Goal: Transaction & Acquisition: Subscribe to service/newsletter

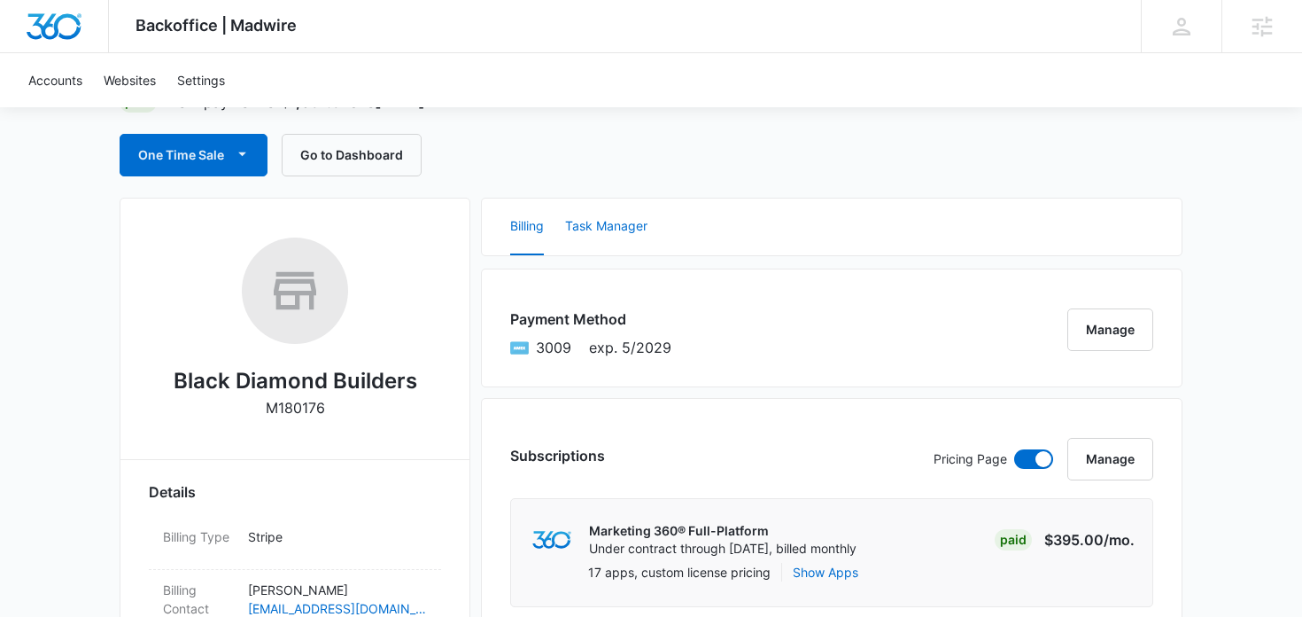
scroll to position [55, 0]
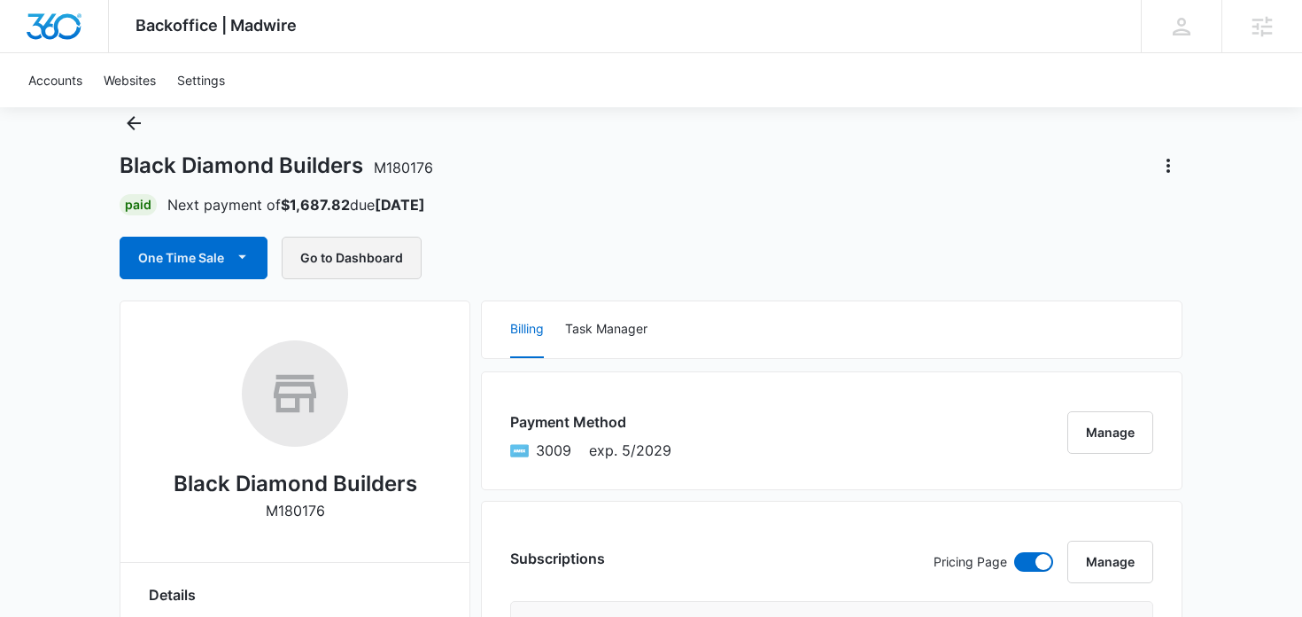
click at [350, 265] on button "Go to Dashboard" at bounding box center [352, 258] width 140 height 43
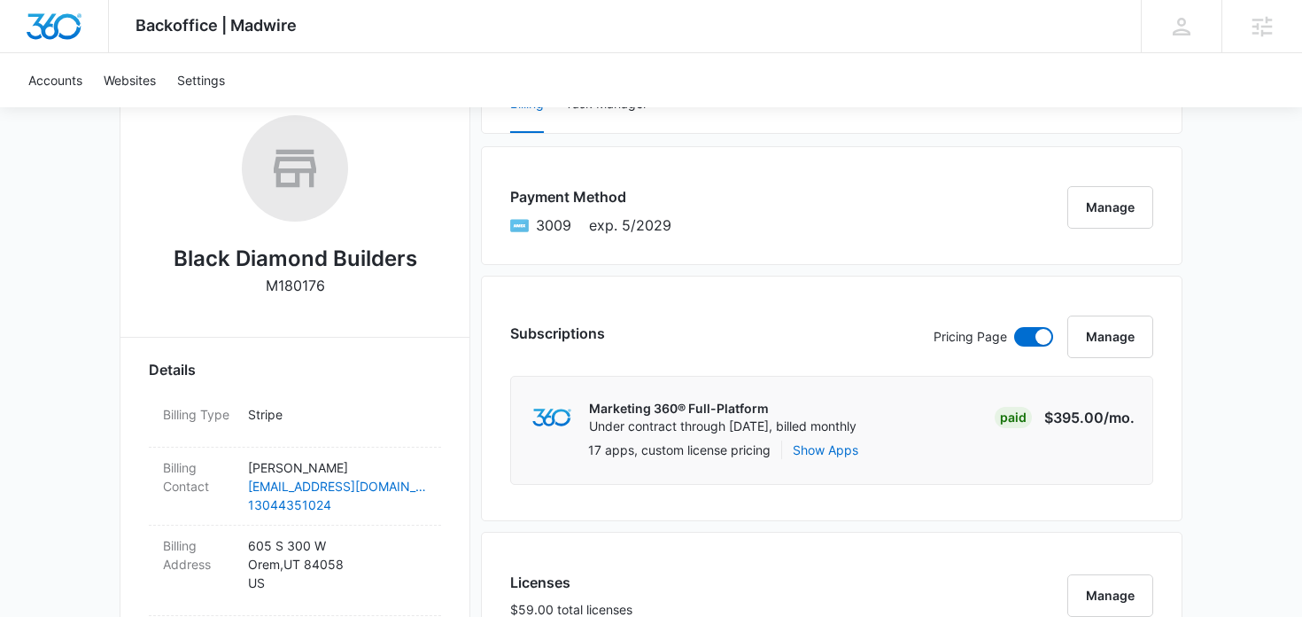
scroll to position [0, 0]
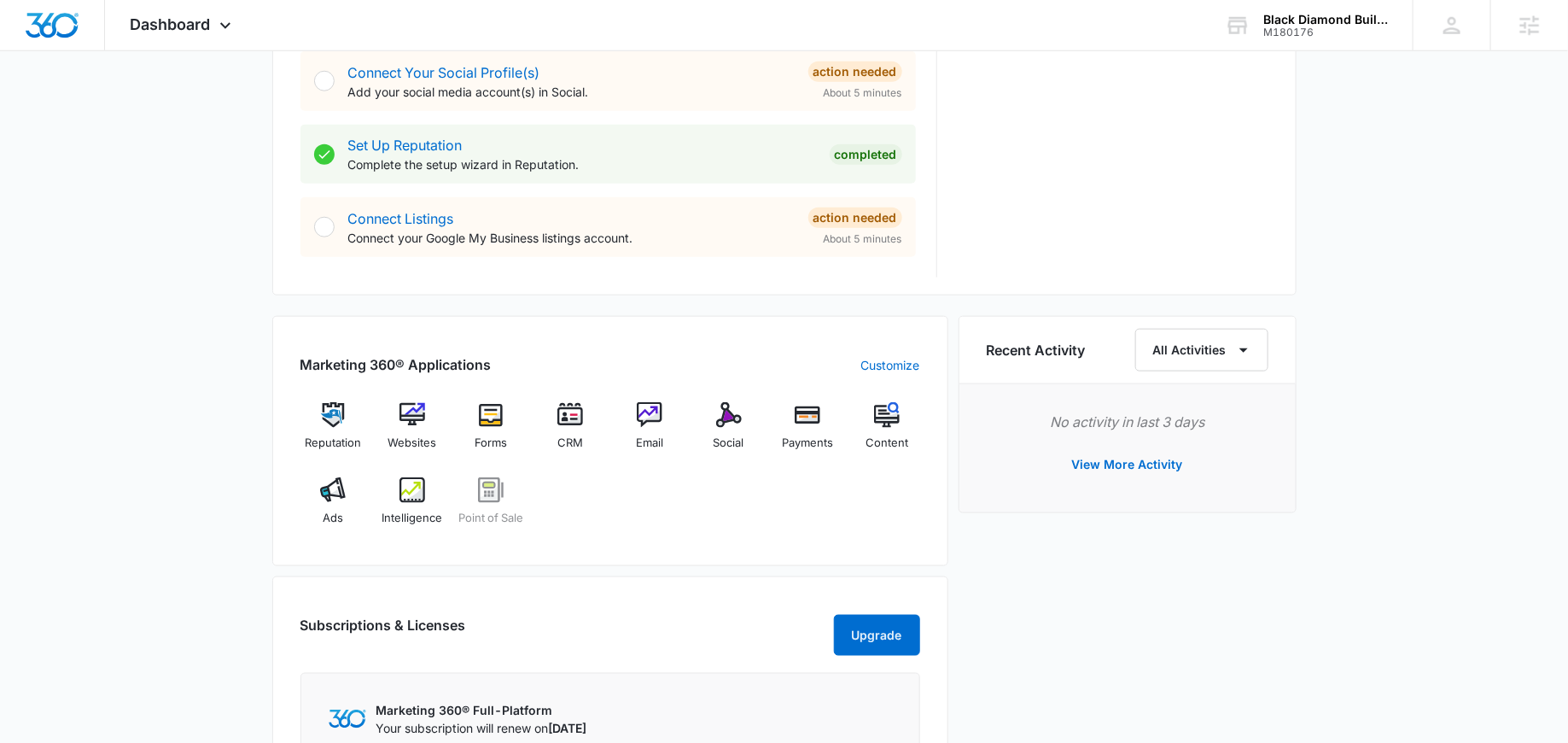
scroll to position [849, 0]
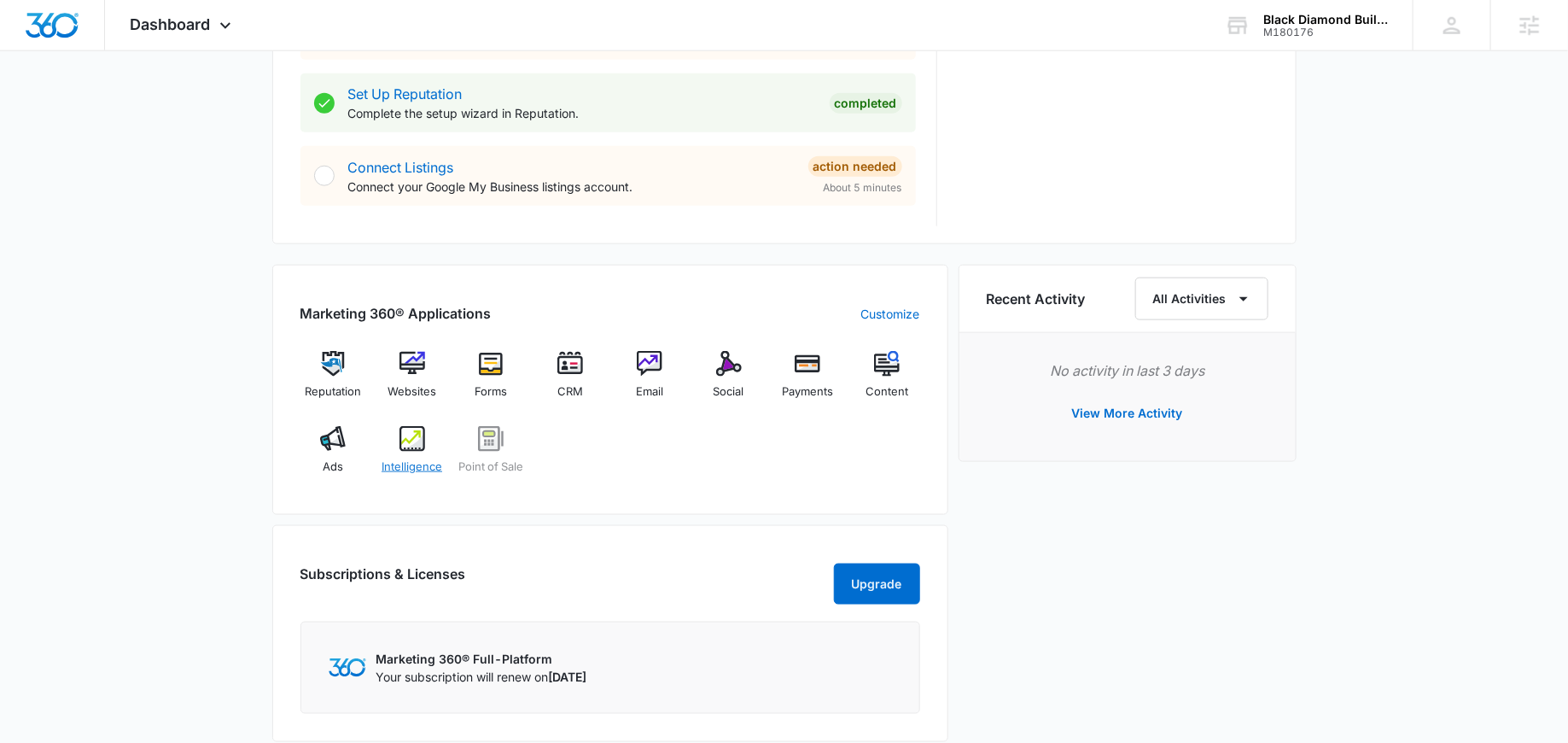
click at [413, 439] on img at bounding box center [412, 438] width 26 height 26
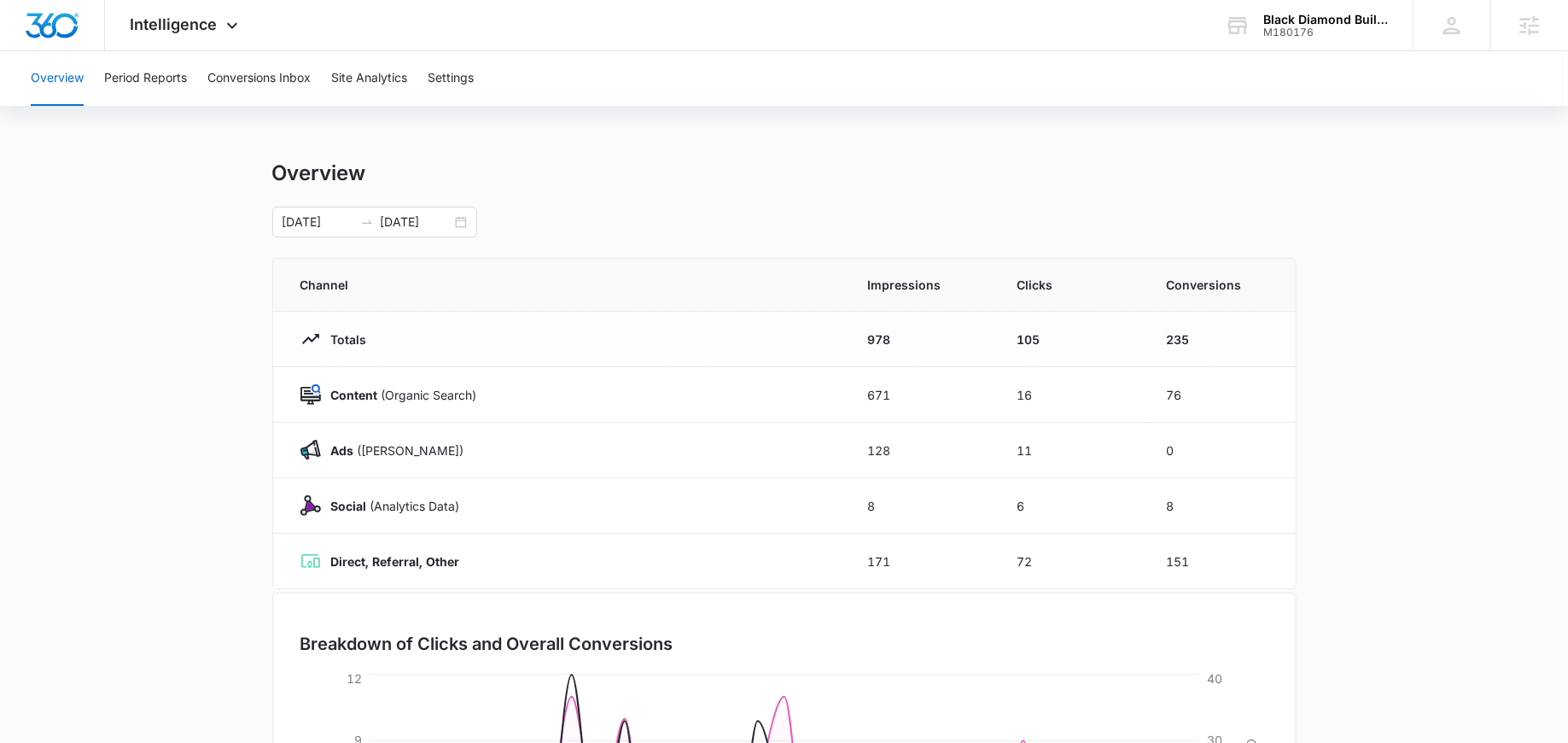
click at [825, 166] on div "Overview" at bounding box center [784, 173] width 1024 height 26
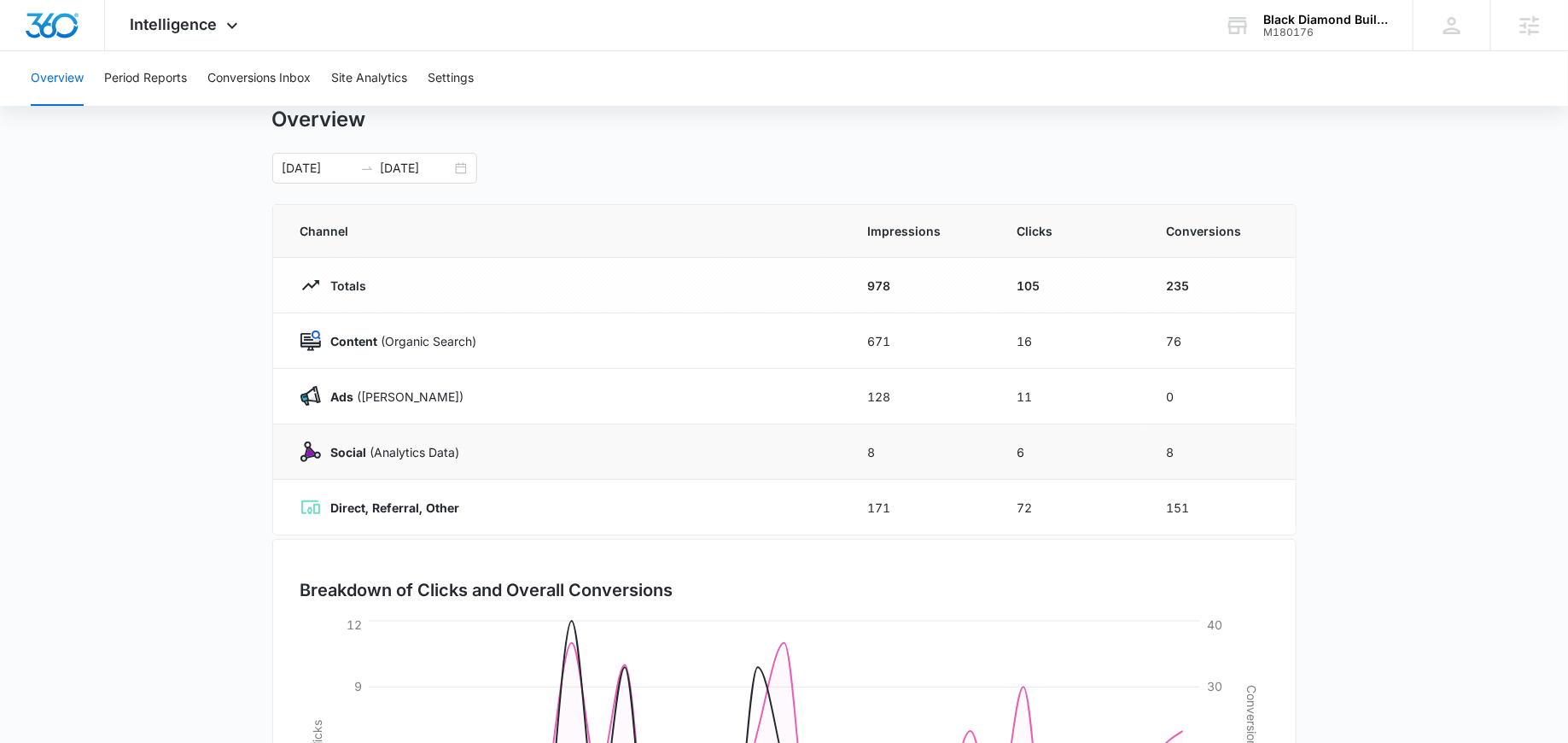
scroll to position [68, 0]
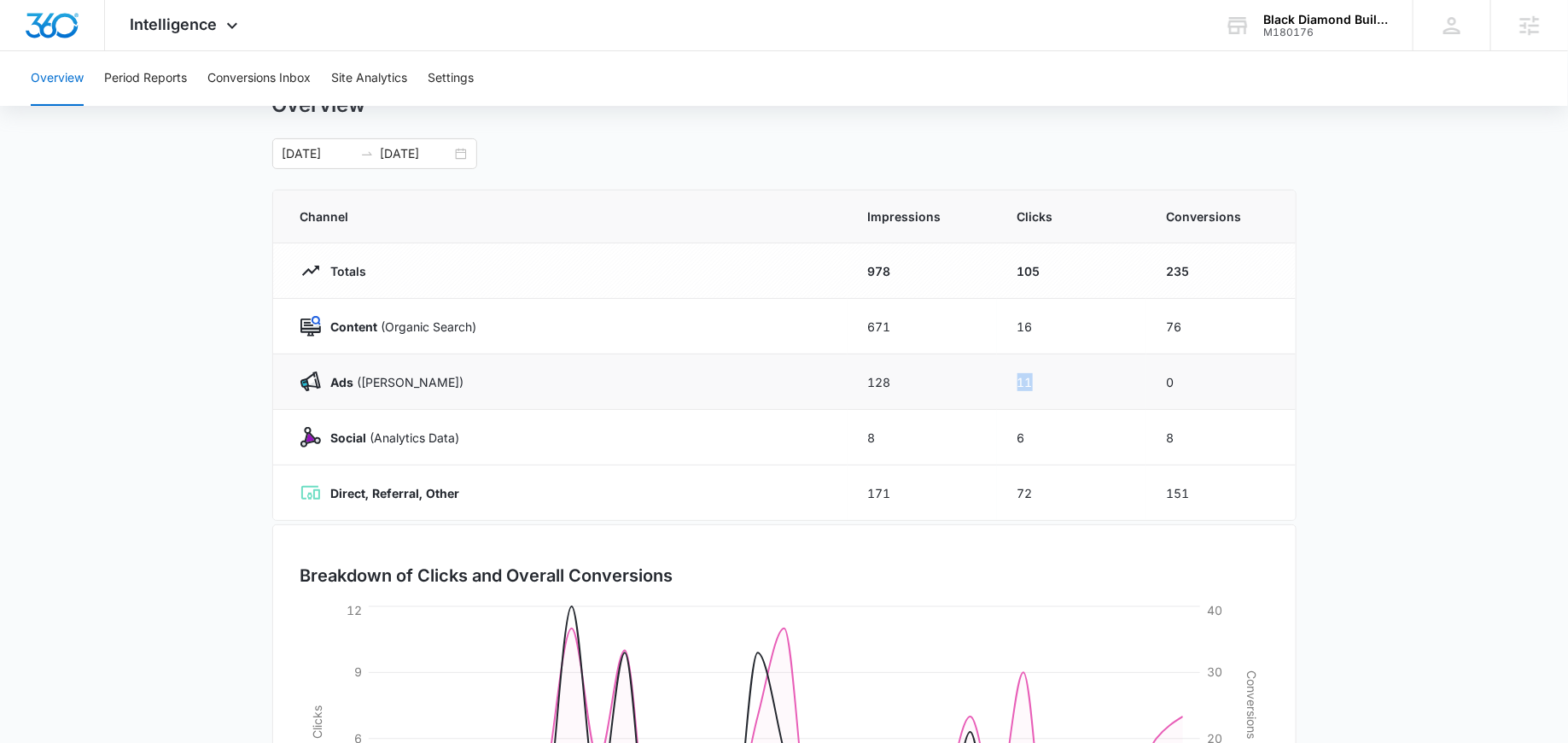
drag, startPoint x: 1035, startPoint y: 391, endPoint x: 844, endPoint y: 385, distance: 191.1
click at [844, 385] on tr "Ads (Ad Campaigns) 128 11 0" at bounding box center [784, 383] width 1023 height 56
click at [812, 385] on div "Ads (Ad Campaigns)" at bounding box center [564, 381] width 527 height 20
drag, startPoint x: 1065, startPoint y: 389, endPoint x: 717, endPoint y: 389, distance: 348.0
click at [717, 389] on tr "Ads (Ad Campaigns) 128 11 0" at bounding box center [784, 383] width 1023 height 56
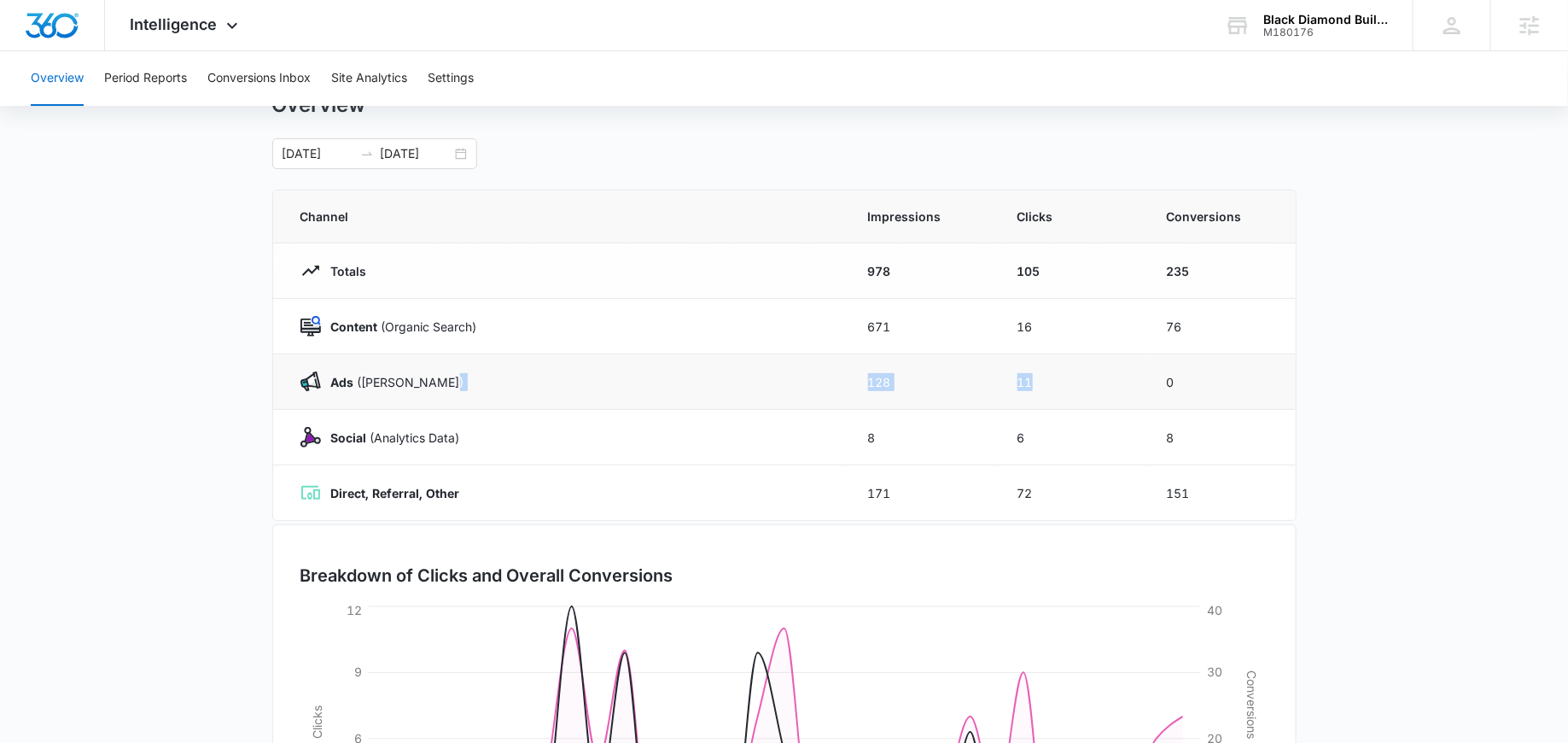
click at [717, 389] on div "Ads (Ad Campaigns)" at bounding box center [564, 381] width 527 height 20
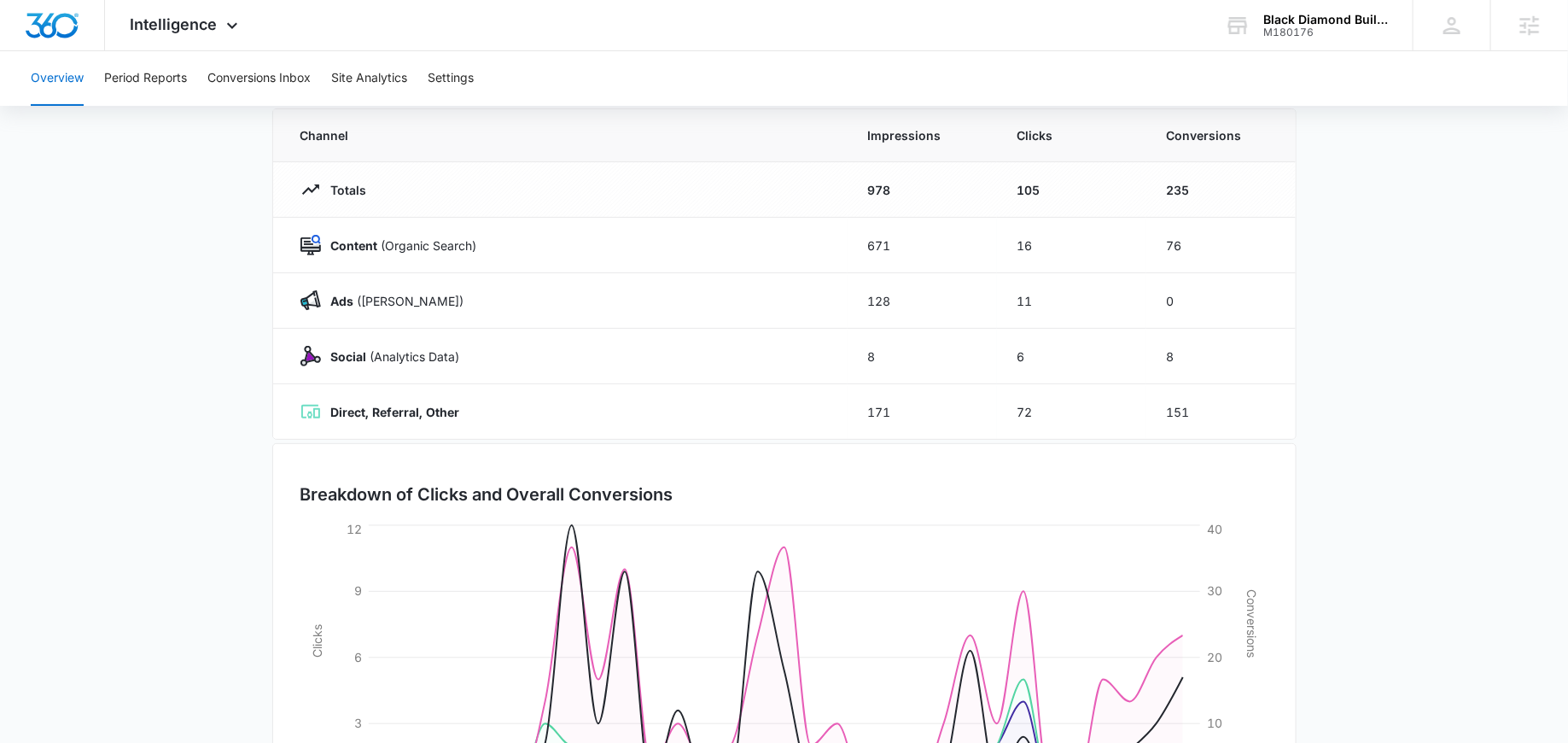
scroll to position [0, 0]
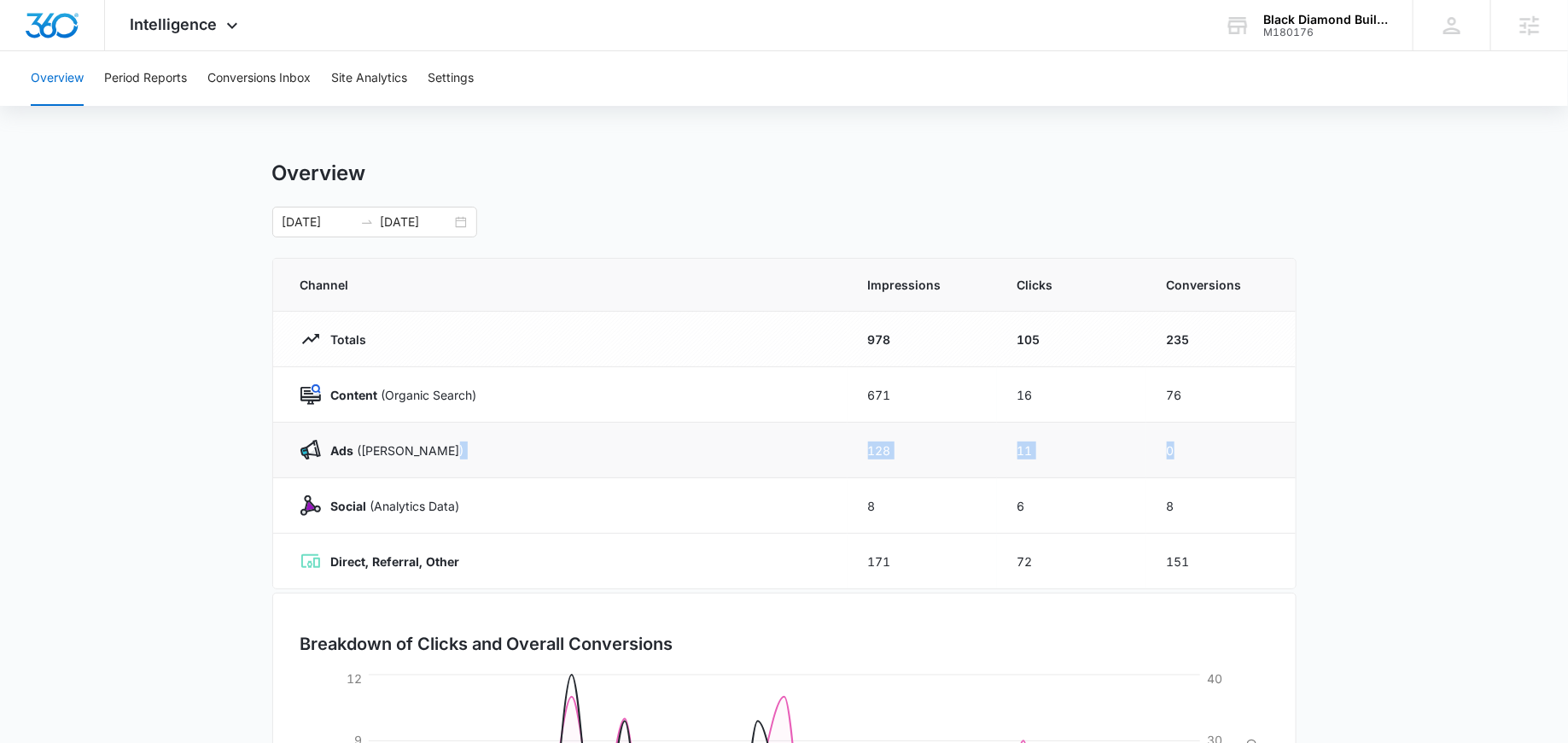
drag, startPoint x: 1174, startPoint y: 450, endPoint x: 806, endPoint y: 449, distance: 368.0
click at [806, 449] on tr "Ads (Ad Campaigns) 128 11 0" at bounding box center [784, 451] width 1023 height 56
click at [811, 450] on div "Ads (Ad Campaigns)" at bounding box center [564, 449] width 527 height 20
click at [167, 23] on span "Intelligence" at bounding box center [174, 24] width 87 height 18
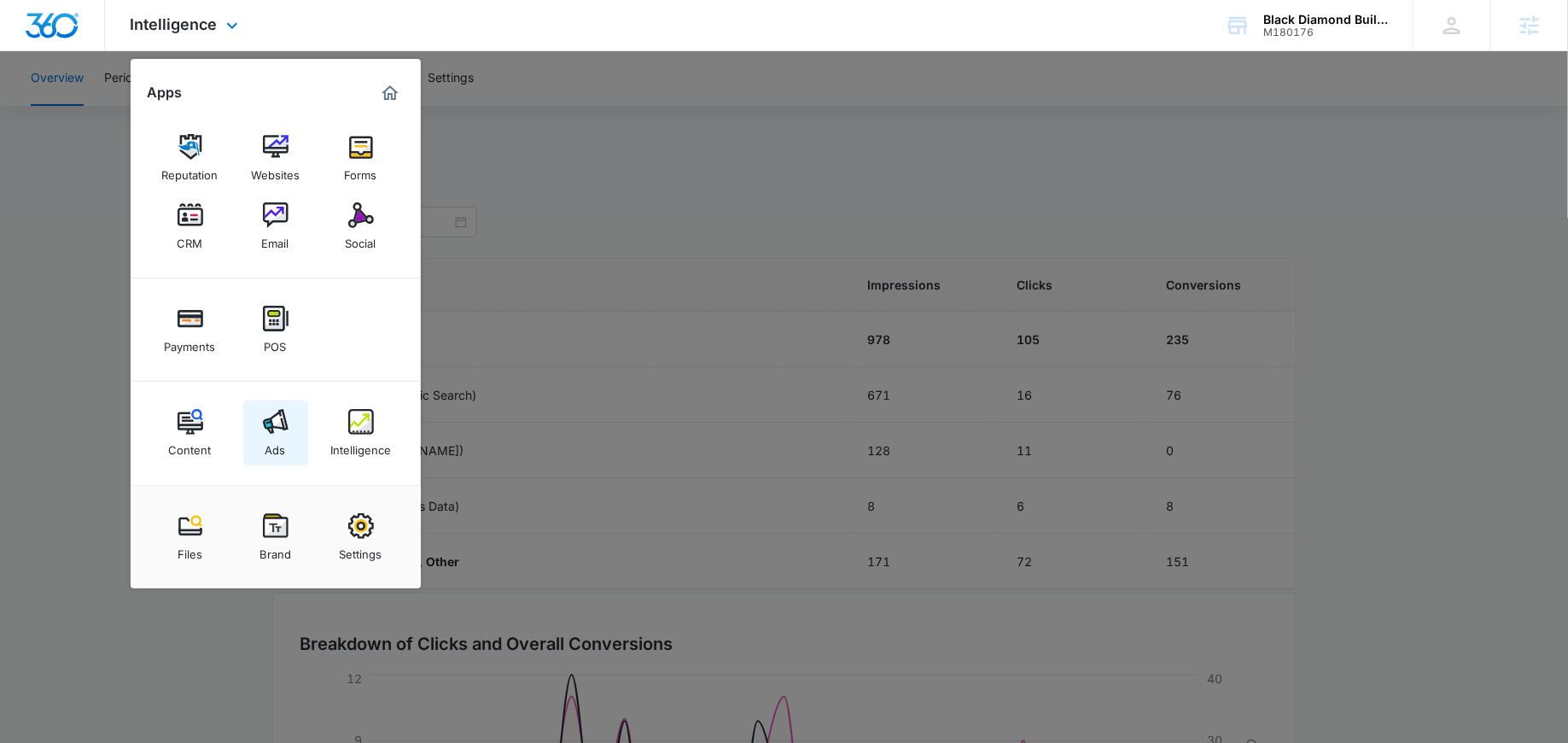
click at [283, 409] on img at bounding box center [276, 421] width 26 height 26
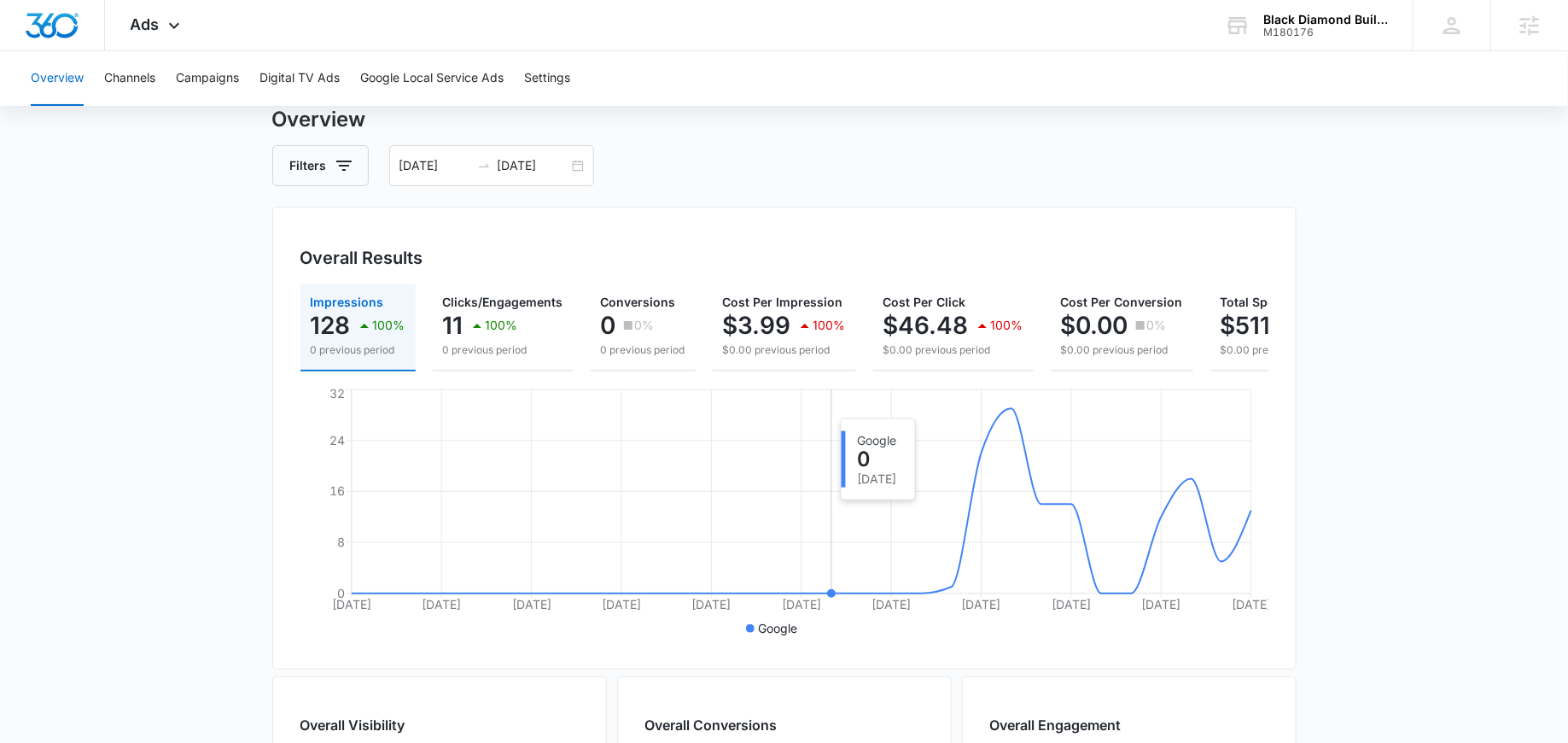
scroll to position [56, 0]
drag, startPoint x: 258, startPoint y: 322, endPoint x: 562, endPoint y: 347, distance: 305.0
click at [568, 347] on main "Overview Filters 08/05/2025 09/04/2025 Overall Results Impressions 128 100% 0 p…" at bounding box center [784, 718] width 1568 height 1226
click at [594, 214] on div "Overall Results Impressions 128 100% 0 previous period Clicks/Engagements 11 10…" at bounding box center [784, 438] width 1024 height 463
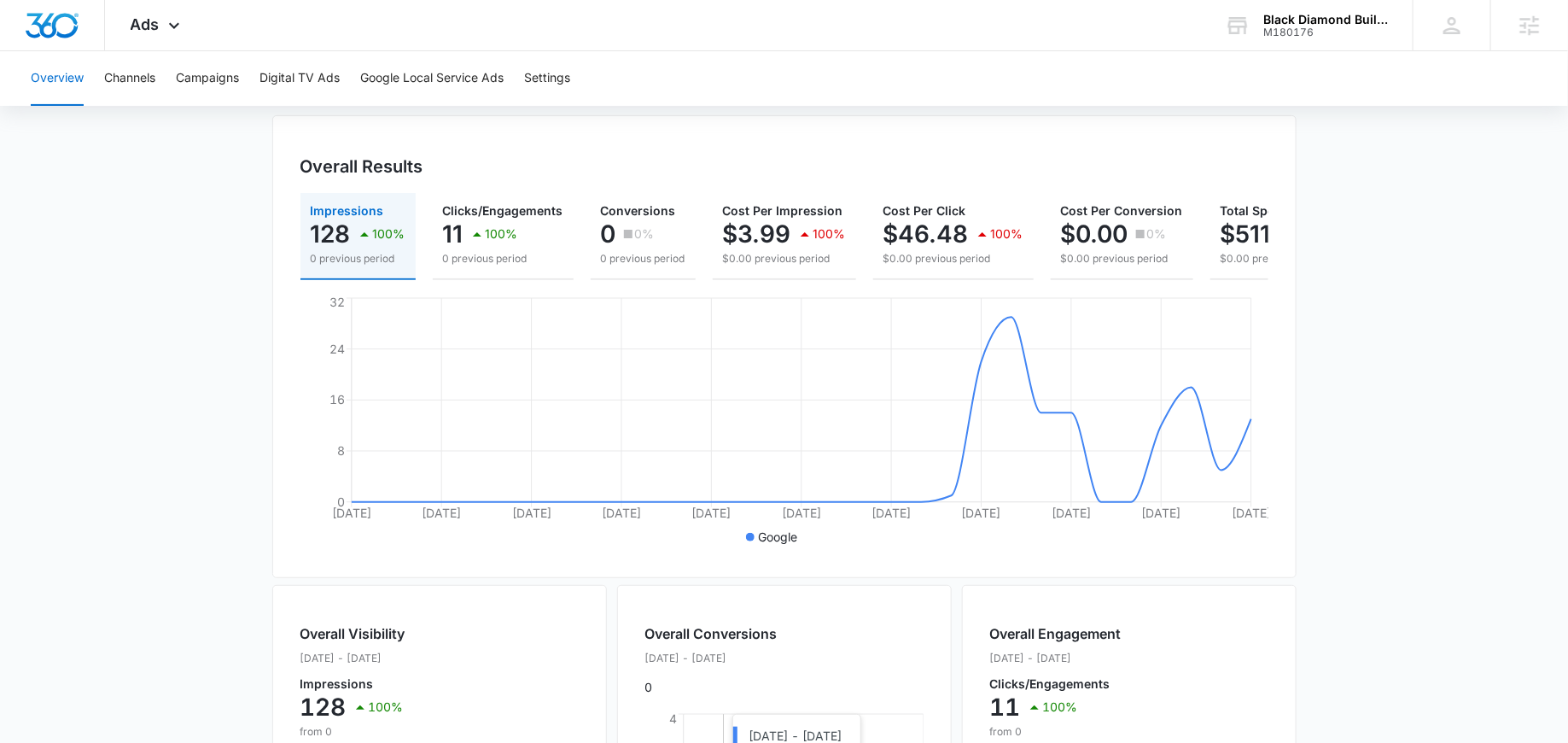
scroll to position [0, 0]
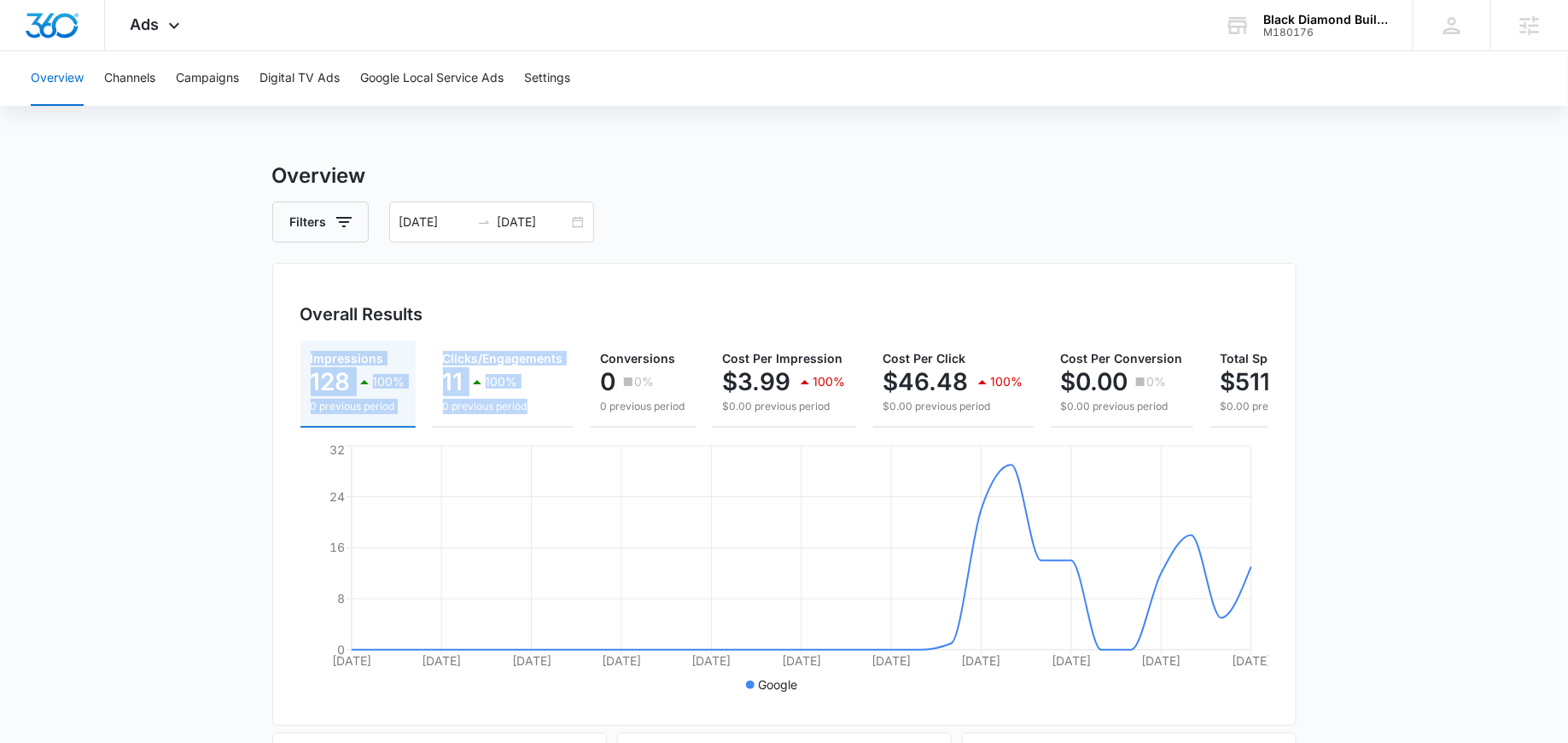
drag, startPoint x: 280, startPoint y: 365, endPoint x: 579, endPoint y: 401, distance: 301.2
click at [579, 401] on div "Overall Results Impressions 128 100% 0 previous period Clicks/Engagements 11 10…" at bounding box center [784, 494] width 1024 height 463
click at [600, 304] on div "Overall Results" at bounding box center [784, 314] width 969 height 26
click at [733, 294] on div "Overall Results Impressions 128 100% 0 previous period Clicks/Engagements 11 10…" at bounding box center [784, 494] width 1024 height 463
click at [203, 62] on button "Campaigns" at bounding box center [207, 78] width 64 height 55
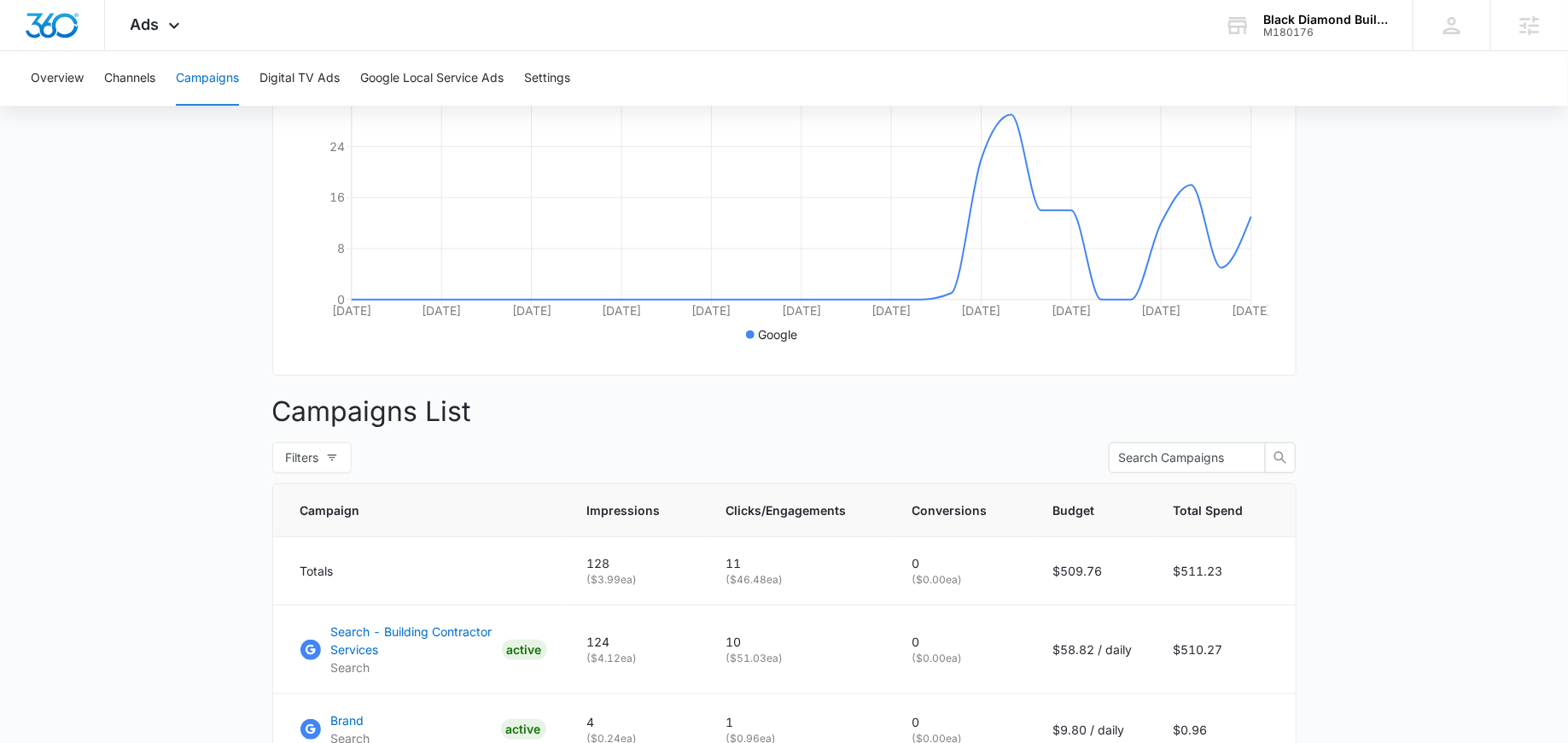
scroll to position [491, 0]
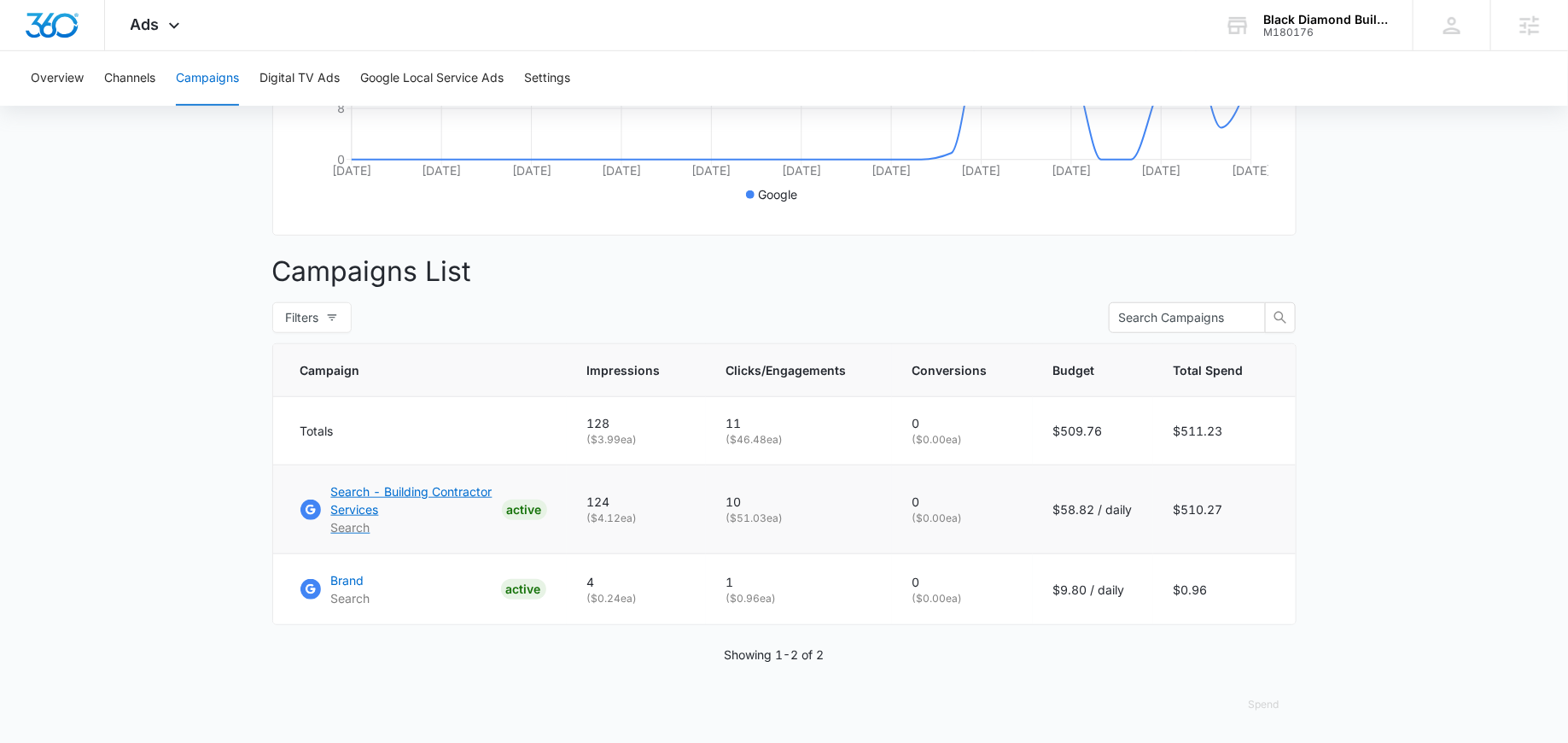
click at [400, 483] on p "Search - Building Contractor Services" at bounding box center [413, 500] width 164 height 36
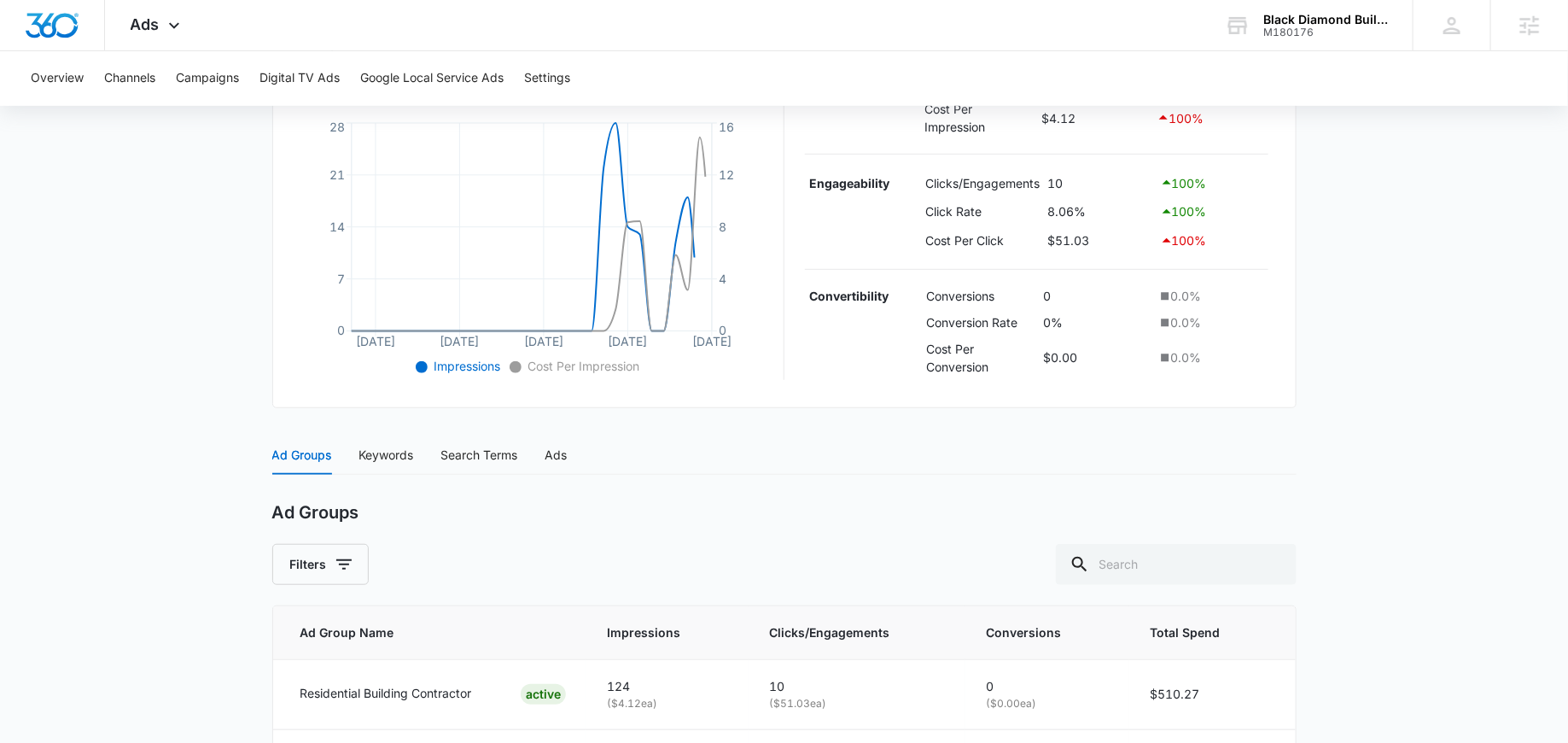
scroll to position [509, 0]
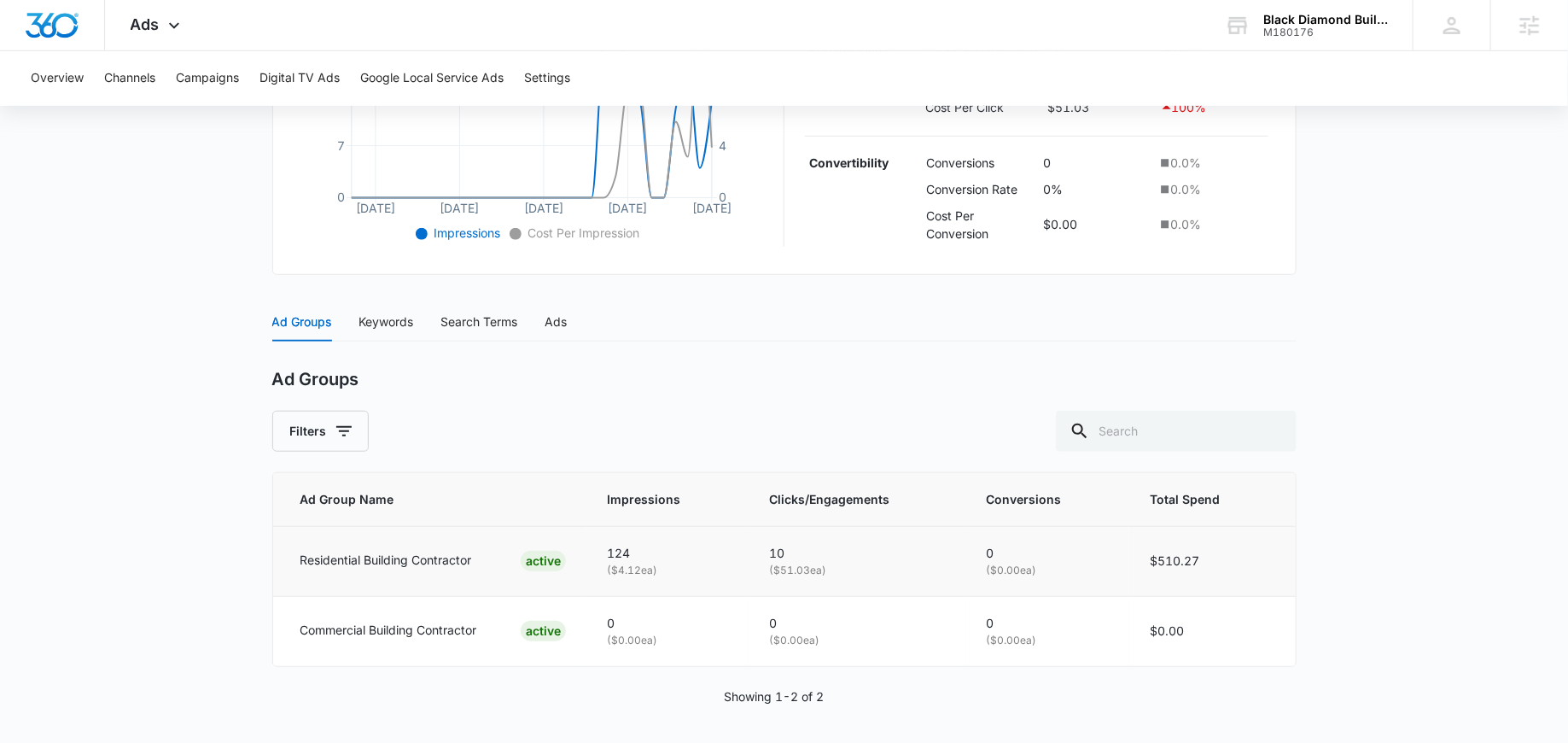
click at [391, 557] on p "Residential Building Contractor" at bounding box center [386, 559] width 172 height 18
click at [432, 550] on p "Residential Building Contractor" at bounding box center [386, 559] width 172 height 18
click at [385, 313] on div "Keywords" at bounding box center [386, 321] width 55 height 18
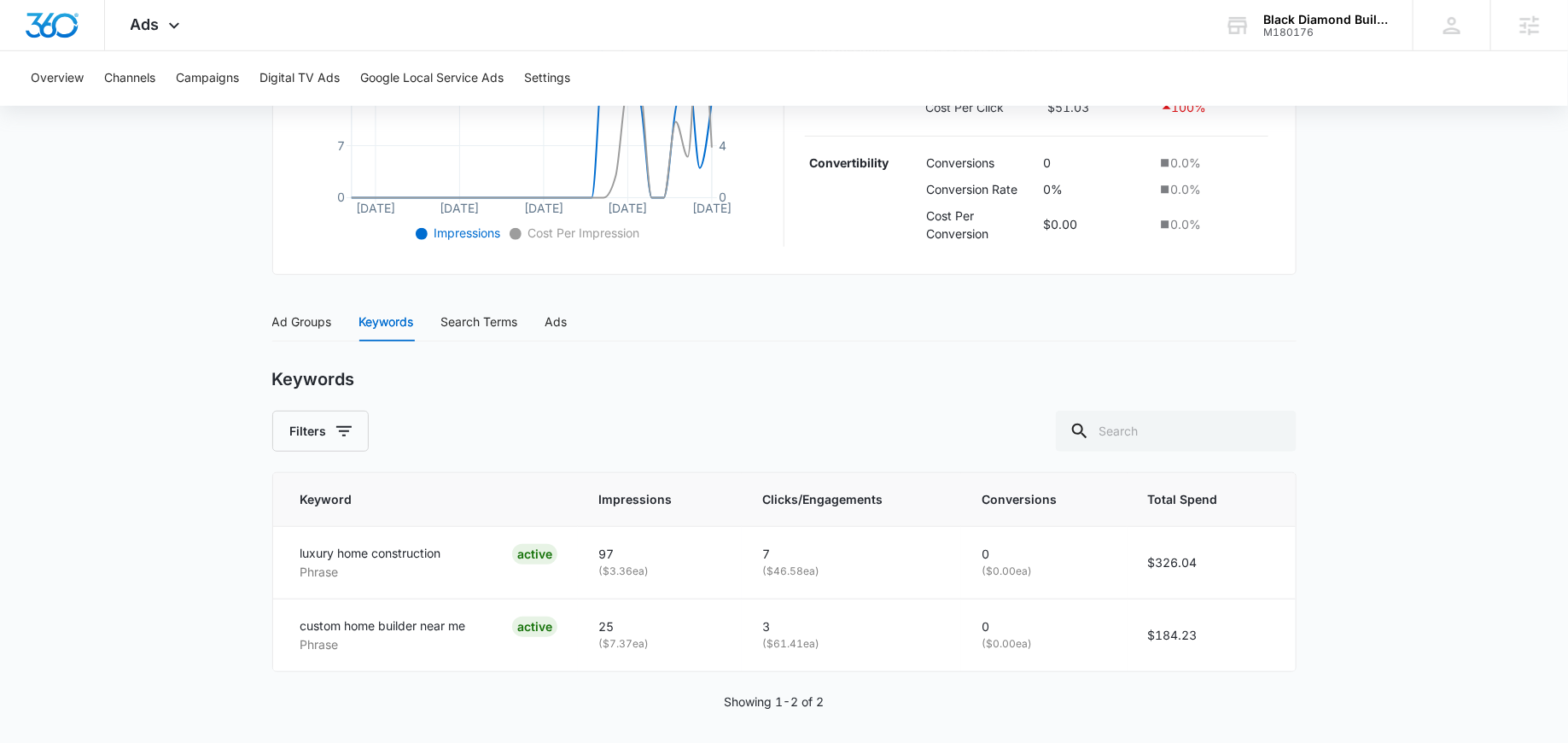
scroll to position [514, 0]
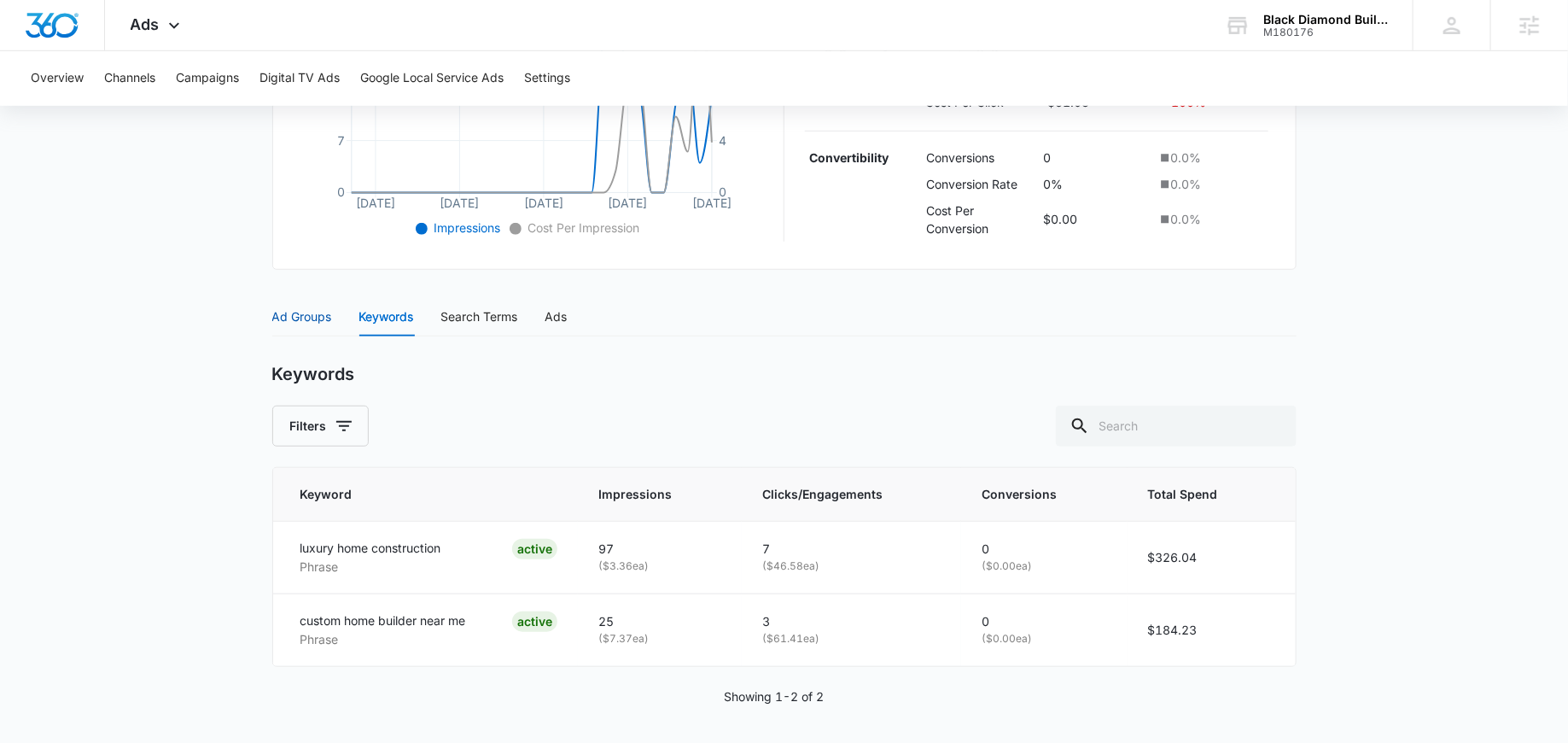
click at [320, 308] on div "Ad Groups" at bounding box center [303, 316] width 60 height 18
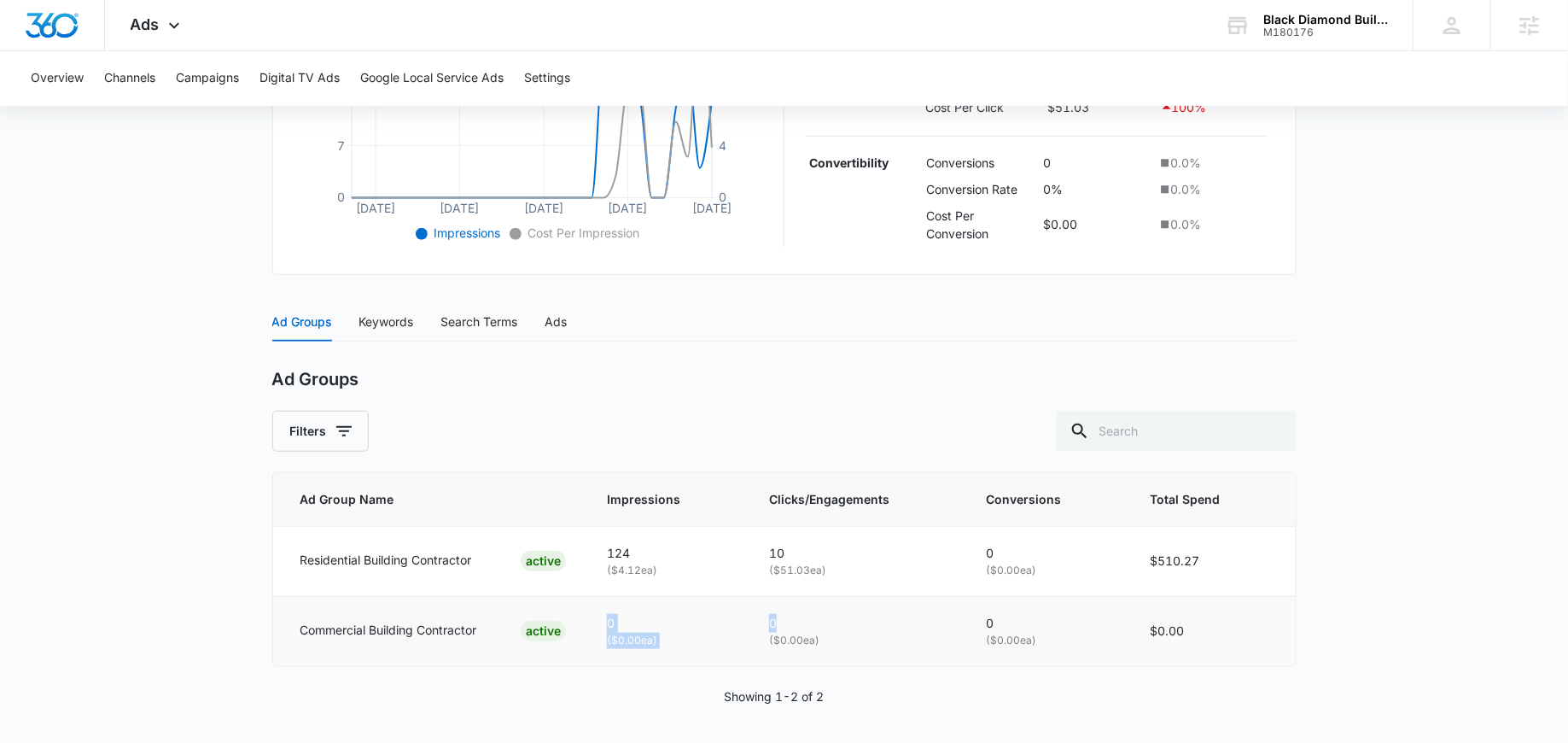
drag, startPoint x: 803, startPoint y: 613, endPoint x: 593, endPoint y: 599, distance: 210.5
click at [593, 599] on tr "Commercial Building Contractor ACTIVE 0 ( $0.00 ea) 0 ( $0.00 ea) 0 ( $0.00 ea)…" at bounding box center [784, 630] width 1023 height 69
click at [588, 614] on td "Commercial Building Contractor ACTIVE" at bounding box center [430, 630] width 314 height 69
drag, startPoint x: 850, startPoint y: 565, endPoint x: 718, endPoint y: 541, distance: 134.2
click at [718, 541] on tr "Residential Building Contractor ACTIVE 124 ( $4.12 ea) 10 ( $51.03 ea) 0 ( $0.0…" at bounding box center [784, 561] width 1023 height 70
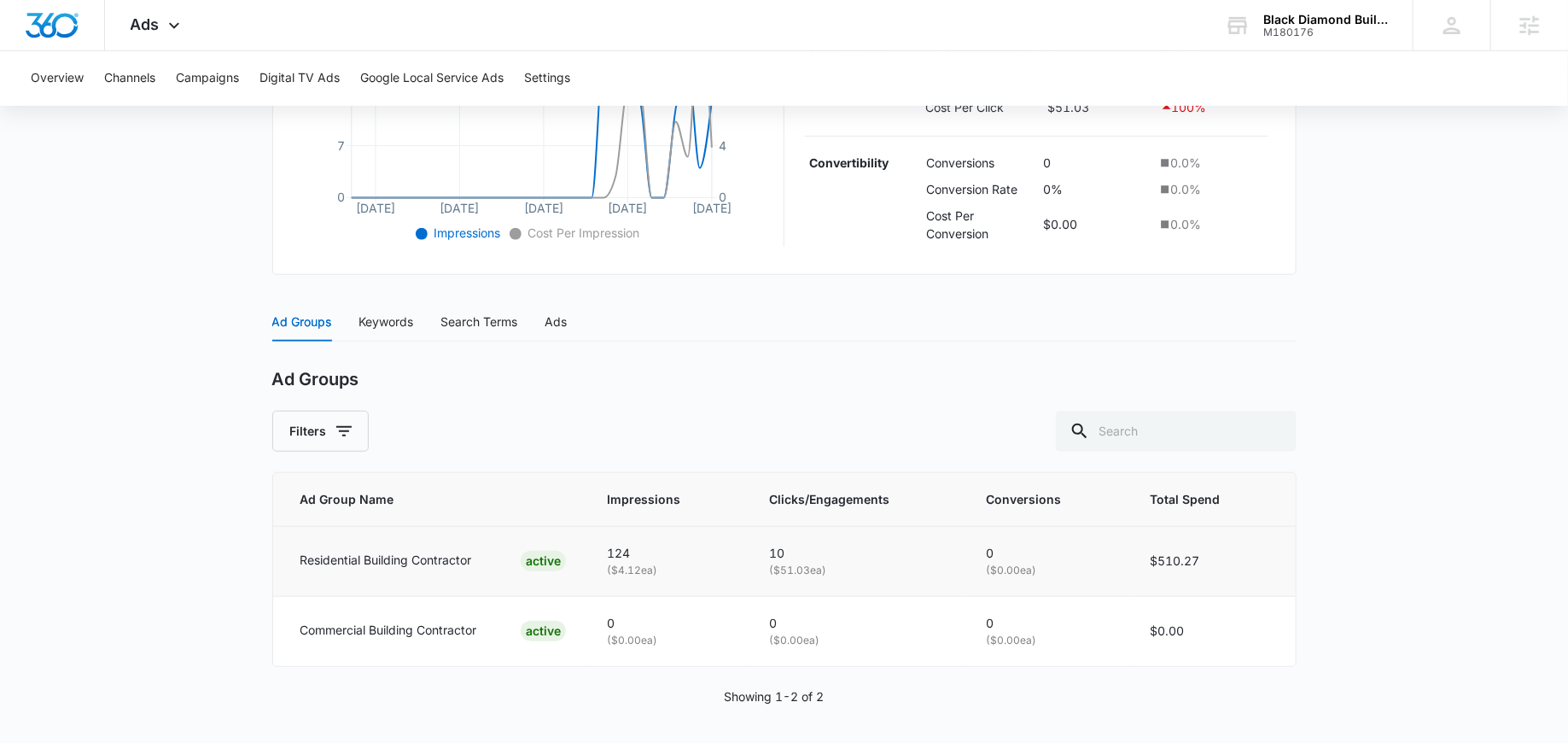
click at [849, 555] on p "10" at bounding box center [857, 552] width 175 height 18
drag, startPoint x: 513, startPoint y: 562, endPoint x: 323, endPoint y: 561, distance: 190.0
click at [323, 561] on div "Residential Building Contractor ACTIVE" at bounding box center [434, 560] width 266 height 20
click at [353, 557] on p "Residential Building Contractor" at bounding box center [386, 559] width 172 height 18
click at [367, 319] on div "Keywords" at bounding box center [386, 321] width 55 height 18
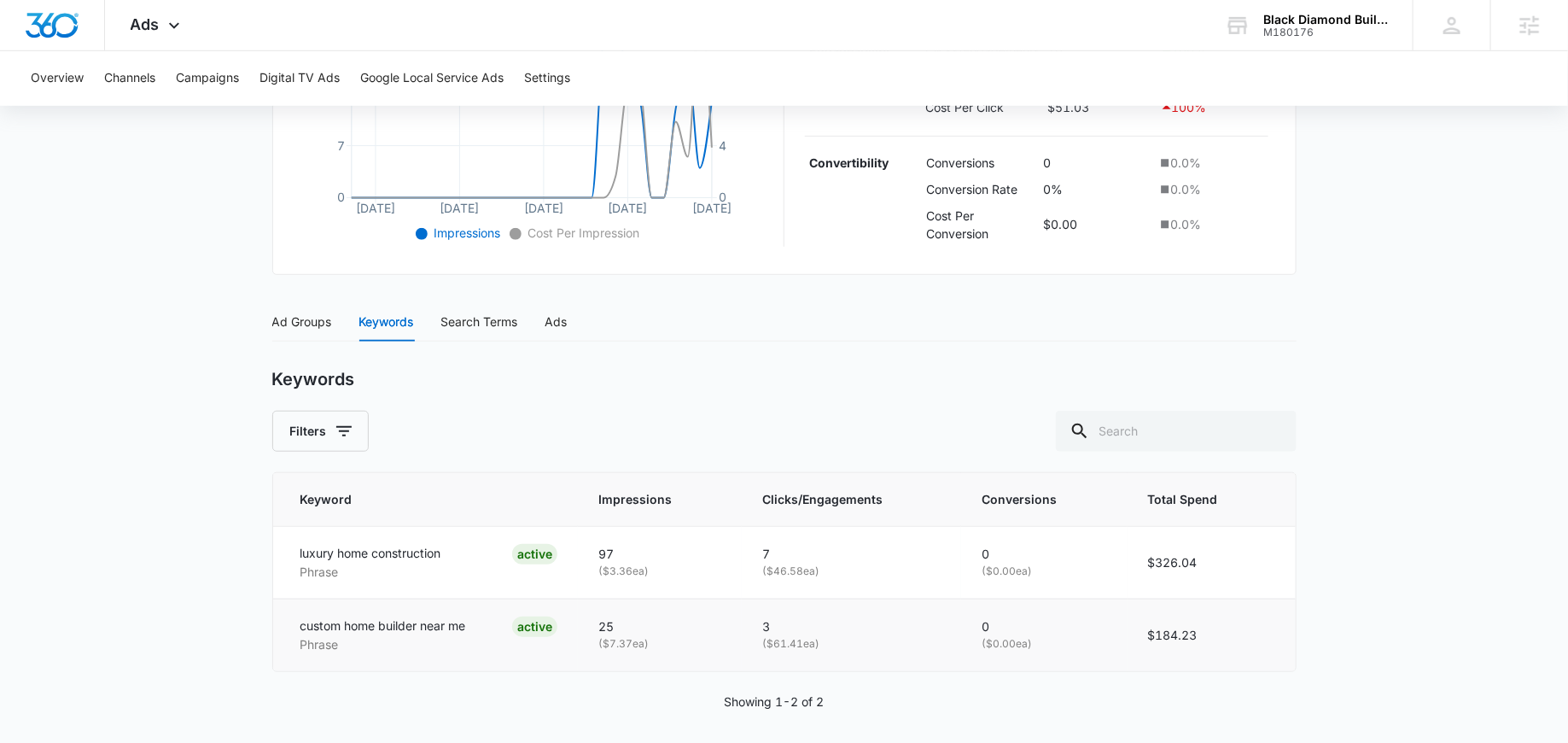
scroll to position [514, 0]
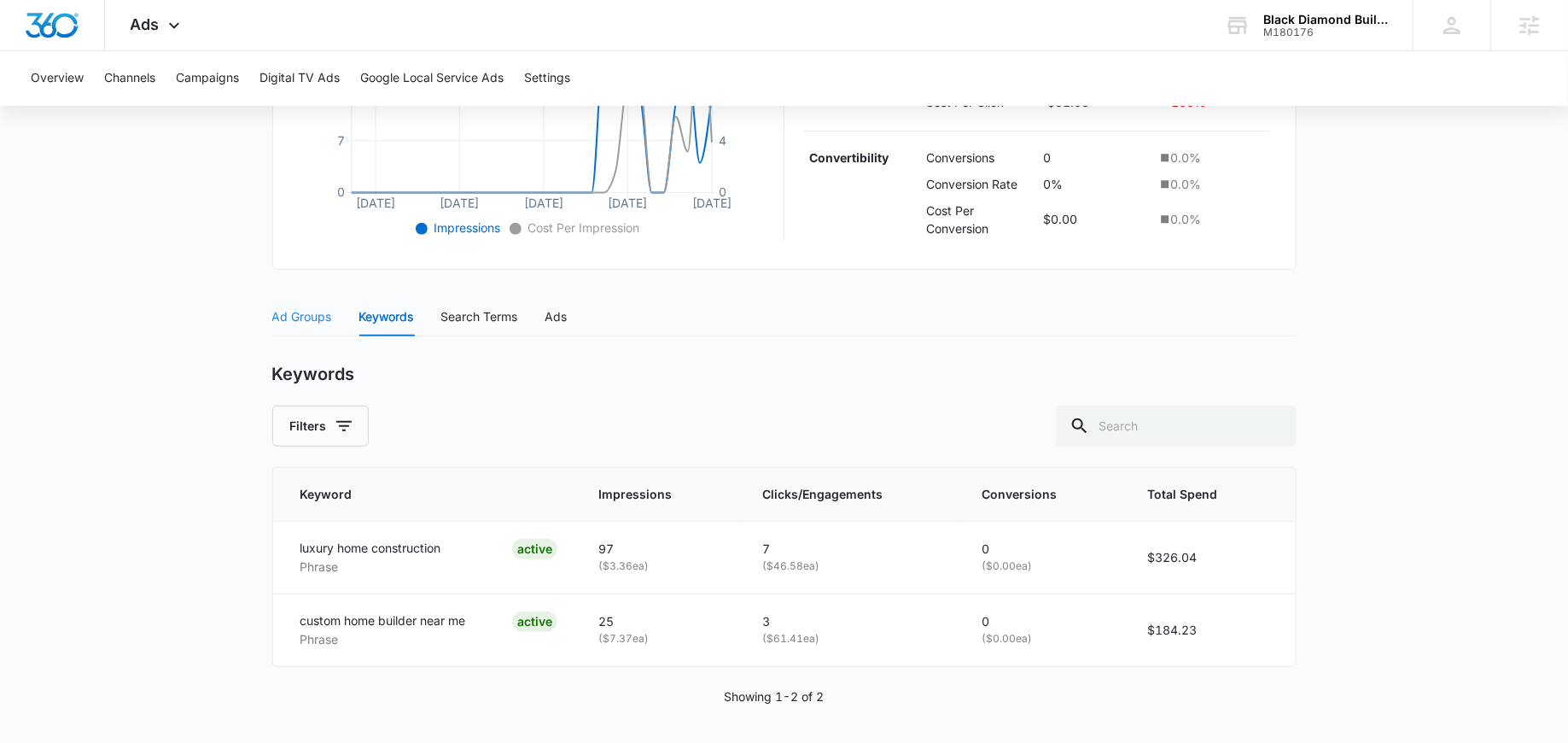
click at [311, 300] on div "Ad Groups" at bounding box center [303, 316] width 60 height 40
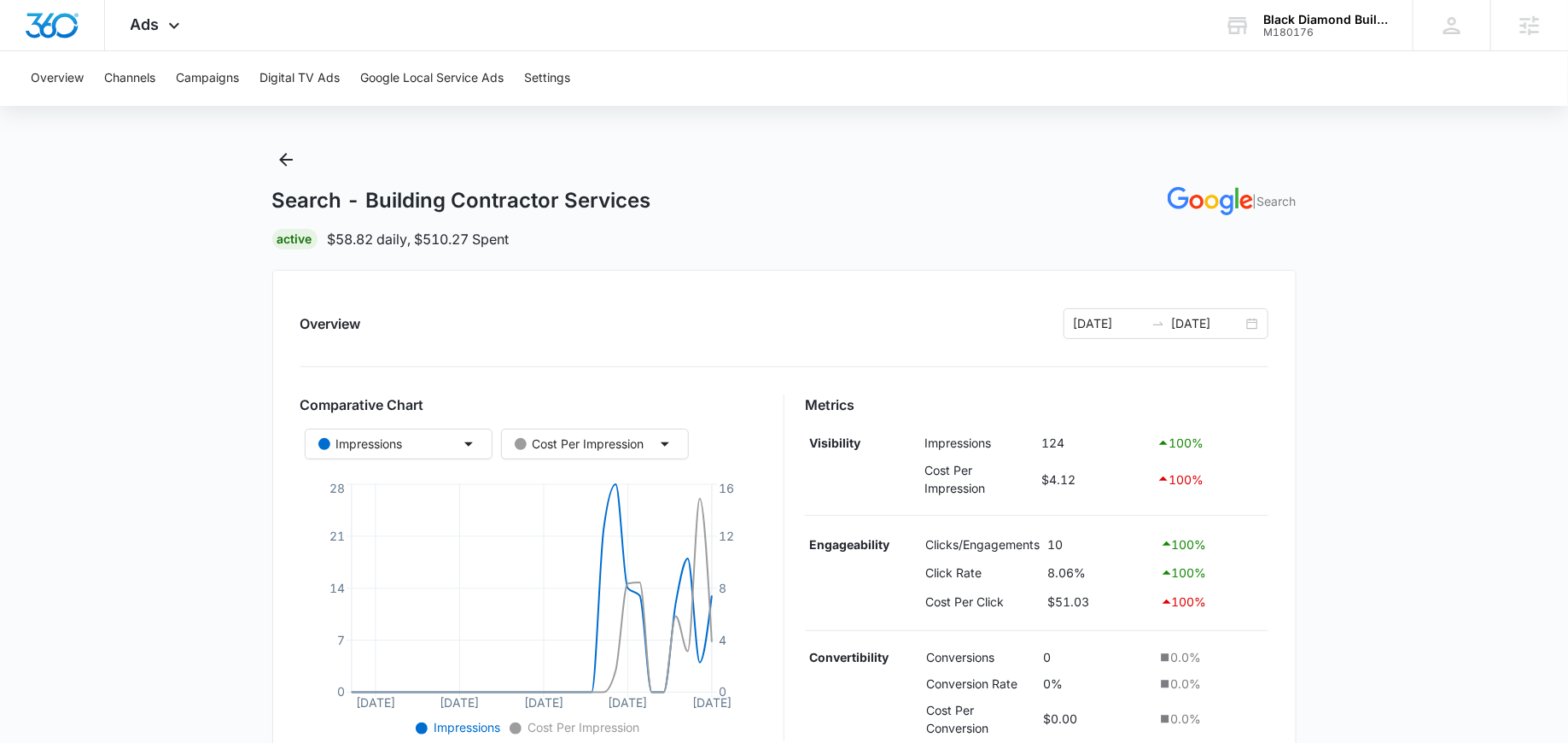
scroll to position [0, 0]
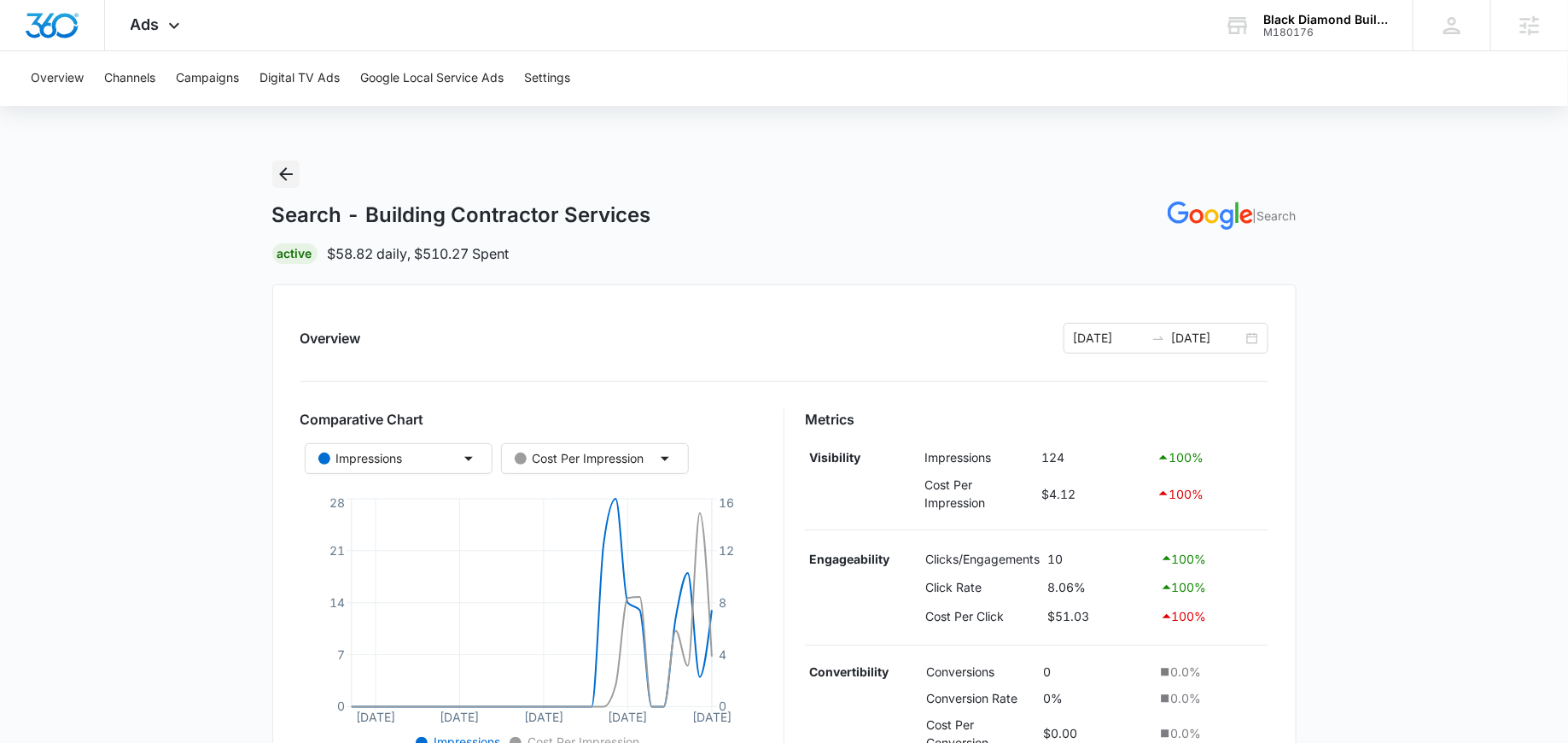
click at [296, 164] on button "Back" at bounding box center [286, 174] width 27 height 27
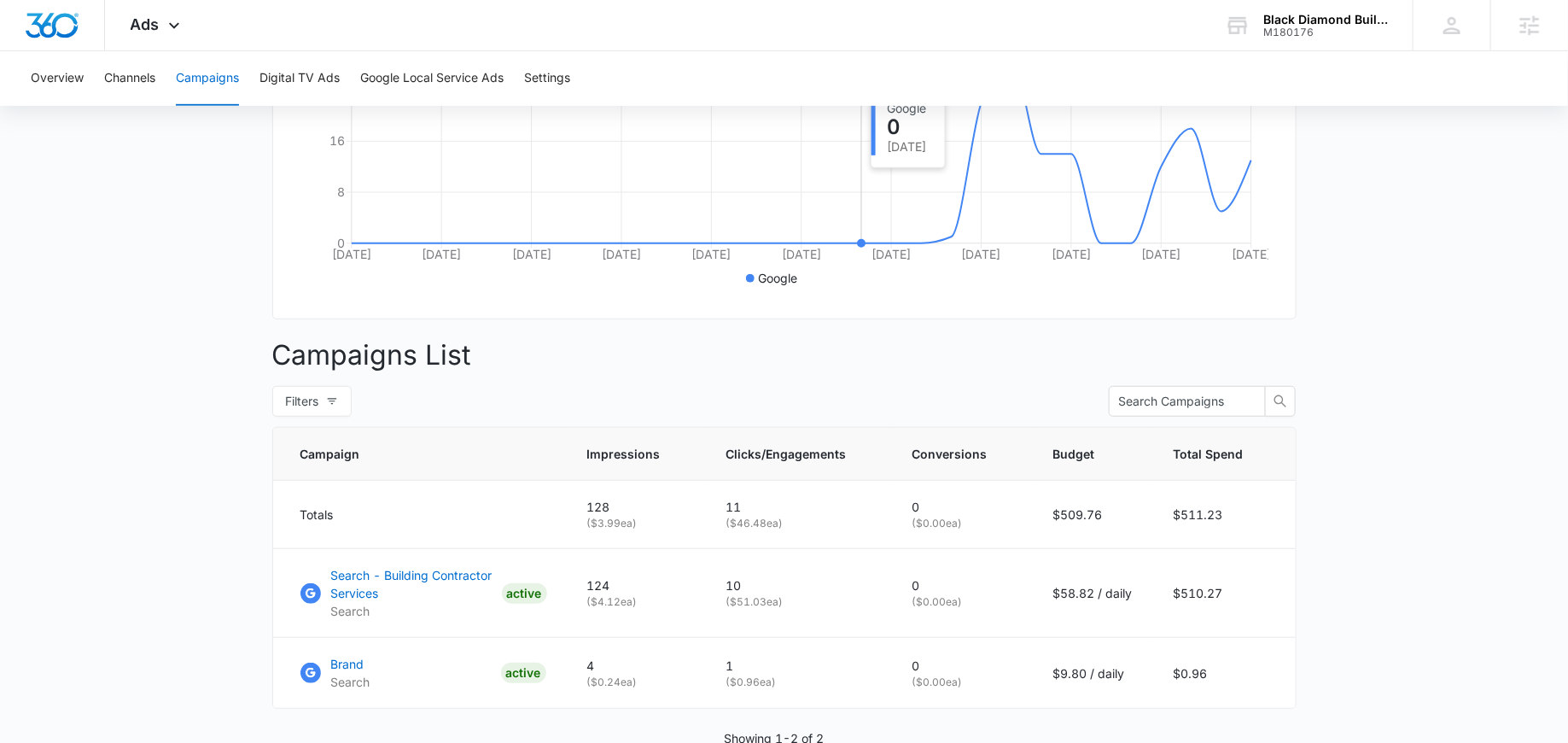
scroll to position [491, 0]
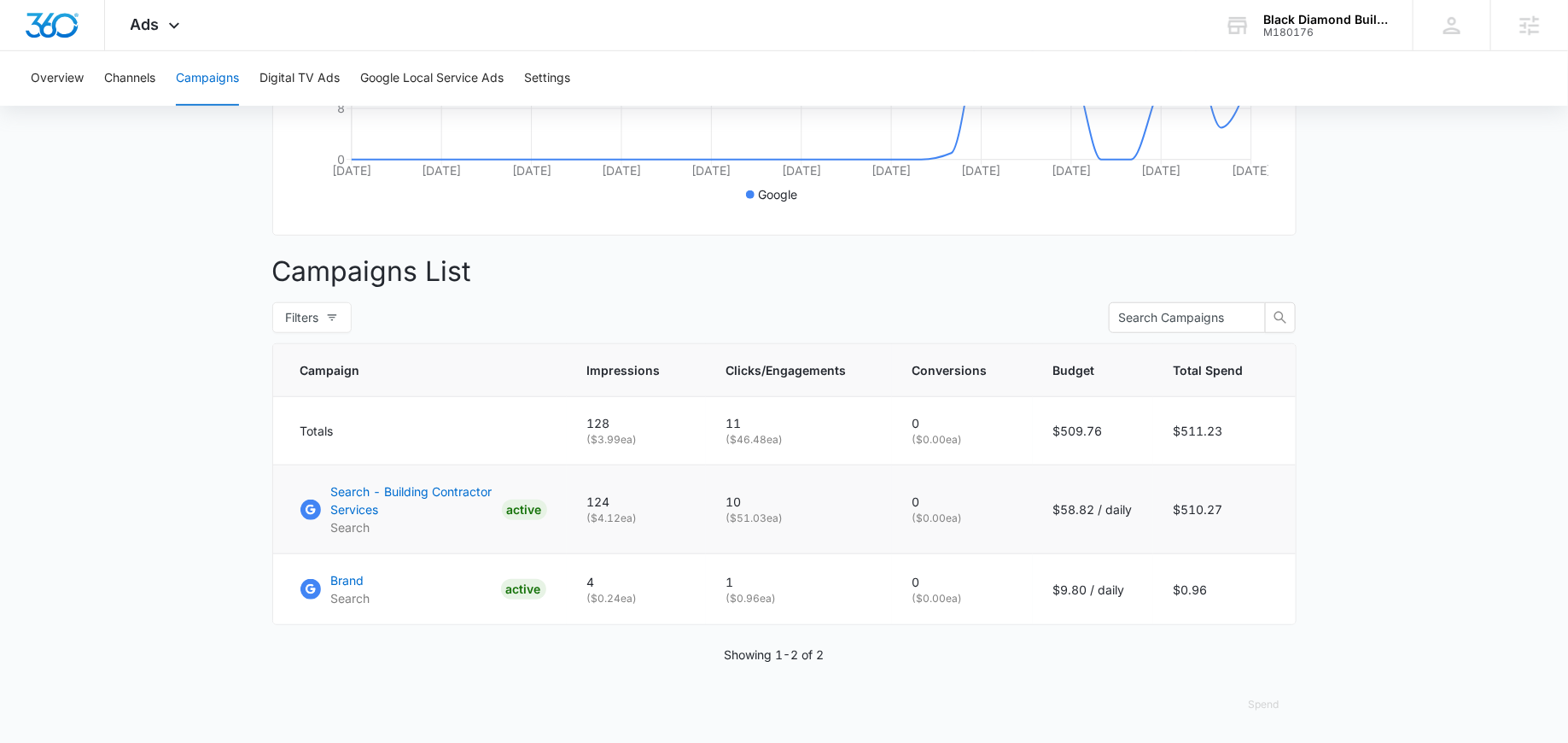
drag, startPoint x: 797, startPoint y: 520, endPoint x: 711, endPoint y: 520, distance: 86.0
click at [711, 520] on td "10 ( $51.03 ea)" at bounding box center [799, 510] width 186 height 89
click at [835, 506] on p "10" at bounding box center [799, 501] width 146 height 18
click at [1033, 520] on td "0 ( $0.00 ea)" at bounding box center [963, 510] width 141 height 89
drag, startPoint x: 1103, startPoint y: 512, endPoint x: 1028, endPoint y: 512, distance: 75.0
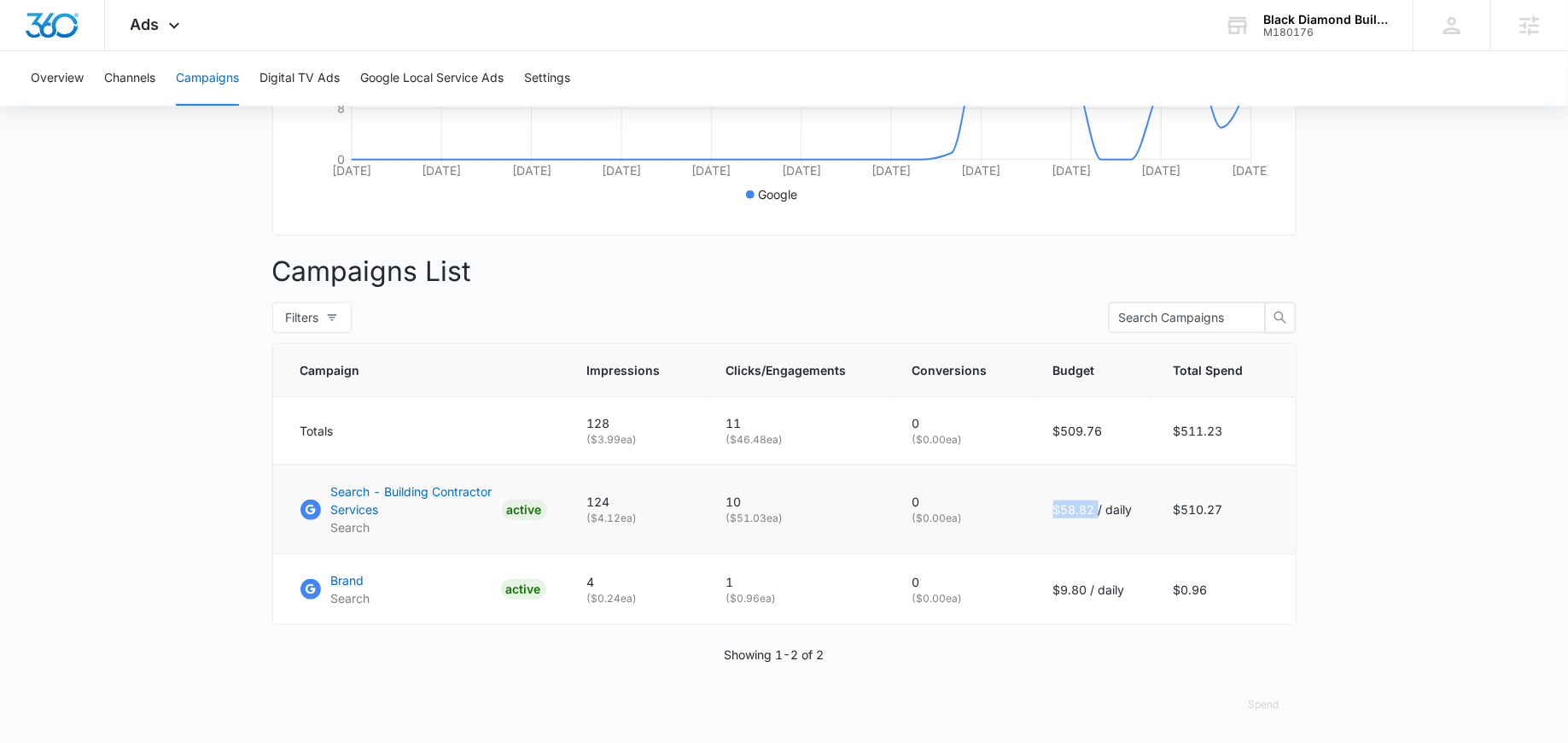
click at [1028, 512] on tr "Search - Building Contractor Services Search ACTIVE 124 ( $4.12 ea) 10 ( $51.03…" at bounding box center [784, 510] width 1023 height 89
click at [1035, 512] on td "$58.82 / daily" at bounding box center [1093, 510] width 120 height 89
drag, startPoint x: 1035, startPoint y: 512, endPoint x: 1087, endPoint y: 512, distance: 52.0
click at [1087, 512] on td "$58.82 / daily" at bounding box center [1093, 510] width 120 height 89
click at [1006, 512] on p "( $0.00 ea)" at bounding box center [963, 518] width 100 height 15
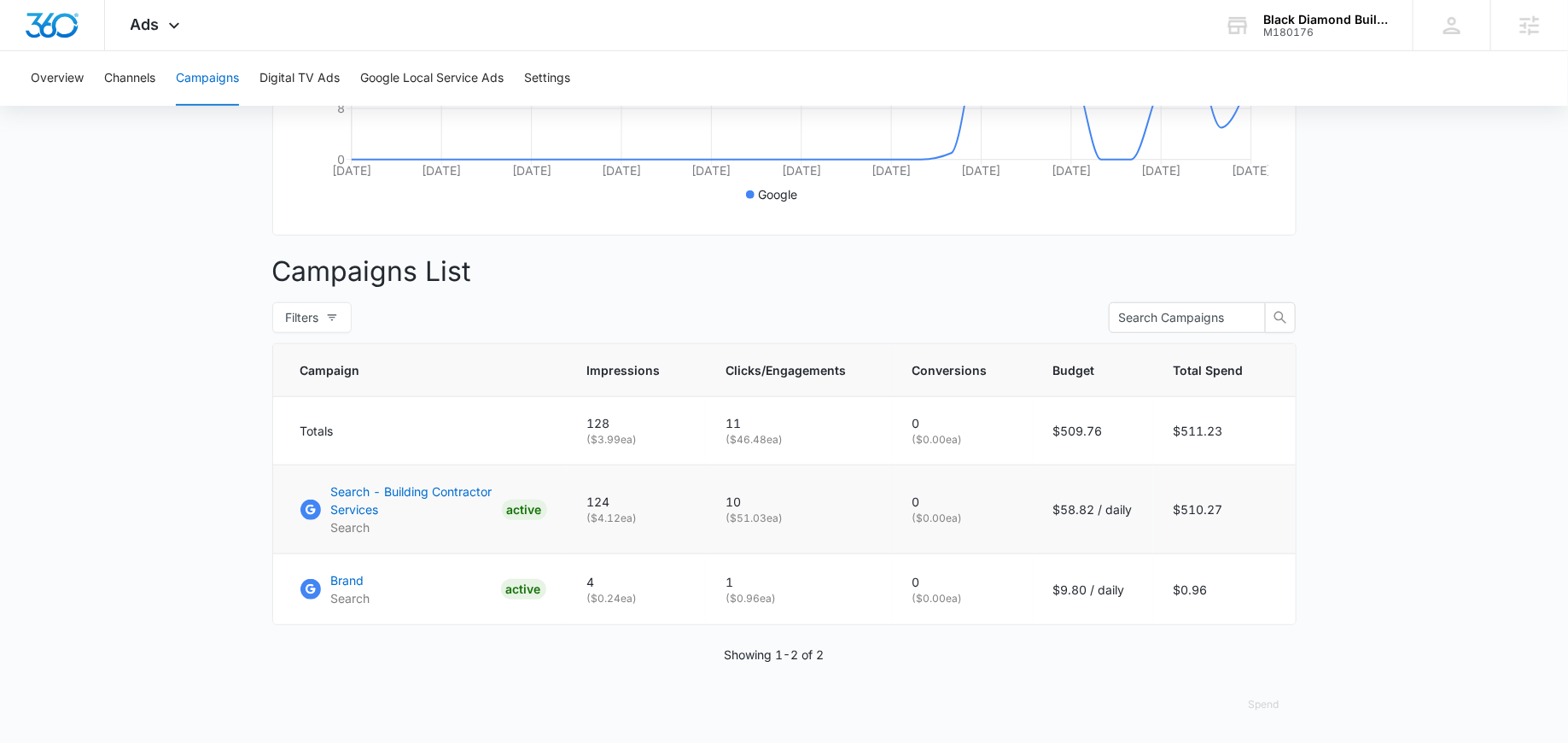
drag, startPoint x: 795, startPoint y: 516, endPoint x: 681, endPoint y: 514, distance: 114.0
click at [681, 514] on tr "Search - Building Contractor Services Search ACTIVE 124 ( $4.12 ea) 10 ( $51.03…" at bounding box center [784, 510] width 1023 height 89
click at [815, 517] on p "( $51.03 ea)" at bounding box center [799, 518] width 146 height 15
drag, startPoint x: 815, startPoint y: 517, endPoint x: 711, endPoint y: 516, distance: 104.0
click at [711, 516] on td "10 ( $51.03 ea)" at bounding box center [799, 510] width 186 height 89
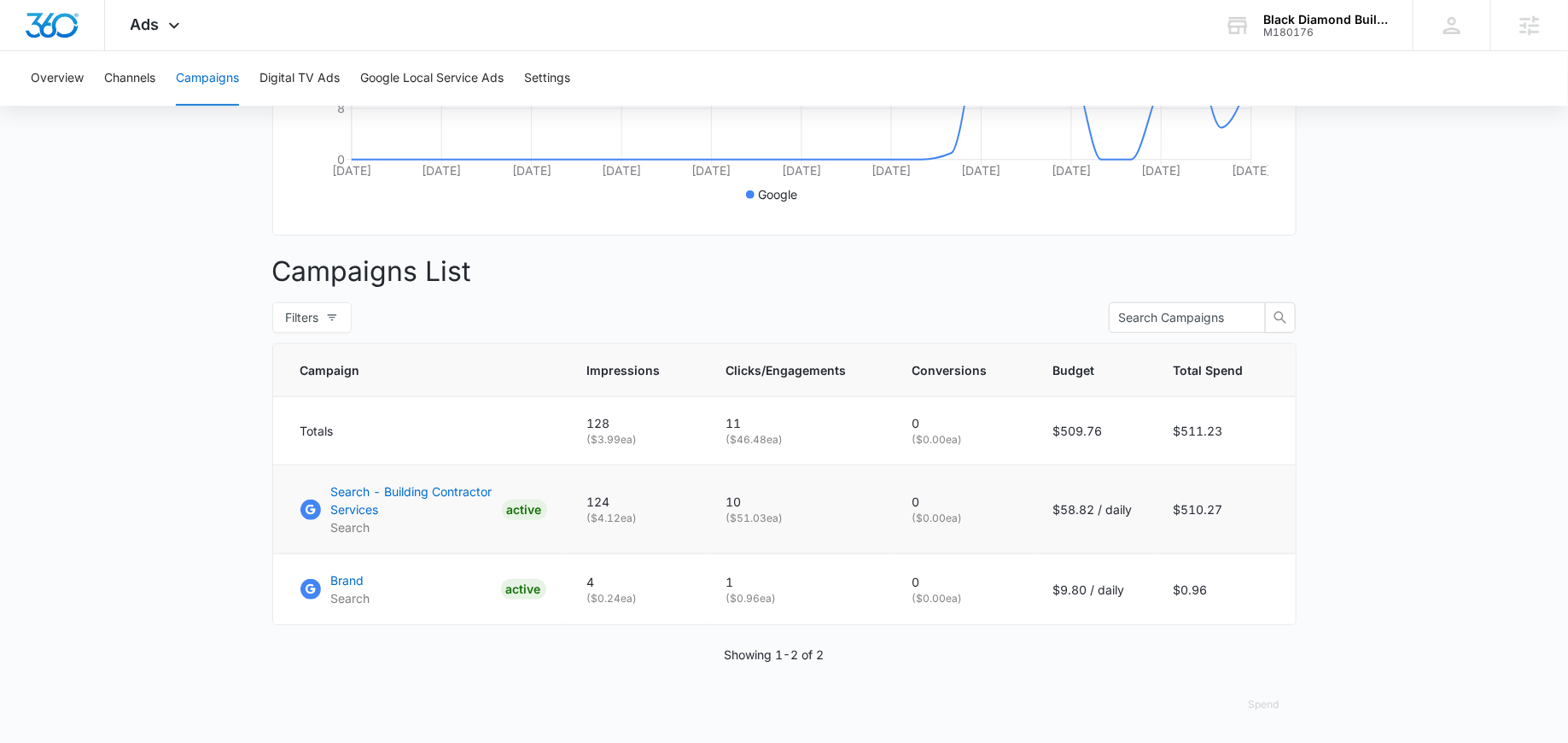
click at [805, 505] on p "10" at bounding box center [799, 501] width 146 height 18
drag, startPoint x: 1136, startPoint y: 517, endPoint x: 1049, endPoint y: 508, distance: 87.5
click at [1049, 508] on td "$58.82 / daily" at bounding box center [1093, 510] width 120 height 89
drag, startPoint x: 817, startPoint y: 521, endPoint x: 733, endPoint y: 521, distance: 84.0
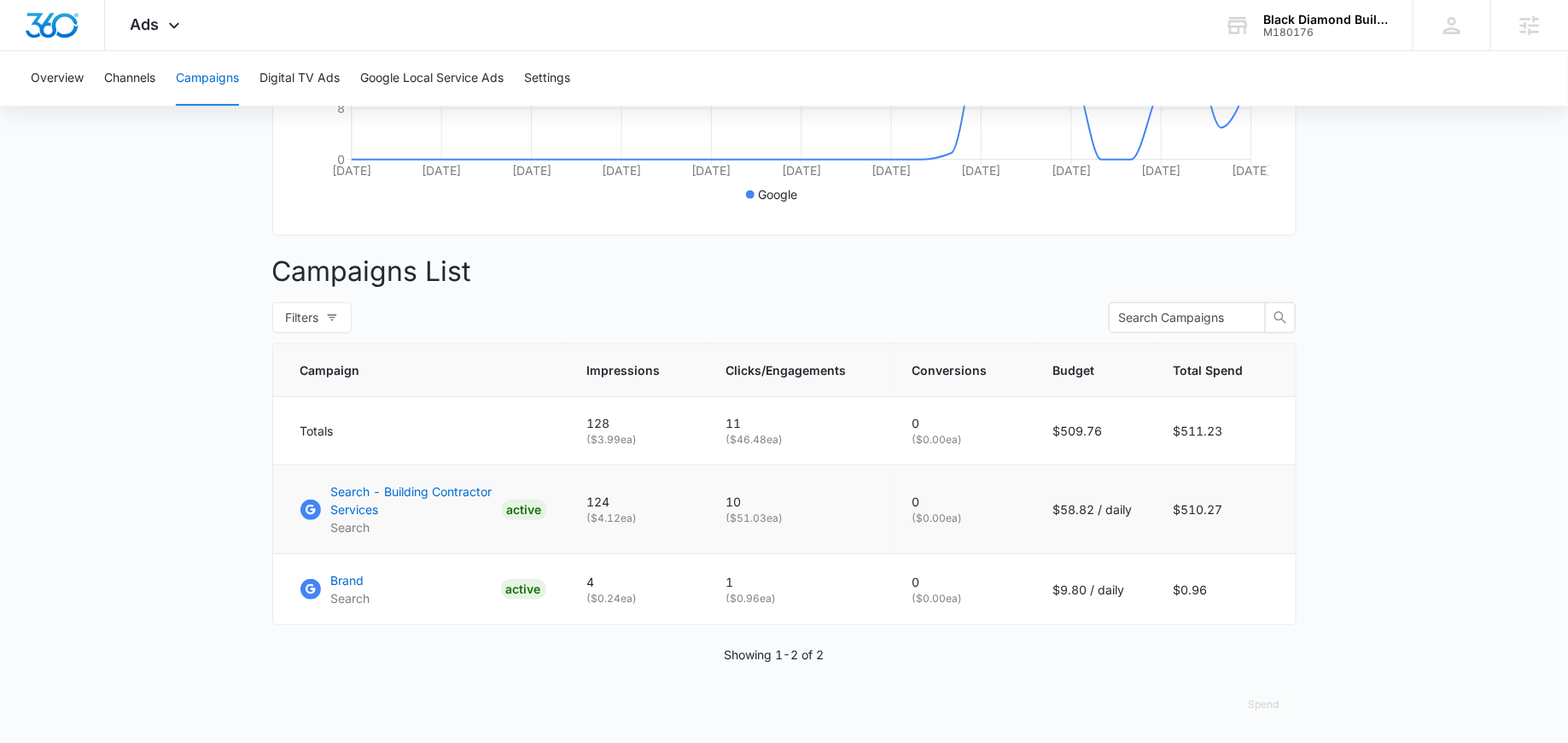
click at [733, 521] on p "( $51.03 ea)" at bounding box center [799, 518] width 146 height 15
drag, startPoint x: 805, startPoint y: 521, endPoint x: 702, endPoint y: 527, distance: 103.2
click at [702, 527] on tr "Search - Building Contractor Services Search ACTIVE 124 ( $4.12 ea) 10 ( $51.03…" at bounding box center [784, 510] width 1023 height 89
click at [811, 521] on p "( $51.03 ea)" at bounding box center [799, 518] width 146 height 15
click at [721, 517] on td "10 ( $51.03 ea)" at bounding box center [799, 510] width 186 height 89
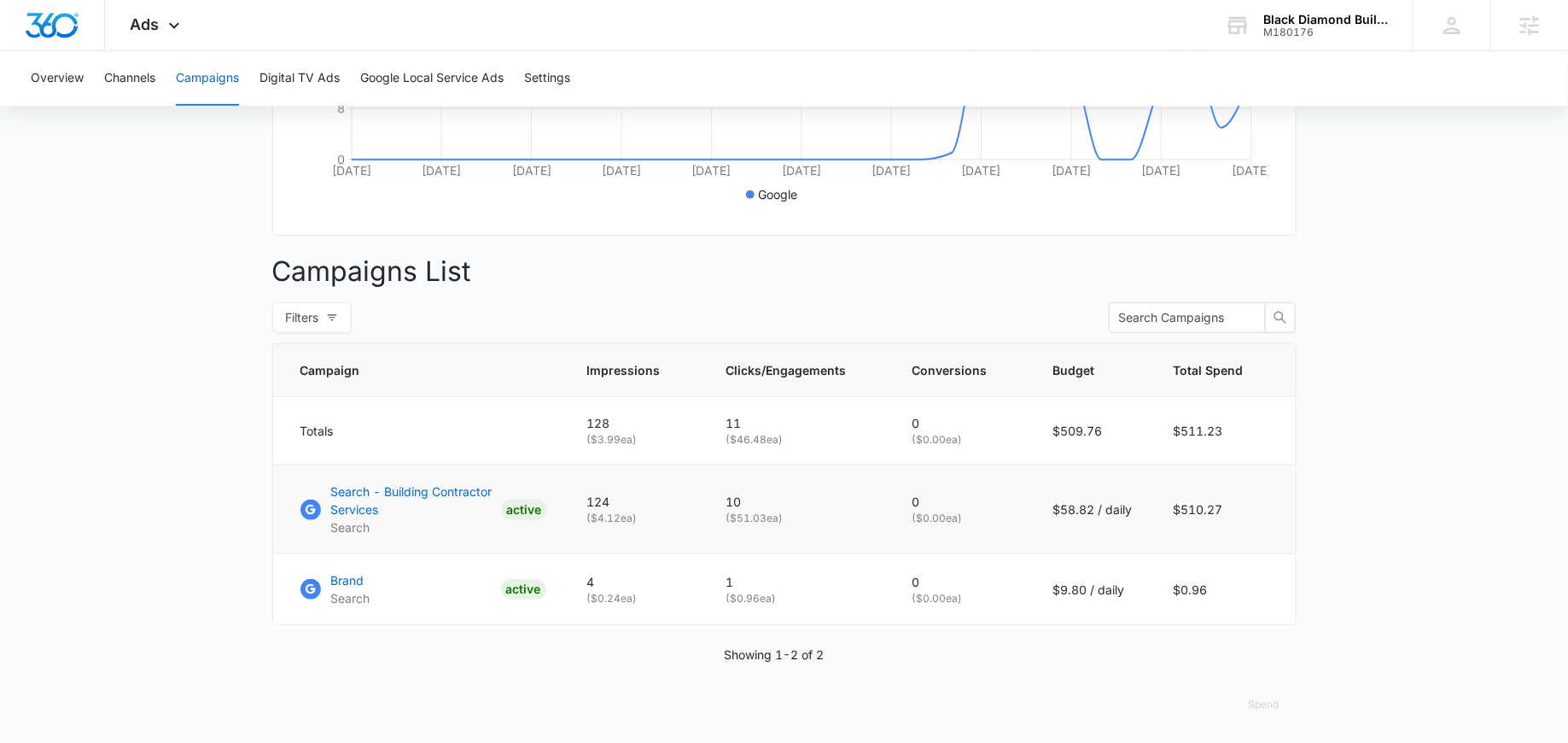
drag, startPoint x: 747, startPoint y: 517, endPoint x: 796, endPoint y: 517, distance: 49.0
click at [795, 517] on p "( $51.03 ea)" at bounding box center [799, 518] width 146 height 15
click at [796, 517] on p "( $51.03 ea)" at bounding box center [799, 518] width 146 height 15
drag, startPoint x: 811, startPoint y: 602, endPoint x: 731, endPoint y: 602, distance: 80.0
click at [731, 602] on td "1 ( $0.96 ea)" at bounding box center [799, 590] width 186 height 71
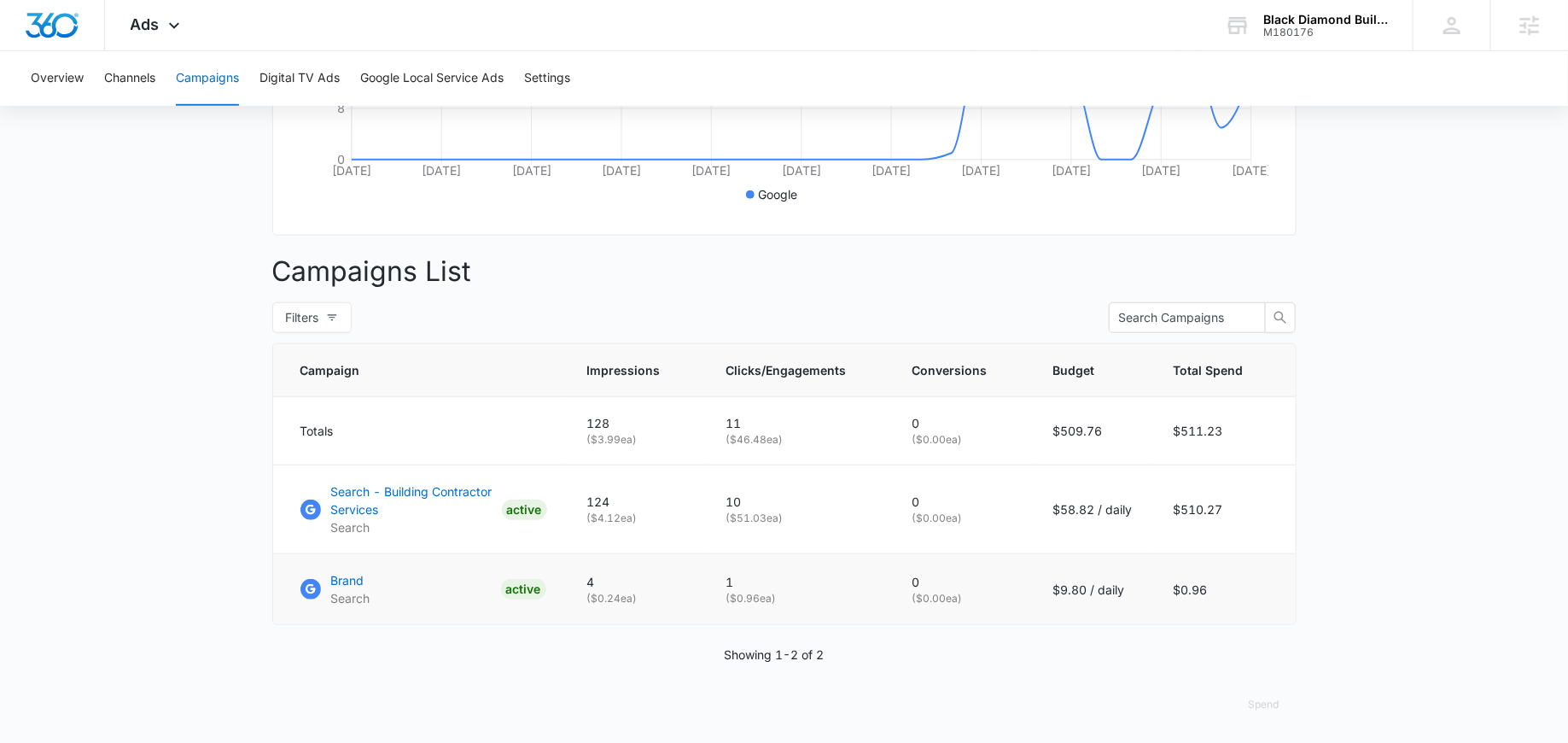
click at [809, 594] on p "( $0.96 ea)" at bounding box center [799, 598] width 146 height 15
drag, startPoint x: 783, startPoint y: 595, endPoint x: 723, endPoint y: 594, distance: 60.0
click at [723, 594] on td "1 ( $0.96 ea)" at bounding box center [799, 590] width 186 height 71
click at [797, 595] on p "( $0.96 ea)" at bounding box center [799, 598] width 146 height 15
drag, startPoint x: 811, startPoint y: 592, endPoint x: 706, endPoint y: 592, distance: 105.0
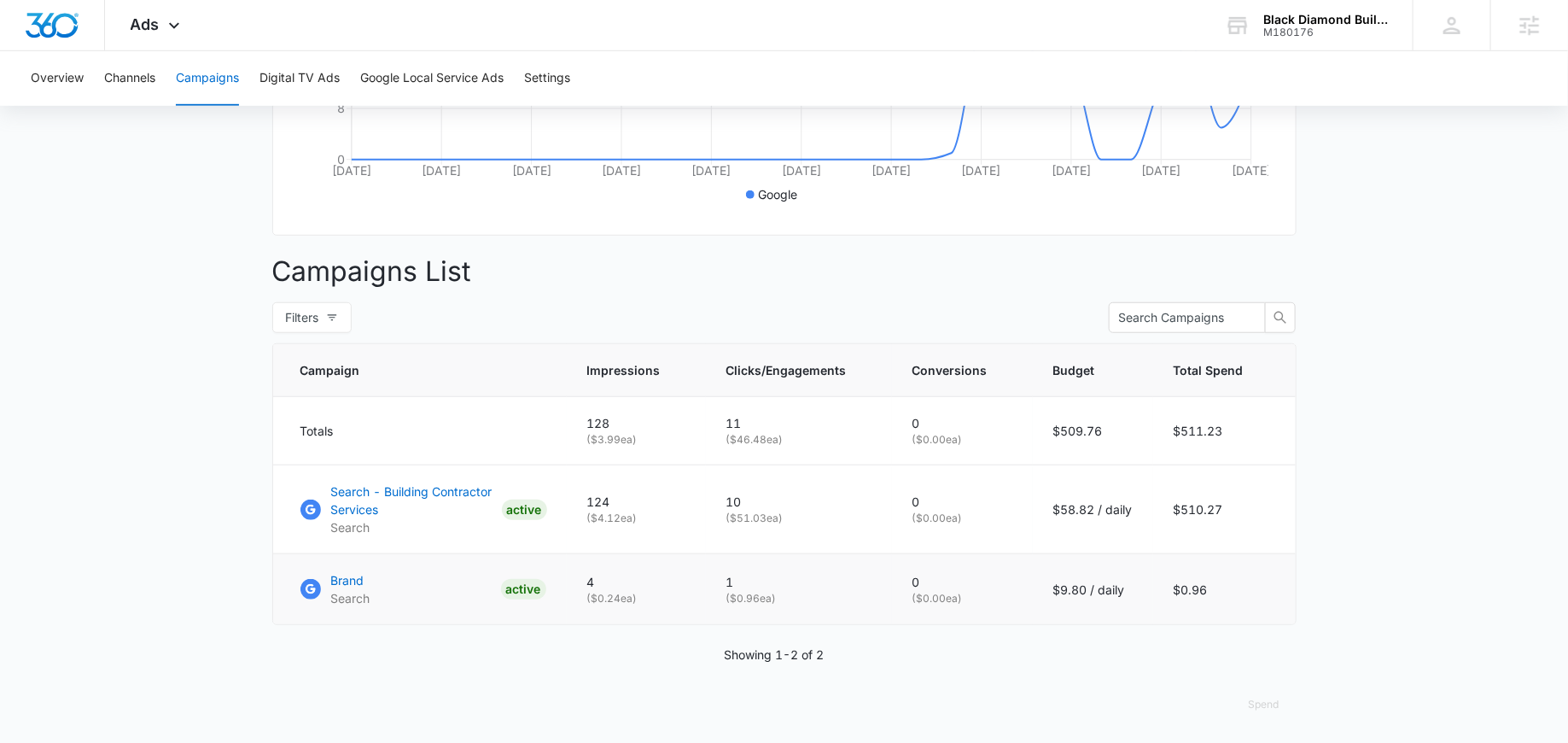
click at [706, 592] on tr "Brand Search ACTIVE 4 ( $0.24 ea) 1 ( $0.96 ea) 0 ( $0.00 ea) $9.80 / daily $0.…" at bounding box center [784, 590] width 1023 height 71
click at [732, 591] on p "( $0.96 ea)" at bounding box center [799, 598] width 146 height 15
drag, startPoint x: 805, startPoint y: 599, endPoint x: 704, endPoint y: 595, distance: 101.1
click at [704, 595] on tr "Brand Search ACTIVE 4 ( $0.24 ea) 1 ( $0.96 ea) 0 ( $0.00 ea) $9.80 / daily $0.…" at bounding box center [784, 590] width 1023 height 71
click at [783, 597] on p "( $0.96 ea)" at bounding box center [799, 598] width 146 height 15
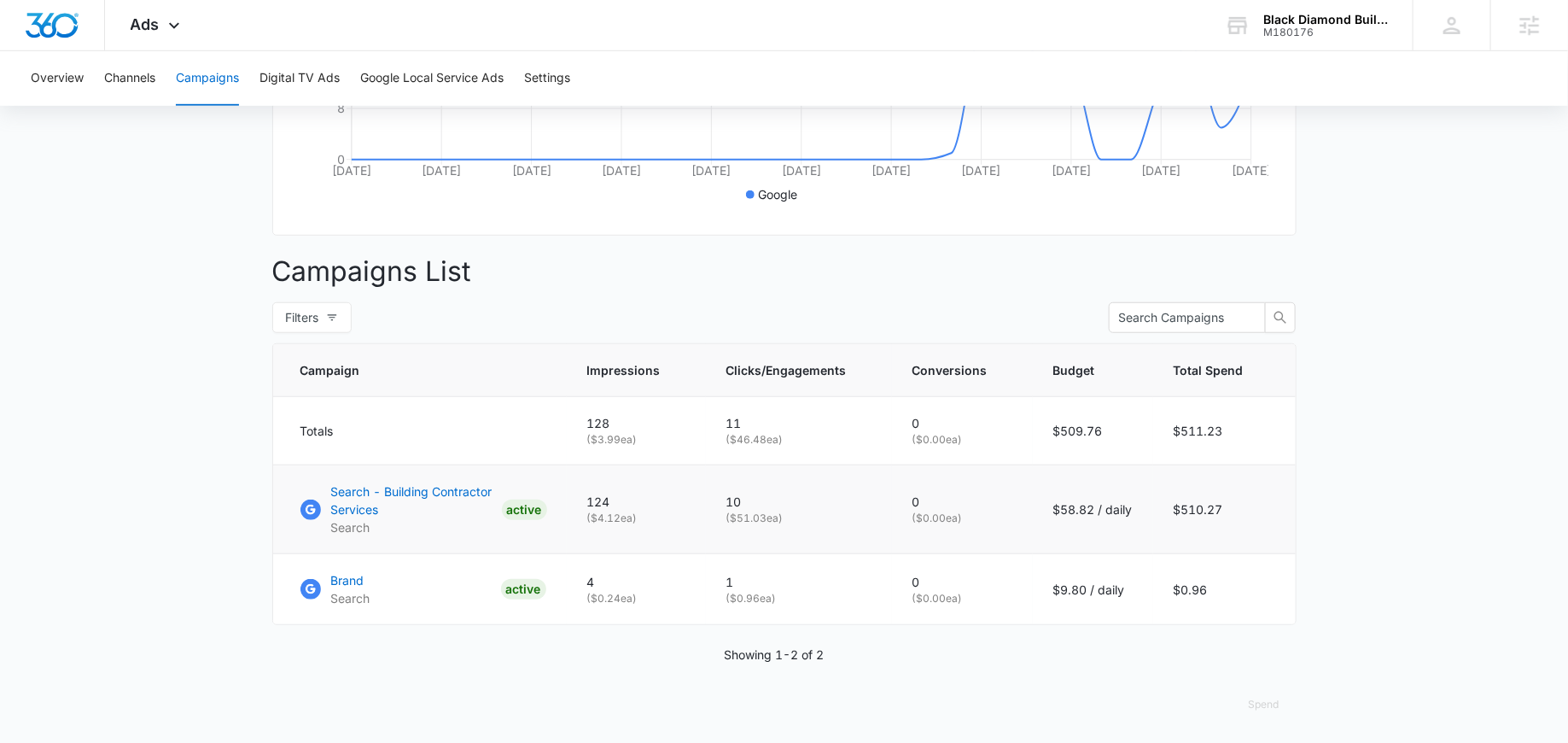
drag, startPoint x: 816, startPoint y: 519, endPoint x: 733, endPoint y: 518, distance: 83.0
click at [733, 518] on p "( $51.03 ea)" at bounding box center [799, 518] width 146 height 15
click at [767, 520] on p "( $51.03 ea)" at bounding box center [799, 518] width 146 height 15
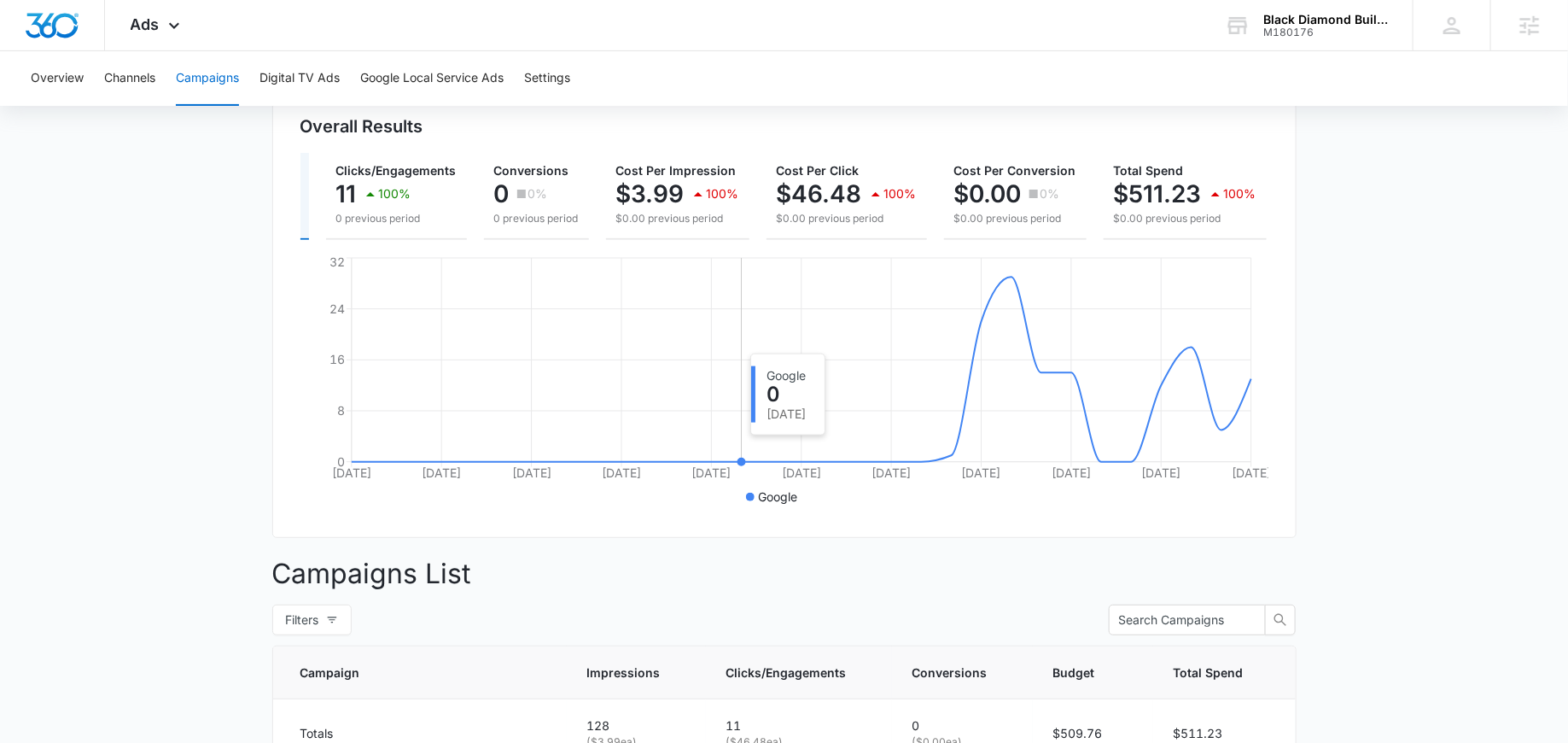
scroll to position [0, 0]
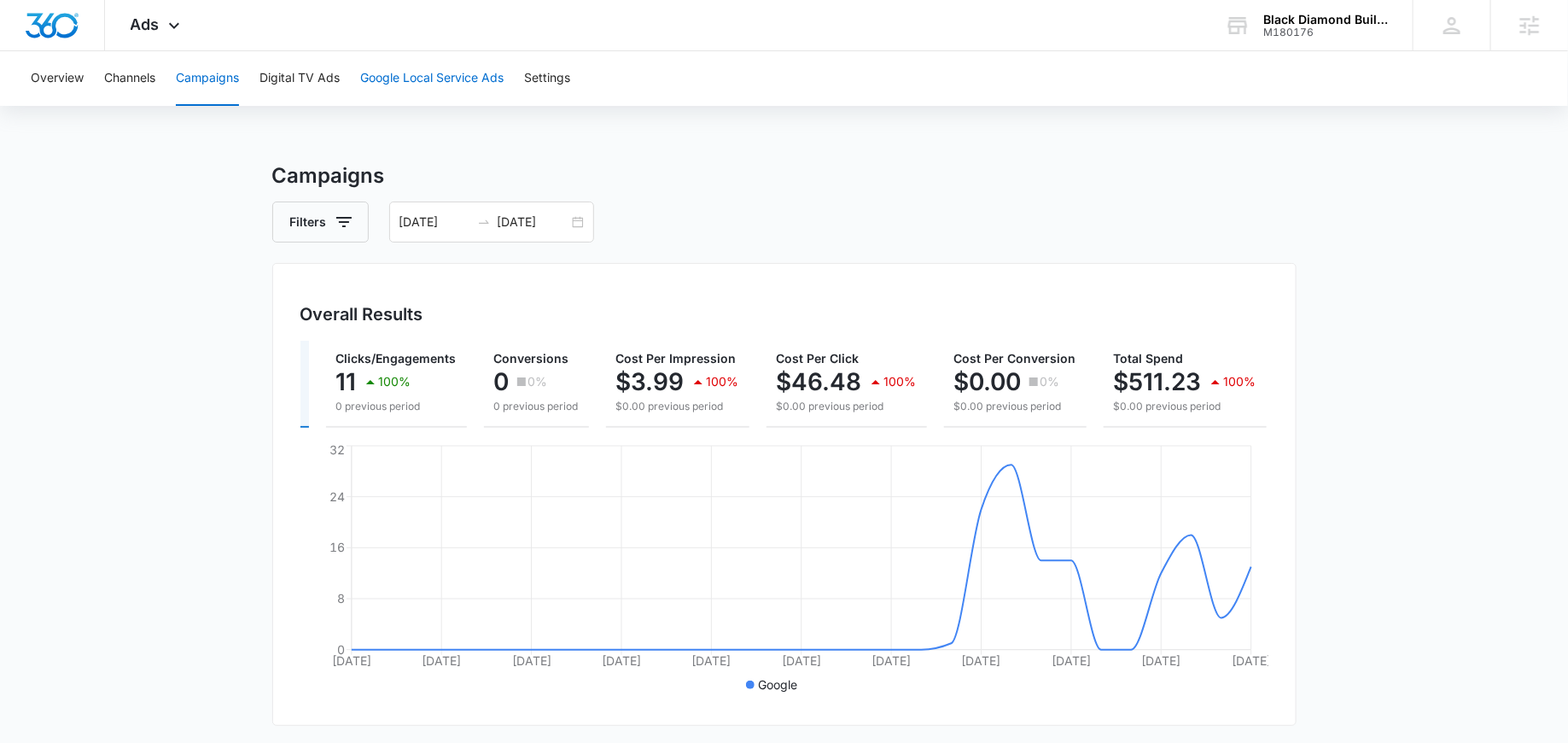
click at [468, 76] on button "Google Local Service Ads" at bounding box center [432, 78] width 144 height 55
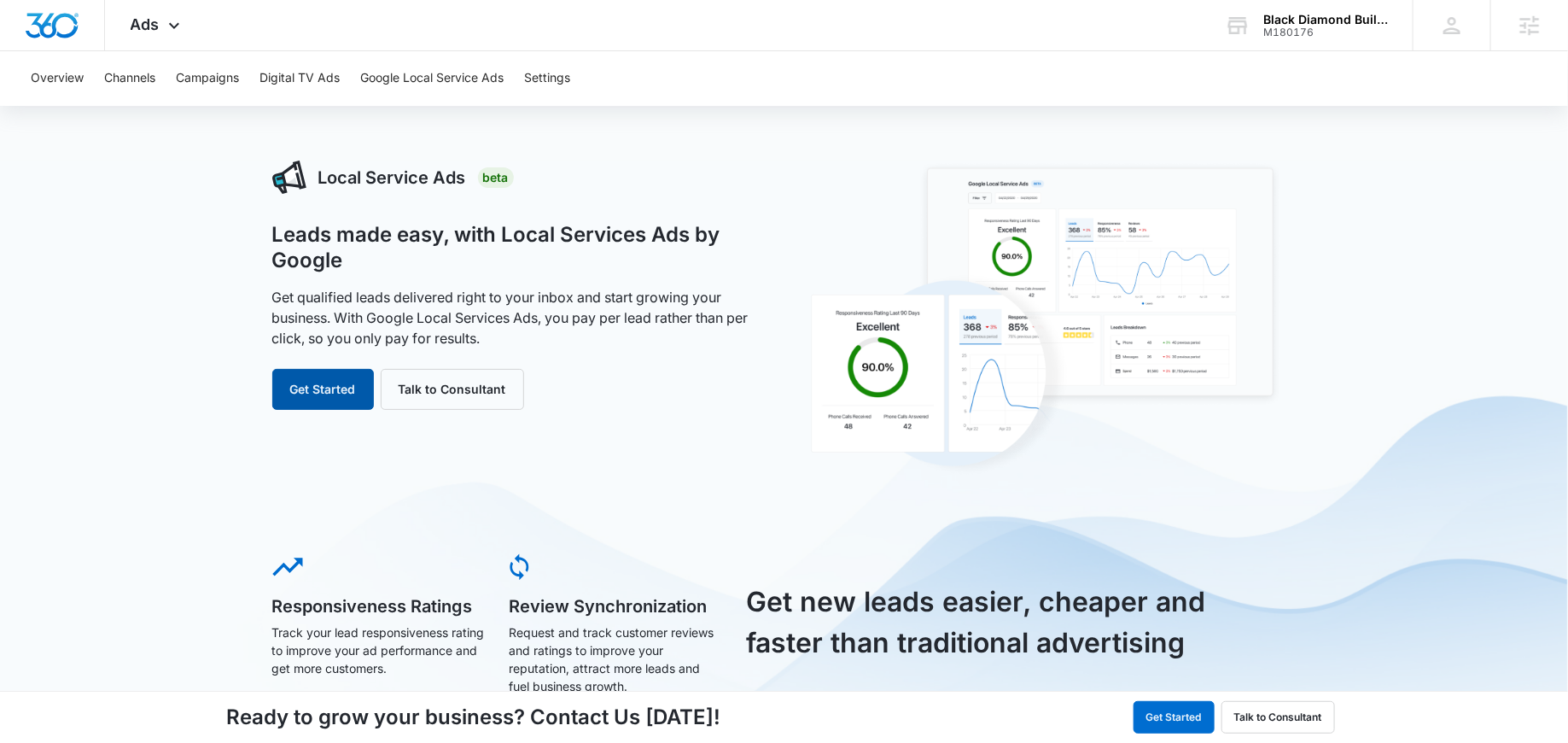
click at [335, 396] on button "Get Started" at bounding box center [323, 389] width 101 height 41
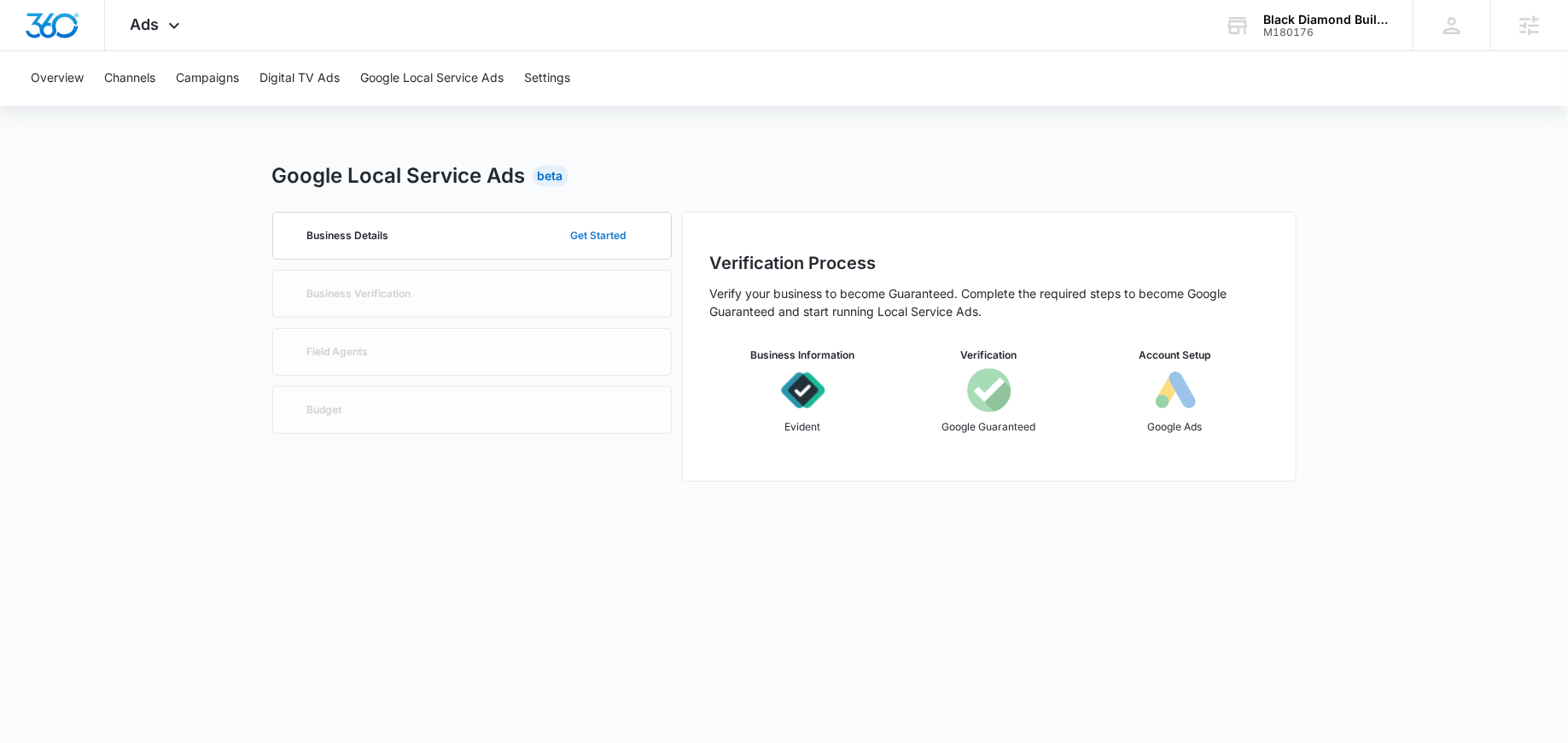
click at [600, 234] on button "Get Started" at bounding box center [598, 235] width 90 height 41
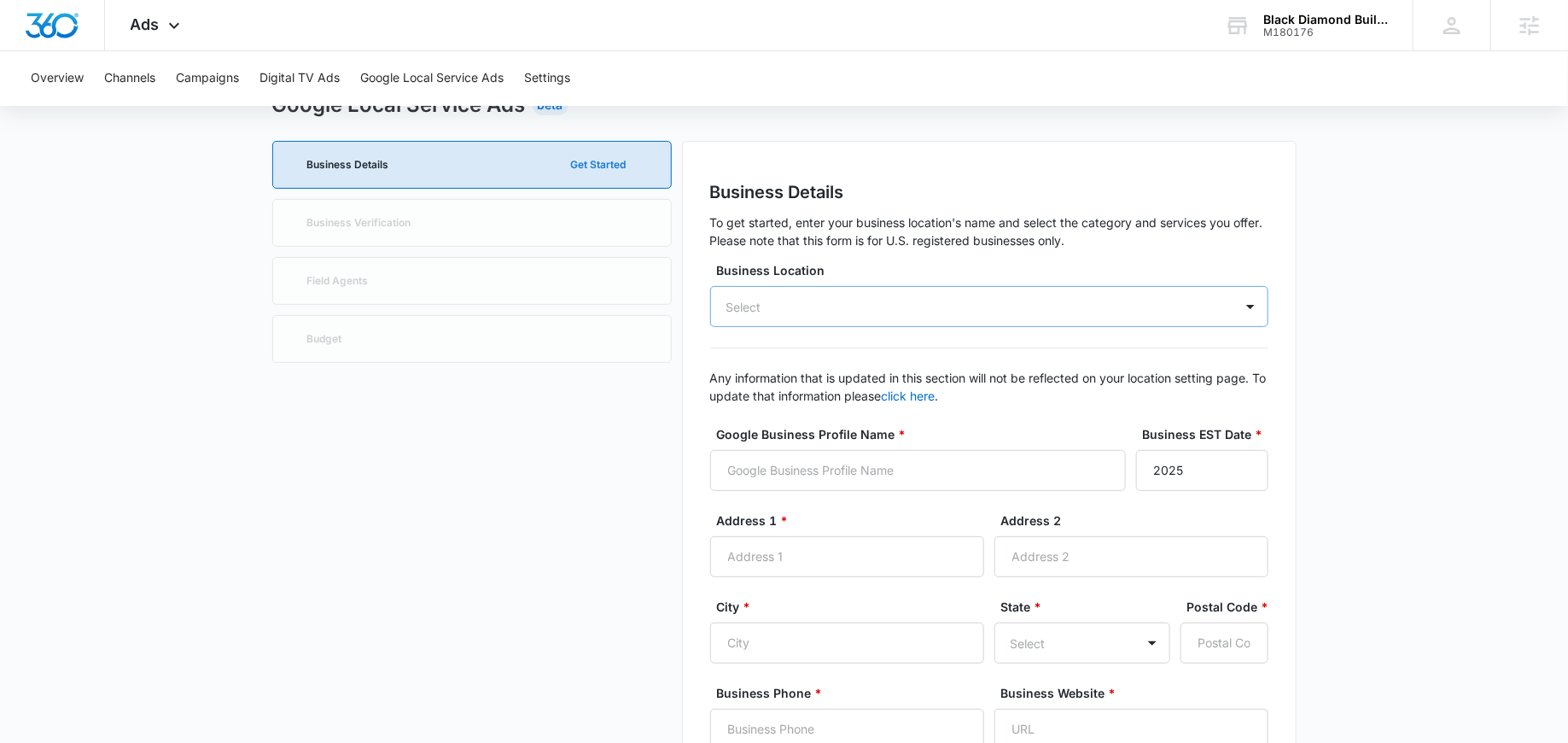
scroll to position [120, 0]
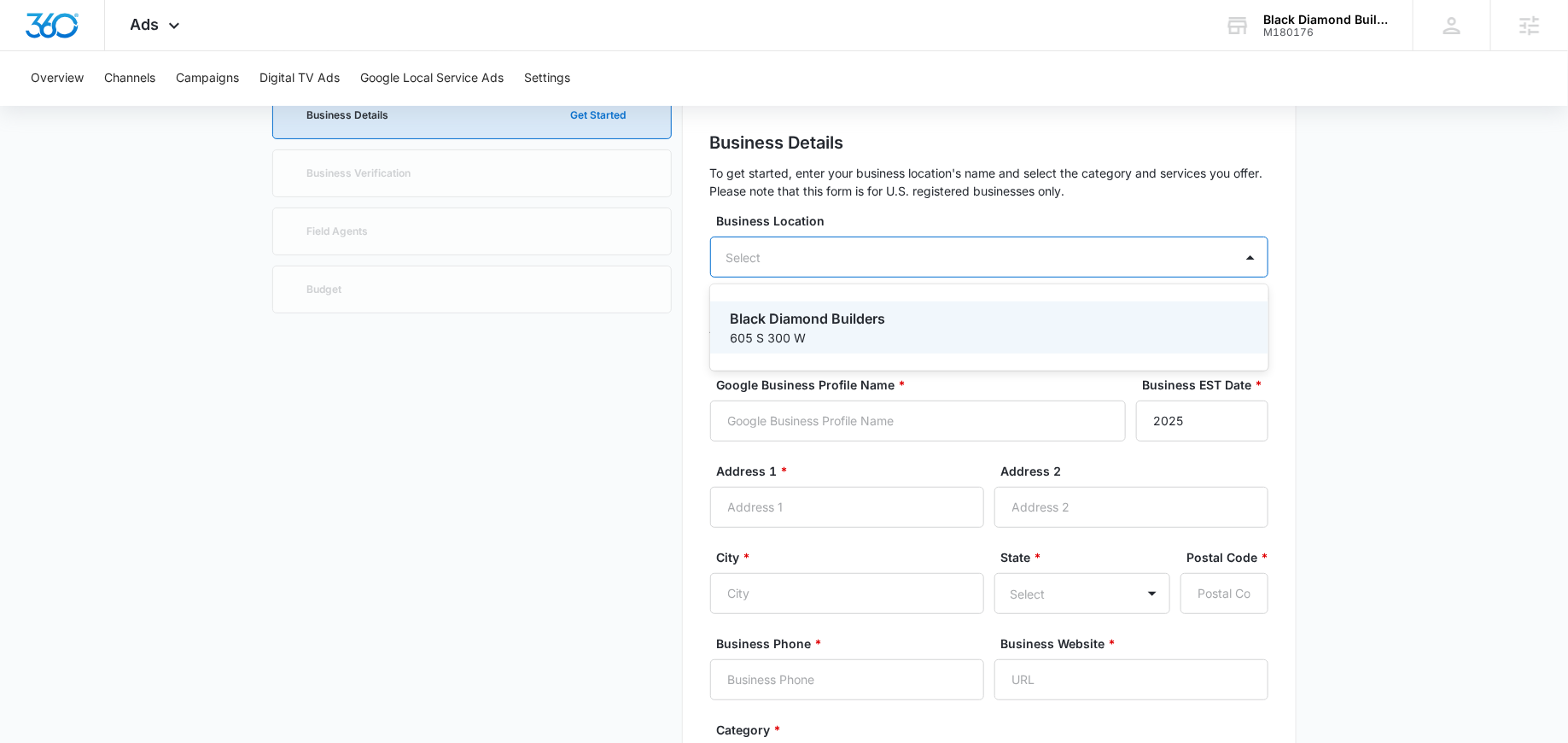
click at [777, 253] on div "Select" at bounding box center [744, 257] width 66 height 32
click at [798, 340] on p "605 S 300 W" at bounding box center [987, 337] width 514 height 18
type input "Black Diamond Builders"
type input "605 S 300 W"
type input "Orem"
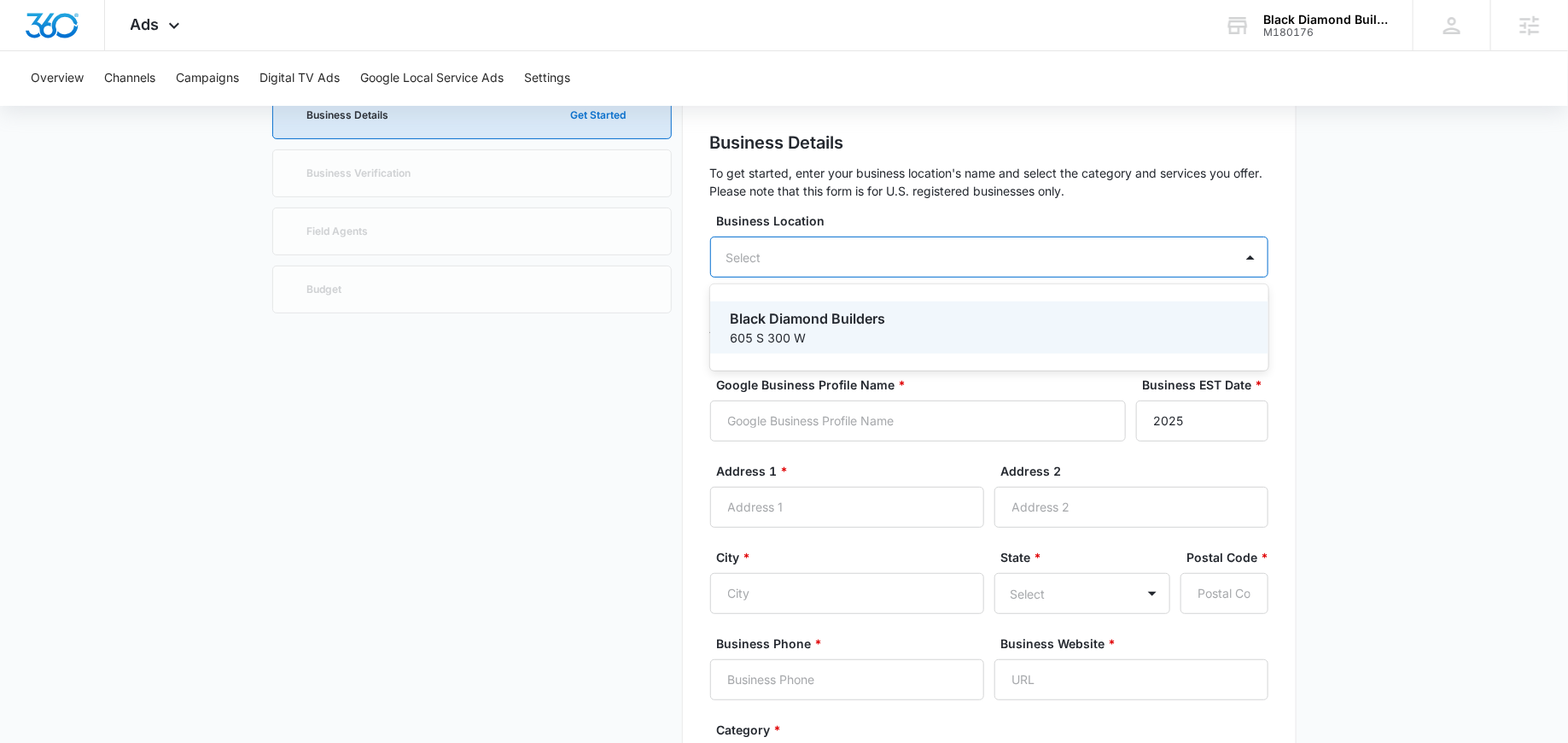
type input "84058"
type input "3044351024"
type input "https://bd-builders.com/"
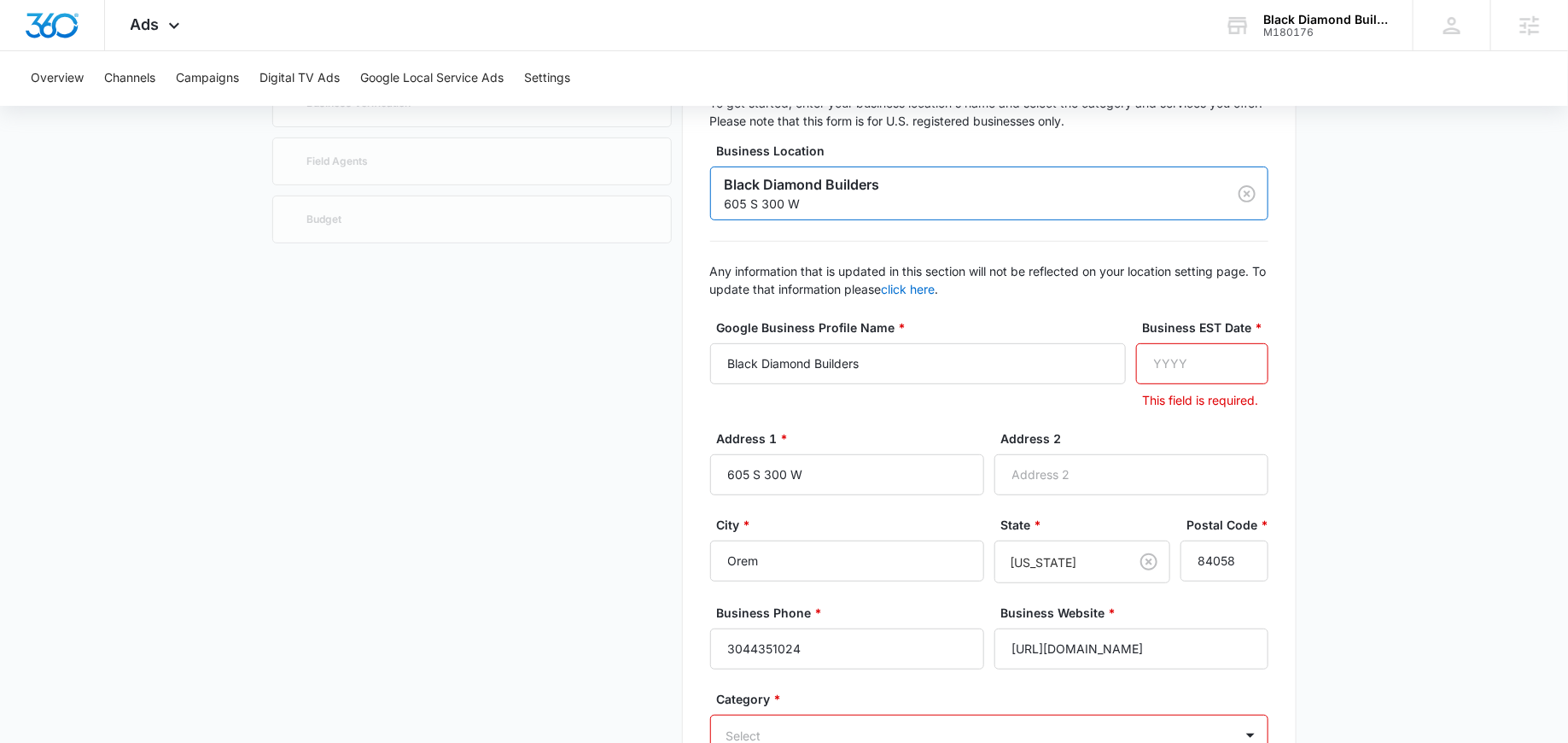
scroll to position [183, 0]
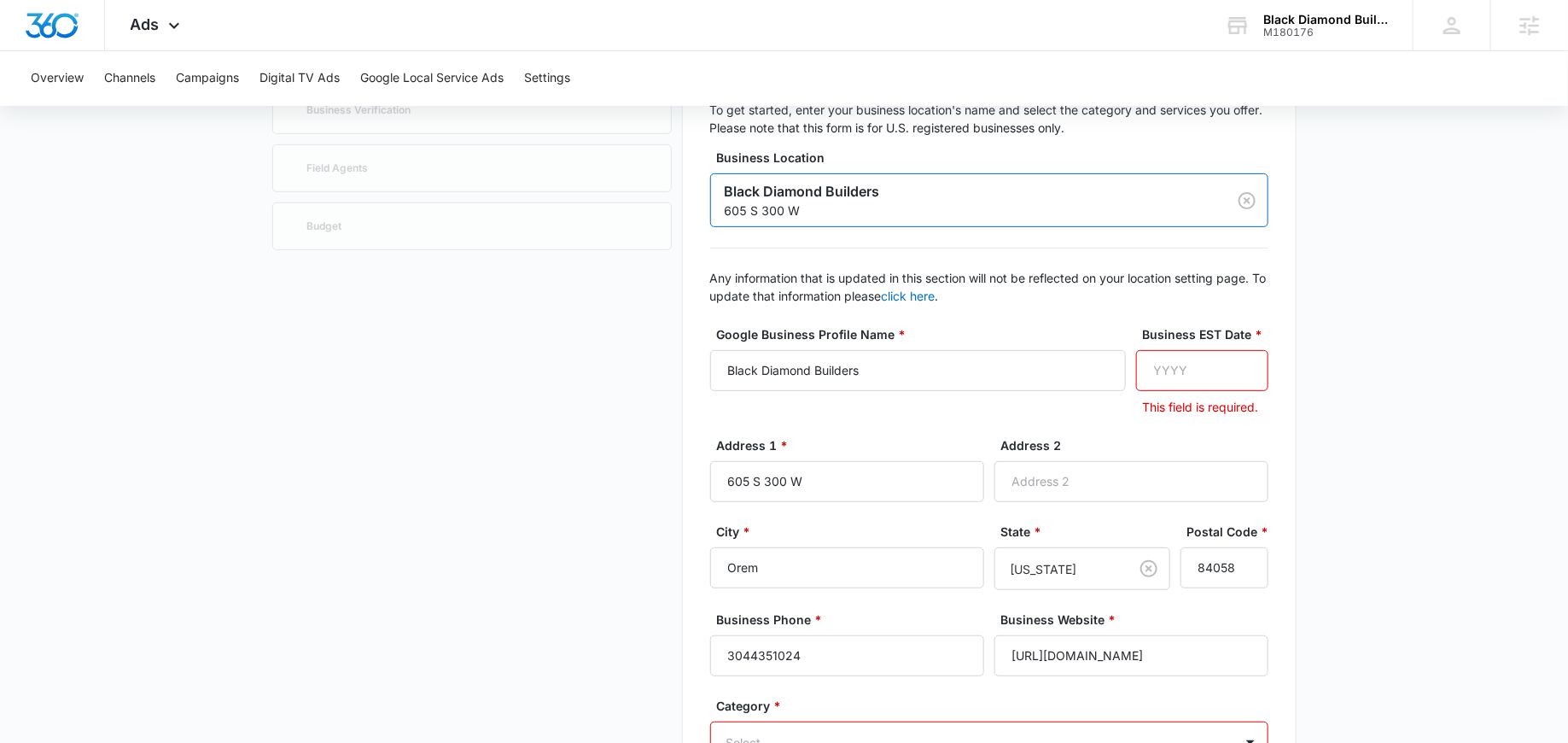
click at [1224, 377] on input "Business EST Date *" at bounding box center [1202, 370] width 132 height 41
click at [1162, 374] on input "Business EST Date *" at bounding box center [1202, 370] width 132 height 41
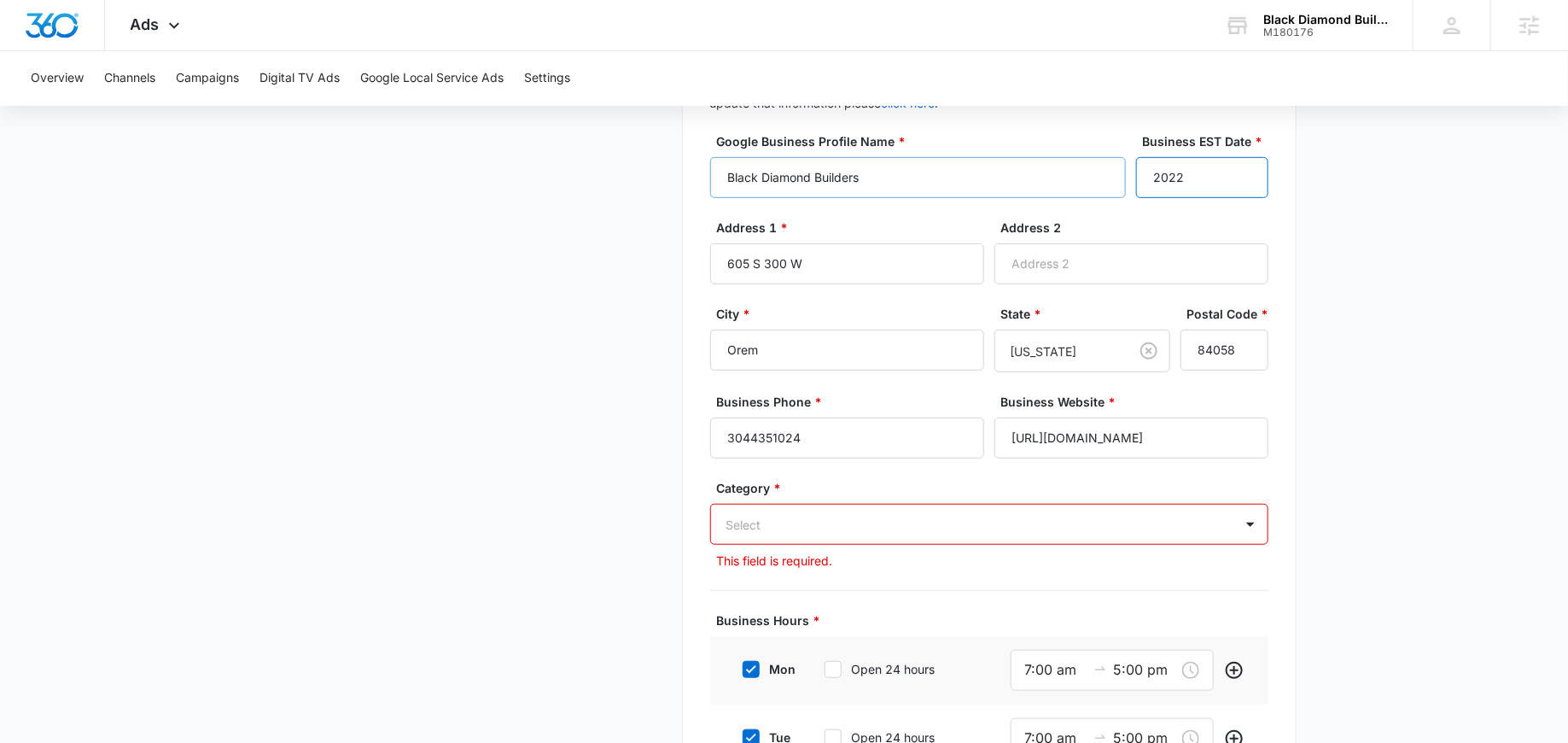
scroll to position [380, 0]
type input "2022"
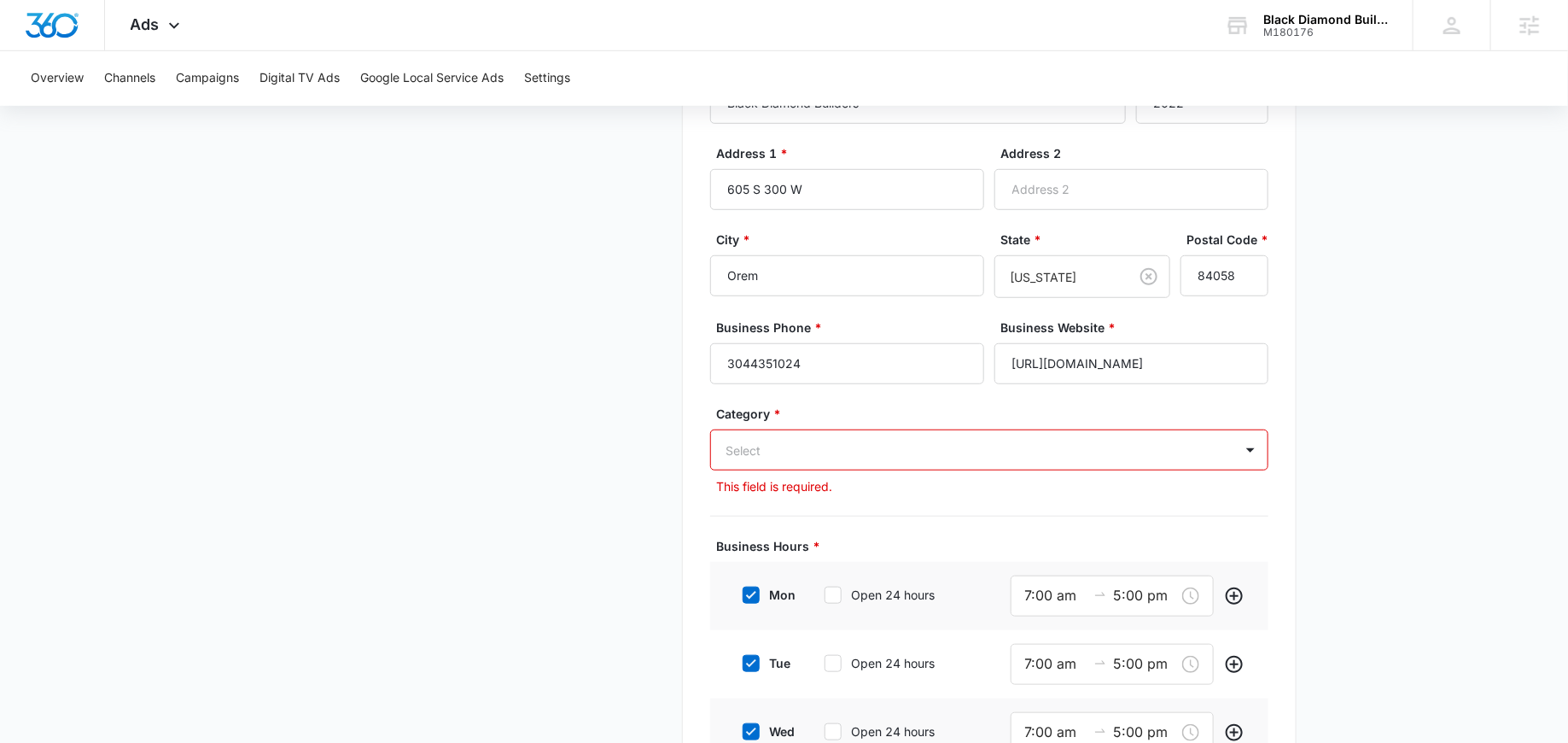
click at [782, 470] on div "Select" at bounding box center [989, 450] width 558 height 41
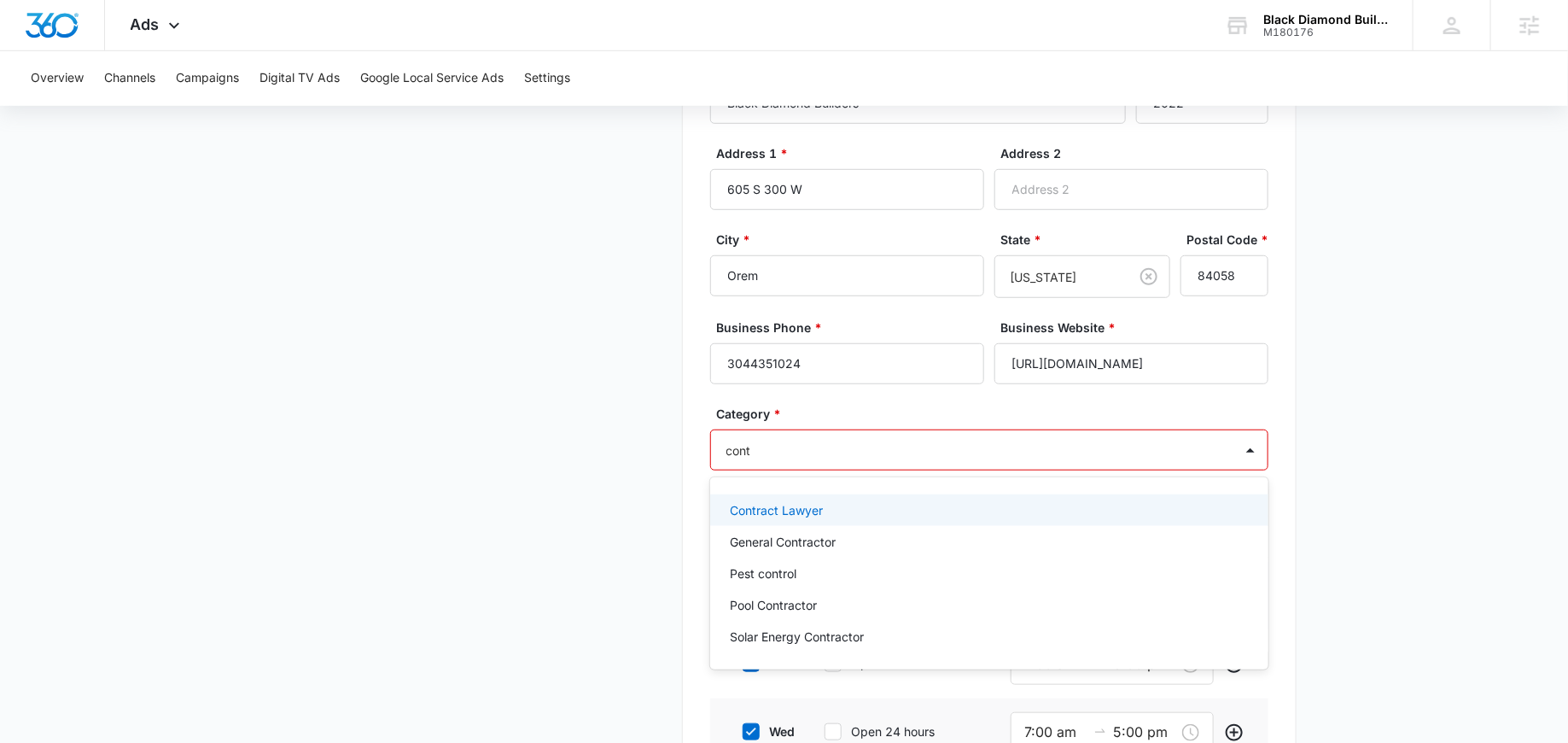
type input "contr"
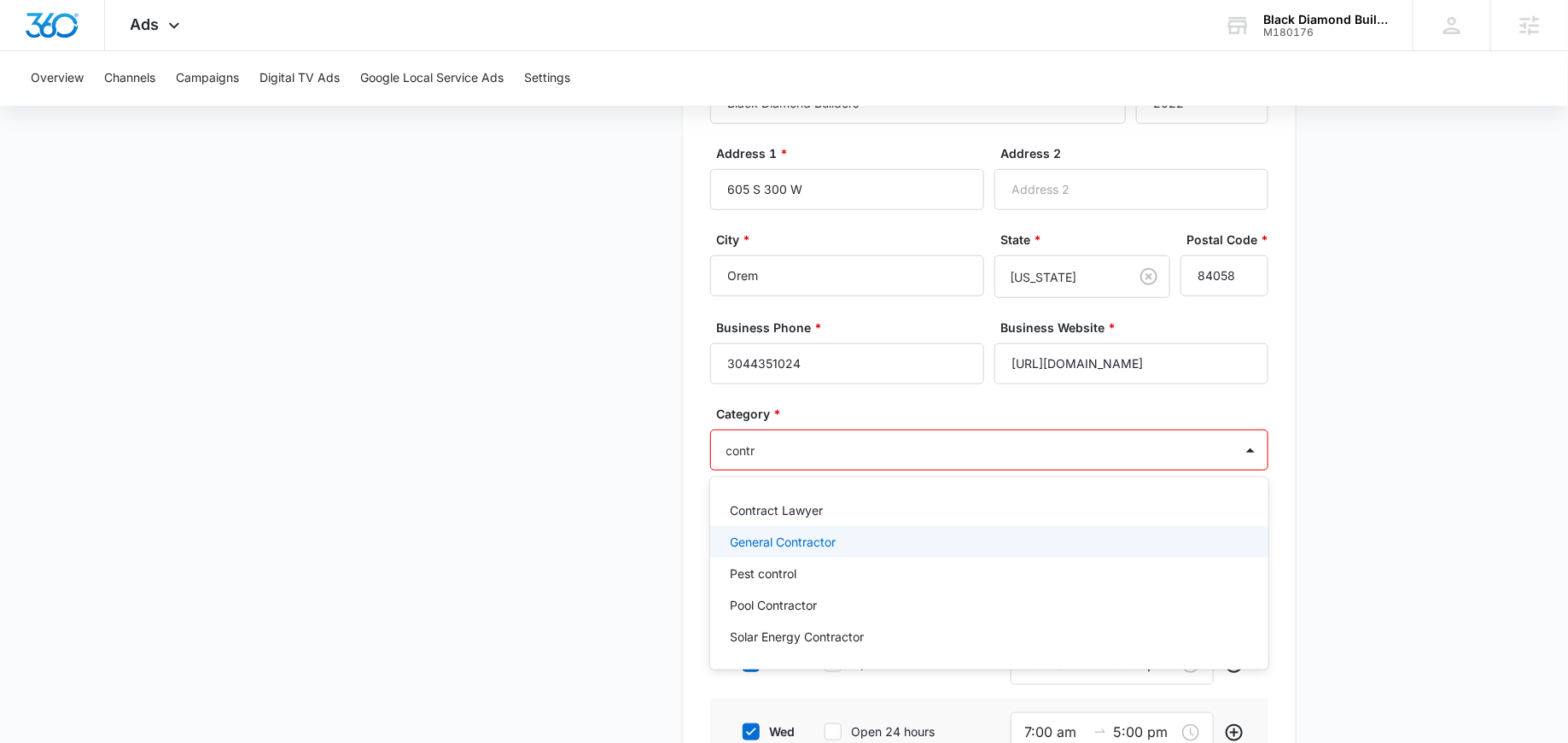
click at [797, 533] on p "General Contractor" at bounding box center [784, 542] width 106 height 18
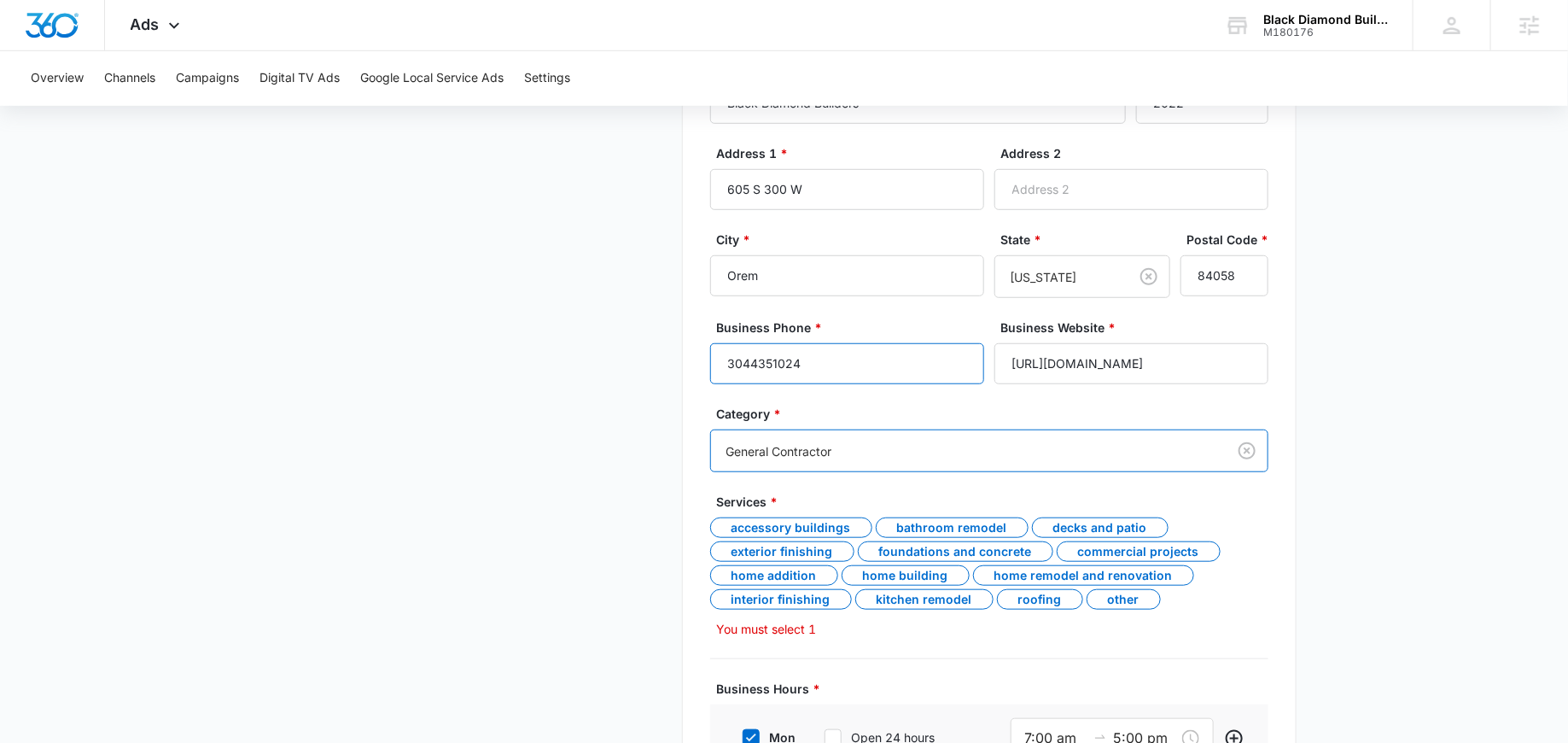
click at [954, 368] on input "3044351024" at bounding box center [847, 363] width 274 height 41
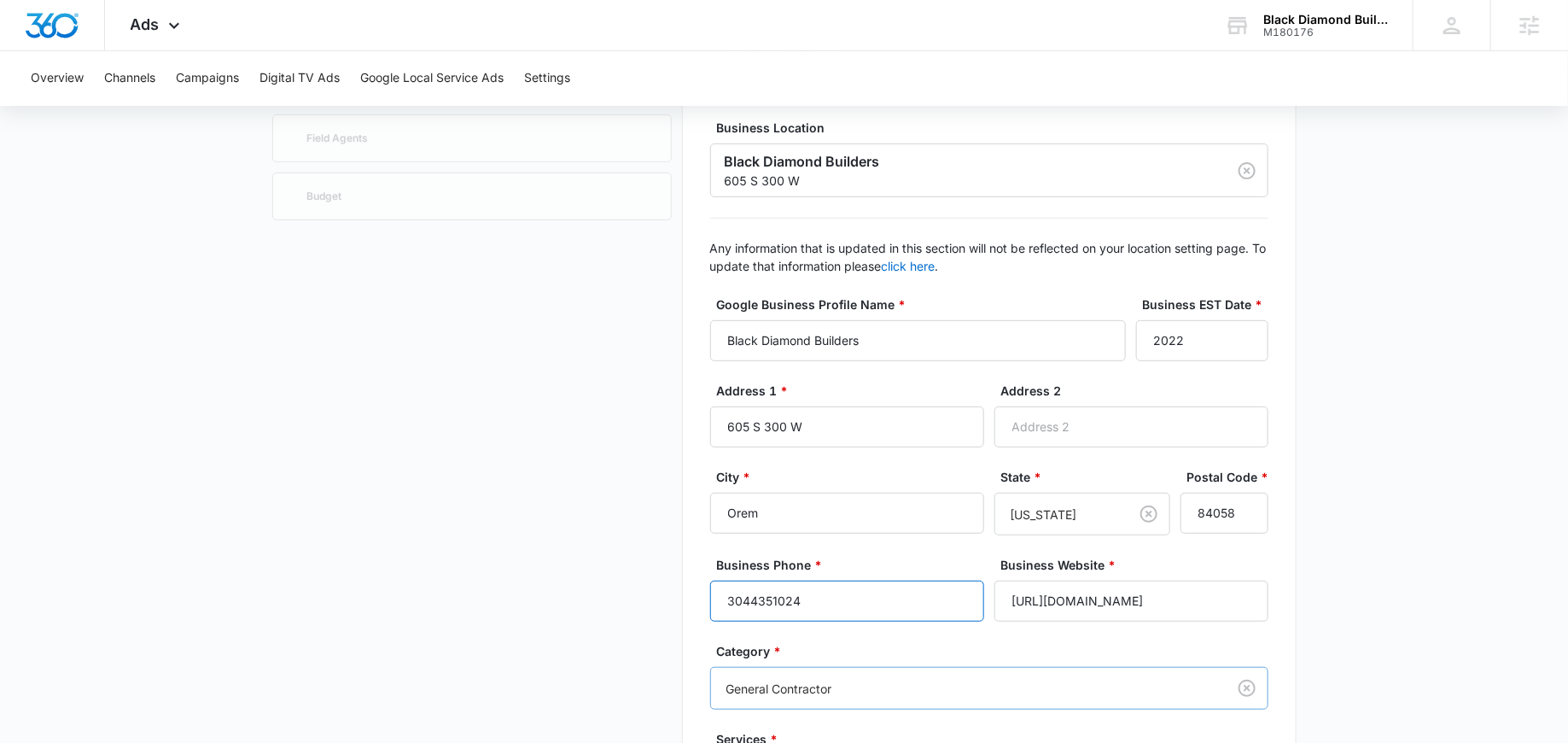
scroll to position [165, 0]
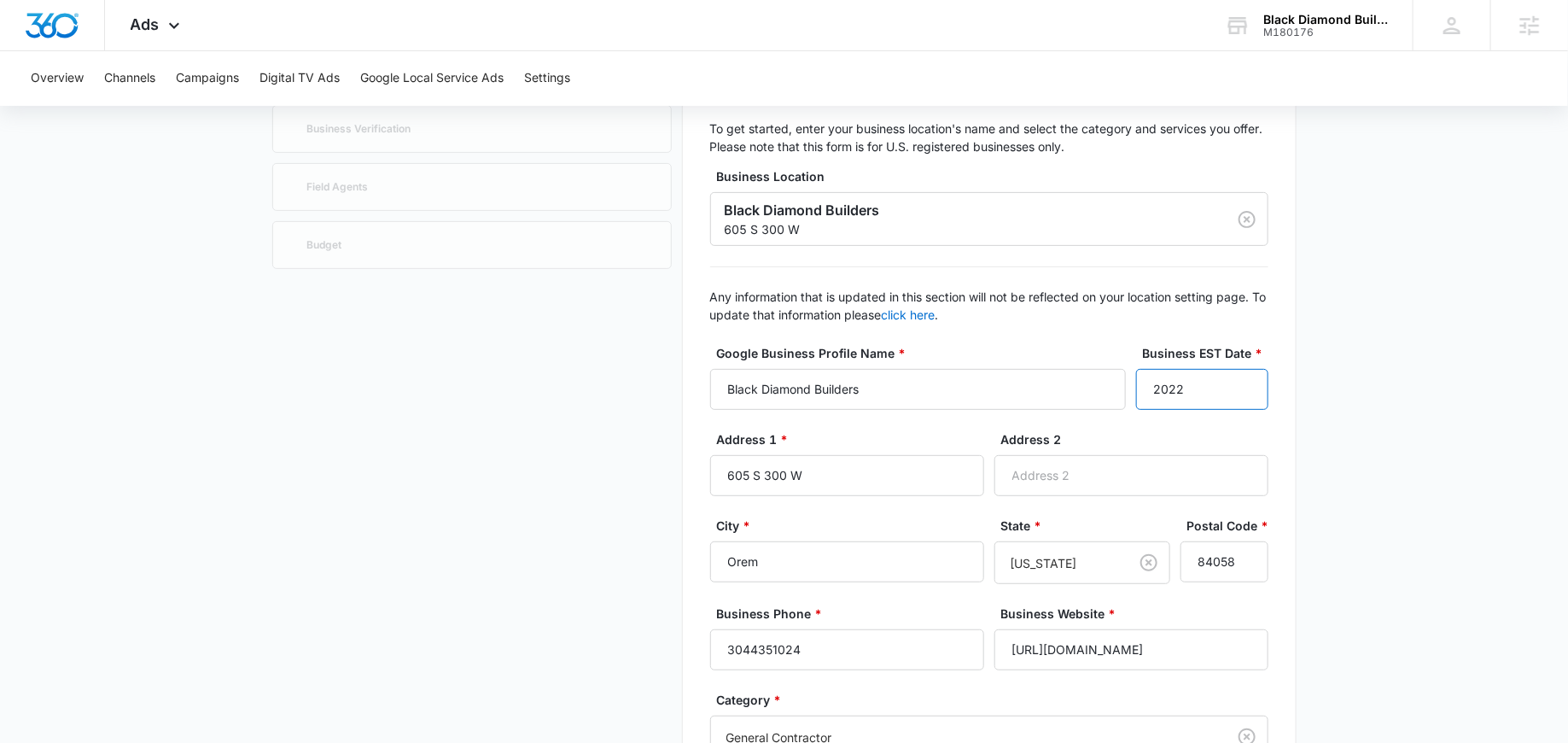
click at [1193, 380] on input "2022" at bounding box center [1202, 389] width 132 height 41
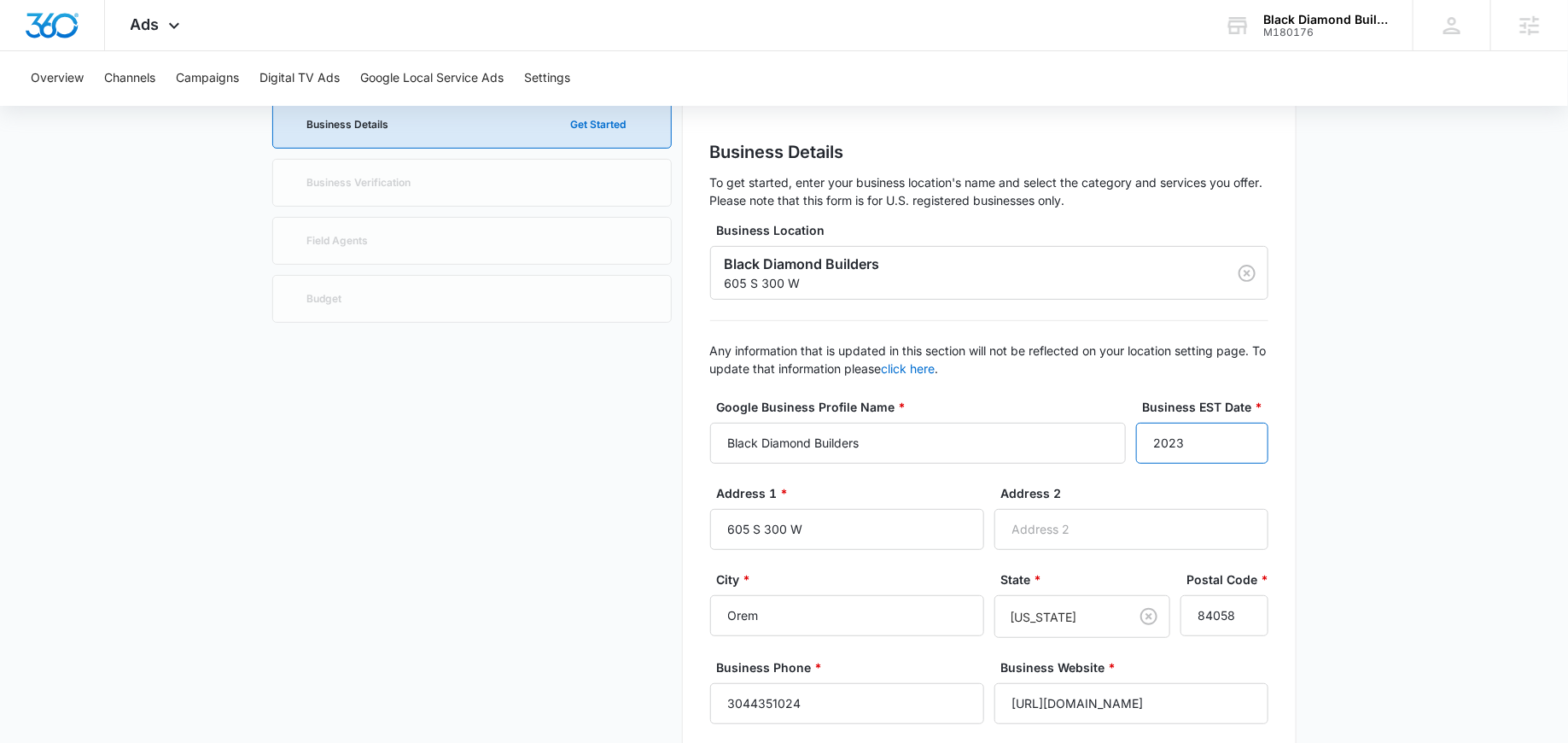
scroll to position [112, 0]
type input "2023"
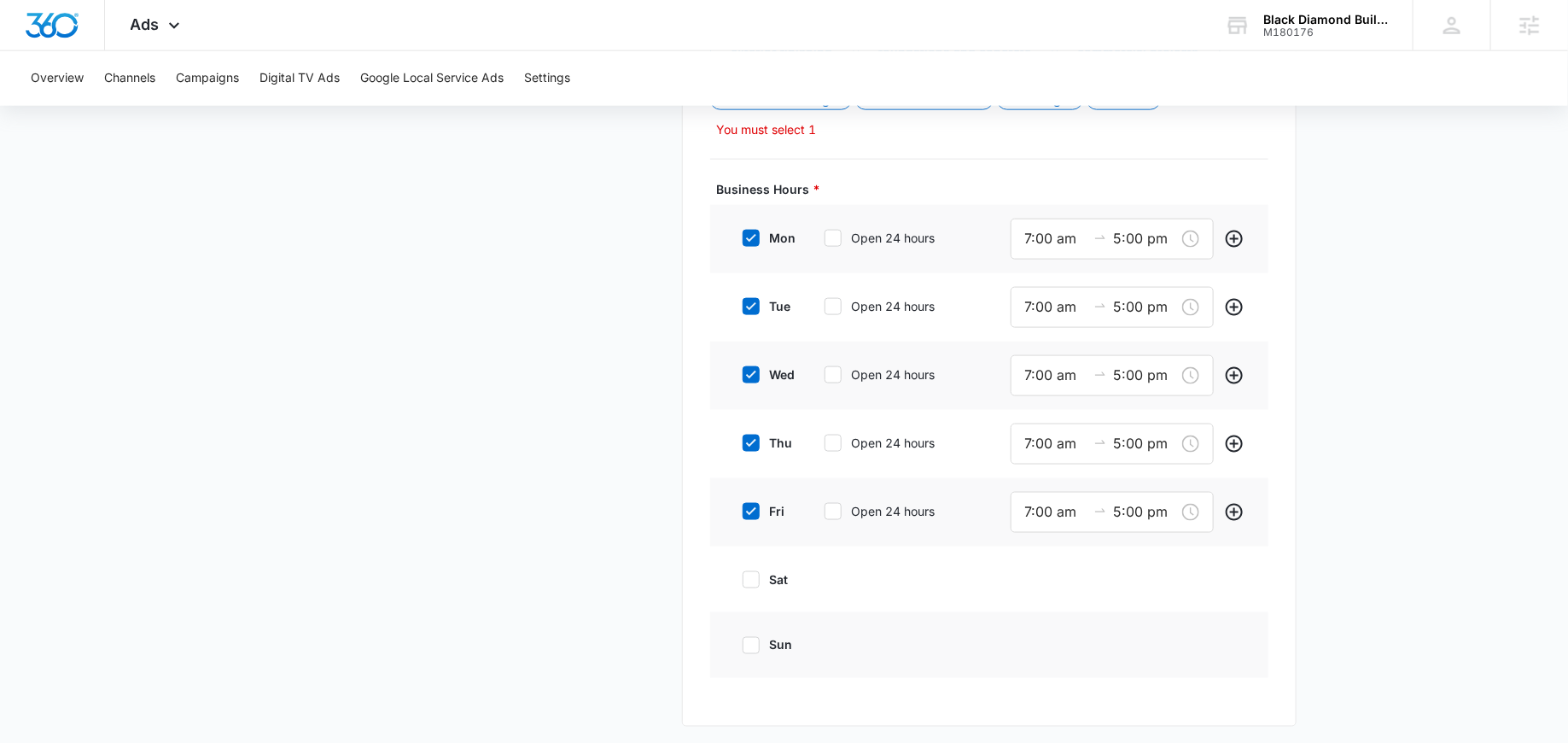
scroll to position [606, 0]
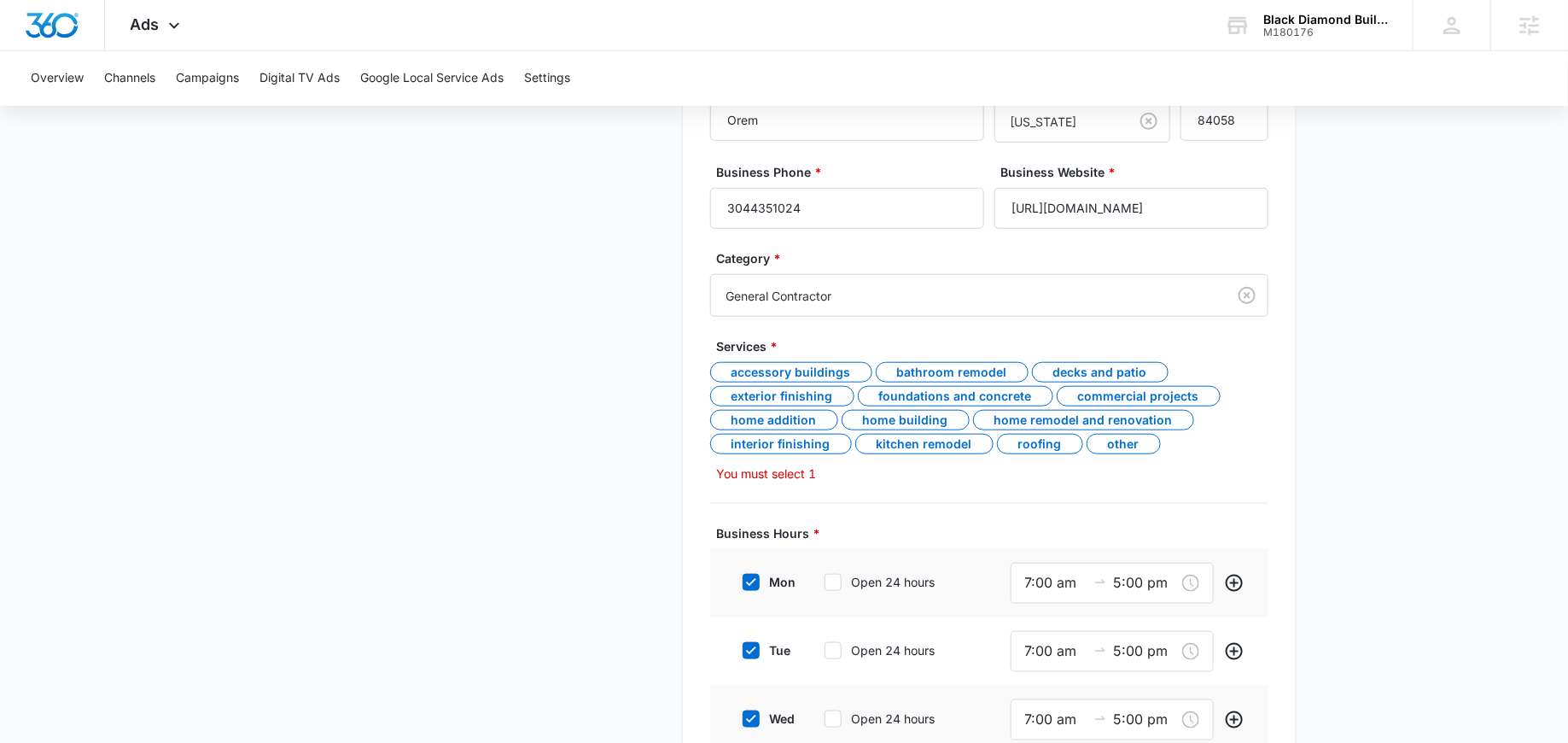
click at [840, 482] on form "Google Business Profile Name * Black Diamond Builders Business EST Date * 2023 …" at bounding box center [989, 462] width 558 height 1119
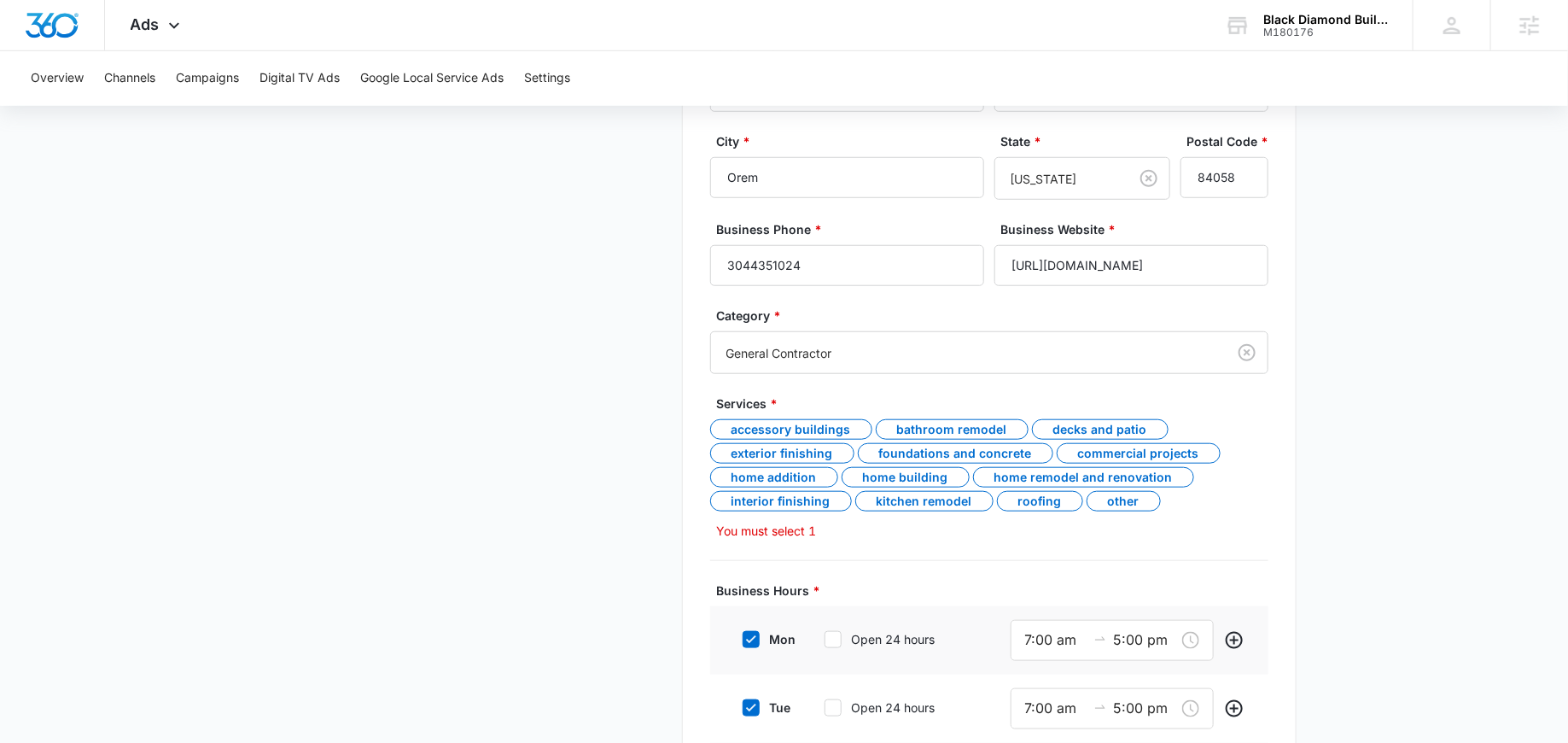
scroll to position [543, 0]
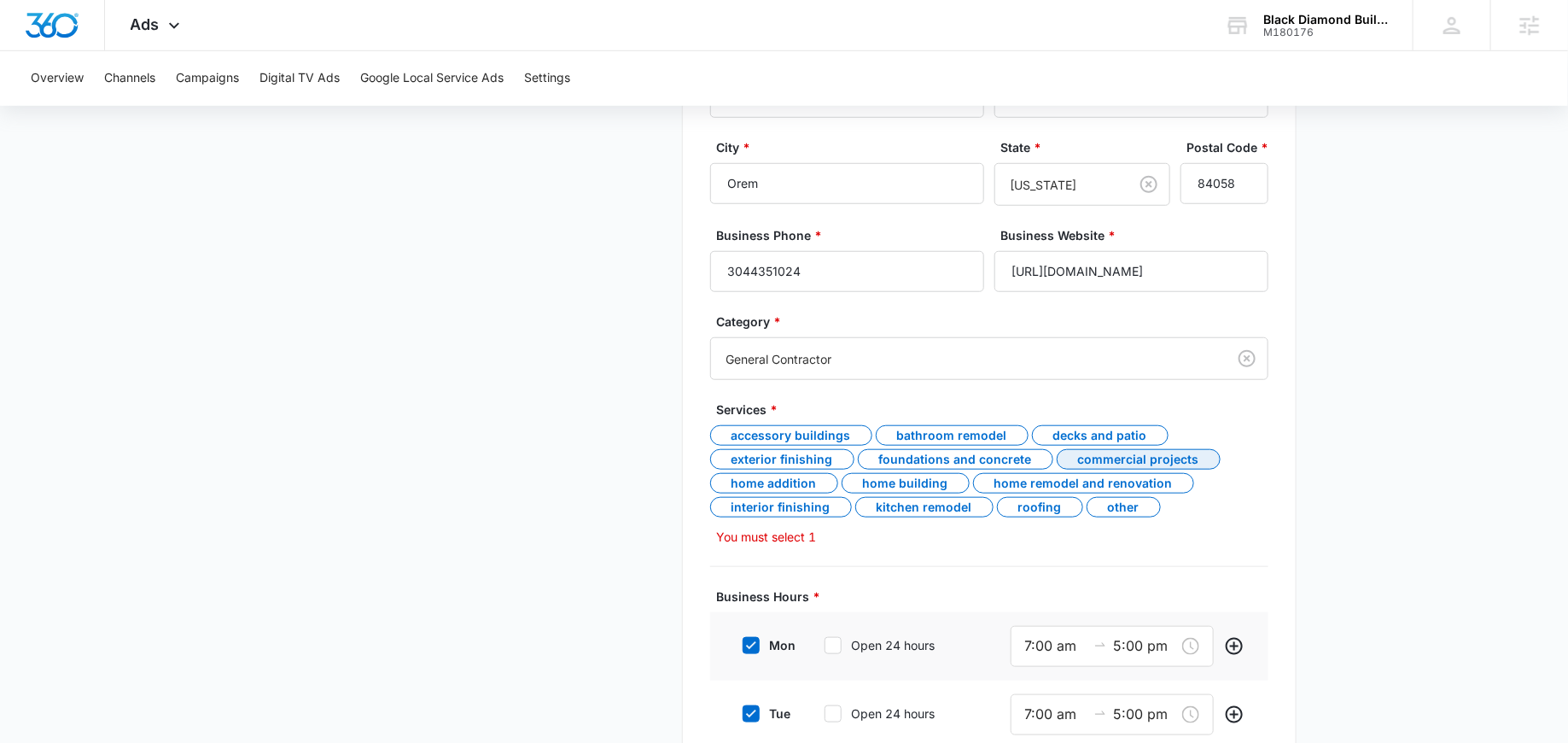
click at [1099, 452] on div "Commercial projects" at bounding box center [1139, 459] width 164 height 20
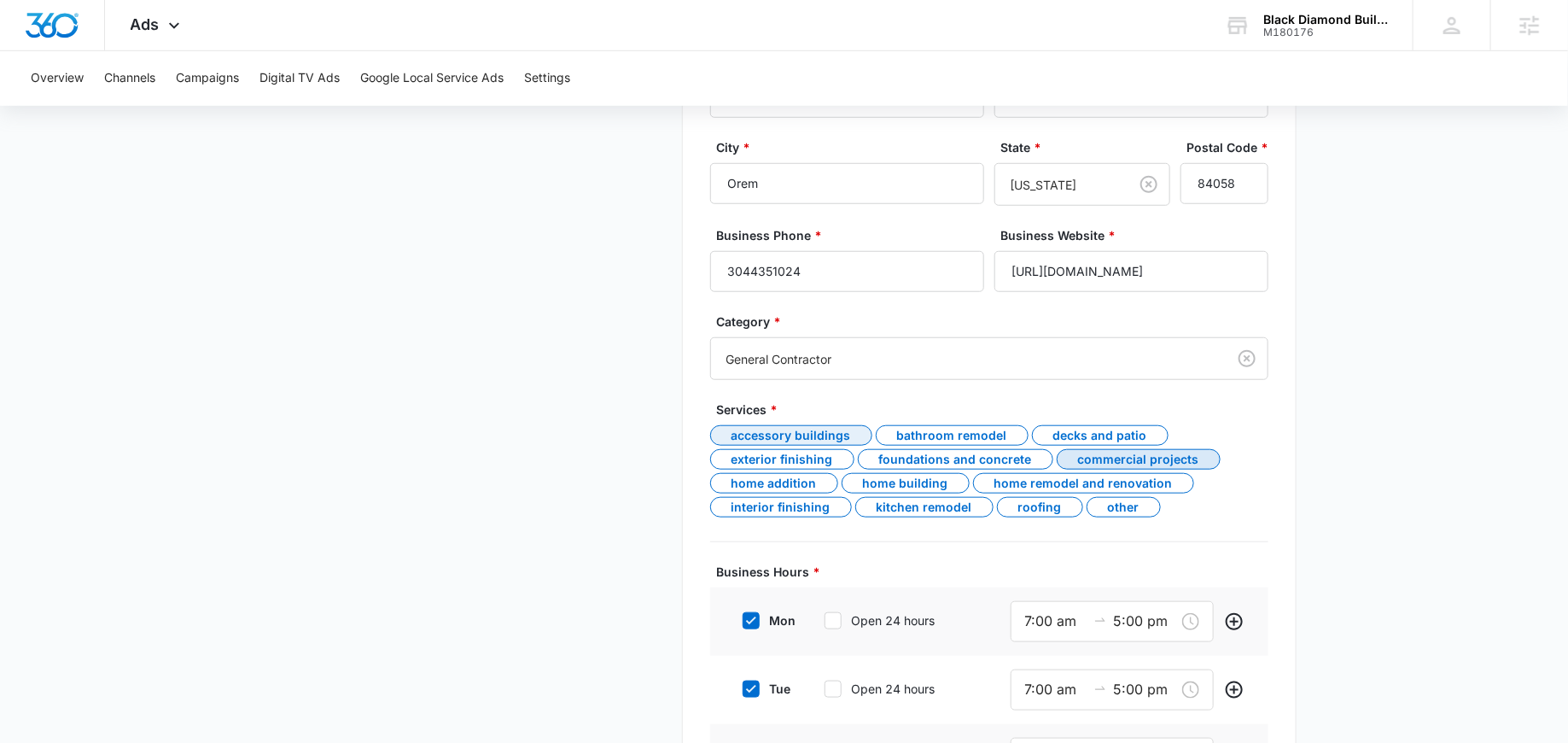
click at [784, 430] on div "Accessory buildings" at bounding box center [791, 435] width 162 height 20
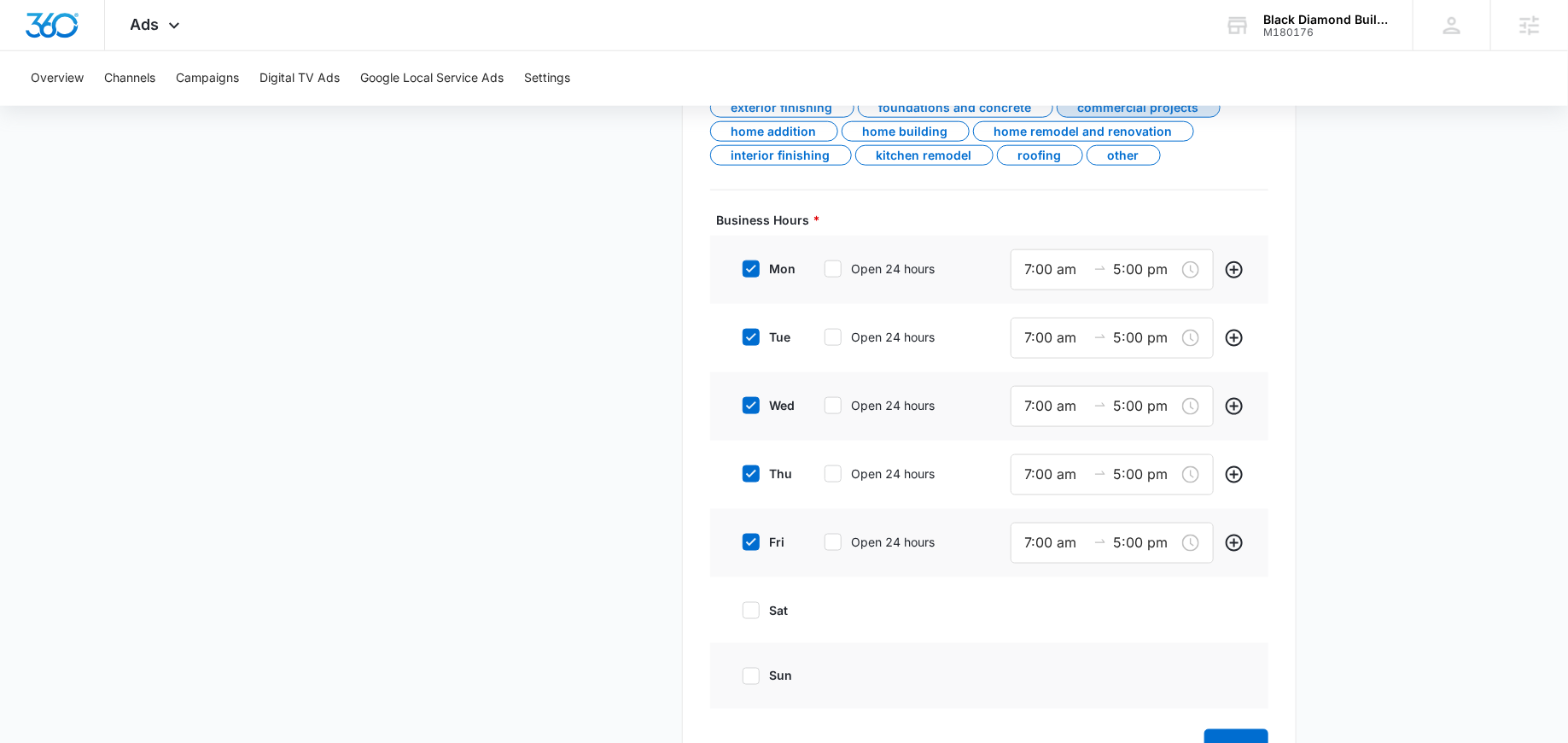
scroll to position [968, 0]
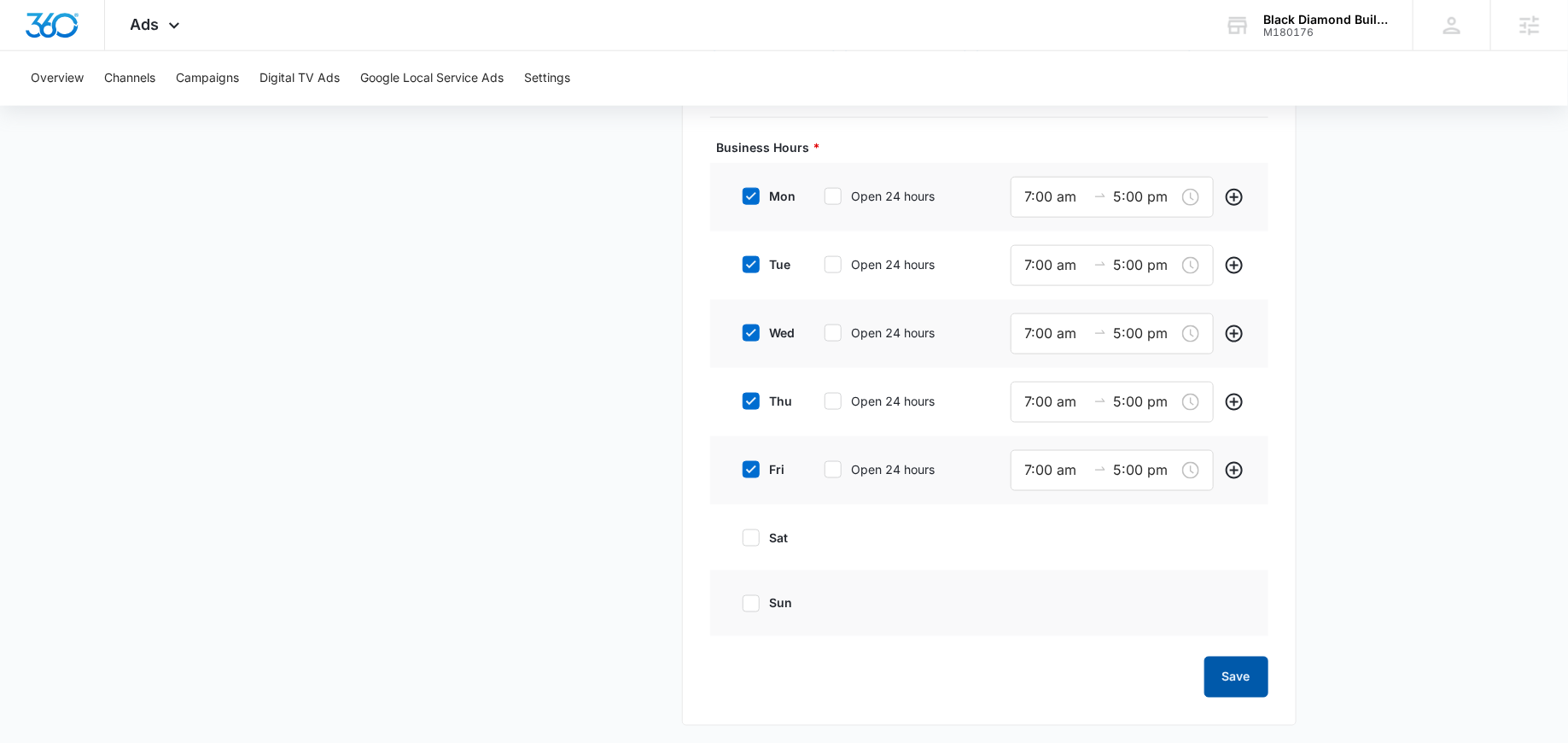
click at [1220, 674] on button "Save" at bounding box center [1236, 677] width 64 height 41
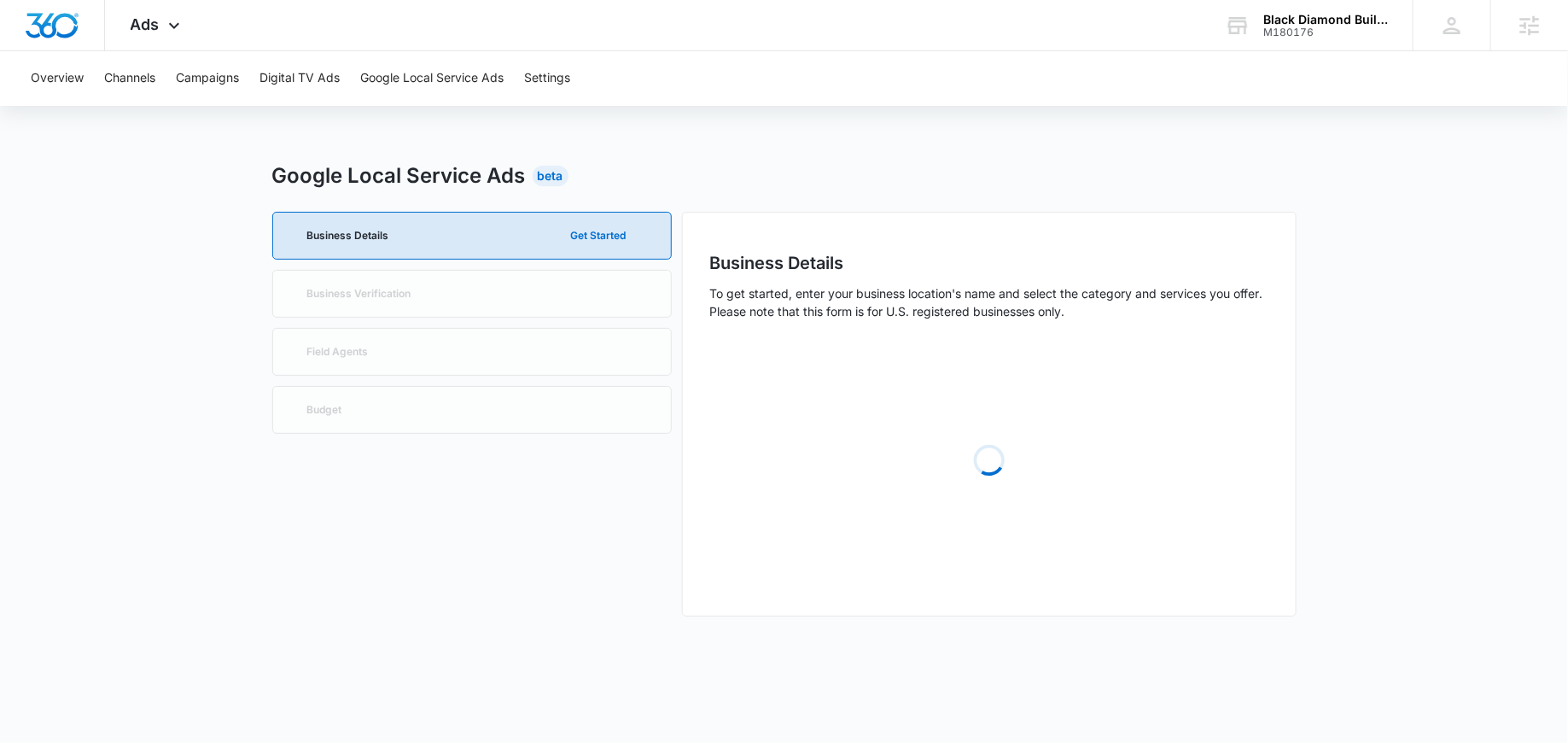
scroll to position [0, 0]
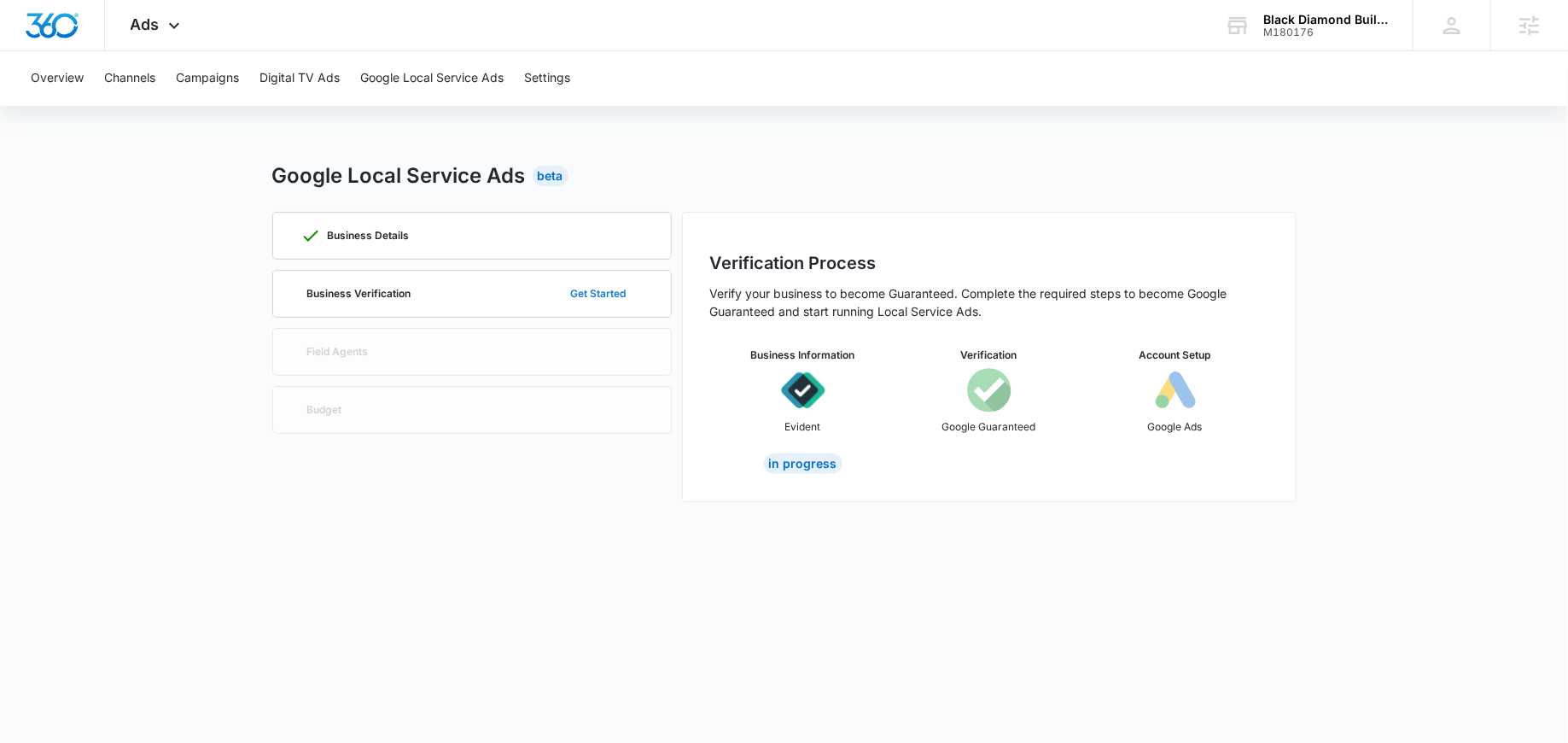
click at [607, 292] on button "Get Started" at bounding box center [598, 293] width 90 height 41
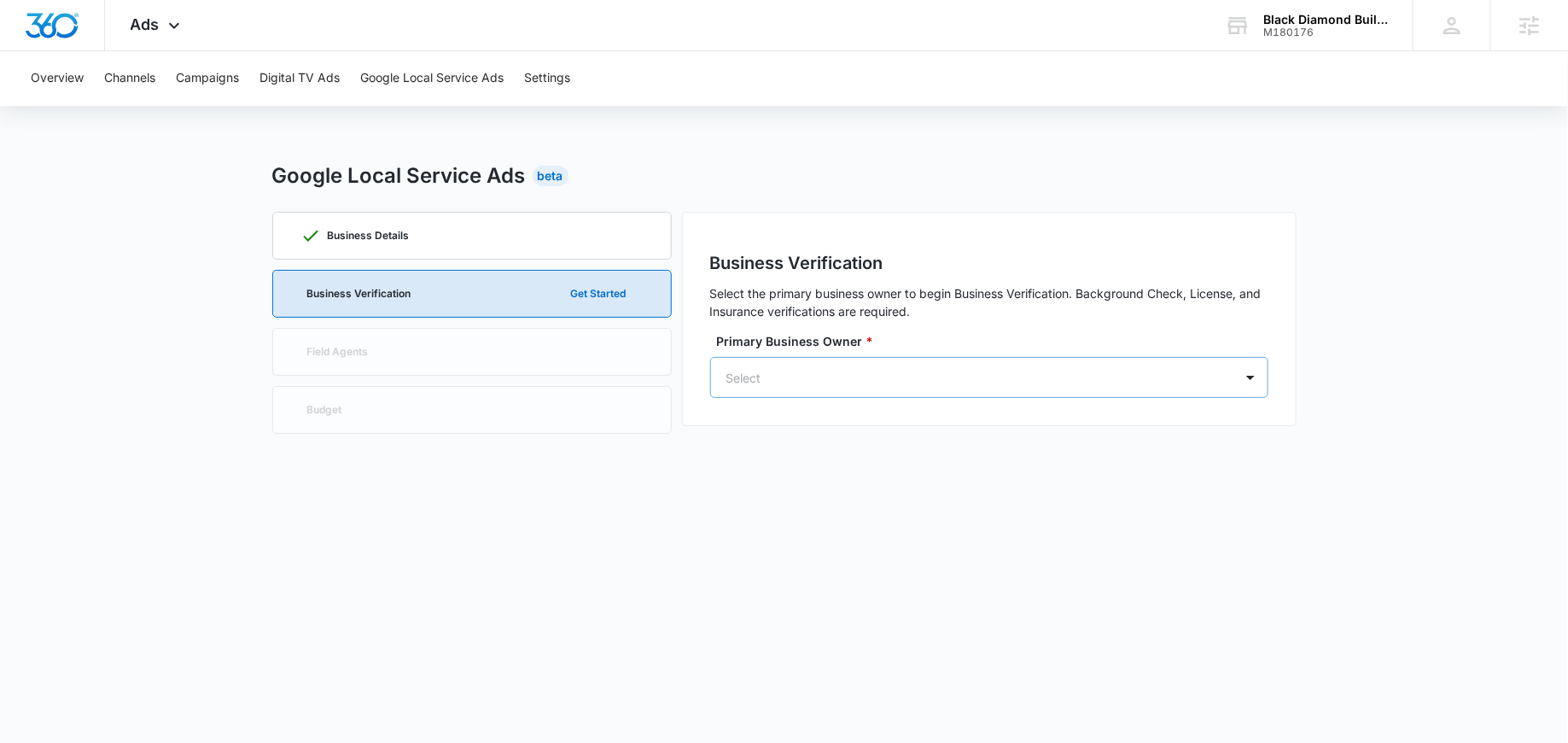
click at [847, 357] on div "Select" at bounding box center [989, 377] width 558 height 41
click at [834, 433] on div "DF Dave Fish davef@bd-builders.com" at bounding box center [987, 454] width 514 height 44
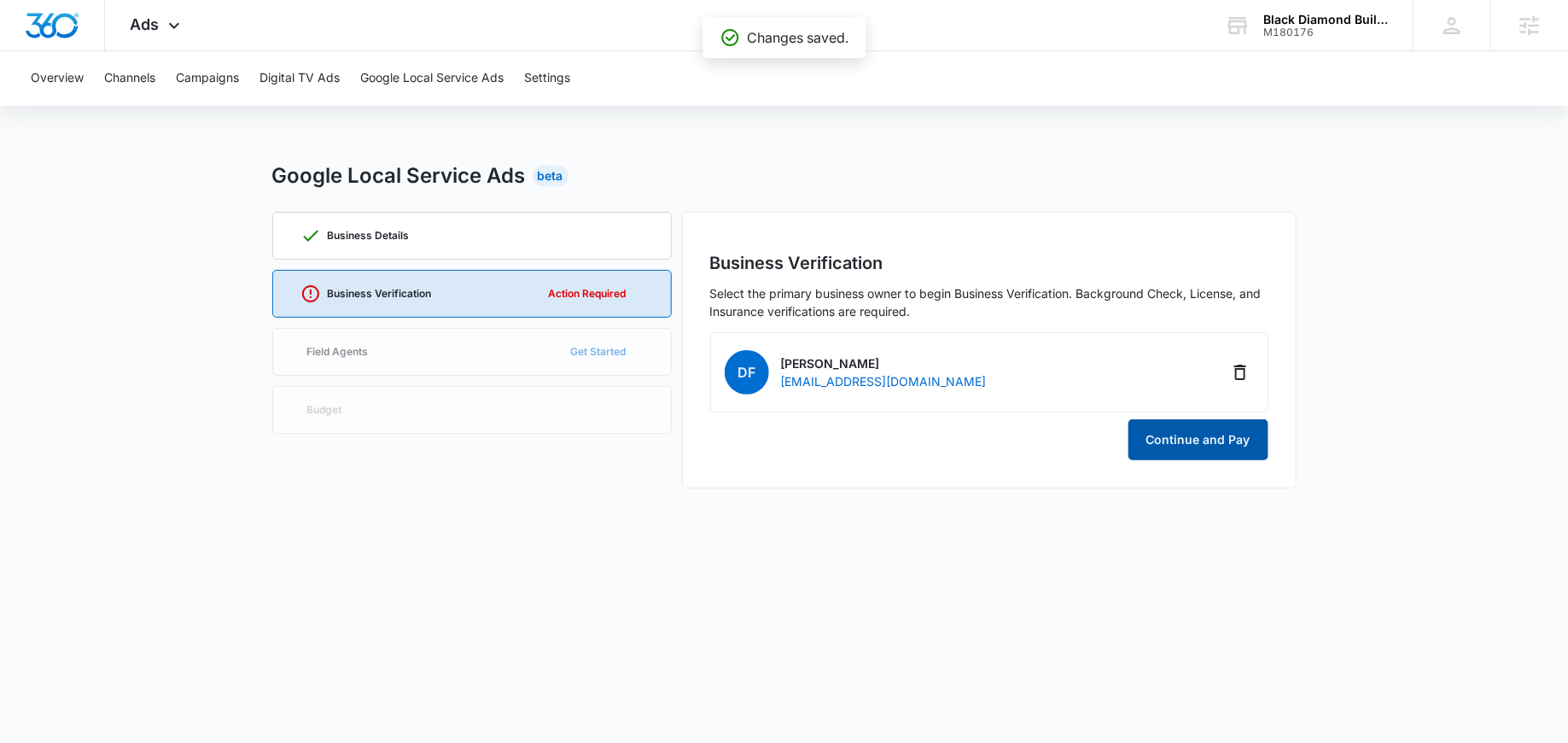
click at [1190, 437] on button "Continue and Pay" at bounding box center [1198, 439] width 140 height 41
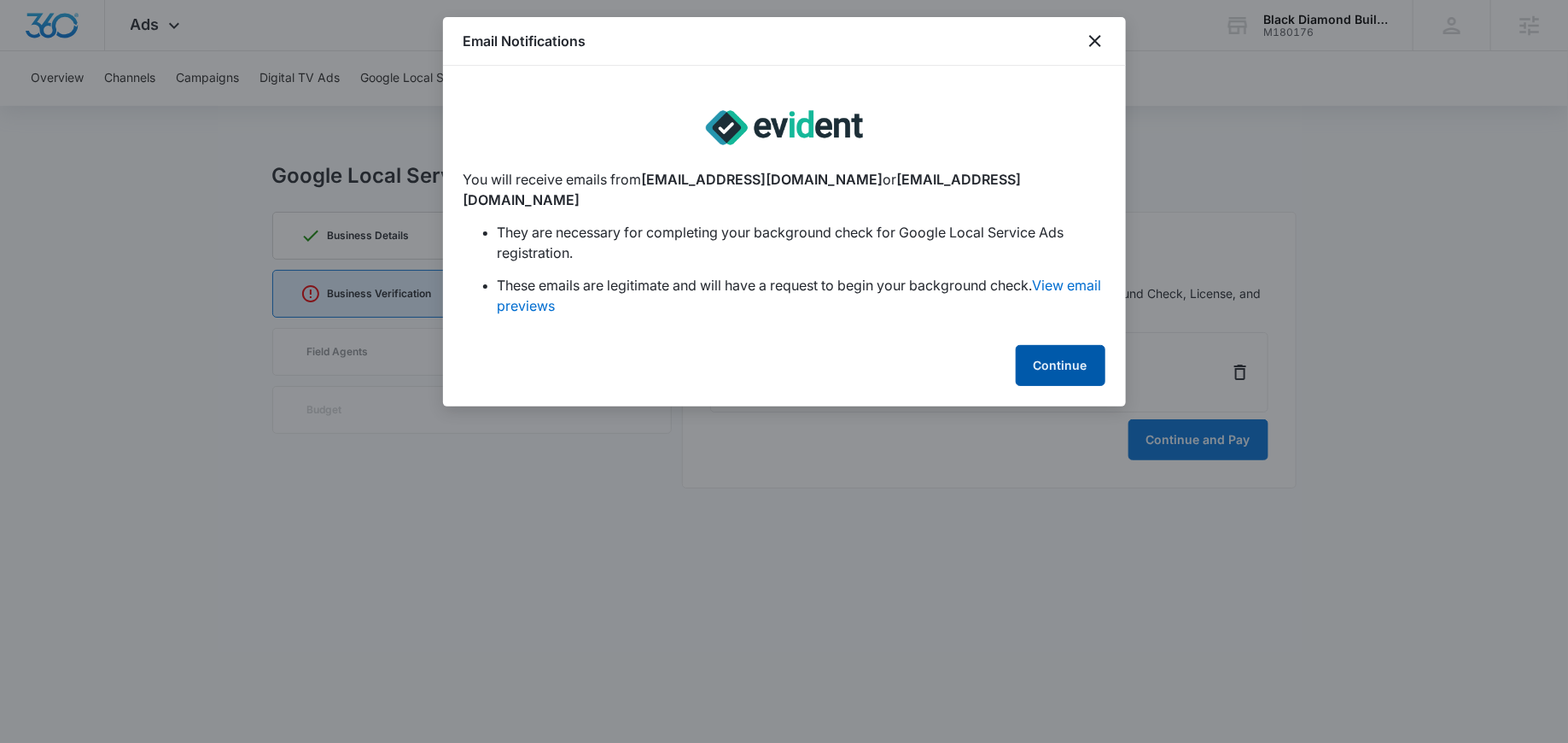
click at [1044, 345] on button "Continue" at bounding box center [1060, 365] width 90 height 41
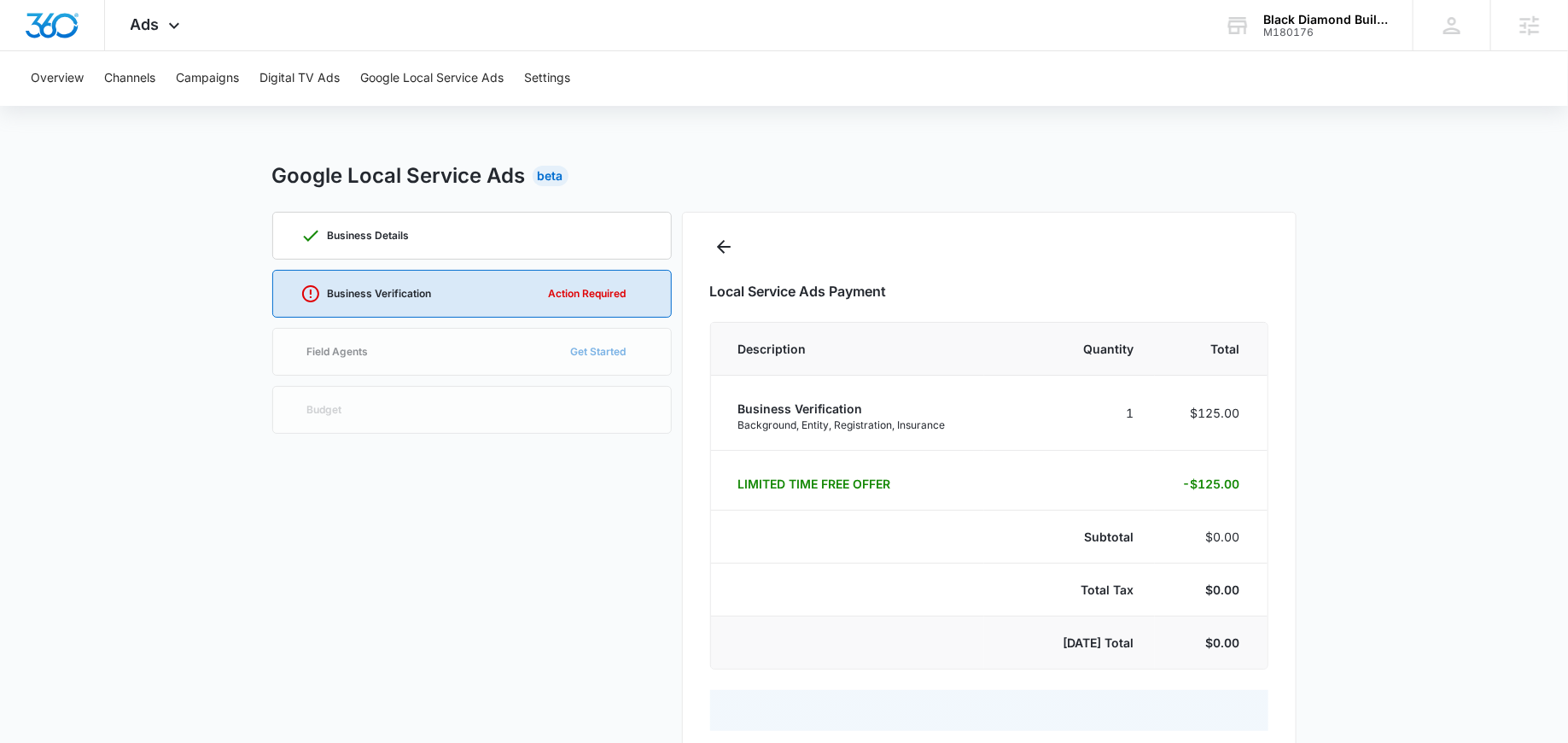
select select "pm_1RlEpPA4n8RTgNjUJJ19Cmwm"
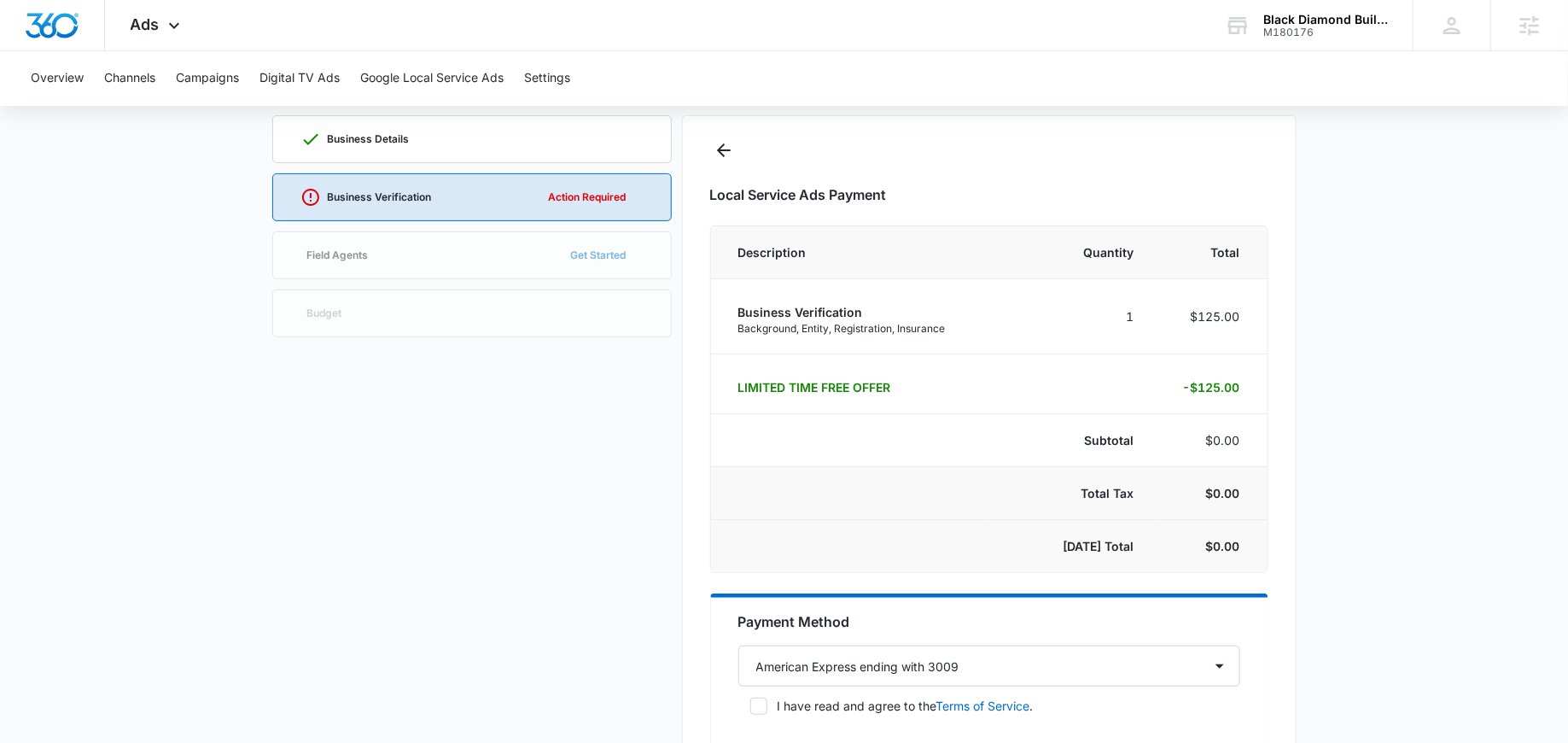
scroll to position [131, 0]
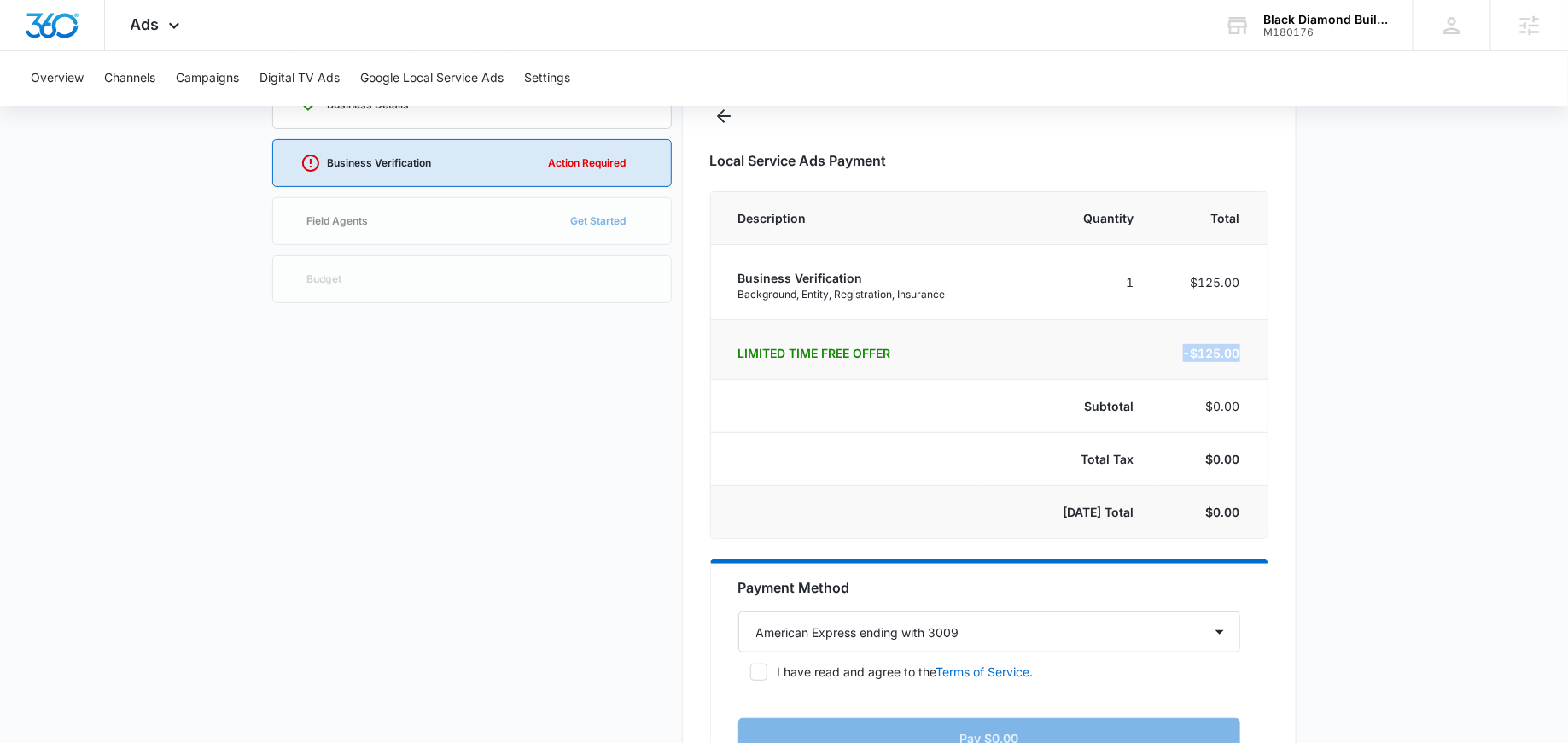
drag, startPoint x: 1125, startPoint y: 359, endPoint x: 1262, endPoint y: 360, distance: 137.0
click at [1264, 360] on tr "Limited Time Free Offer -$125.00" at bounding box center [990, 350] width 557 height 60
drag, startPoint x: 976, startPoint y: 289, endPoint x: 695, endPoint y: 283, distance: 281.1
click at [695, 283] on div "Local Service Ads Payment Description Quantity Total Business Verification Back…" at bounding box center [990, 483] width 615 height 804
click at [825, 302] on td "Business Verification Background, Entity, Registration, Insurance" at bounding box center [847, 282] width 273 height 75
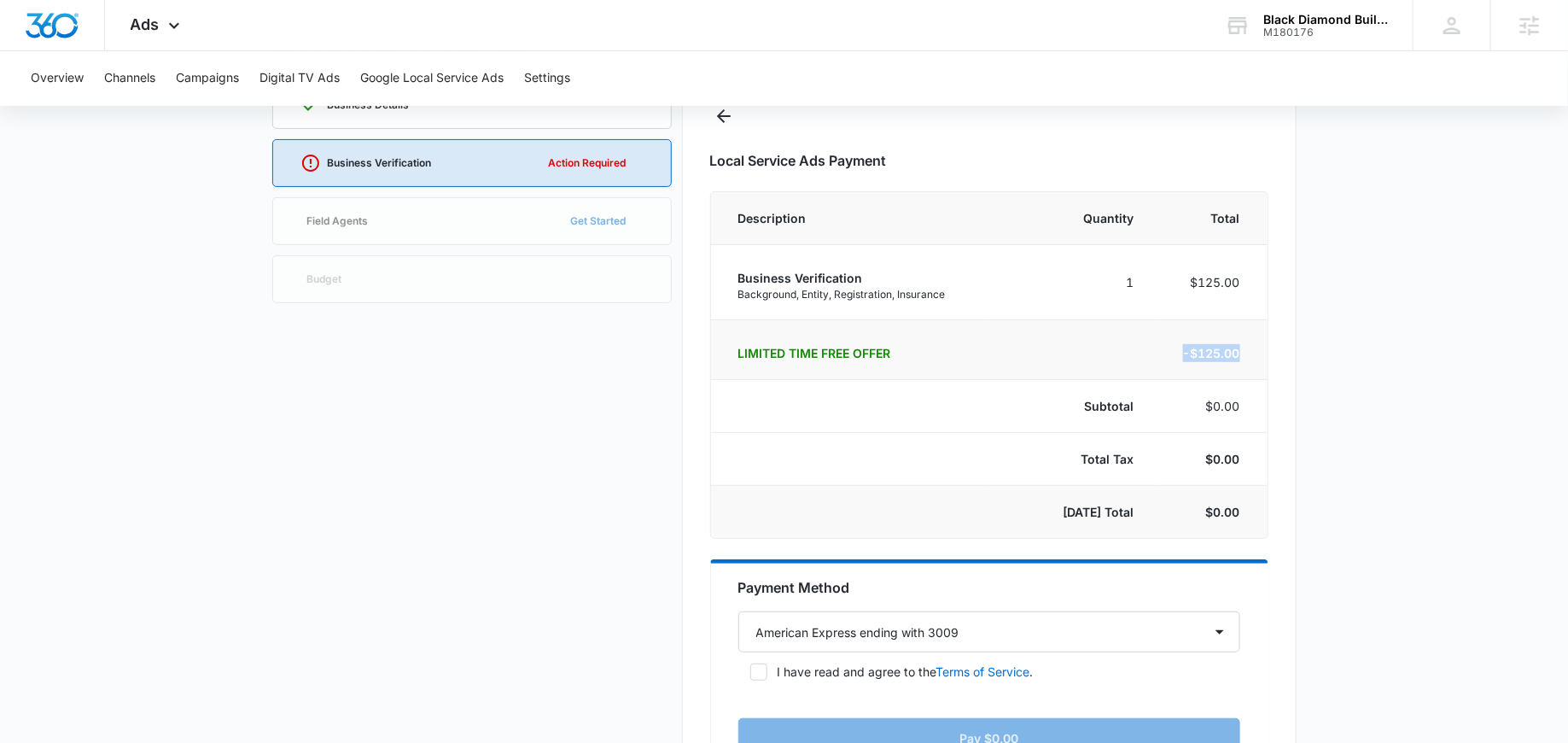
drag, startPoint x: 1184, startPoint y: 352, endPoint x: 1246, endPoint y: 352, distance: 62.0
click at [1246, 352] on td "-$125.00" at bounding box center [1211, 350] width 113 height 60
click at [1127, 348] on td at bounding box center [1069, 350] width 171 height 60
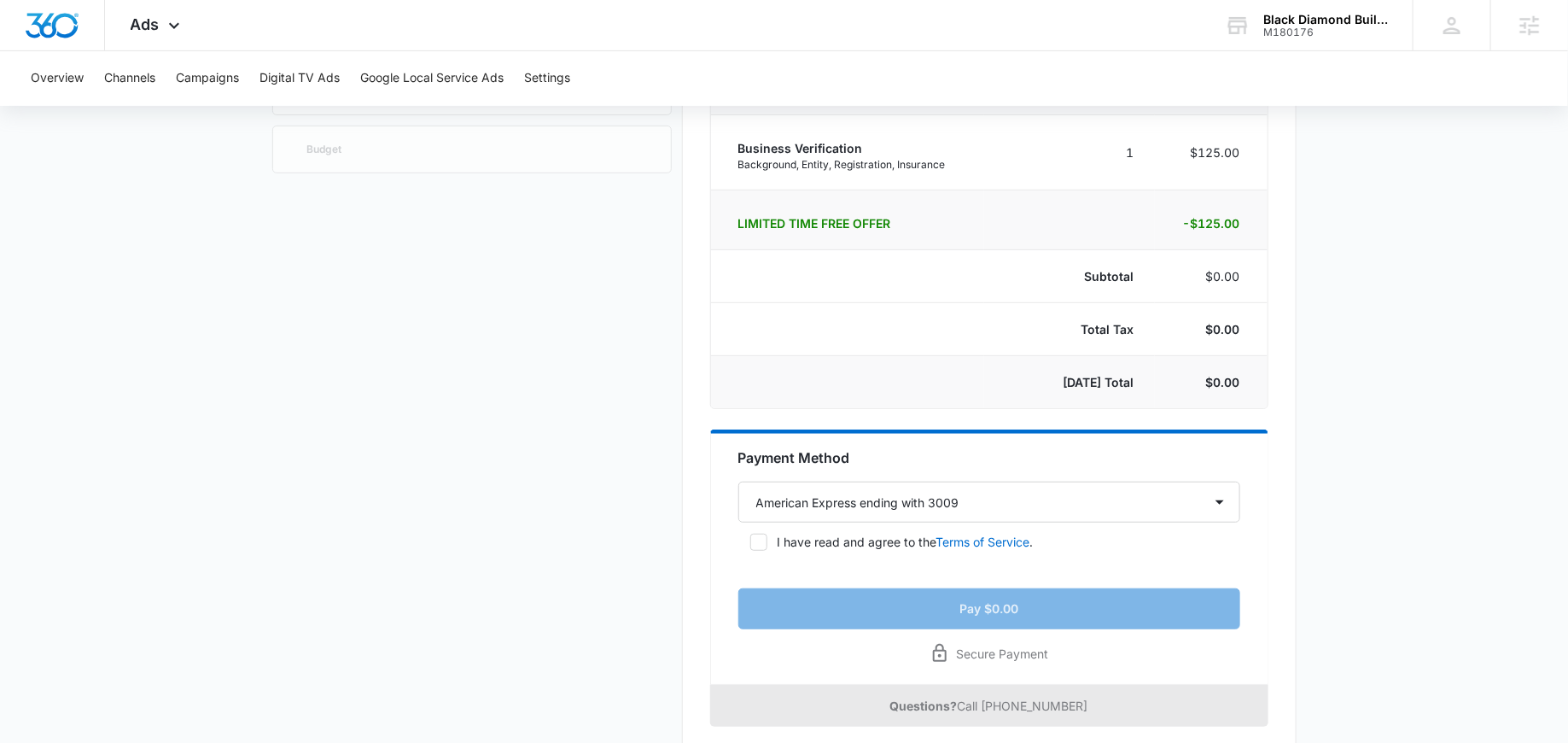
scroll to position [289, 0]
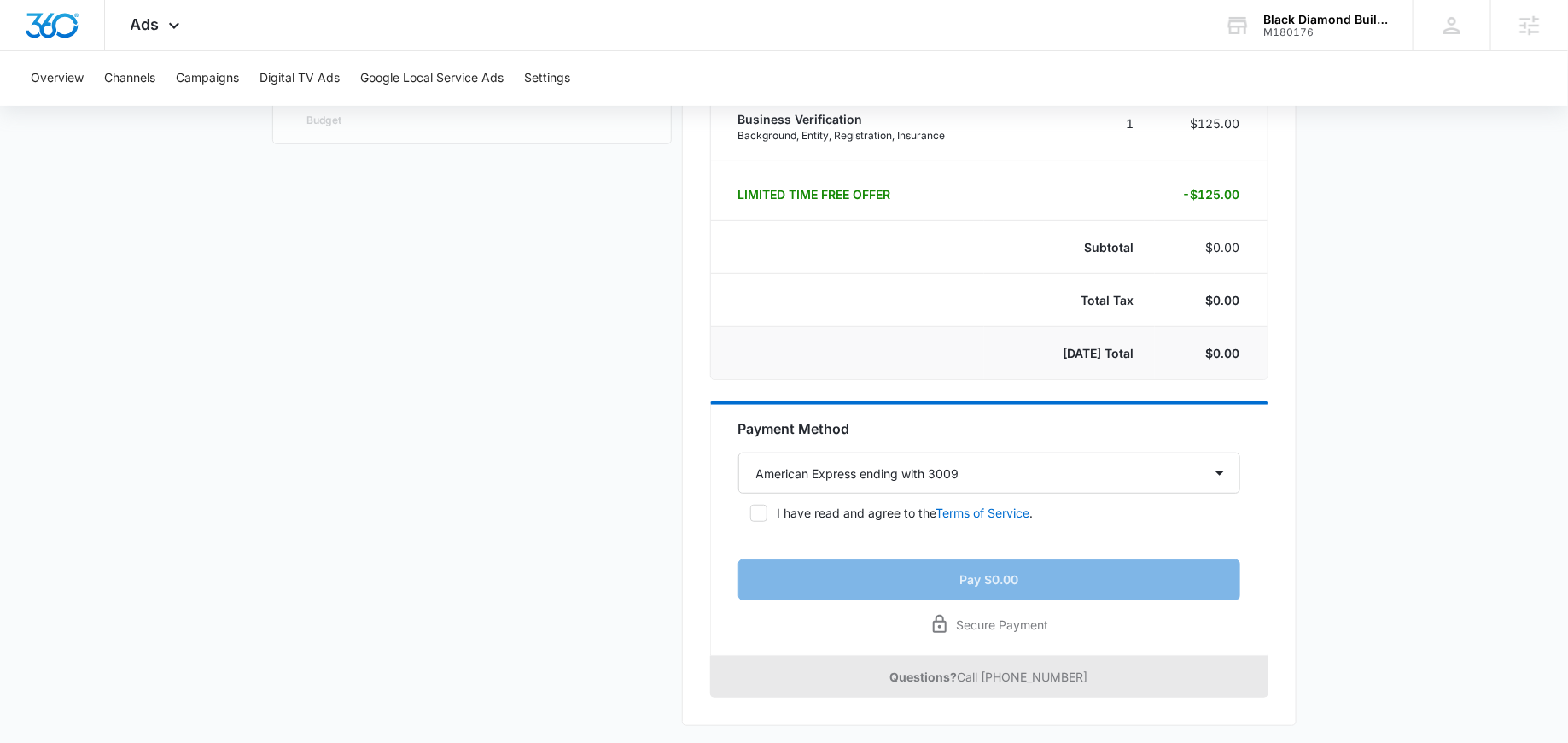
click at [757, 505] on icon at bounding box center [759, 513] width 15 height 15
click at [751, 507] on input "I have read and agree to the Terms of Service ." at bounding box center [744, 513] width 12 height 12
checkbox input "true"
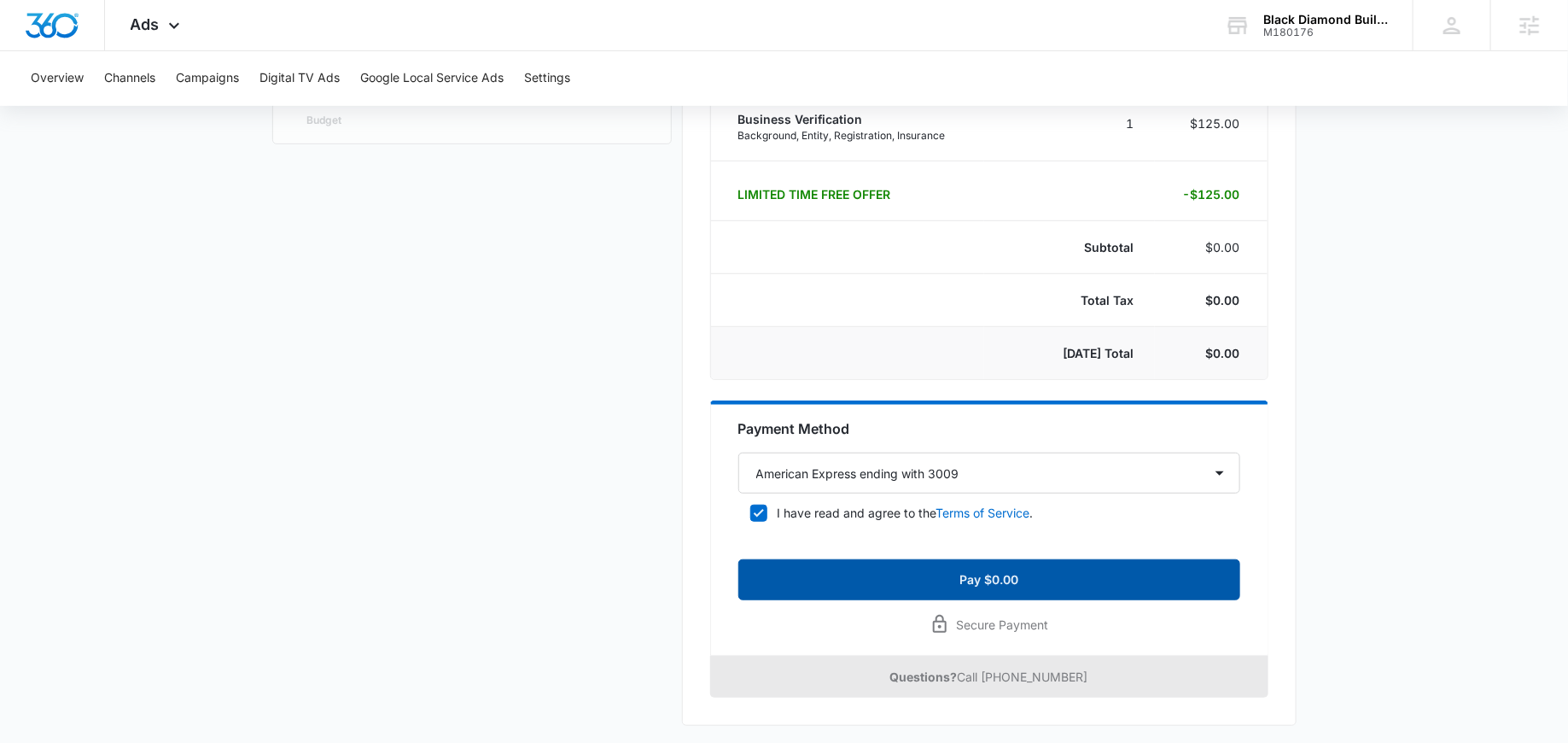
click at [995, 580] on button "Pay $0.00" at bounding box center [989, 579] width 502 height 41
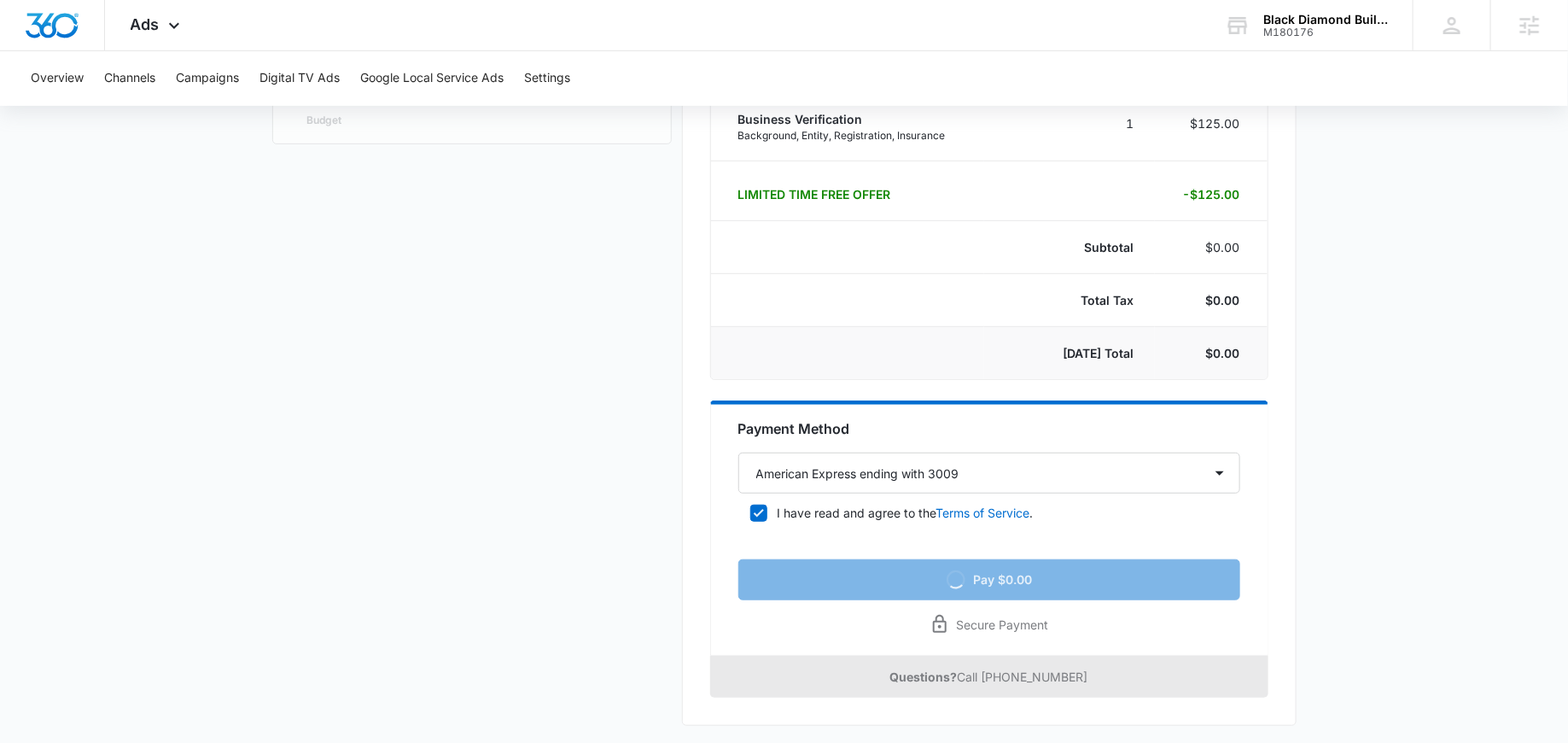
scroll to position [0, 0]
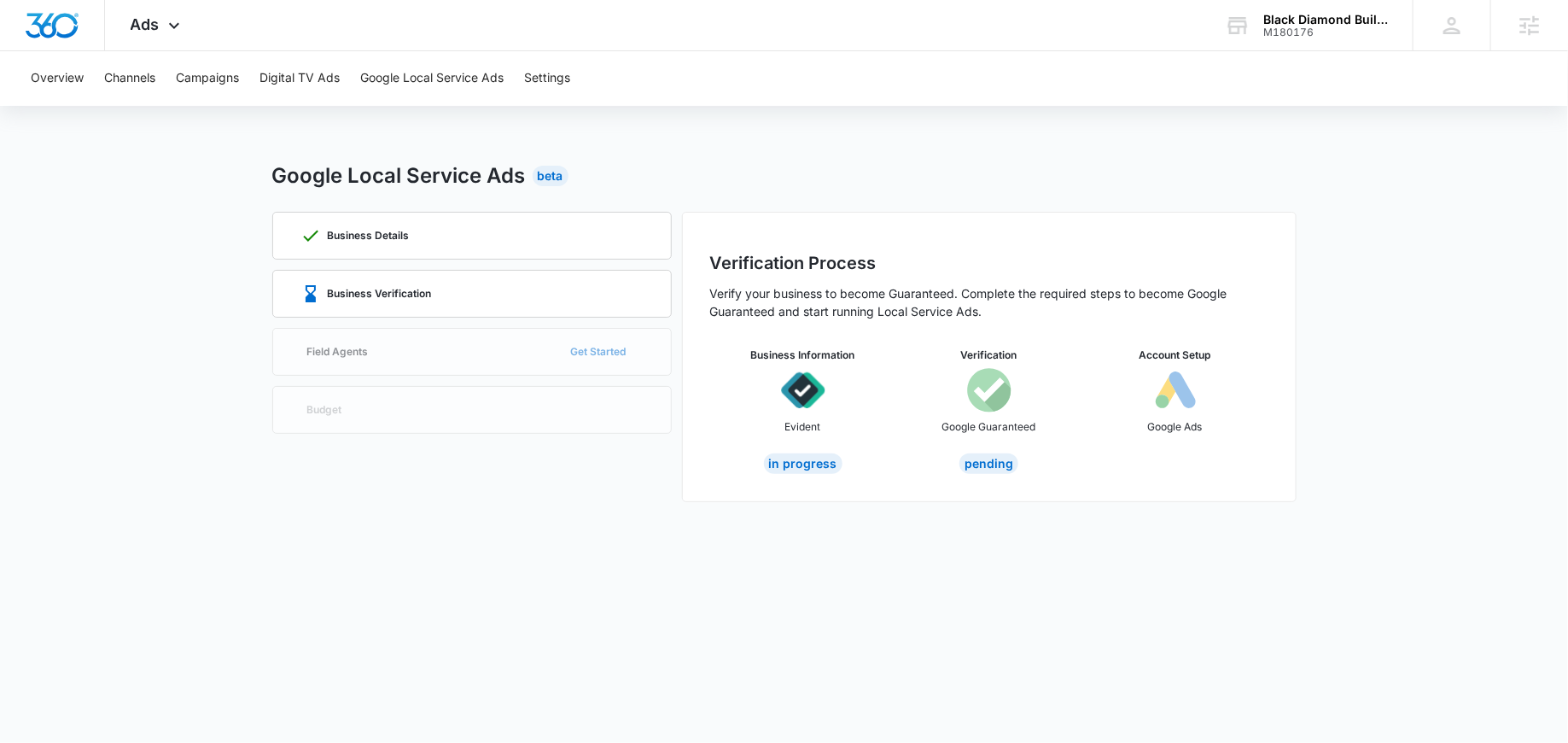
click at [1004, 386] on img at bounding box center [990, 390] width 44 height 44
click at [1032, 407] on div "Verification Google Guaranteed" at bounding box center [989, 397] width 186 height 99
drag, startPoint x: 824, startPoint y: 427, endPoint x: 782, endPoint y: 427, distance: 42.0
click at [782, 427] on div "Business Information Evident" at bounding box center [803, 397] width 186 height 99
click at [908, 416] on div "Verification Google Guaranteed" at bounding box center [989, 397] width 186 height 99
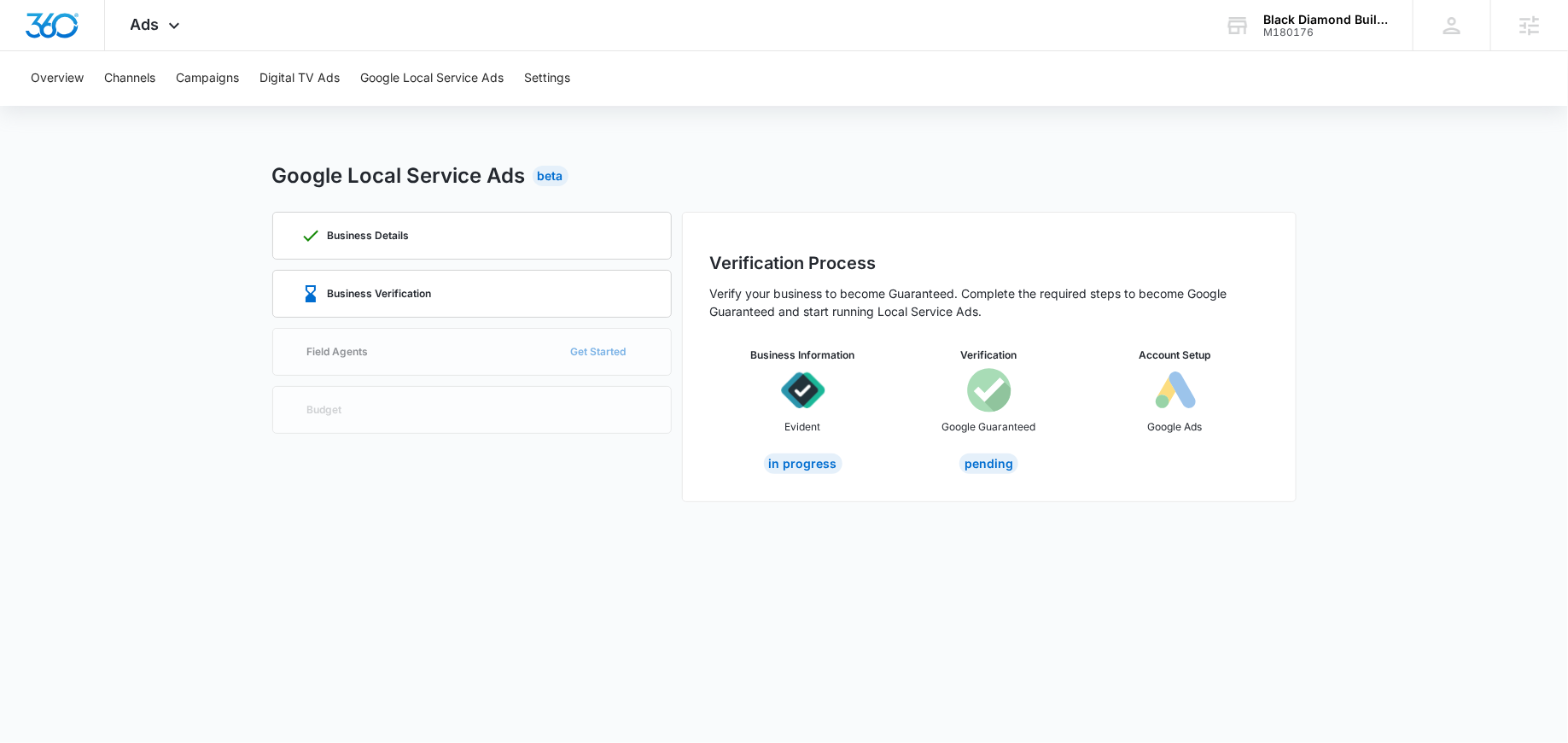
click at [980, 452] on div "Verification Google Guaranteed Pending" at bounding box center [989, 411] width 186 height 126
click at [980, 460] on div "Pending" at bounding box center [989, 463] width 59 height 20
click at [767, 408] on div "Business Information Evident" at bounding box center [803, 397] width 186 height 99
click at [560, 348] on div "Business Details Business Verification Field Agents Get Started Budget" at bounding box center [472, 357] width 400 height 290
click at [415, 291] on p "Business Verification" at bounding box center [380, 293] width 104 height 11
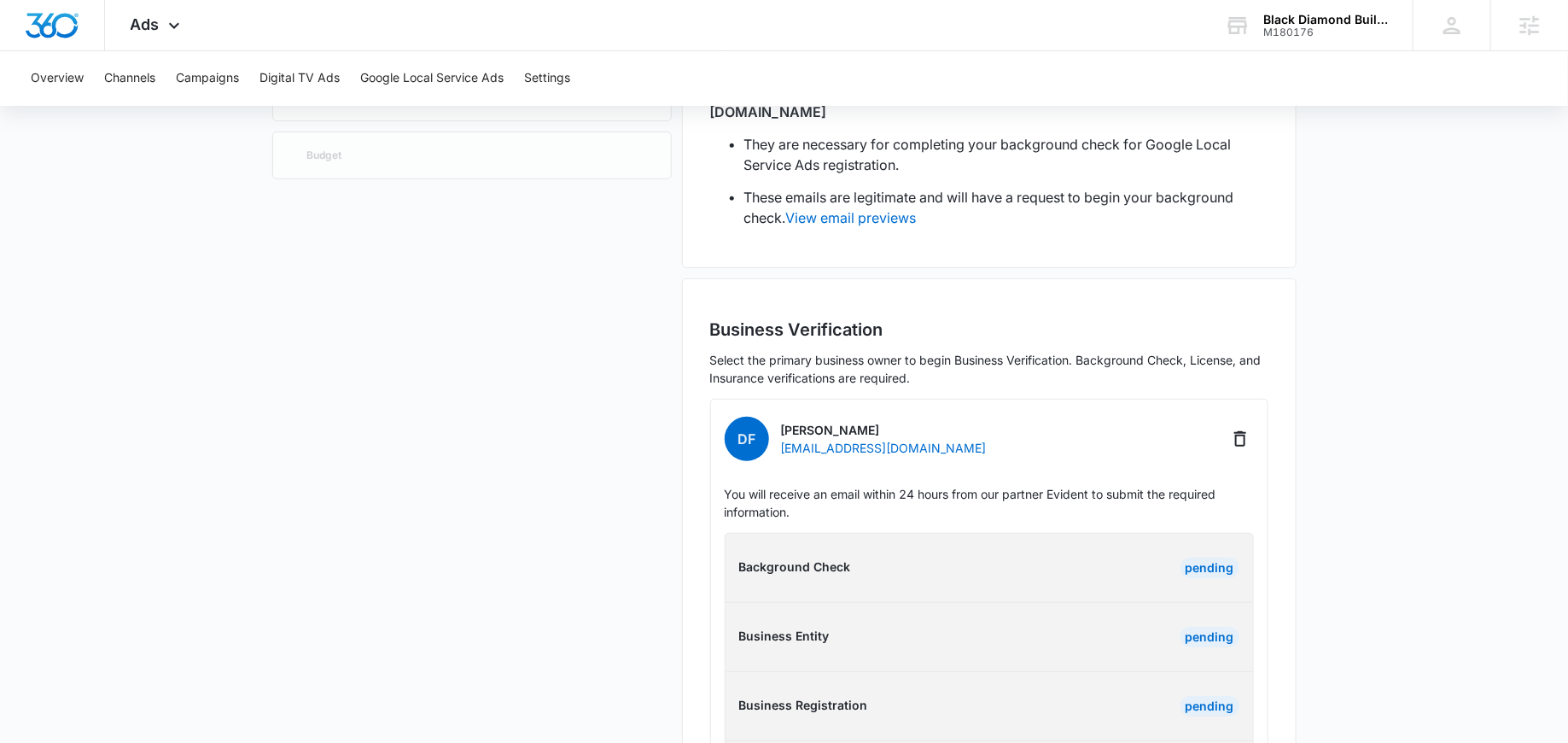
scroll to position [360, 0]
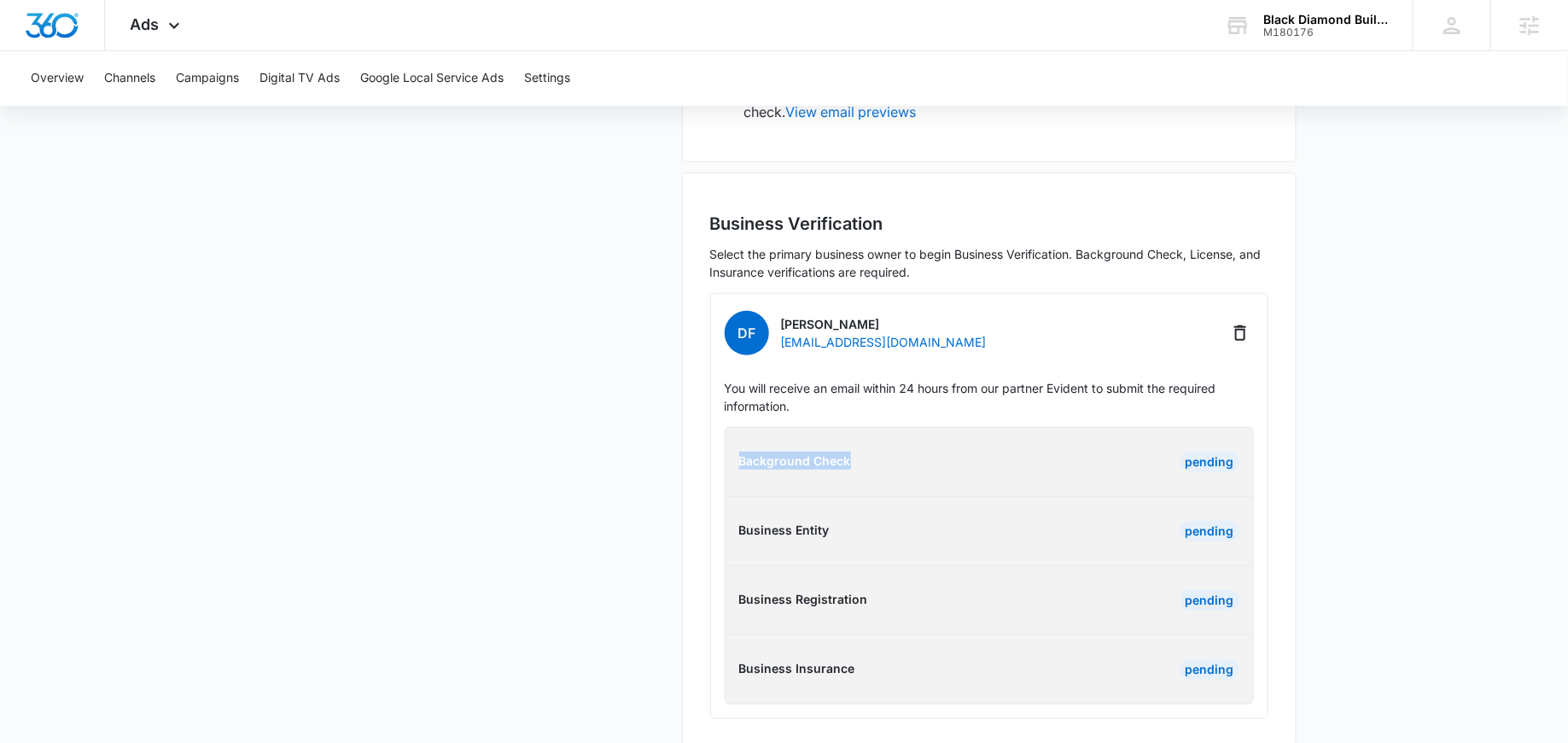
drag, startPoint x: 857, startPoint y: 438, endPoint x: 695, endPoint y: 438, distance: 162.0
click at [695, 438] on div "Business Verification Select the primary business owner to begin Business Verif…" at bounding box center [990, 460] width 615 height 574
click at [847, 427] on div "Background Check Pending Business Entity Pending Business Registration Pending …" at bounding box center [989, 566] width 529 height 278
drag, startPoint x: 889, startPoint y: 445, endPoint x: 722, endPoint y: 441, distance: 167.0
click at [722, 452] on div "Background Check Pending" at bounding box center [990, 462] width 555 height 20
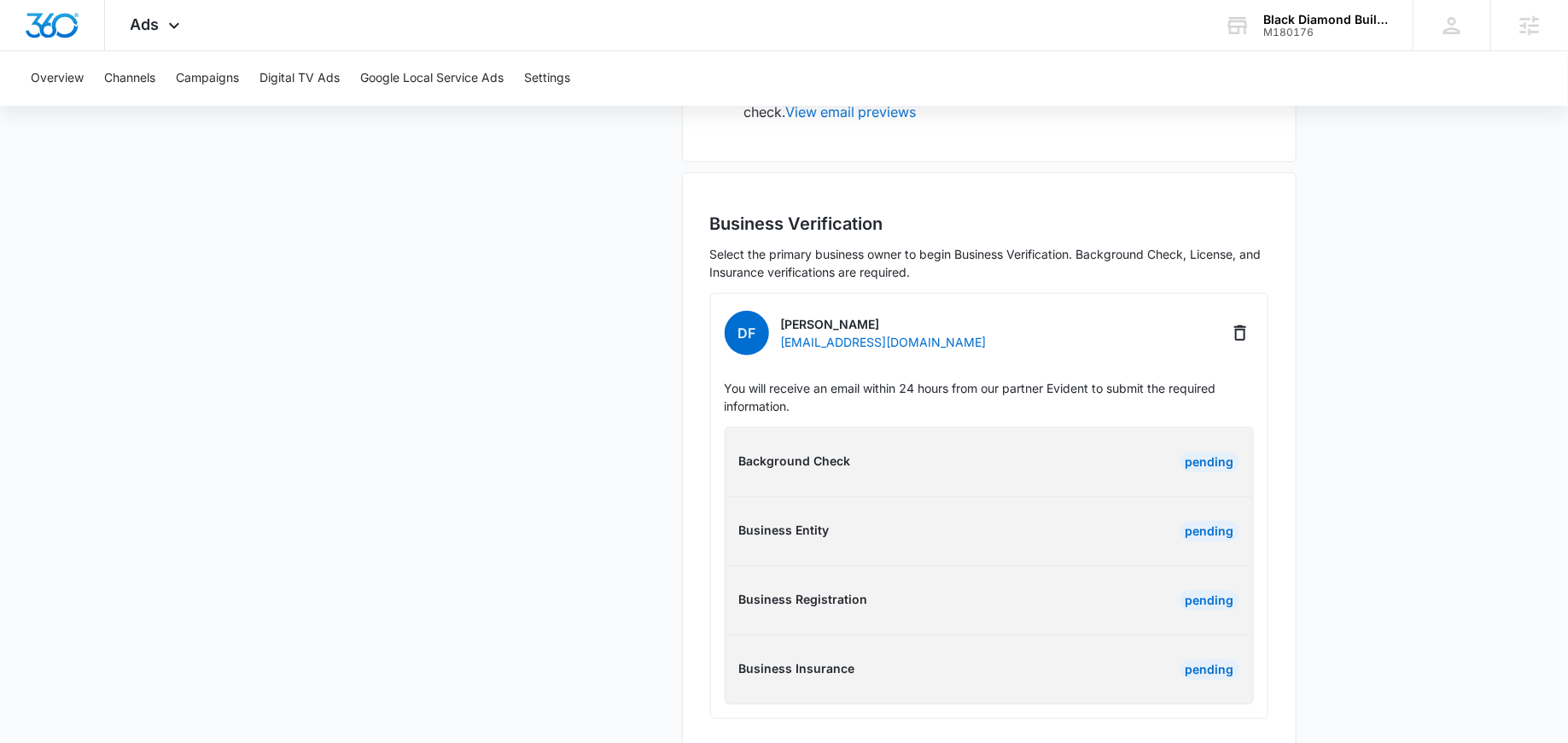
click at [833, 452] on p "Background Check" at bounding box center [862, 461] width 245 height 18
drag, startPoint x: 841, startPoint y: 438, endPoint x: 727, endPoint y: 438, distance: 114.0
click at [727, 452] on div "Background Check Pending" at bounding box center [990, 462] width 555 height 20
click at [840, 527] on div "Background Check Pending Business Entity Pending Business Registration Pending …" at bounding box center [989, 566] width 529 height 278
drag, startPoint x: 869, startPoint y: 639, endPoint x: 730, endPoint y: 486, distance: 206.7
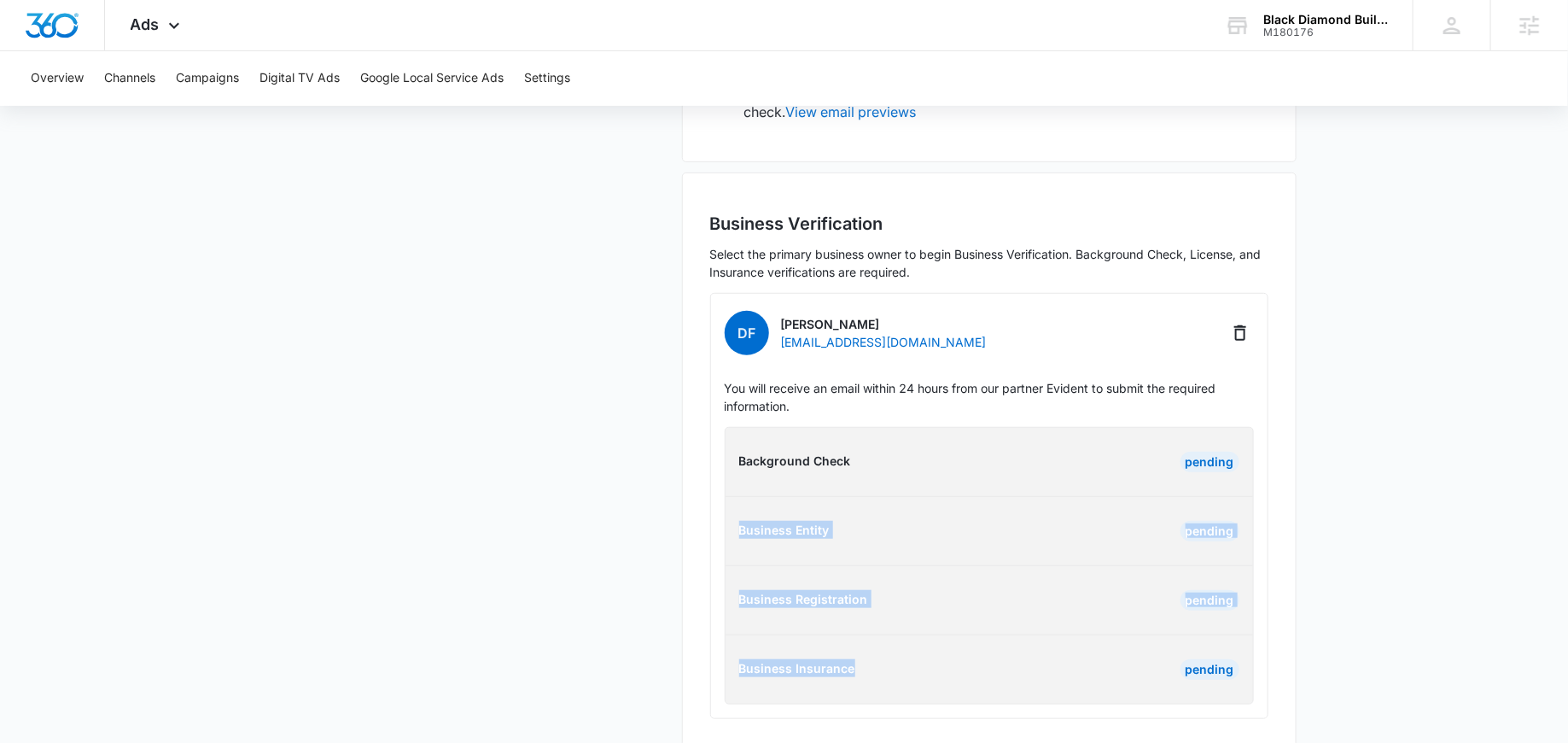
click at [730, 486] on div "Background Check Pending Business Entity Pending Business Registration Pending …" at bounding box center [989, 566] width 529 height 278
click at [848, 520] on p "Business Entity" at bounding box center [862, 529] width 245 height 18
click at [672, 521] on div "Business Details Business Verification Field Agents Get Started Budget Thank Yo…" at bounding box center [784, 299] width 1024 height 895
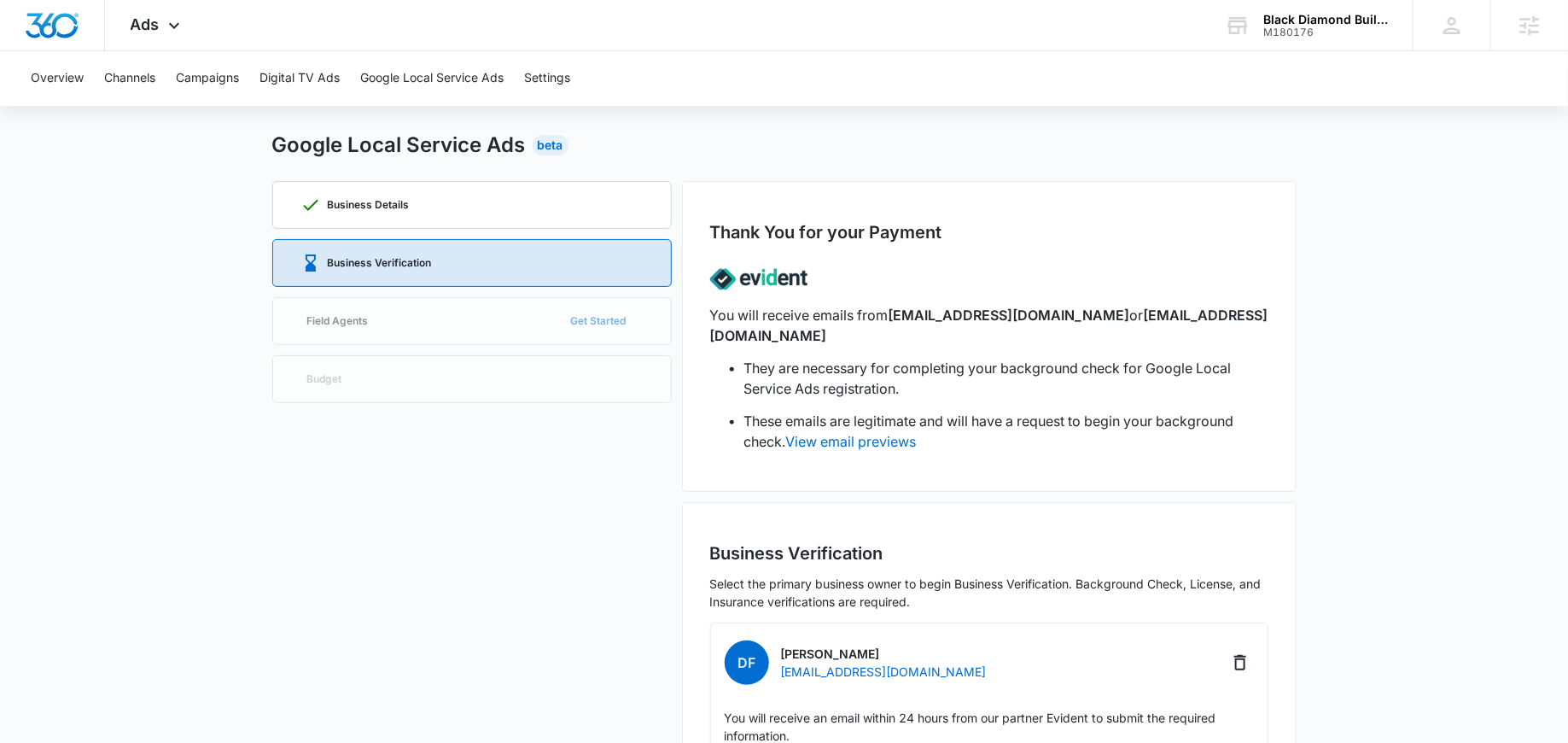
scroll to position [0, 0]
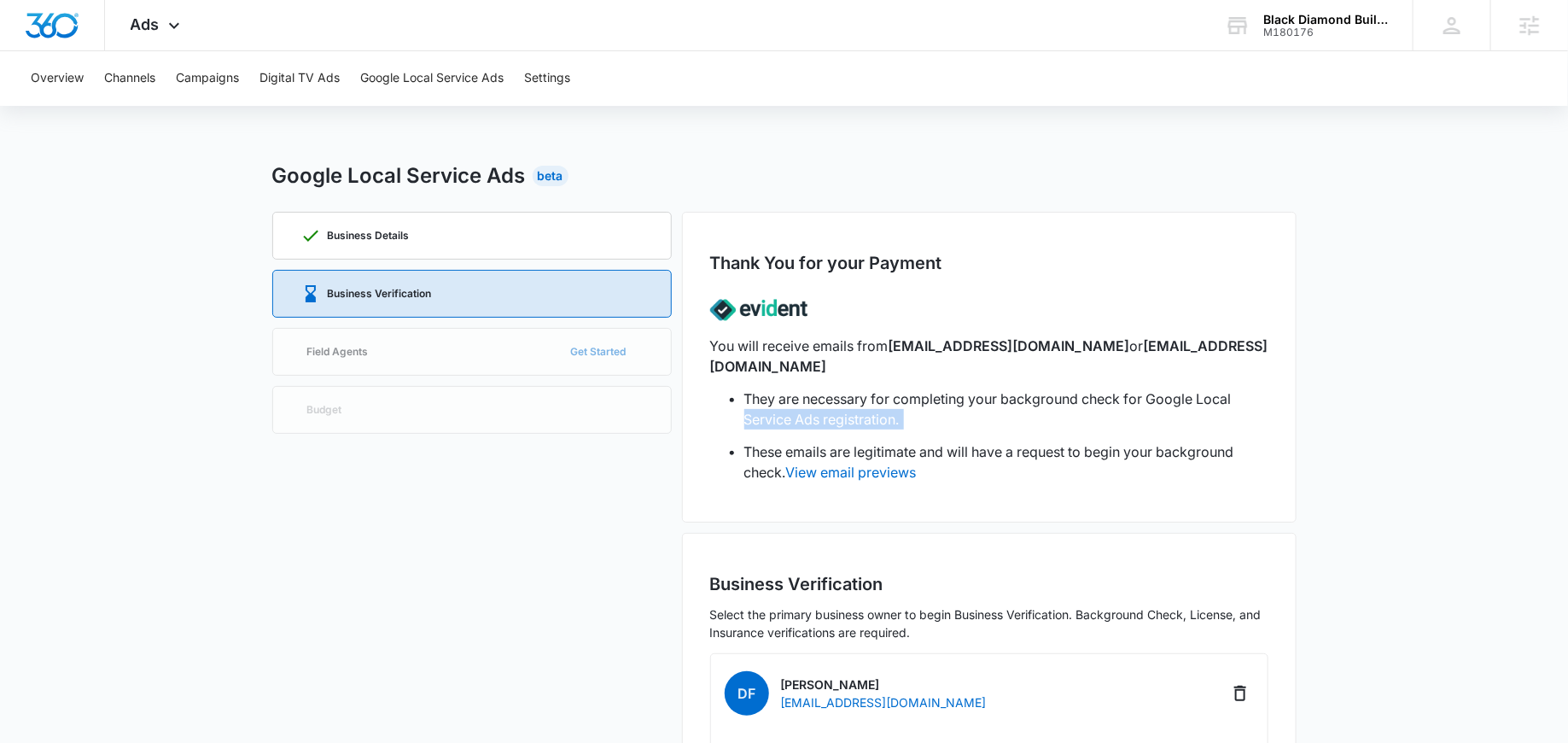
drag, startPoint x: 921, startPoint y: 410, endPoint x: 740, endPoint y: 395, distance: 181.6
click at [738, 395] on ul "They are necessary for completing your background check for Google Local Servic…" at bounding box center [989, 441] width 558 height 106
click at [862, 388] on li "They are necessary for completing your background check for Google Local Servic…" at bounding box center [1007, 409] width 524 height 41
drag, startPoint x: 835, startPoint y: 309, endPoint x: 701, endPoint y: 306, distance: 134.0
click at [701, 306] on div "Thank You for your Payment You will receive emails from no-reply@evidentid.com …" at bounding box center [990, 367] width 615 height 310
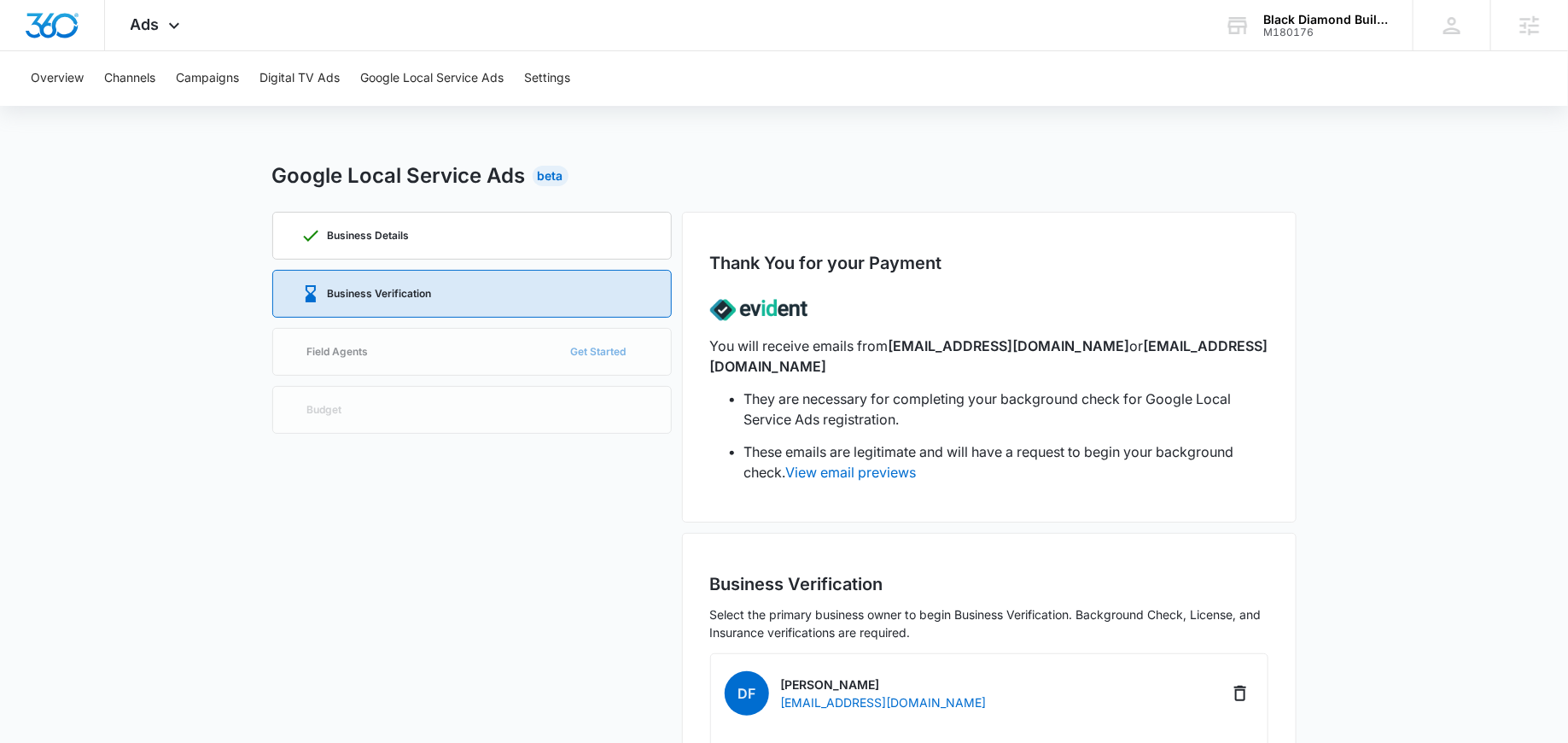
click at [859, 302] on div at bounding box center [989, 309] width 558 height 51
click at [167, 28] on icon at bounding box center [173, 29] width 20 height 20
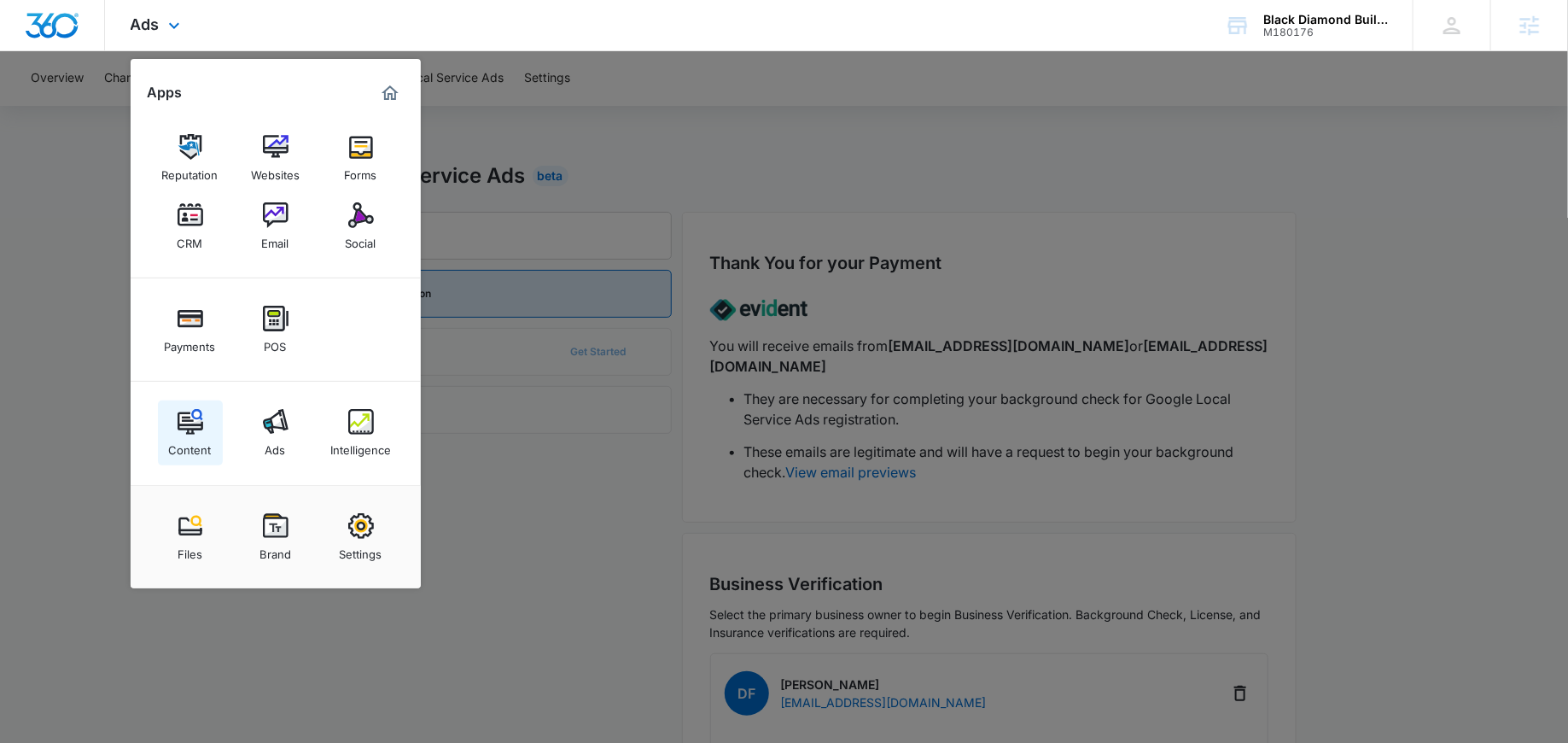
click at [202, 432] on link "Content" at bounding box center [190, 432] width 65 height 65
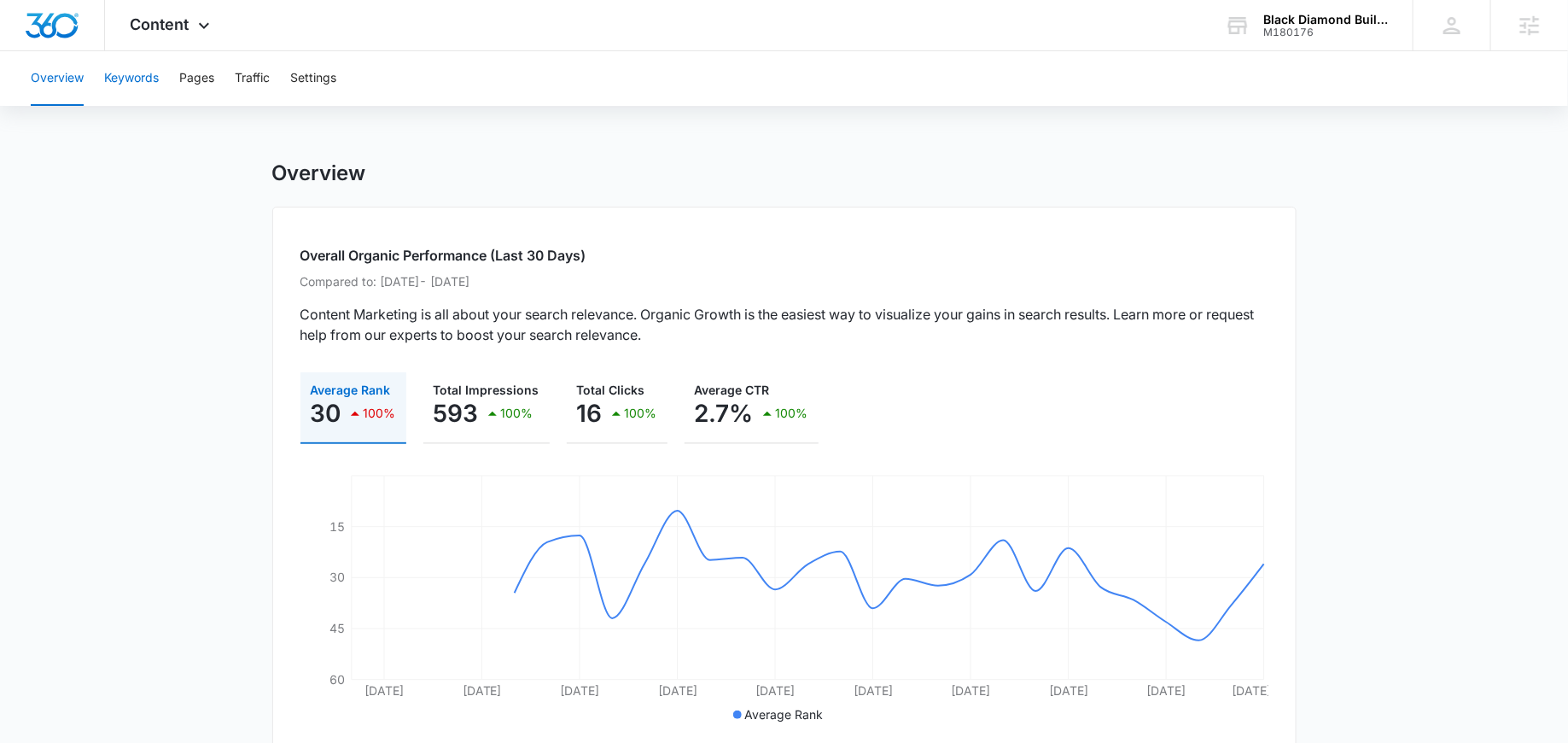
click at [156, 80] on button "Keywords" at bounding box center [131, 78] width 55 height 55
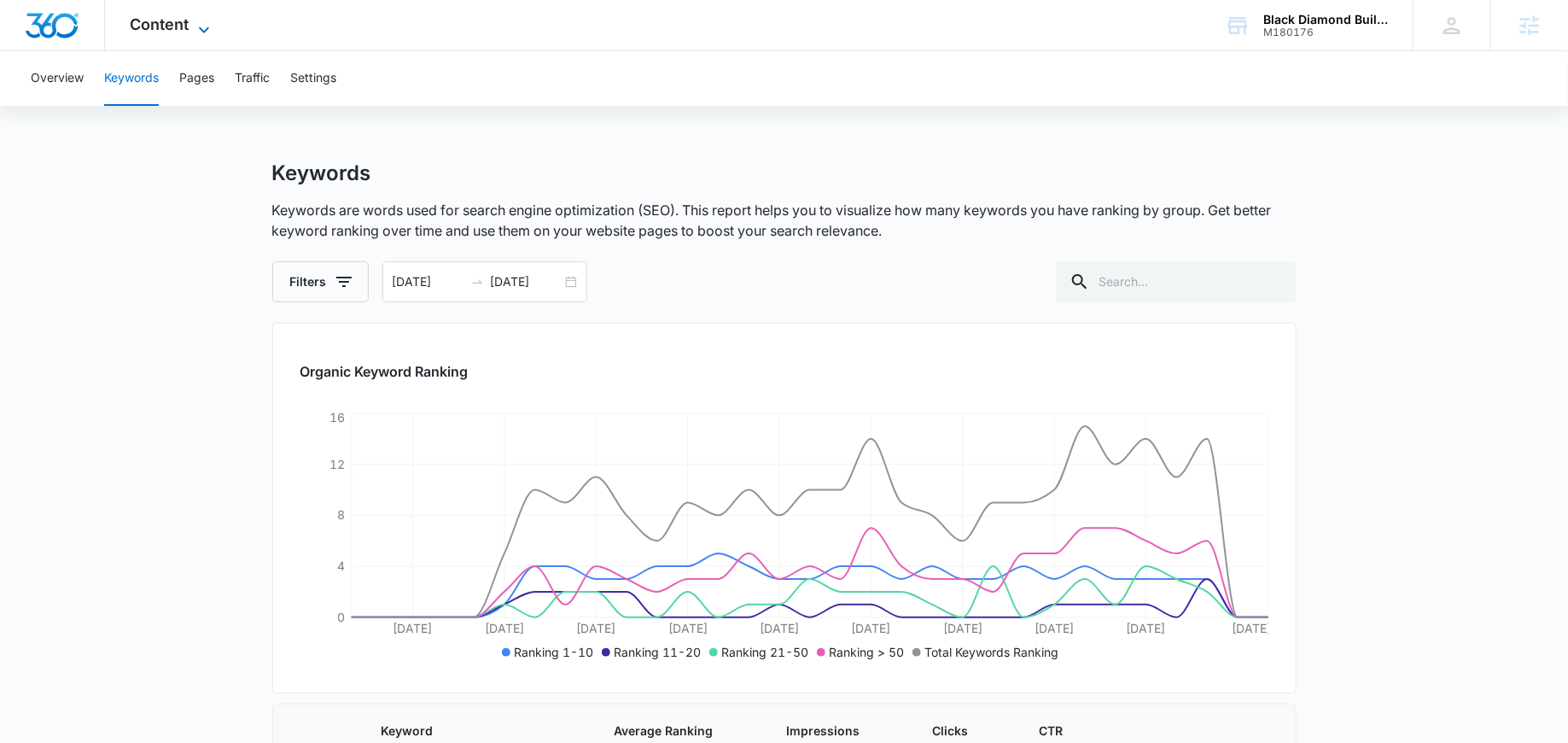
click at [188, 29] on span "Content" at bounding box center [160, 24] width 59 height 18
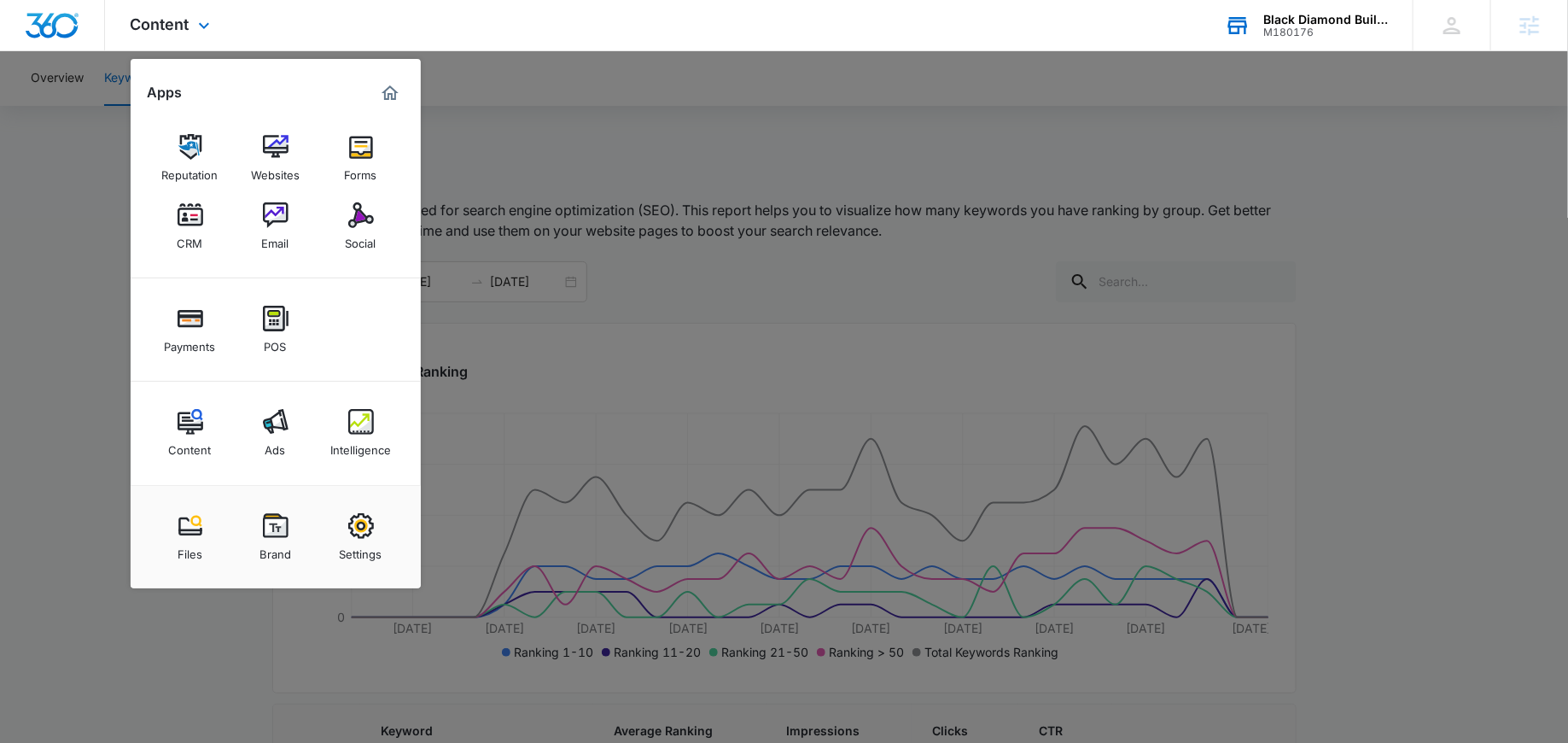
click at [1290, 24] on div "Black Diamond Builders" at bounding box center [1325, 19] width 124 height 13
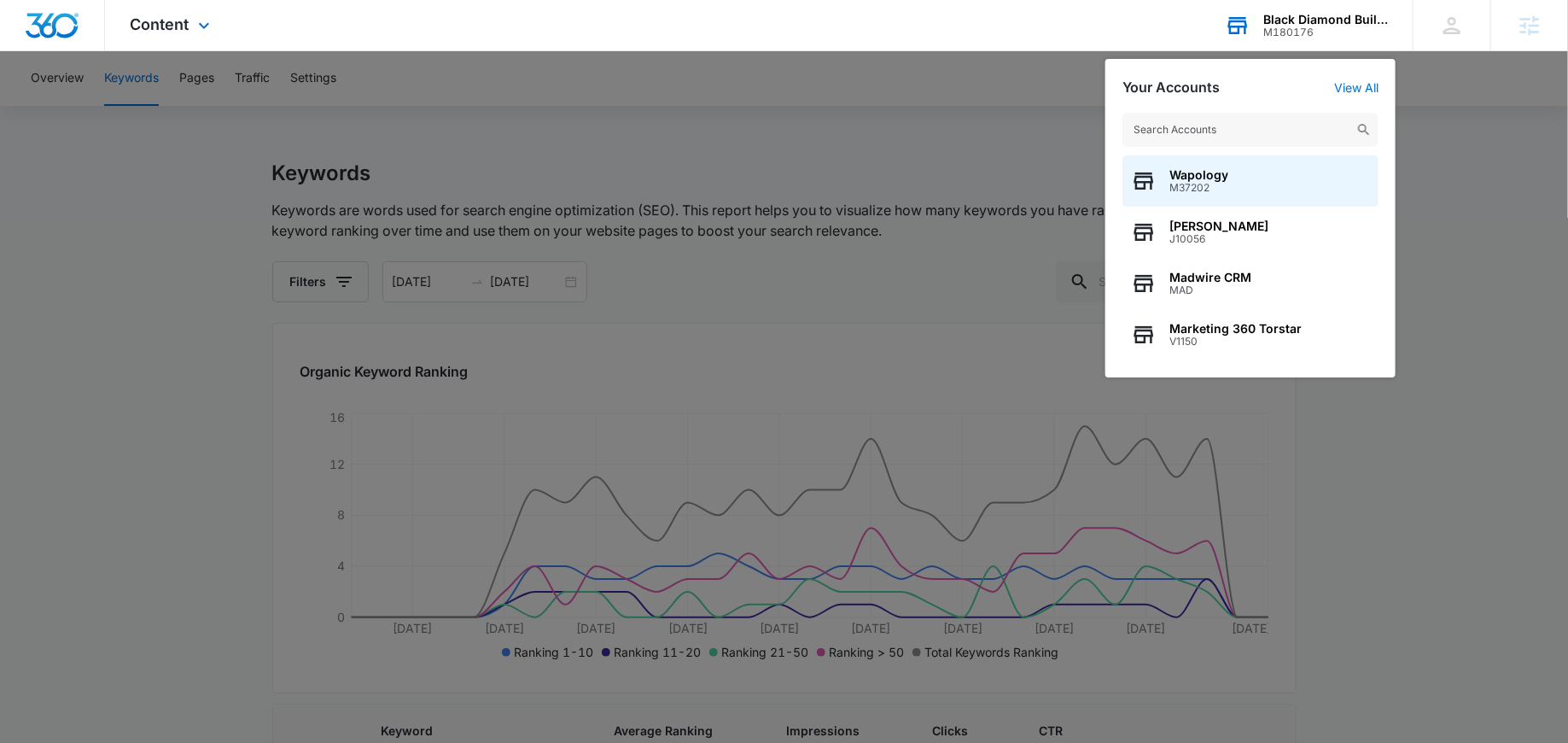
click at [1236, 137] on input "text" at bounding box center [1251, 129] width 256 height 34
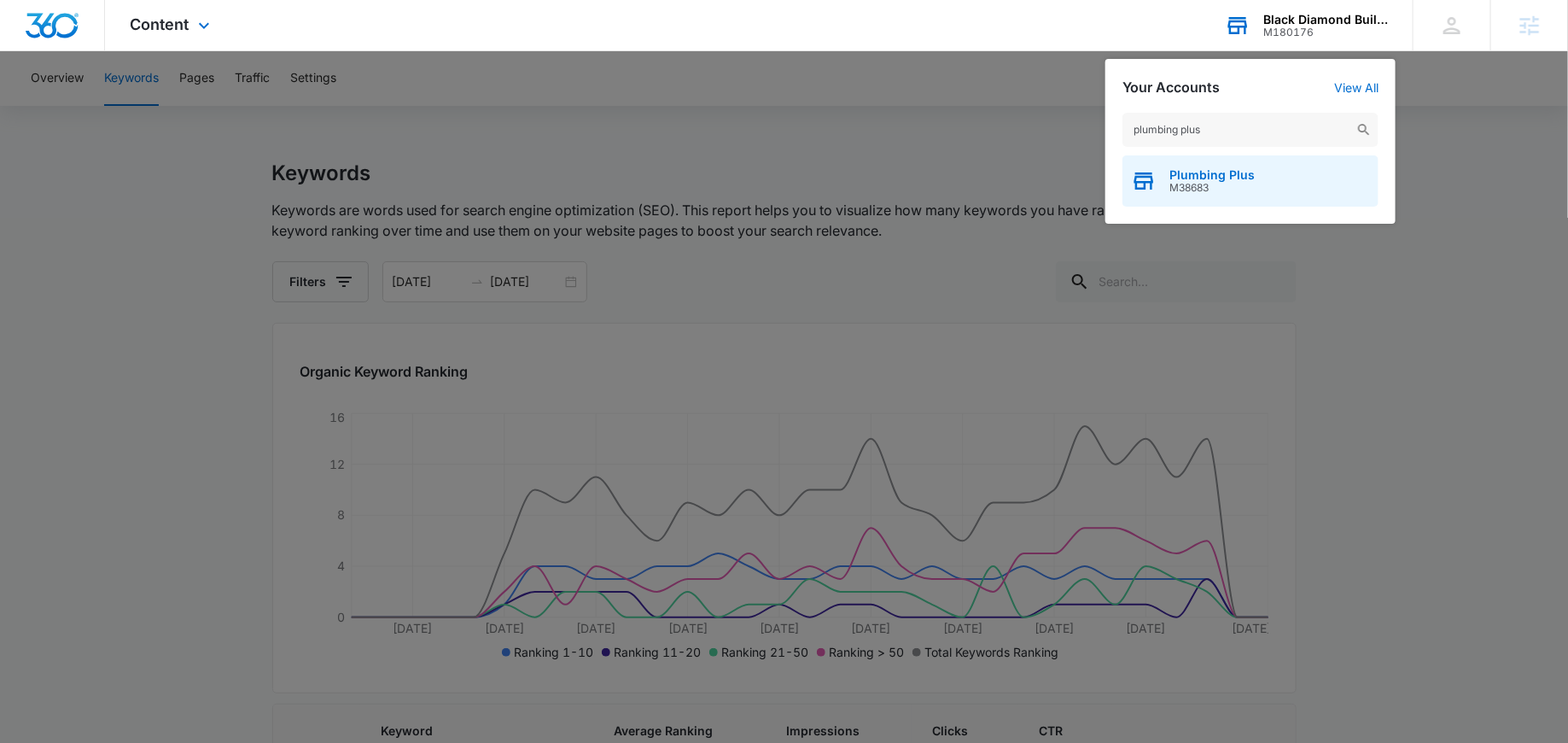
type input "plumbing plus"
click at [1185, 173] on span "Plumbing Plus" at bounding box center [1212, 175] width 86 height 13
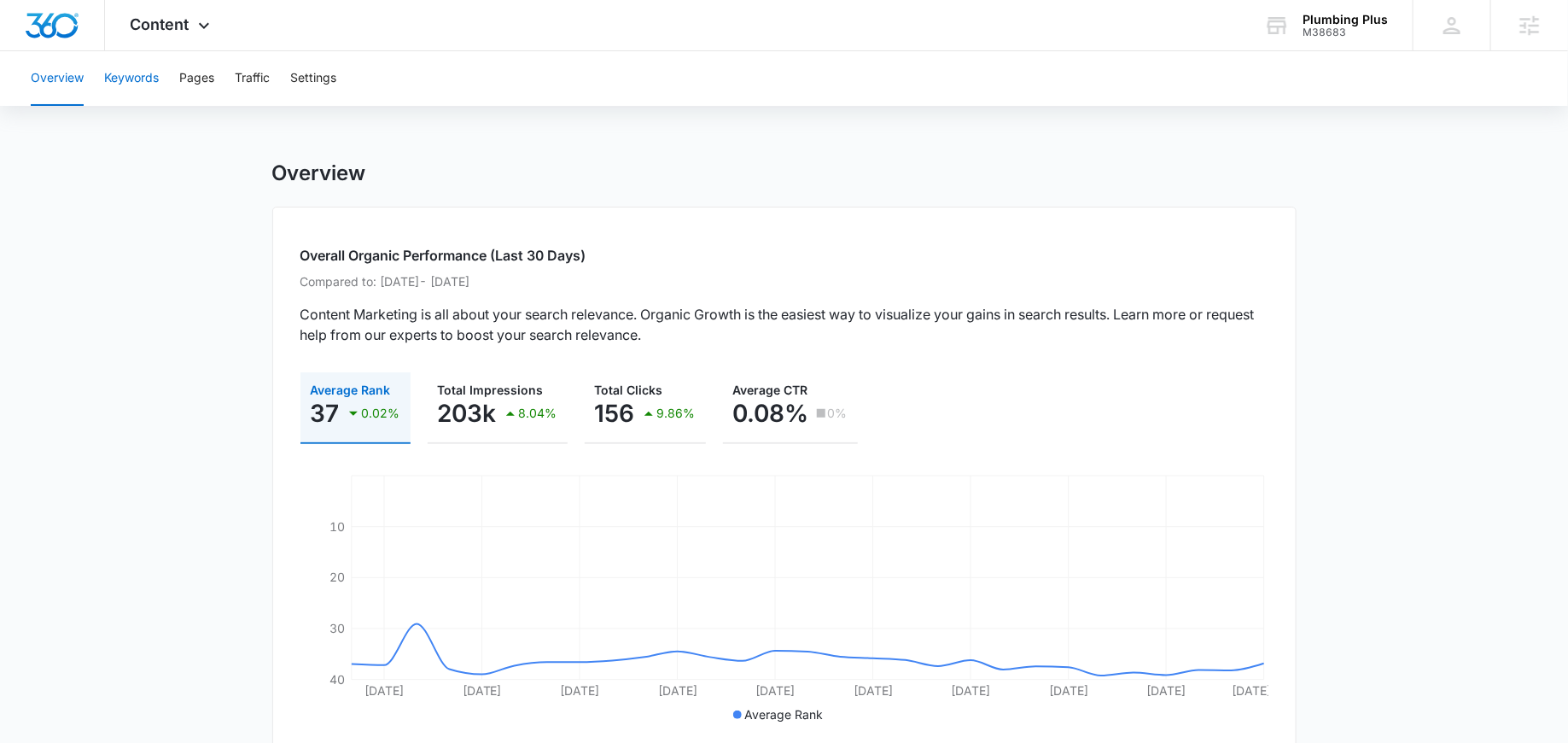
click at [114, 86] on button "Keywords" at bounding box center [131, 78] width 55 height 55
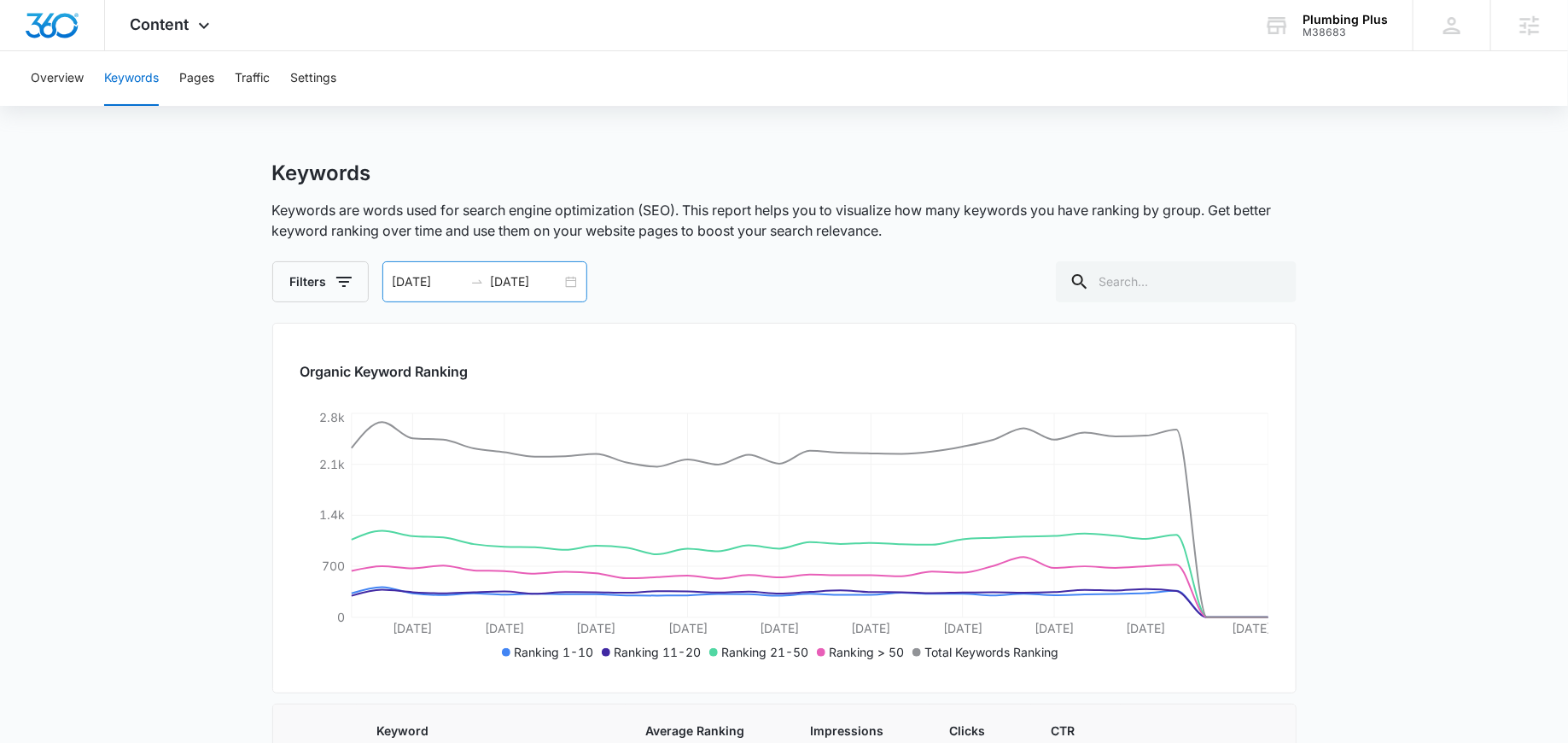
click at [567, 277] on div "08/06/2025 09/05/2025" at bounding box center [485, 281] width 205 height 41
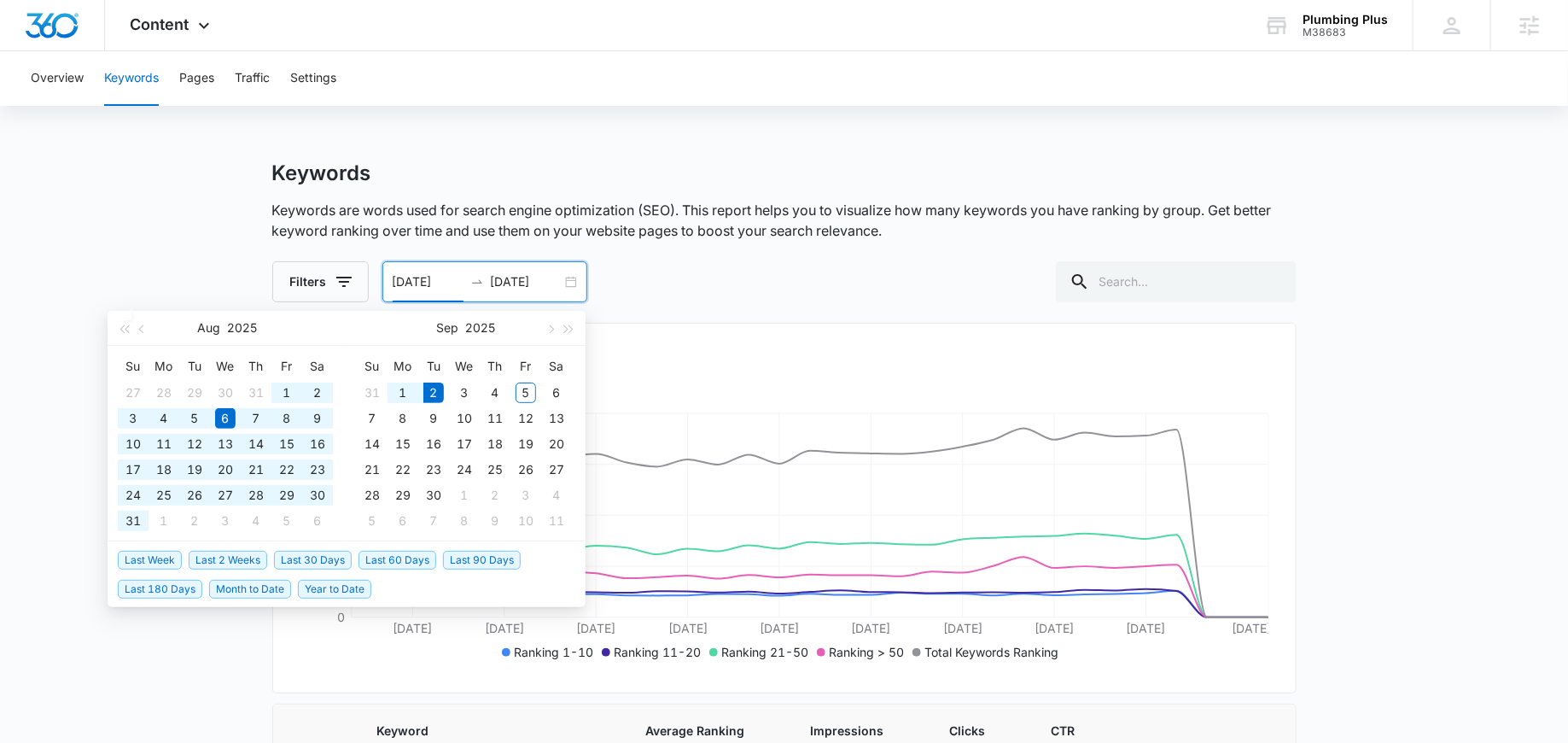
click at [464, 552] on span "Last 90 Days" at bounding box center [482, 559] width 78 height 18
type input "06/04/2025"
type input "09/02/2025"
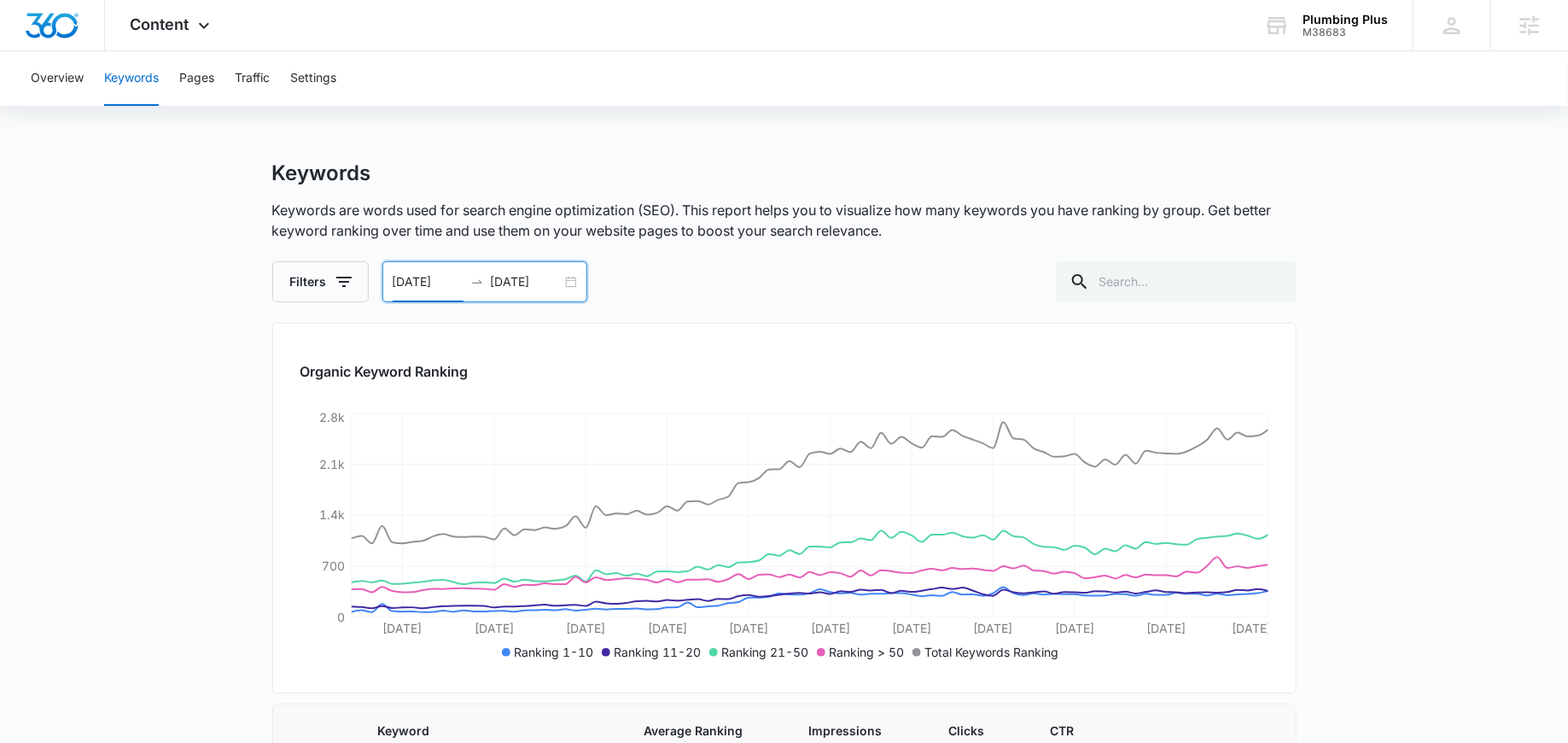
click at [580, 281] on div "06/04/2025 09/02/2025" at bounding box center [485, 281] width 205 height 41
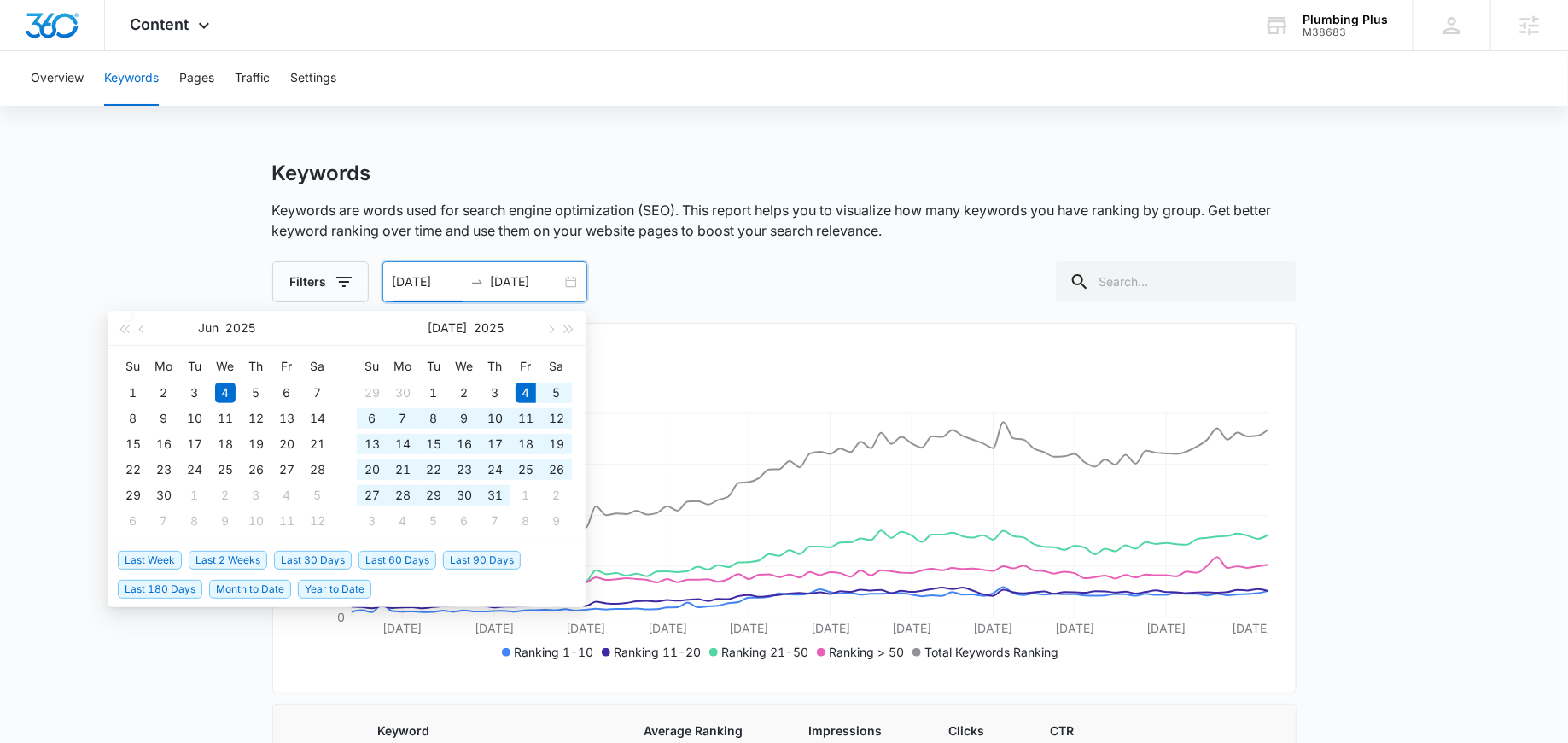
click at [402, 556] on span "Last 60 Days" at bounding box center [397, 559] width 78 height 18
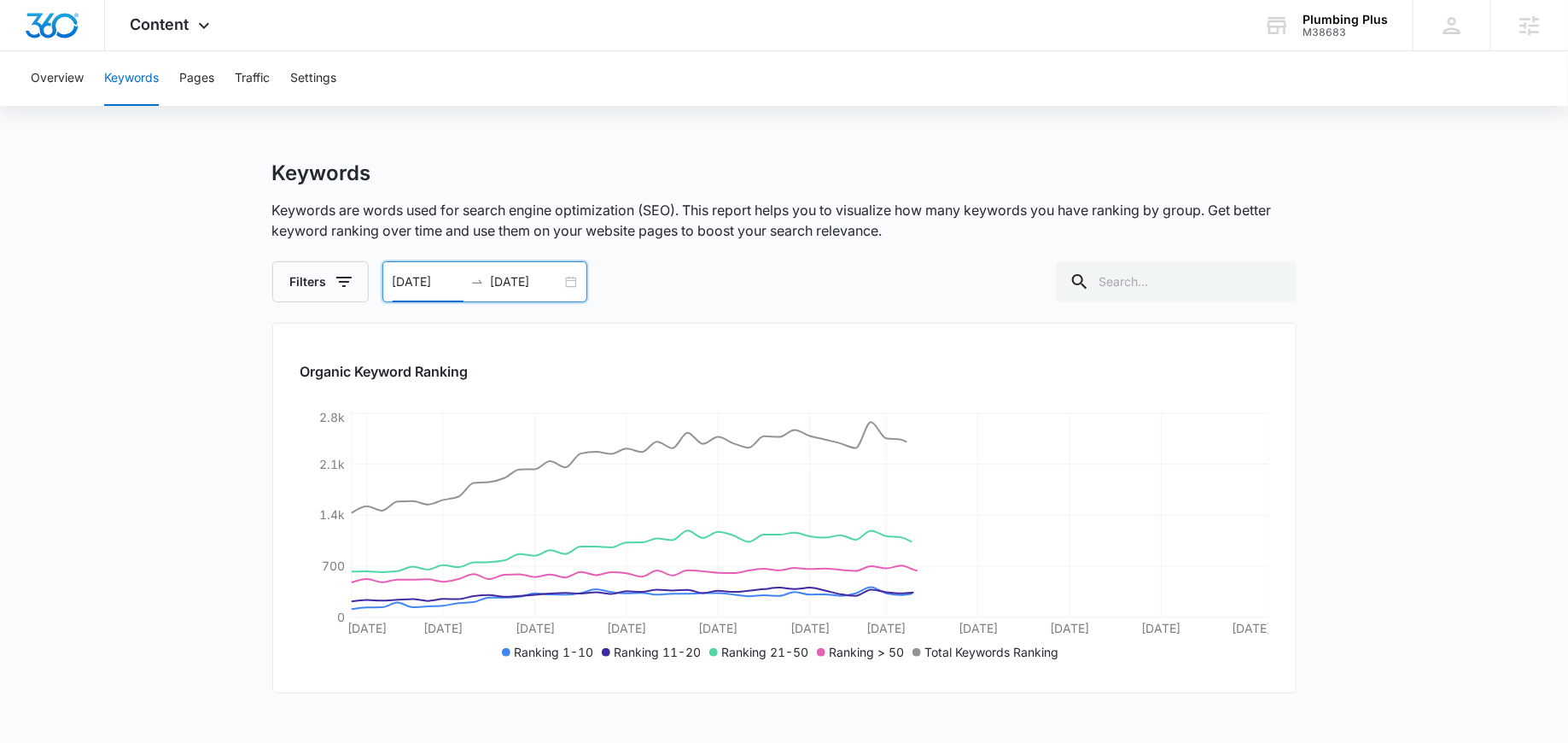
click at [573, 279] on div "07/04/2025 09/02/2025" at bounding box center [485, 281] width 205 height 41
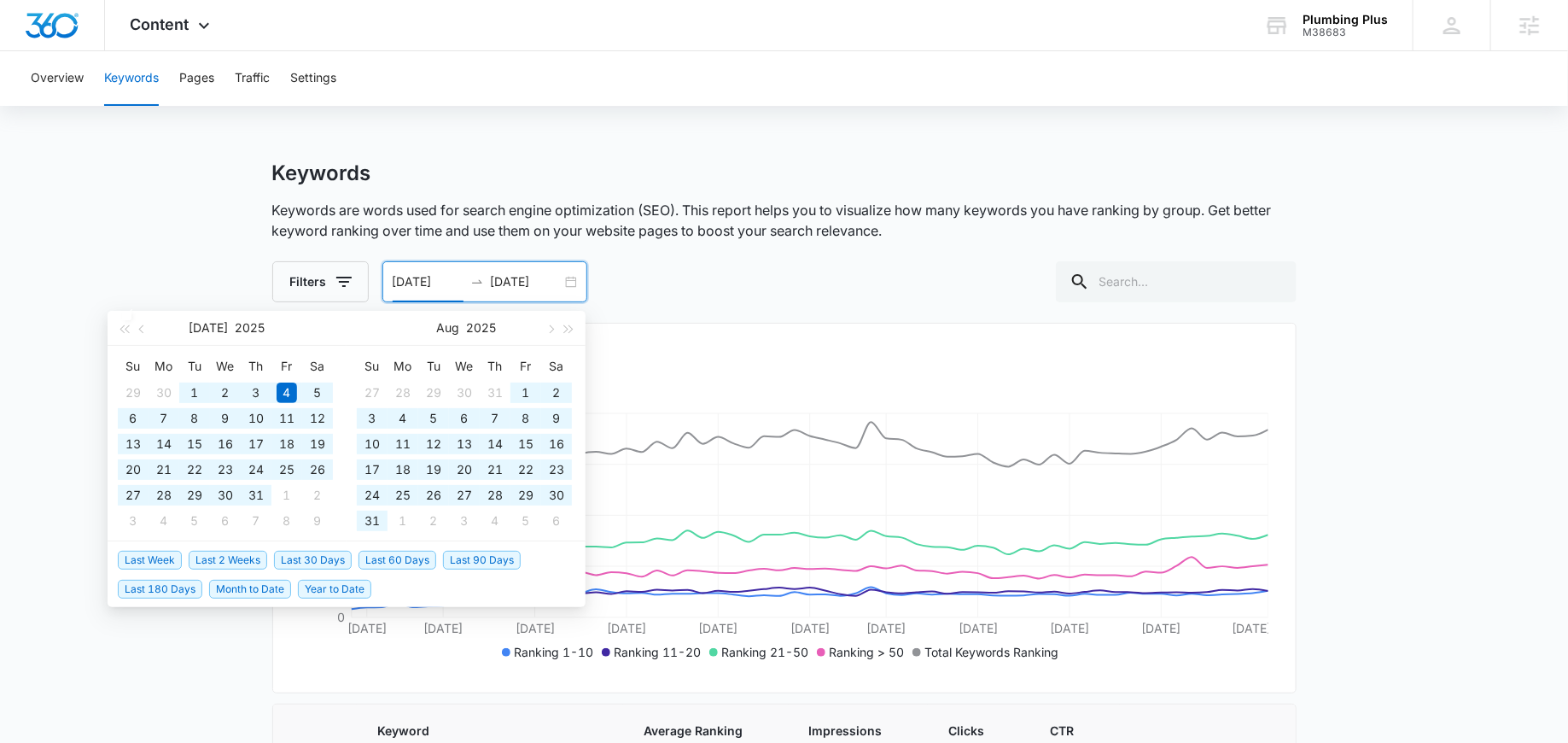
click at [353, 585] on span "Year to Date" at bounding box center [334, 589] width 73 height 18
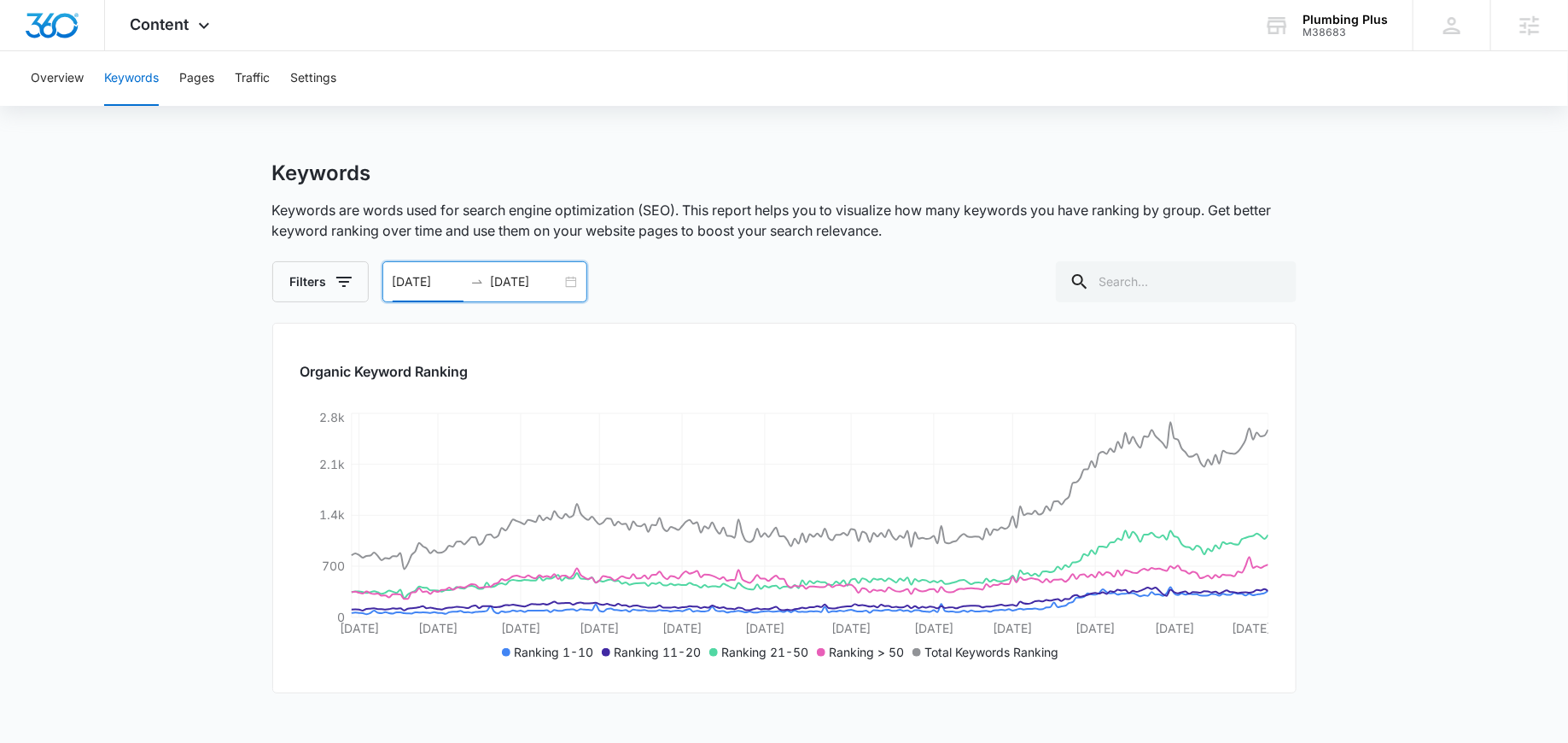
click at [565, 282] on div "01/01/2025 09/02/2025" at bounding box center [485, 281] width 205 height 41
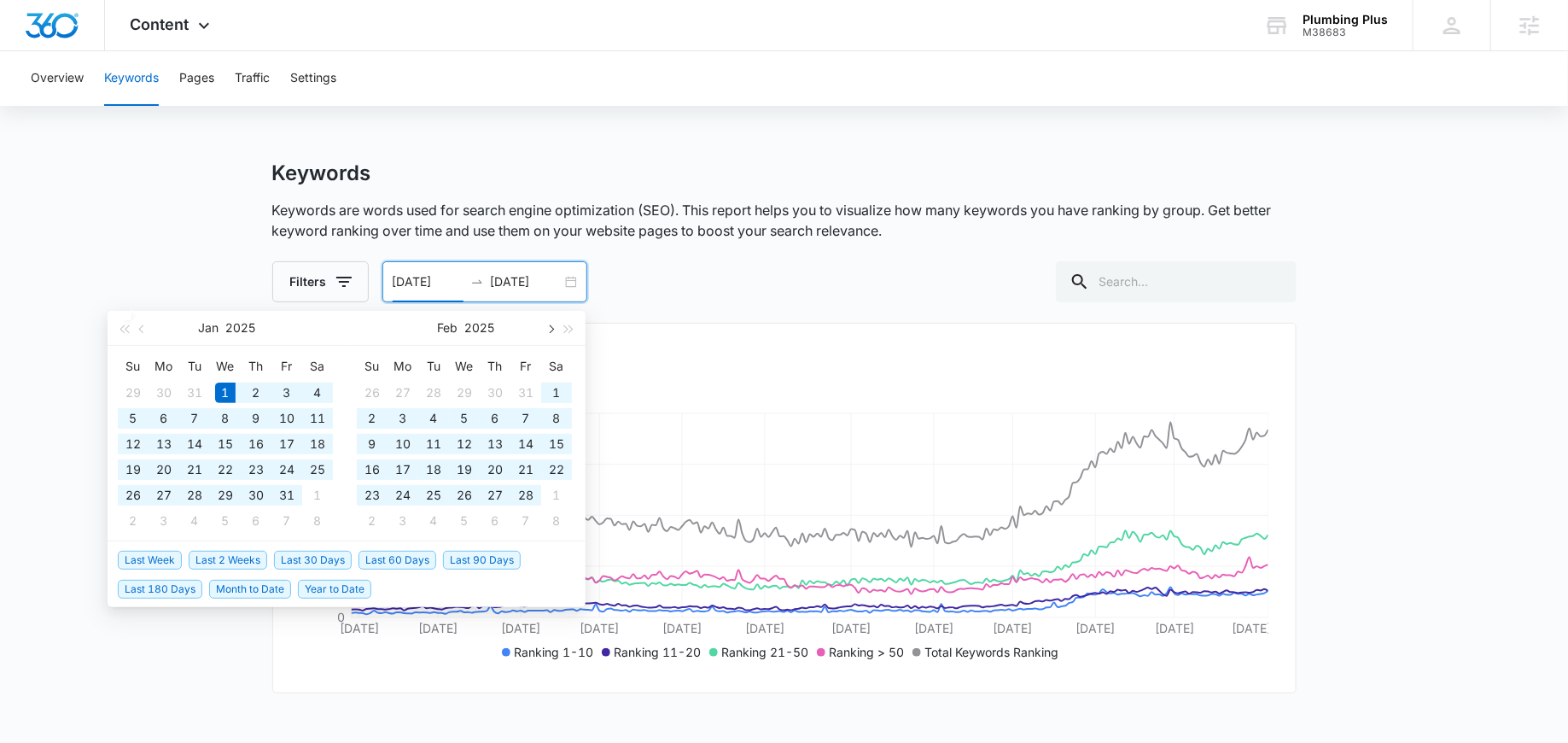
click at [551, 327] on span "button" at bounding box center [549, 329] width 9 height 9
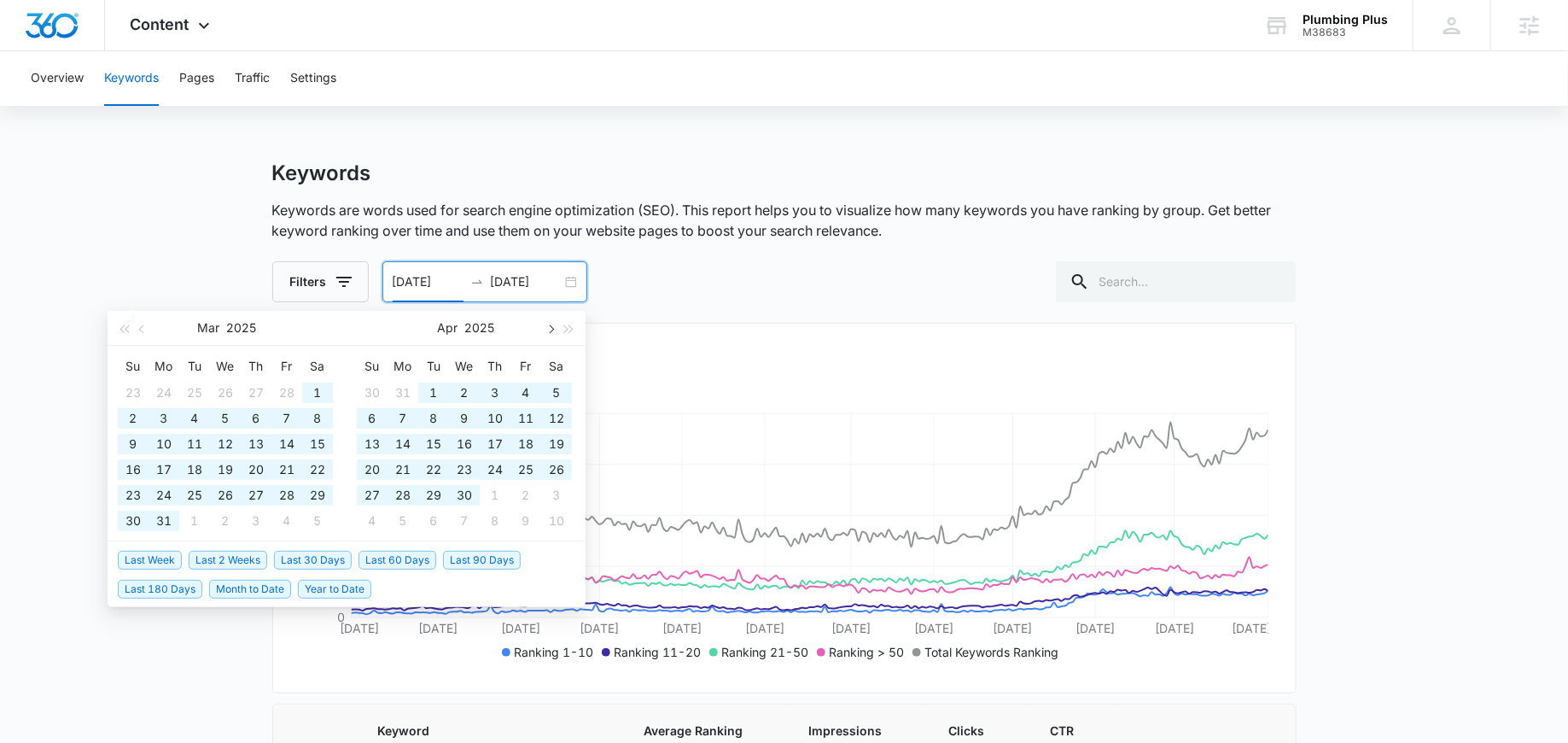
click at [551, 327] on span "button" at bounding box center [549, 329] width 9 height 9
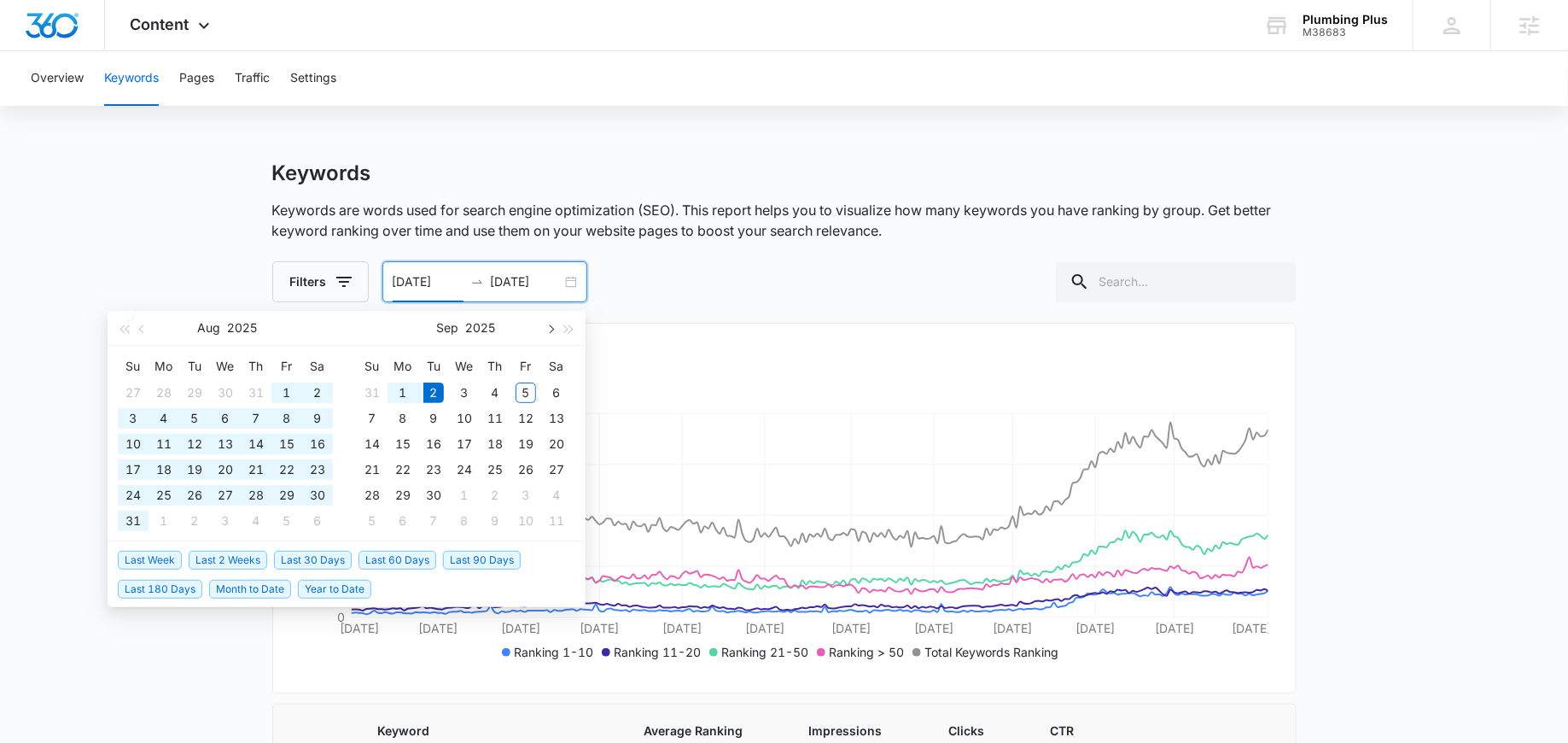
click at [551, 327] on span "button" at bounding box center [549, 329] width 9 height 9
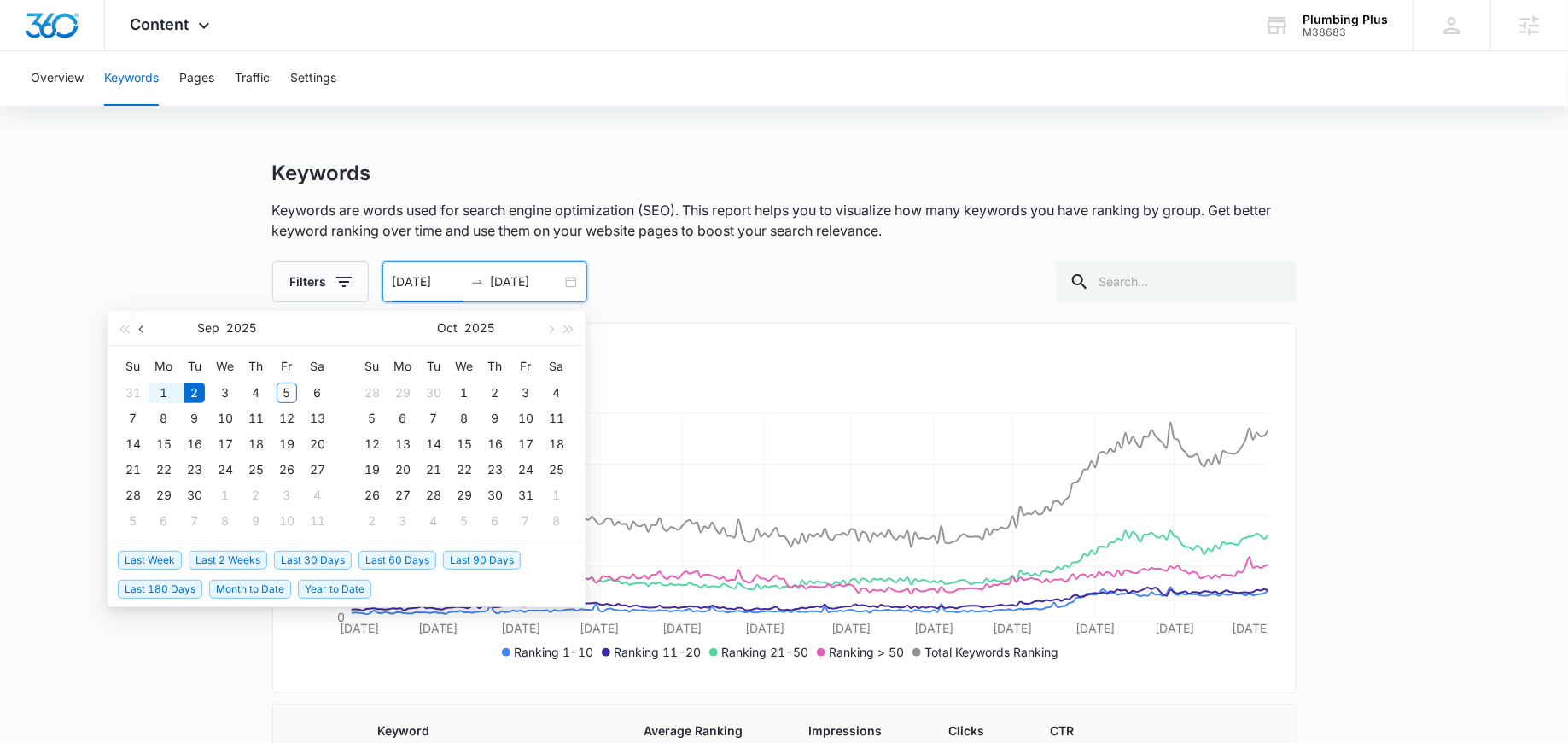
click at [142, 331] on span "button" at bounding box center [143, 329] width 9 height 9
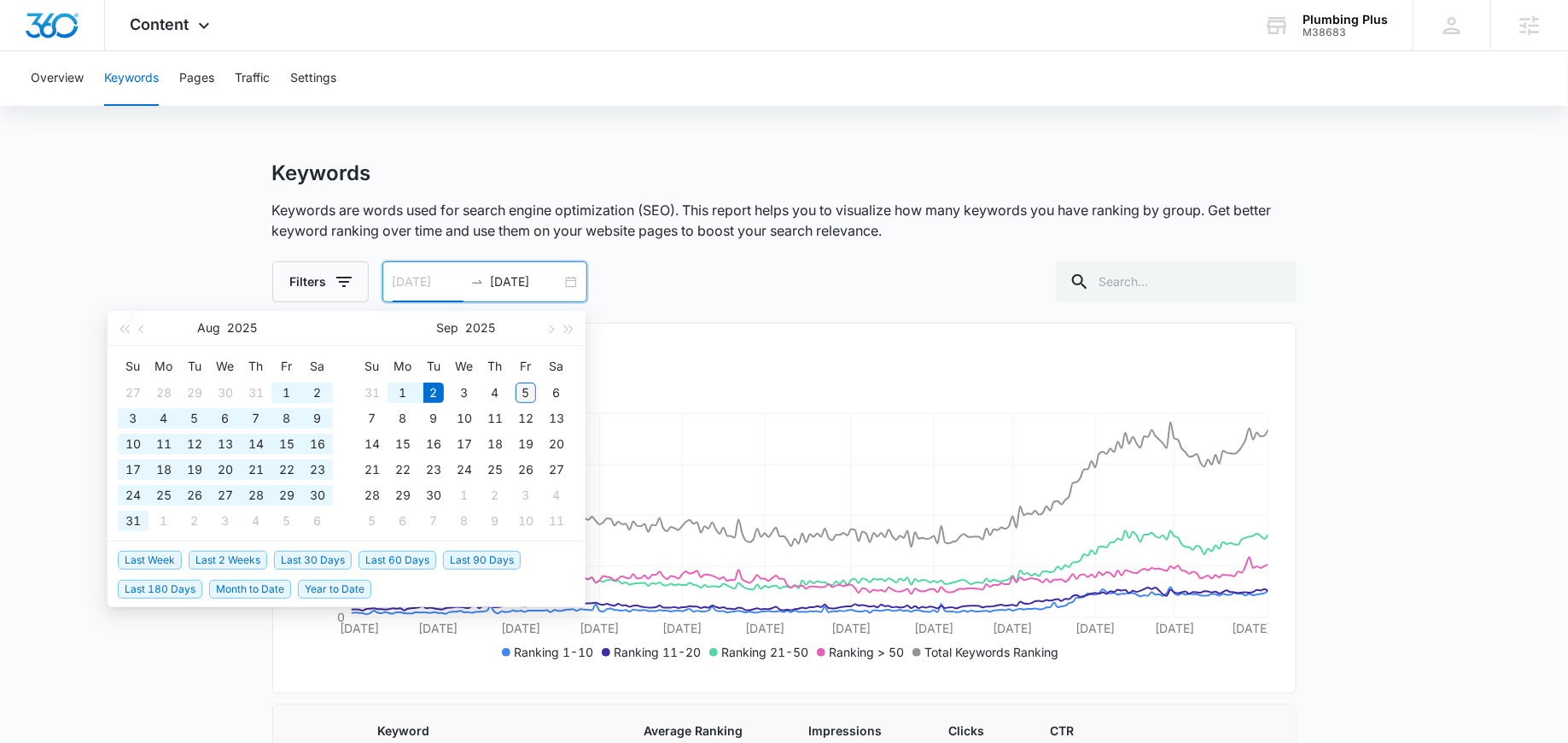
type input "09/05/2025"
click at [521, 391] on div "5" at bounding box center [525, 392] width 20 height 20
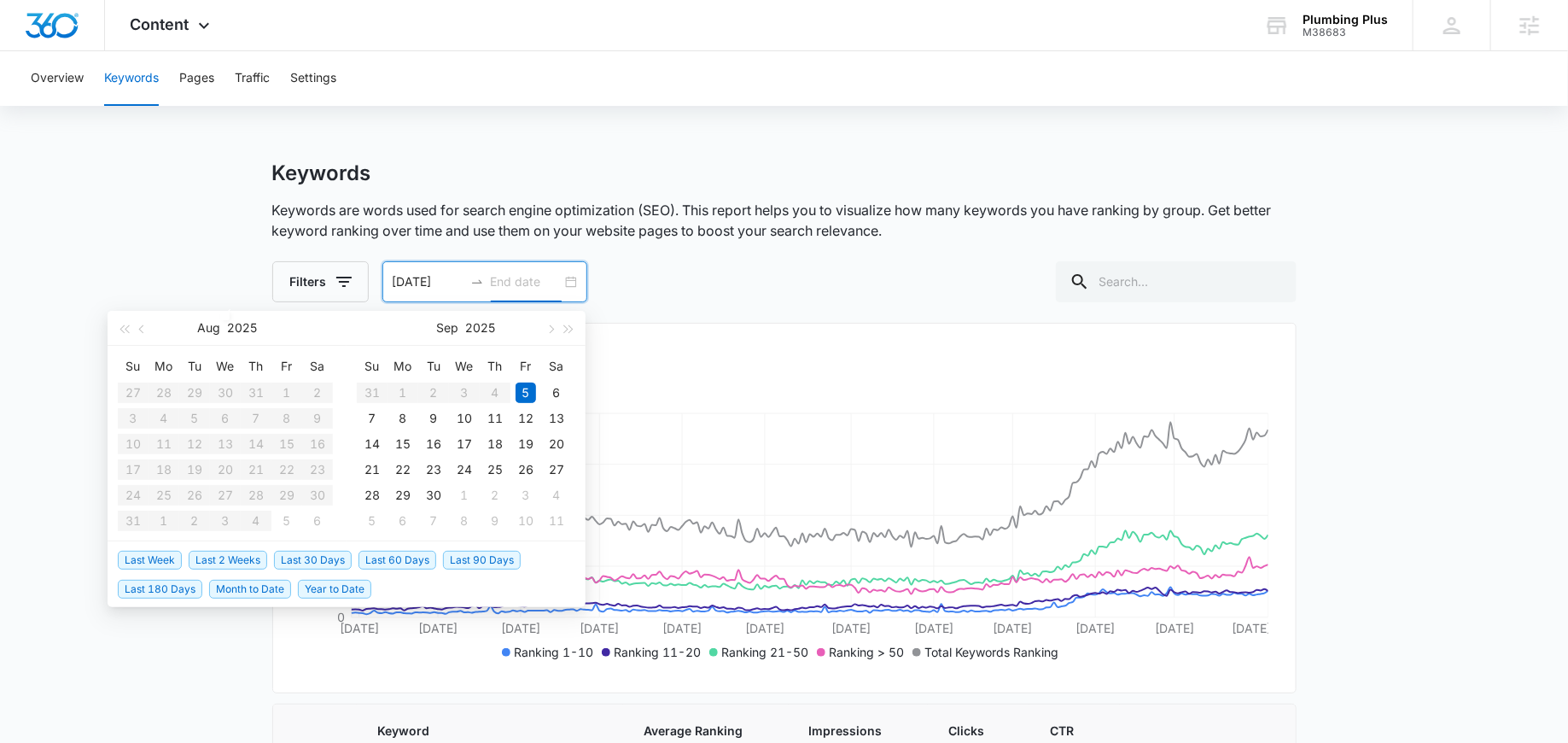
type input "09/05/2025"
click at [525, 385] on div "5" at bounding box center [525, 392] width 20 height 20
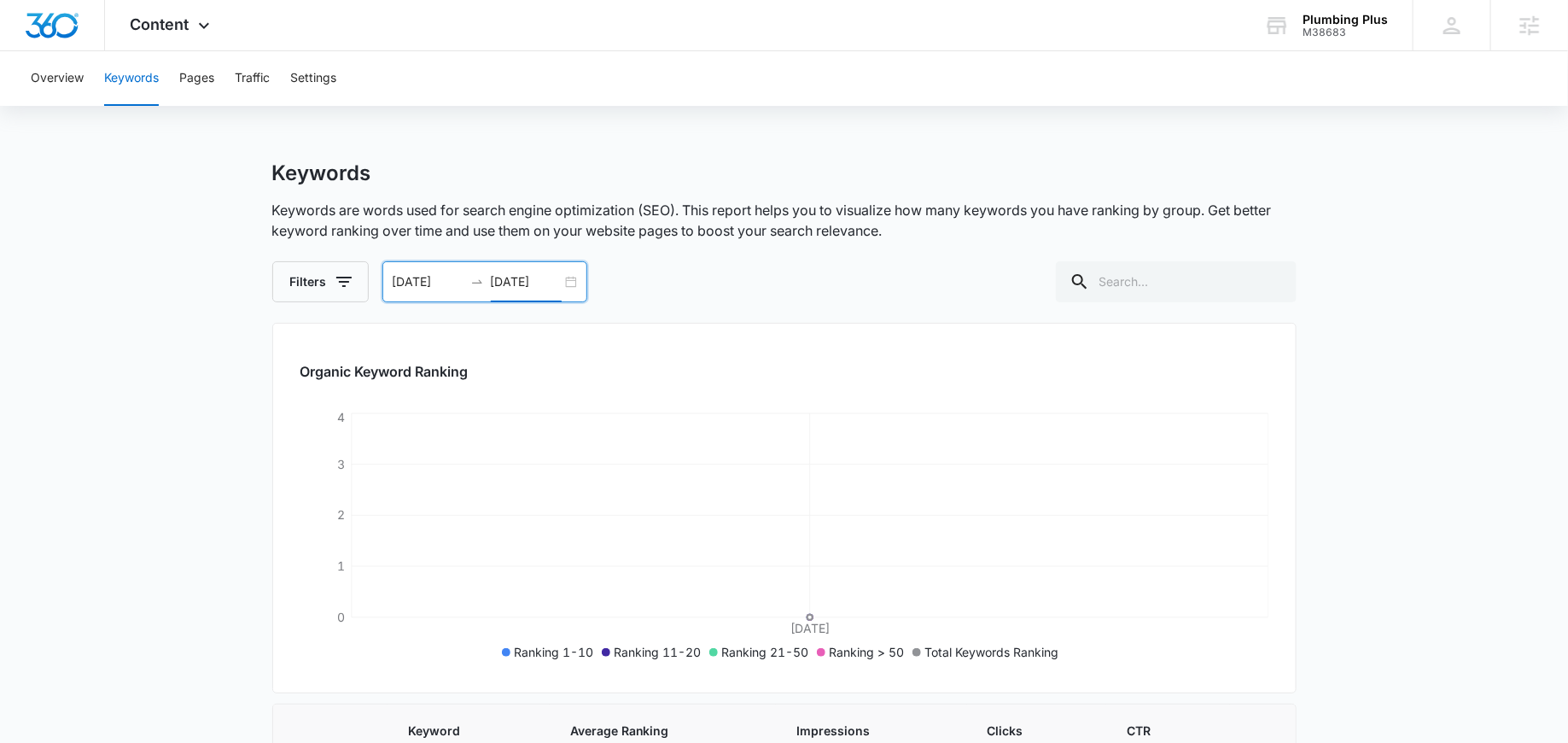
click at [570, 280] on div "09/05/2025 09/05/2025" at bounding box center [485, 281] width 205 height 41
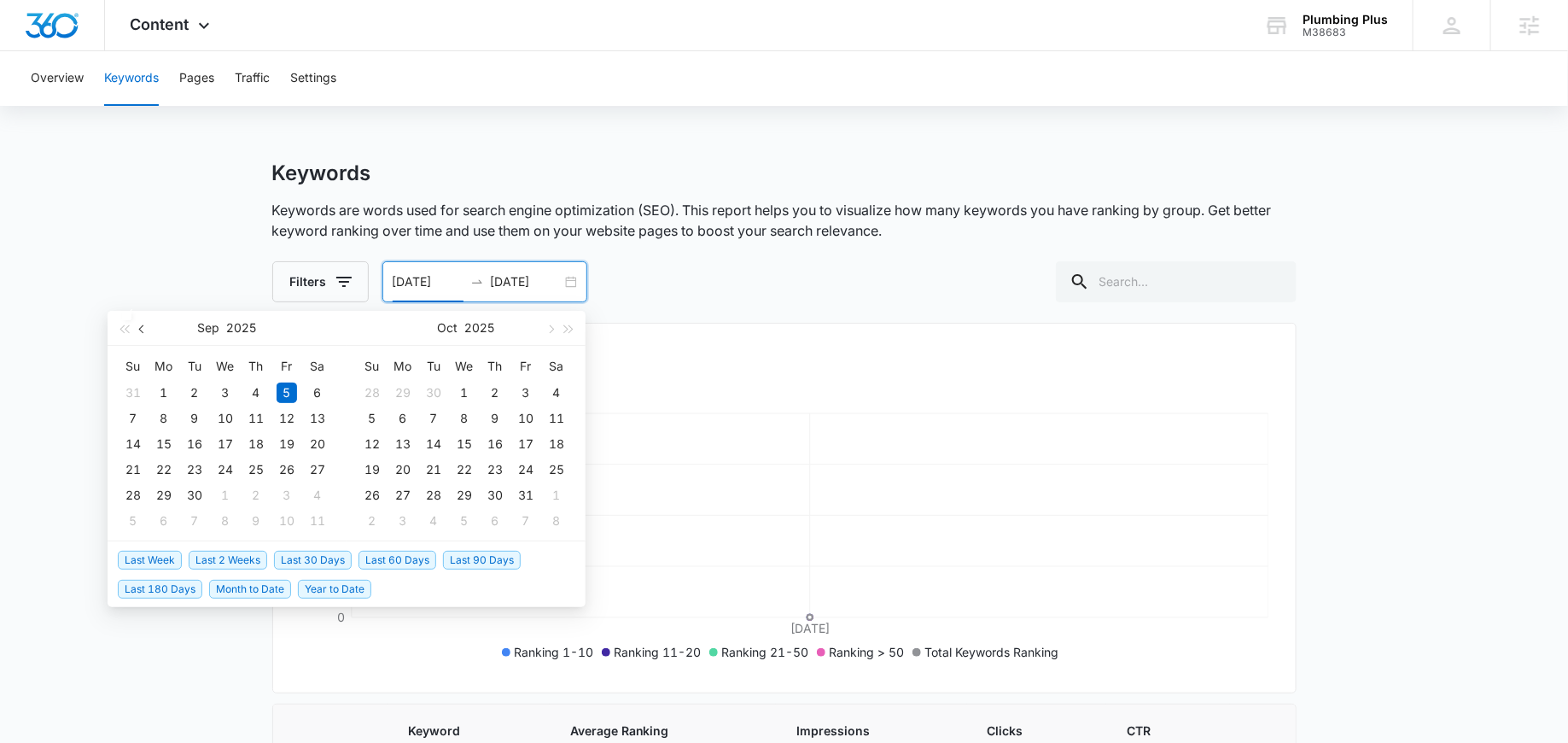
click at [141, 333] on button "button" at bounding box center [142, 327] width 18 height 34
click at [144, 333] on button "button" at bounding box center [142, 327] width 18 height 34
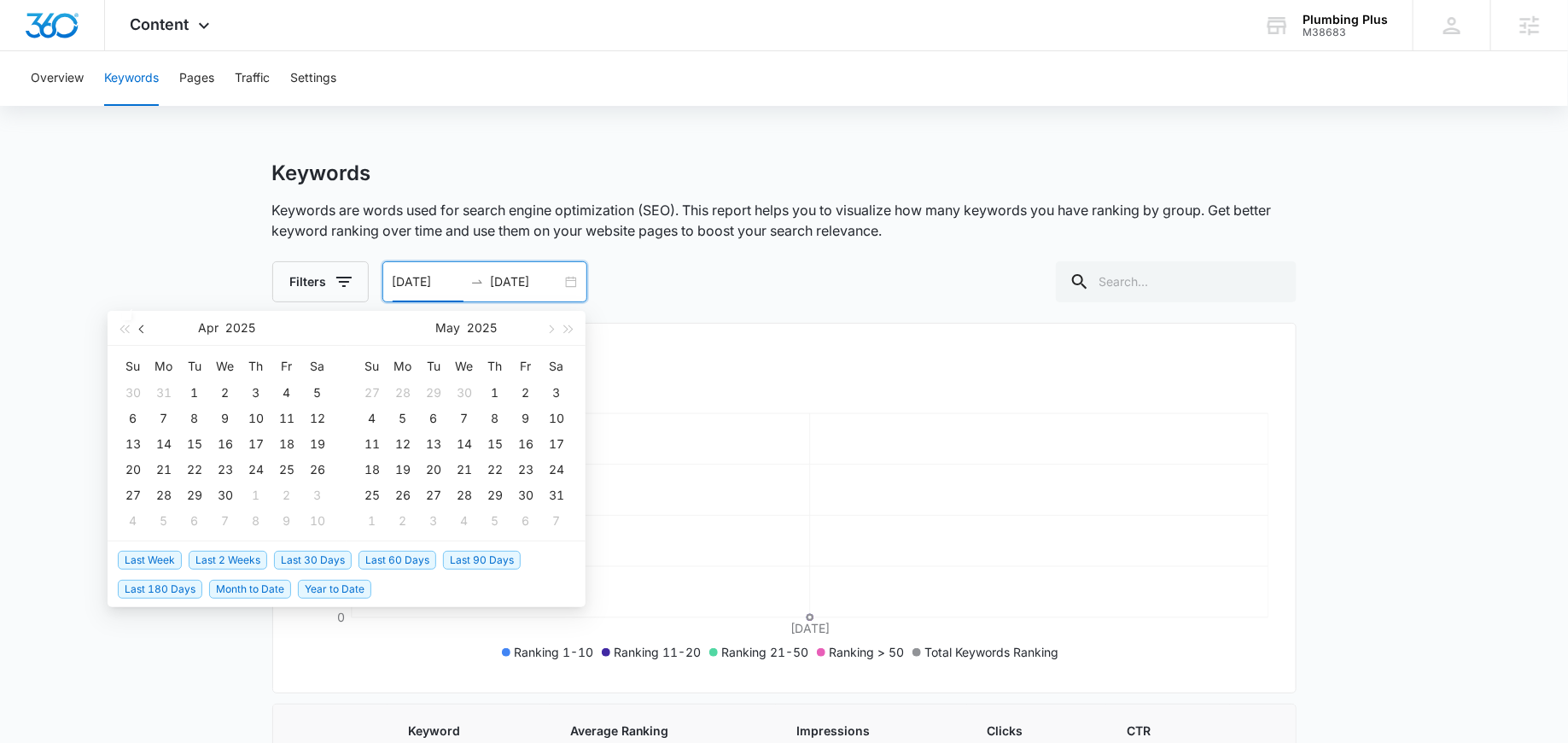
click at [144, 333] on button "button" at bounding box center [142, 327] width 18 height 34
type input "01/01/2025"
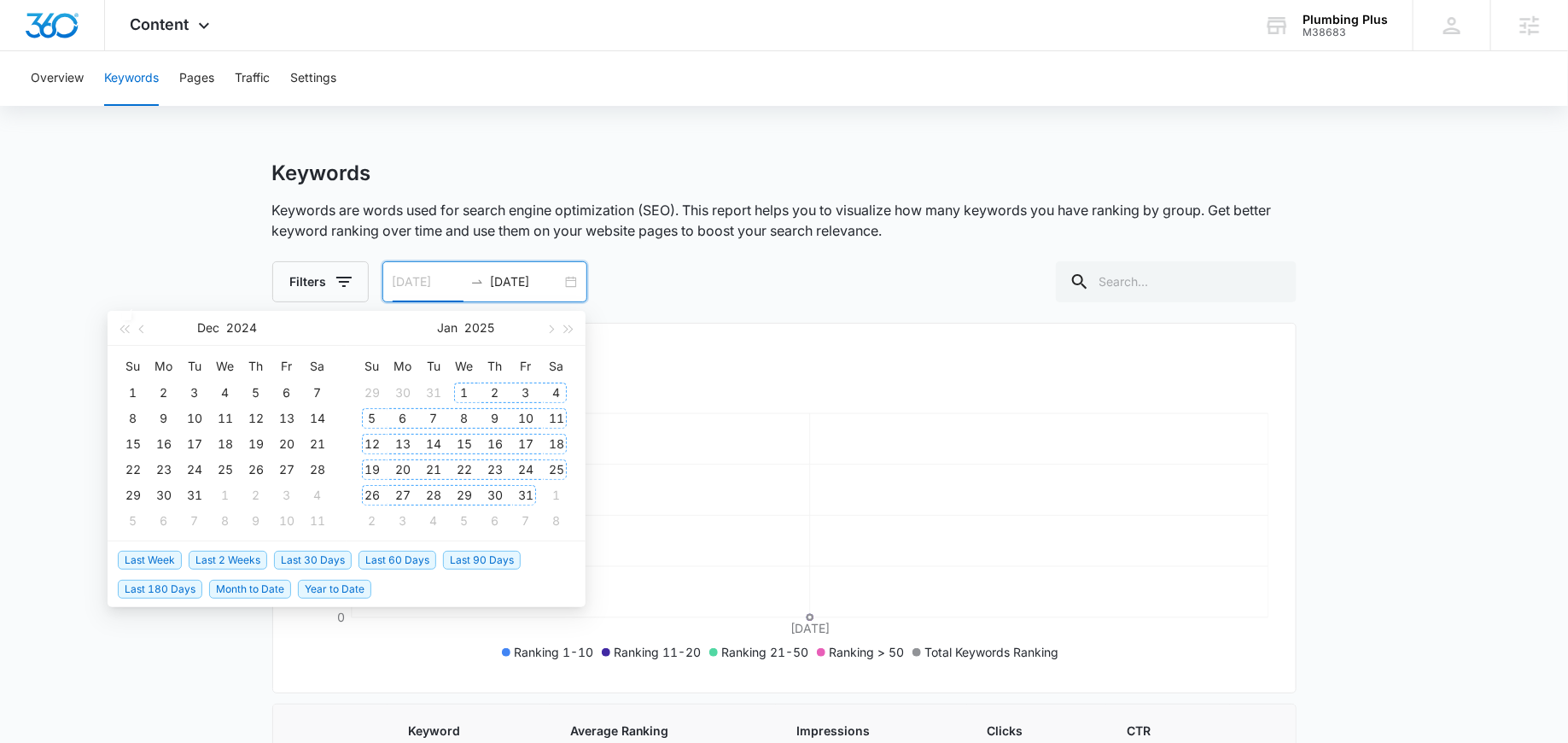
click at [465, 392] on div "1" at bounding box center [464, 392] width 20 height 20
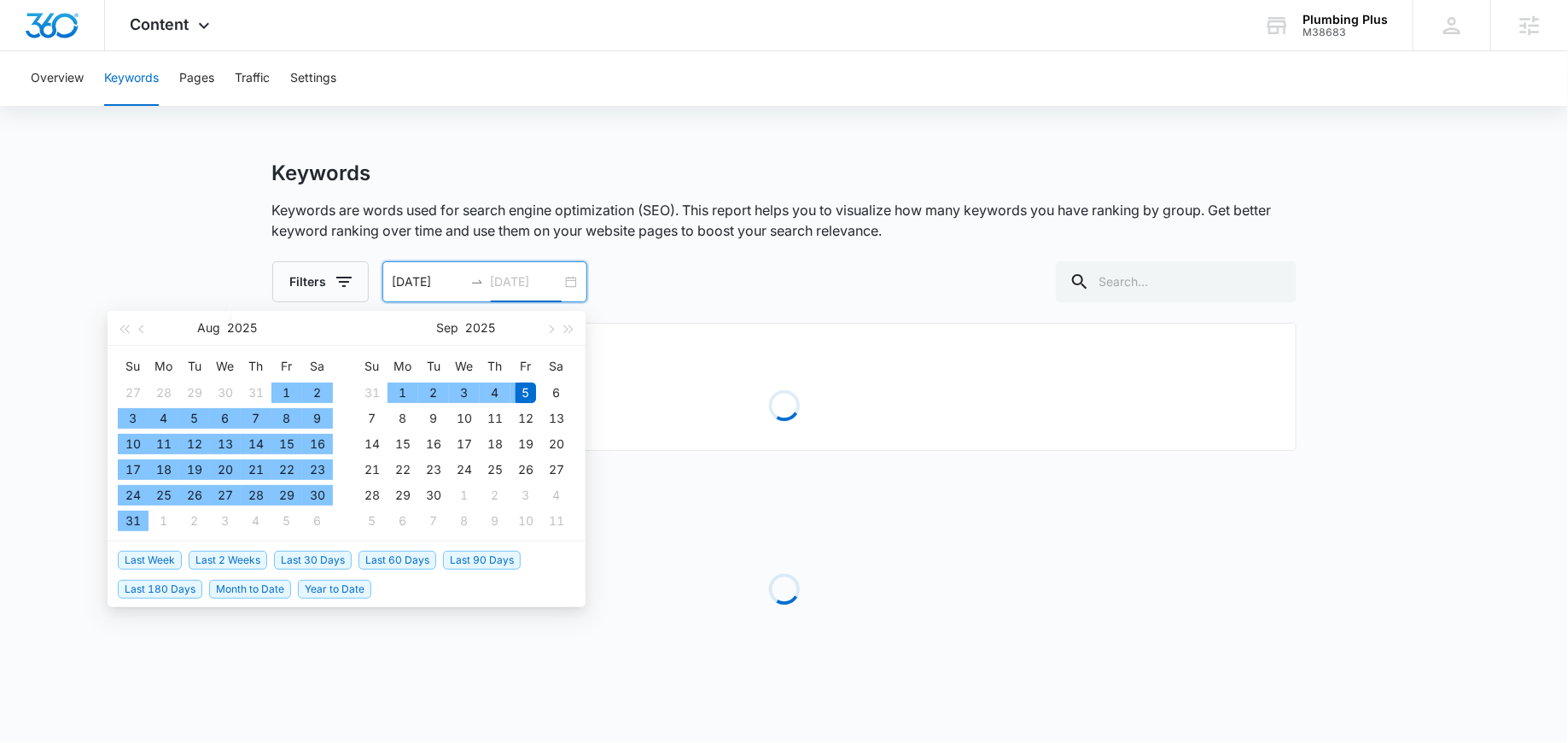
type input "09/05/2025"
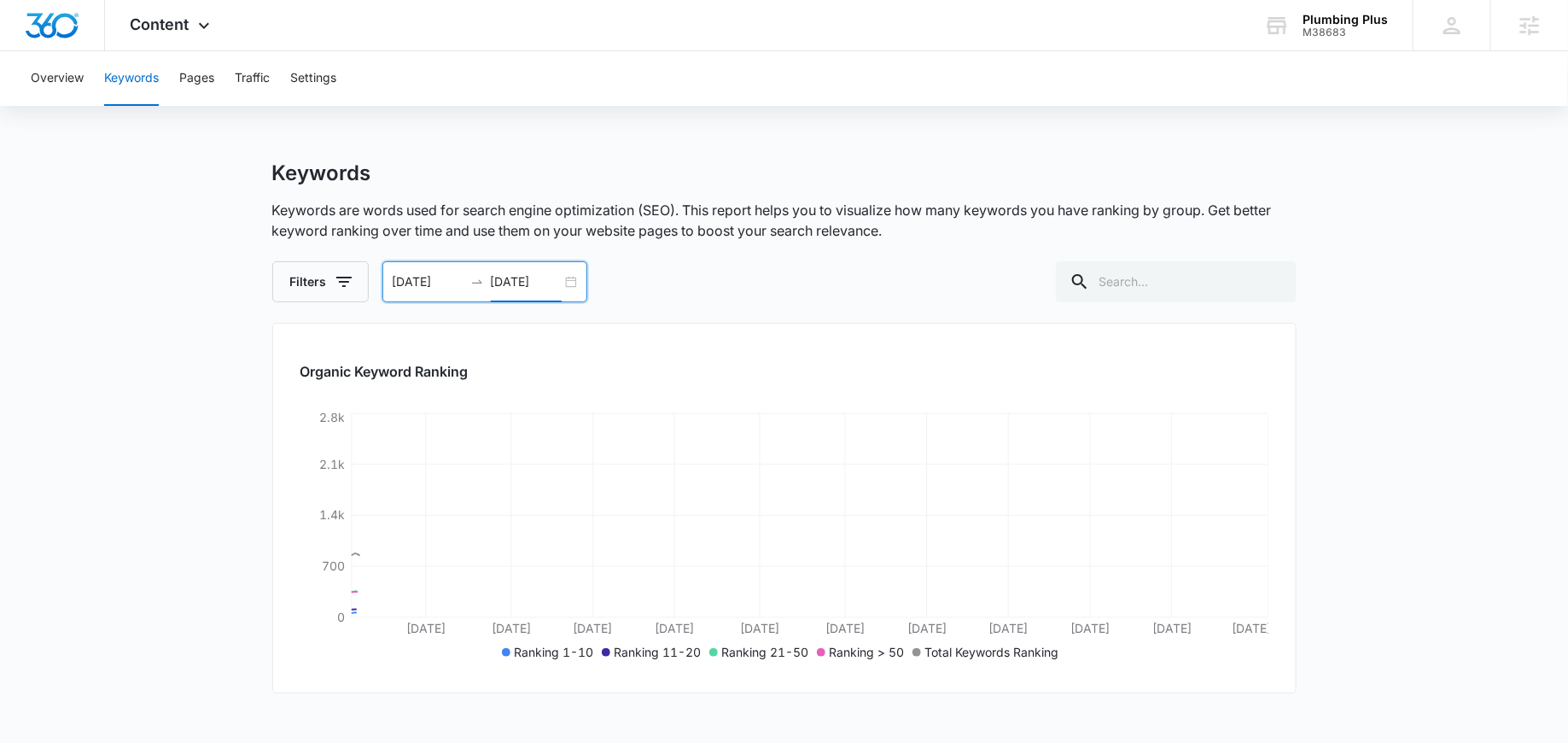
click at [670, 275] on div "Filters 01/01/2025 09/05/2025 Aug 2025 Su Mo Tu We Th Fr Sa 27 28 29 30 31 1 2 …" at bounding box center [784, 281] width 1024 height 41
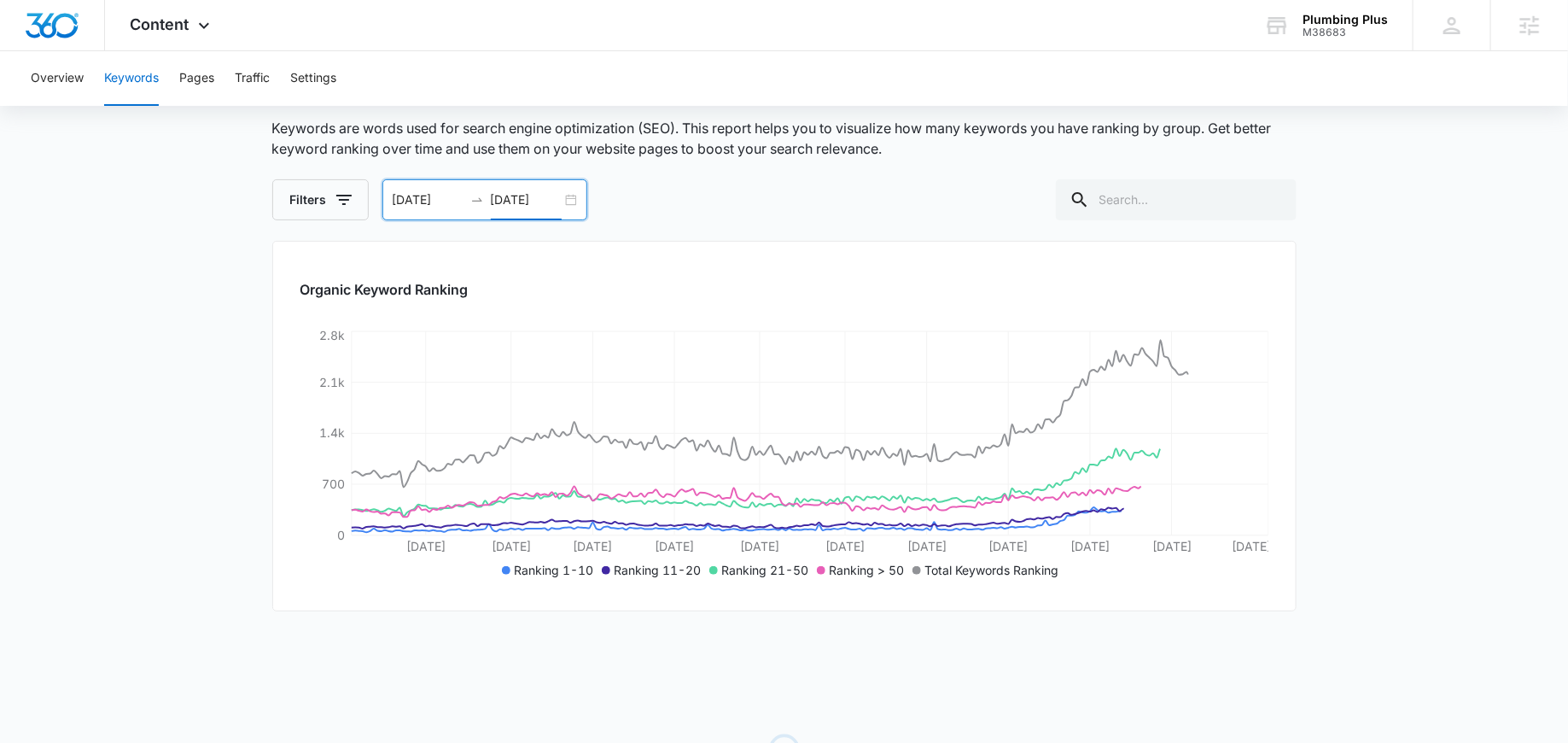
scroll to position [109, 0]
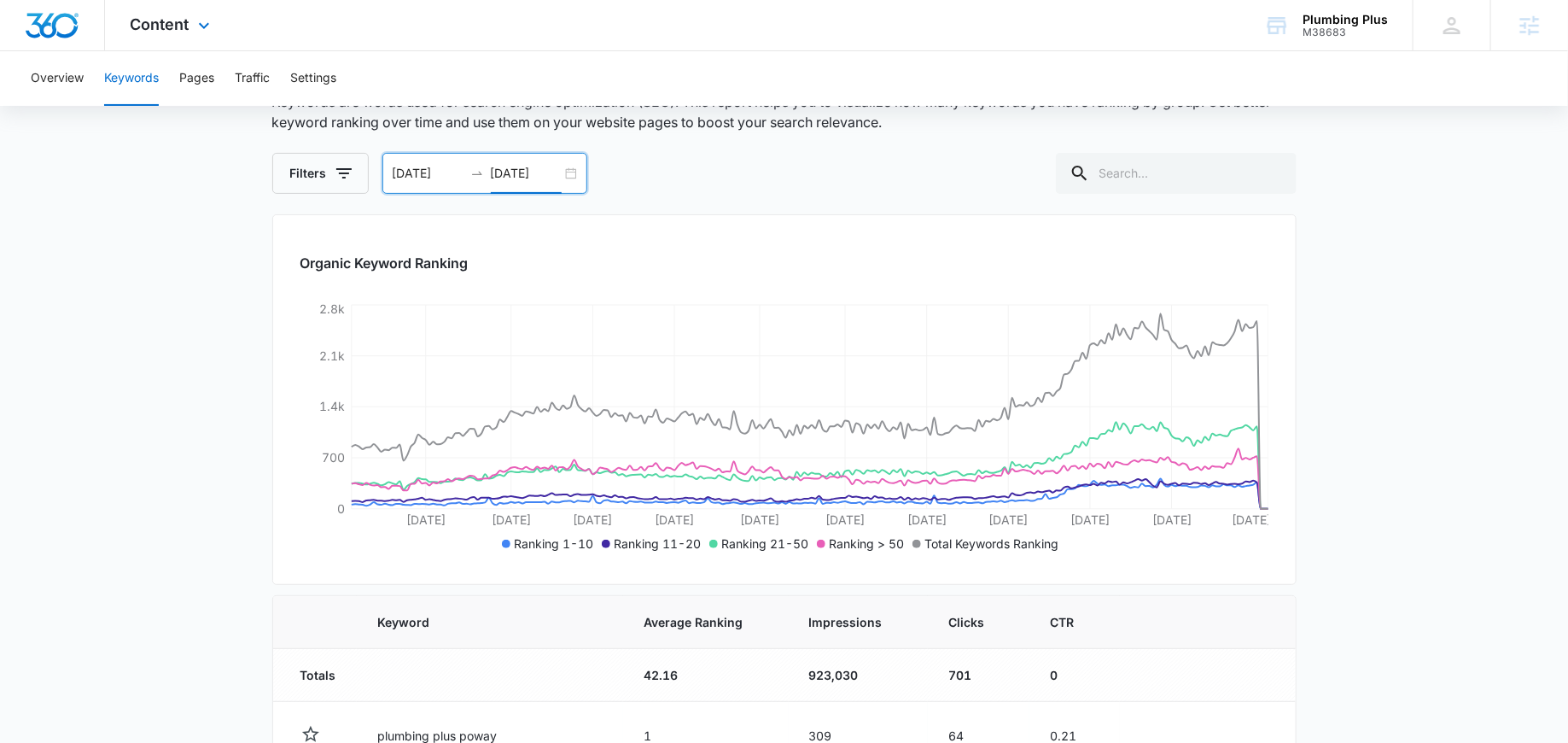
click at [190, 28] on div "Content Apps Reputation Websites Forms CRM Email Social Payments POS Content Ad…" at bounding box center [173, 25] width 135 height 50
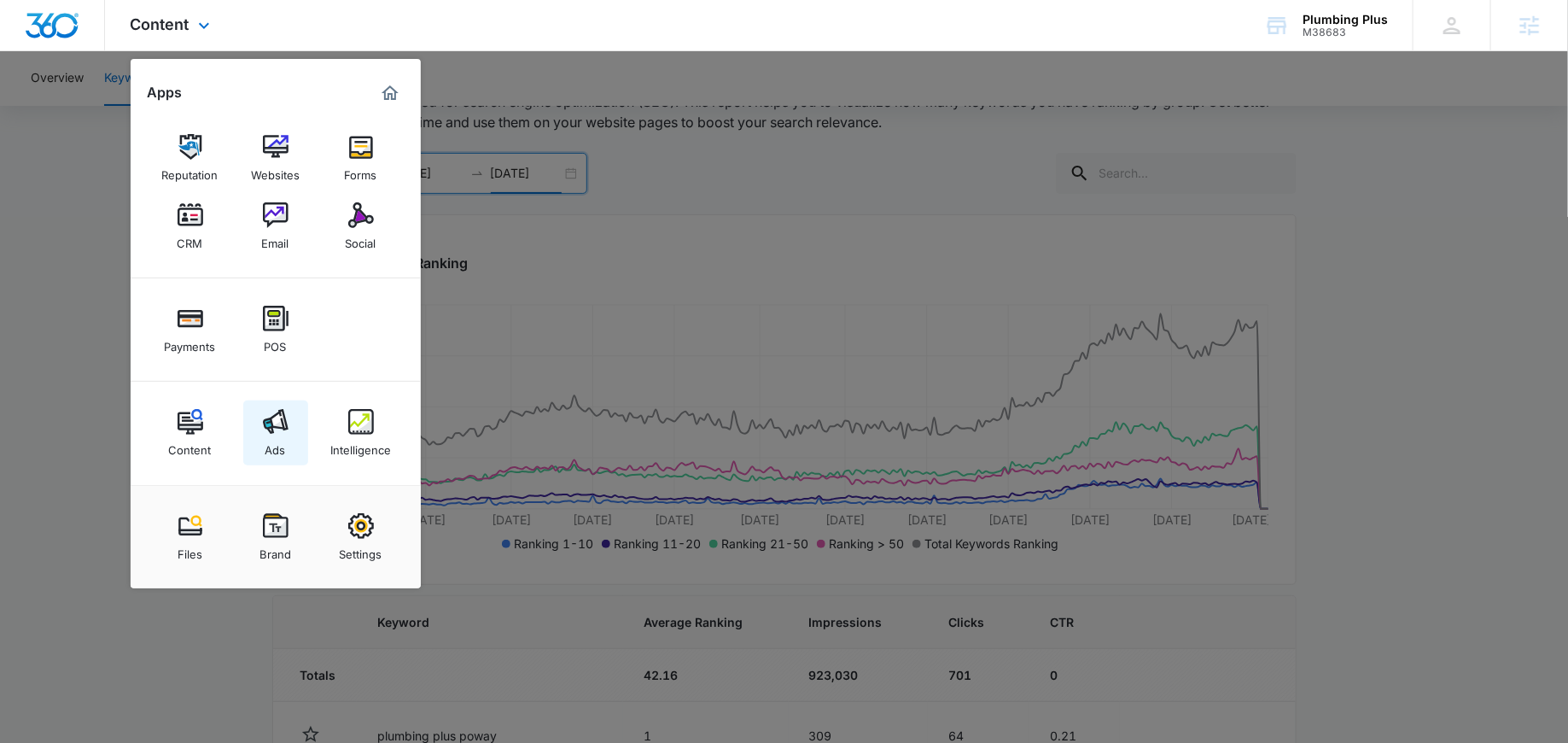
click at [267, 431] on img at bounding box center [276, 421] width 26 height 26
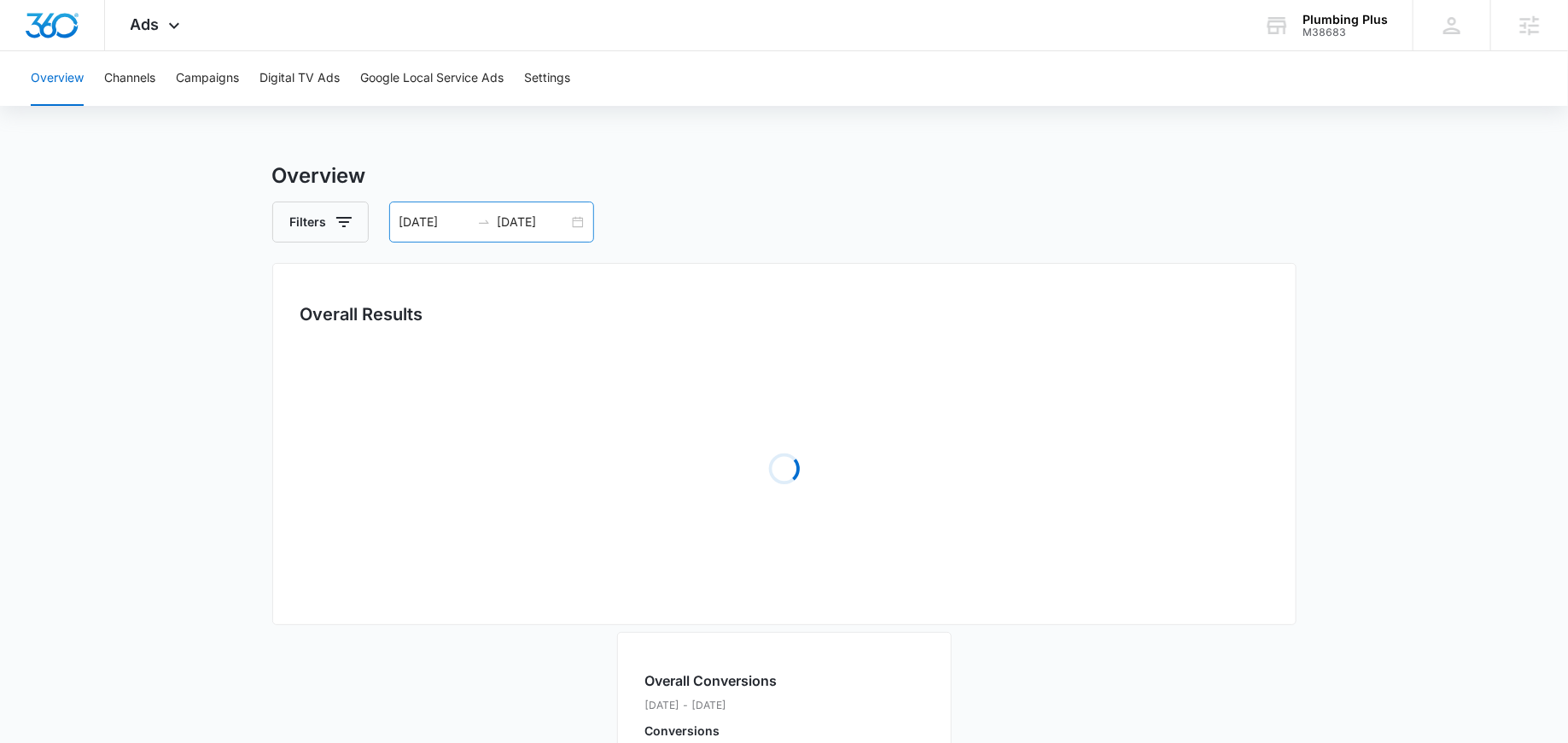
click at [576, 221] on div "01/01/2025 09/05/2025" at bounding box center [492, 222] width 205 height 41
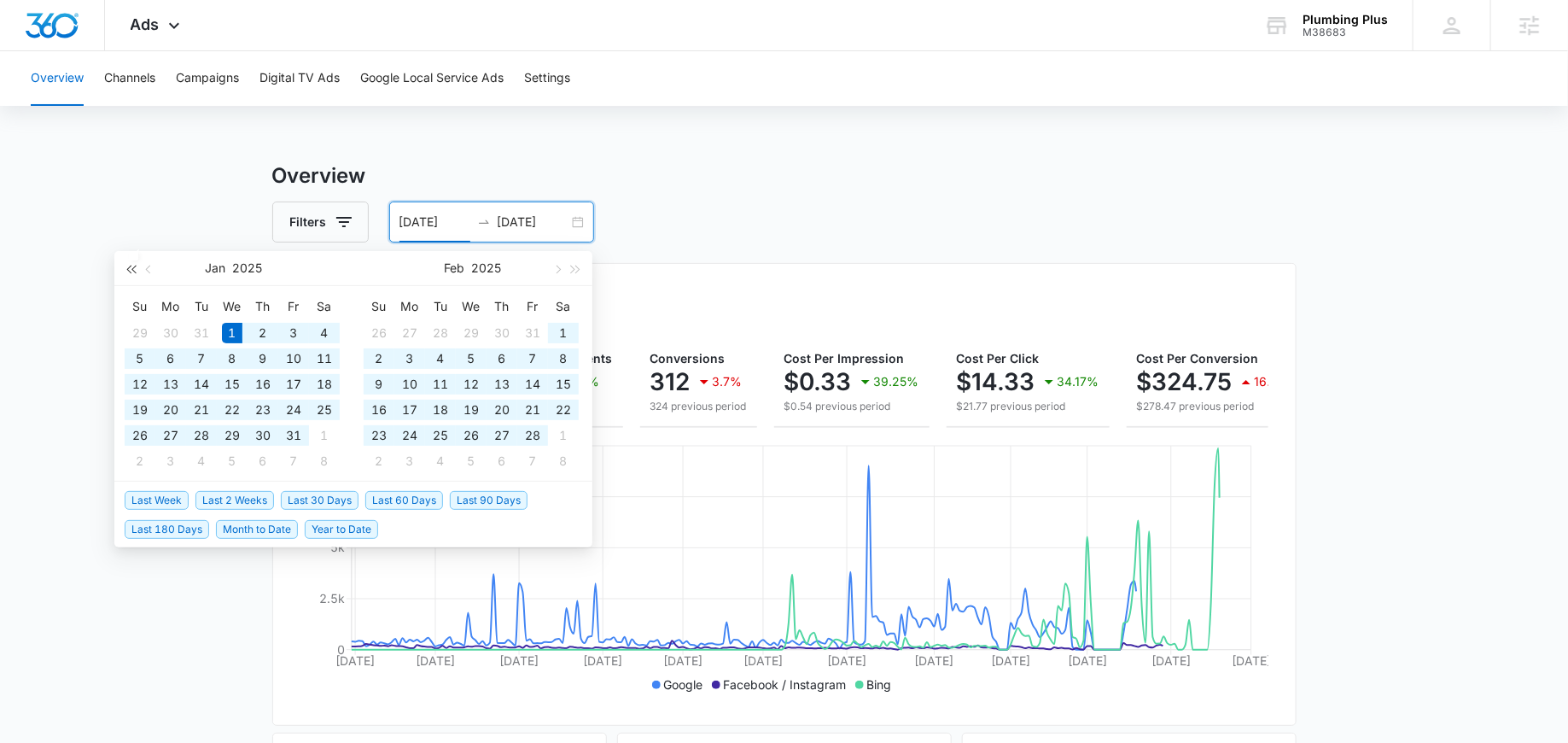
click at [127, 269] on span "button" at bounding box center [130, 269] width 9 height 9
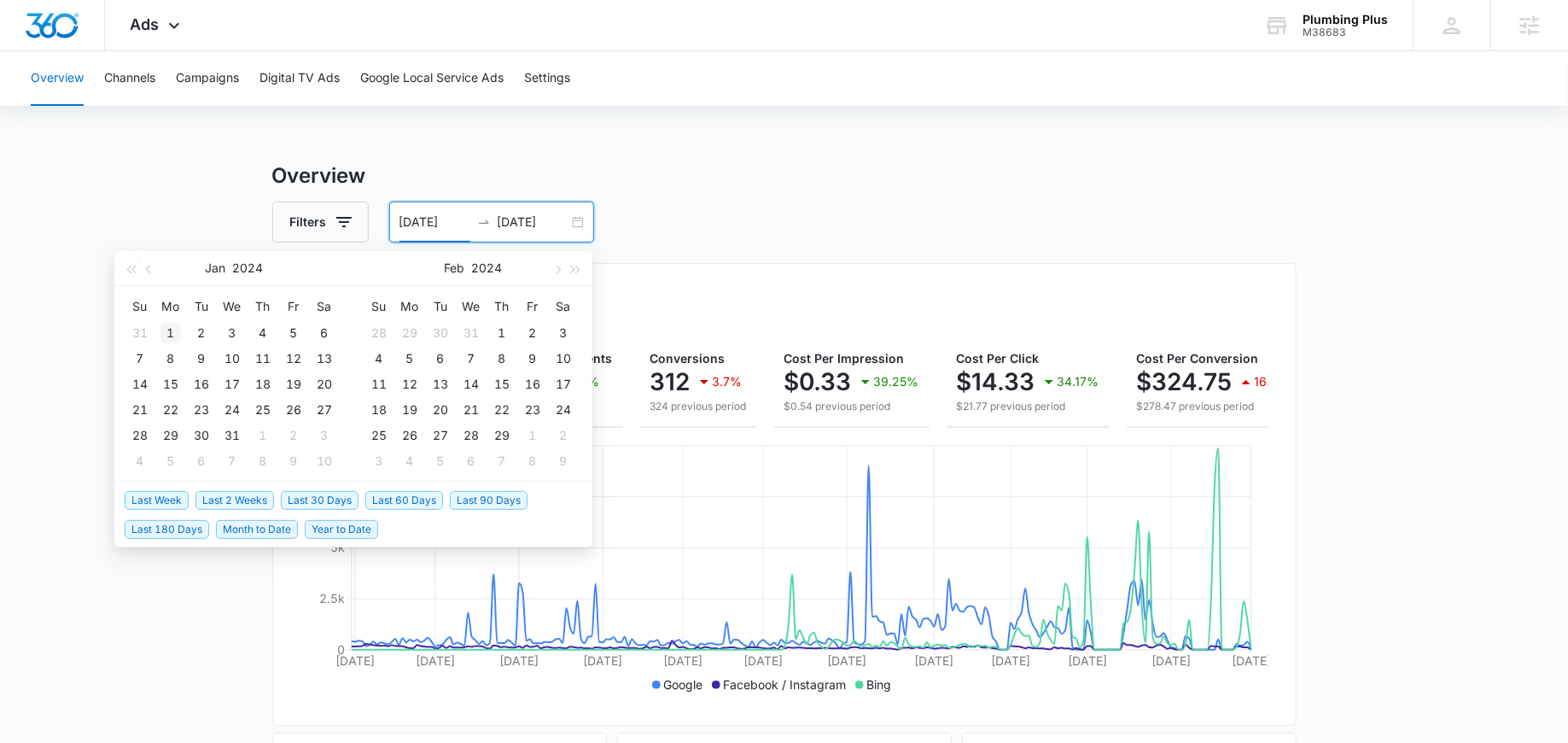
type input "01/01/2024"
click at [166, 327] on div "1" at bounding box center [171, 332] width 20 height 20
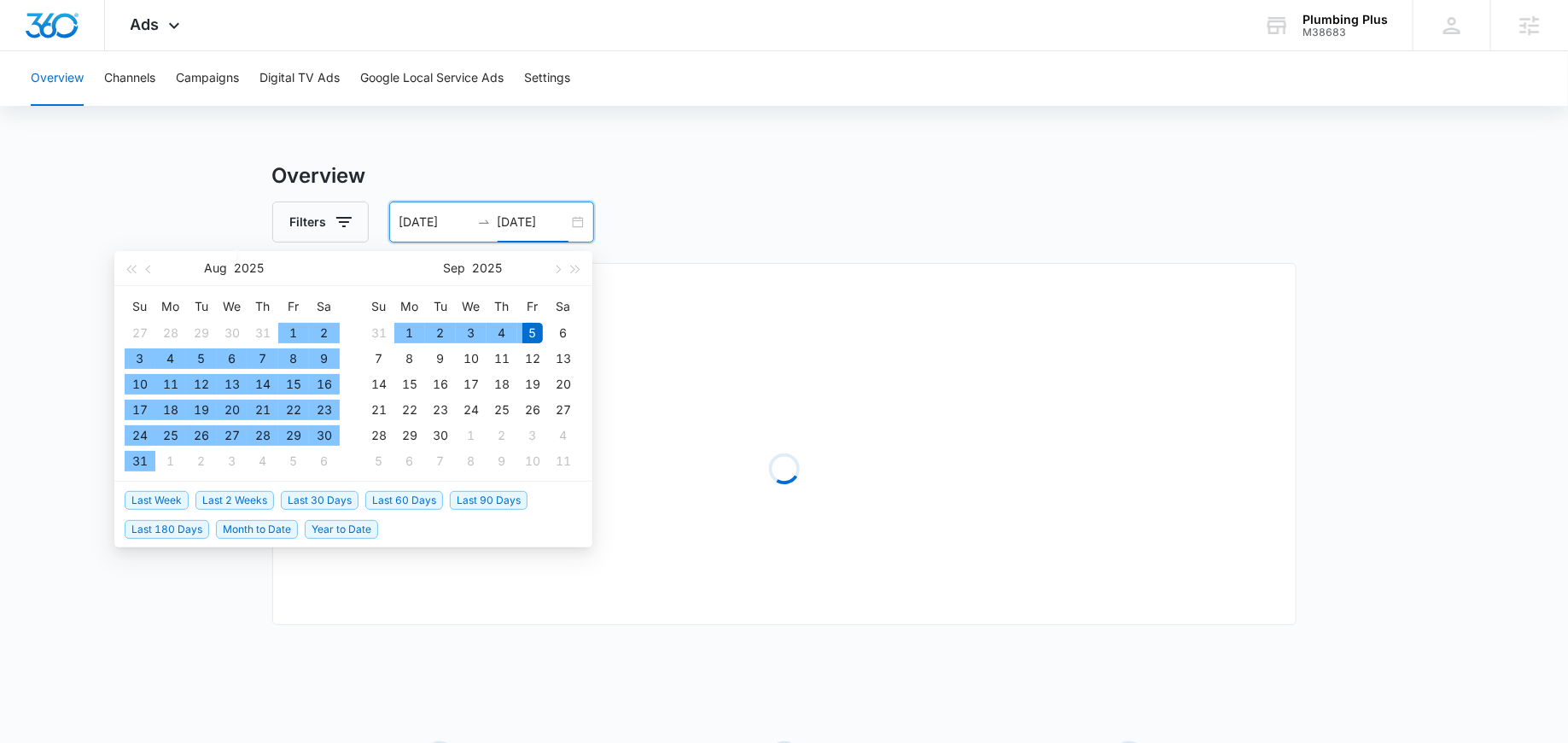
type input "09/05/2025"
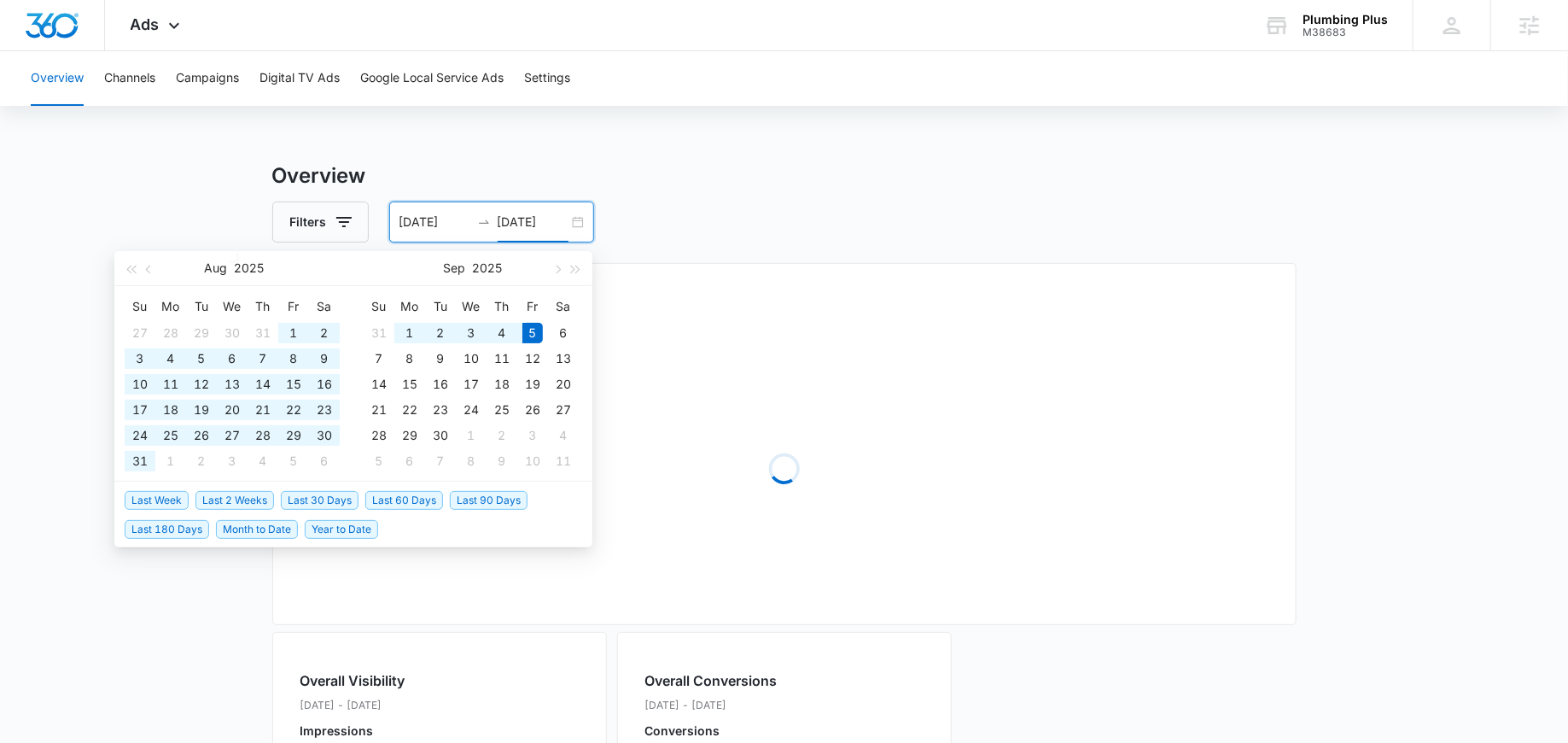
click at [654, 207] on div "Filters 01/01/2024 09/05/2025" at bounding box center [784, 222] width 1024 height 41
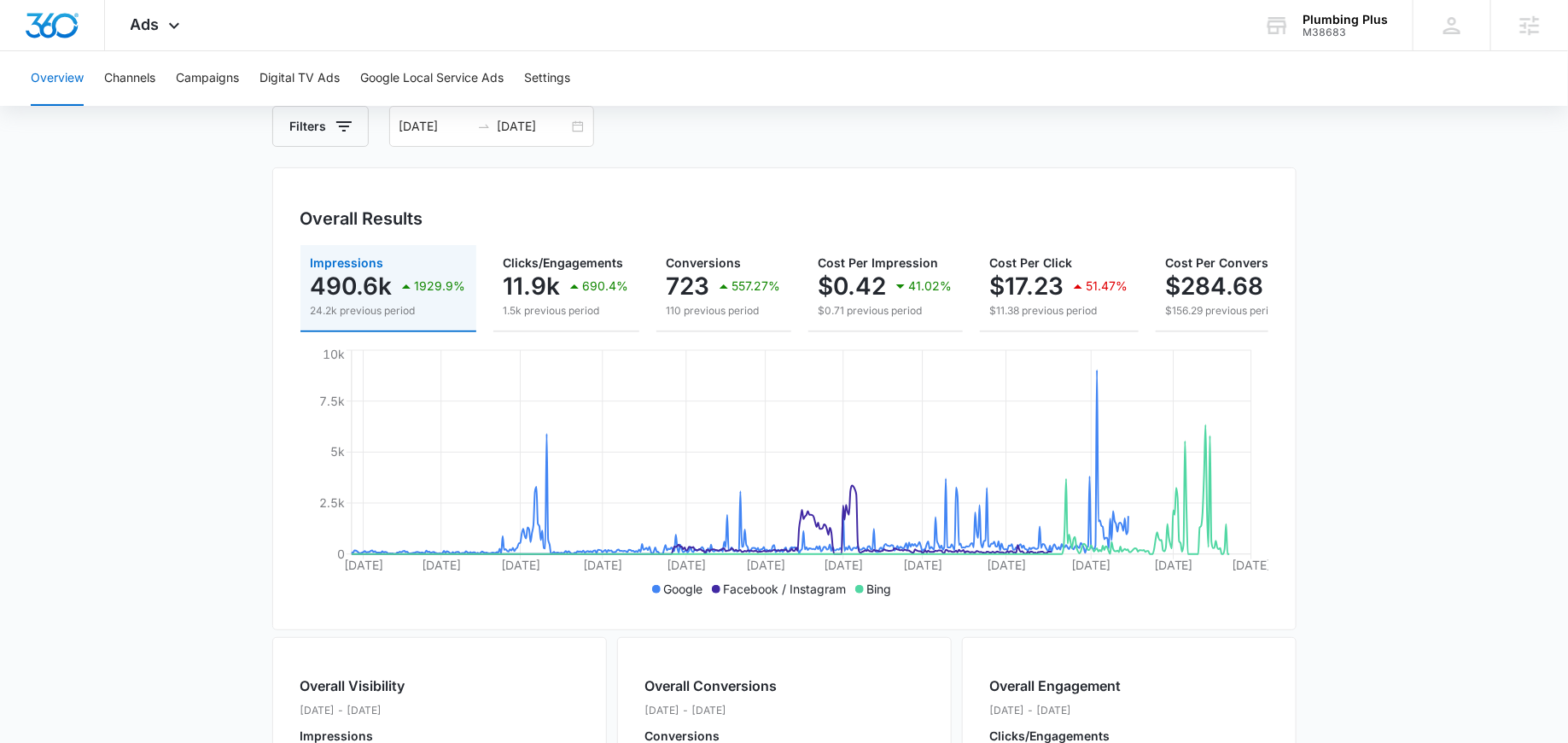
scroll to position [96, 0]
click at [175, 20] on icon at bounding box center [173, 29] width 20 height 20
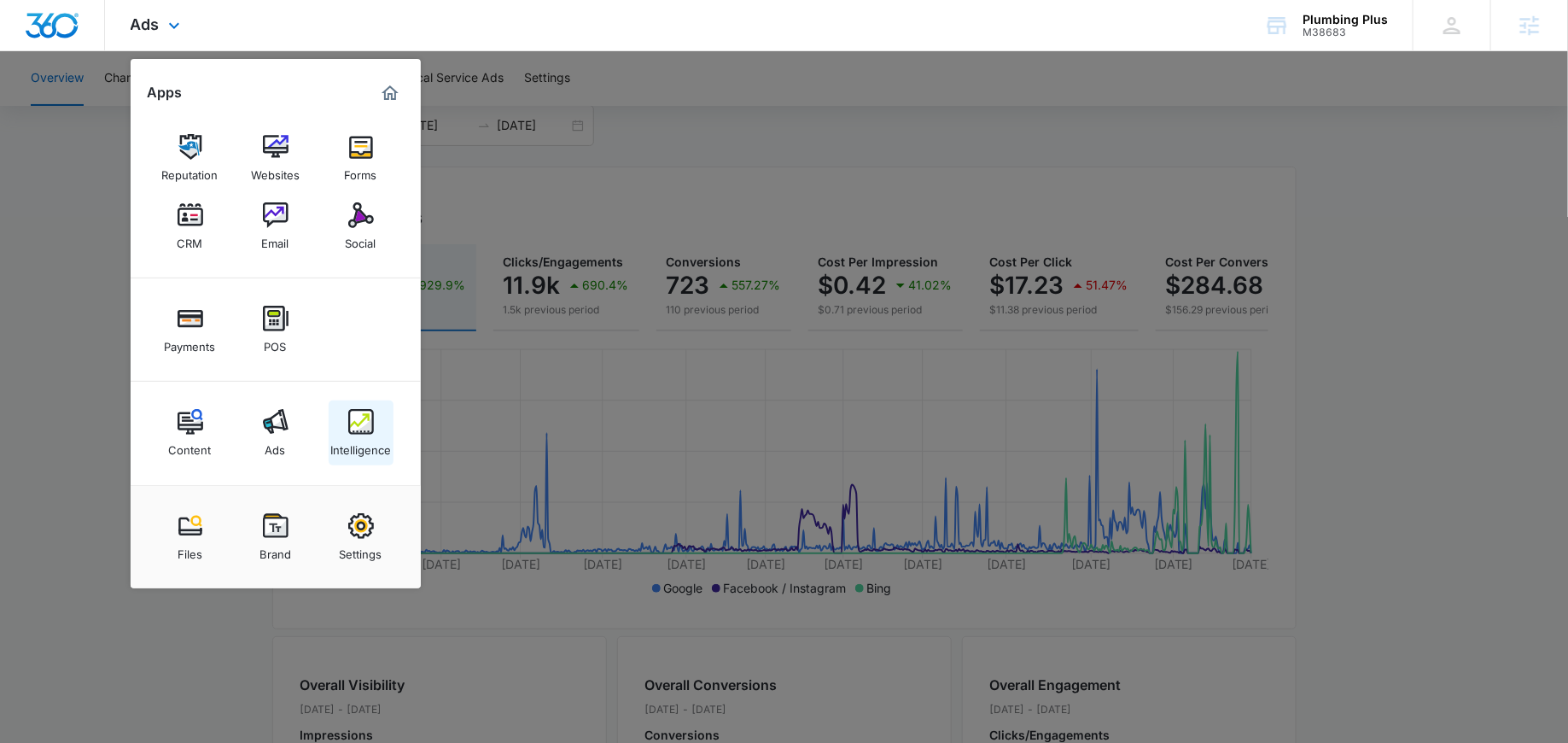
click at [387, 435] on div "Intelligence" at bounding box center [360, 445] width 61 height 22
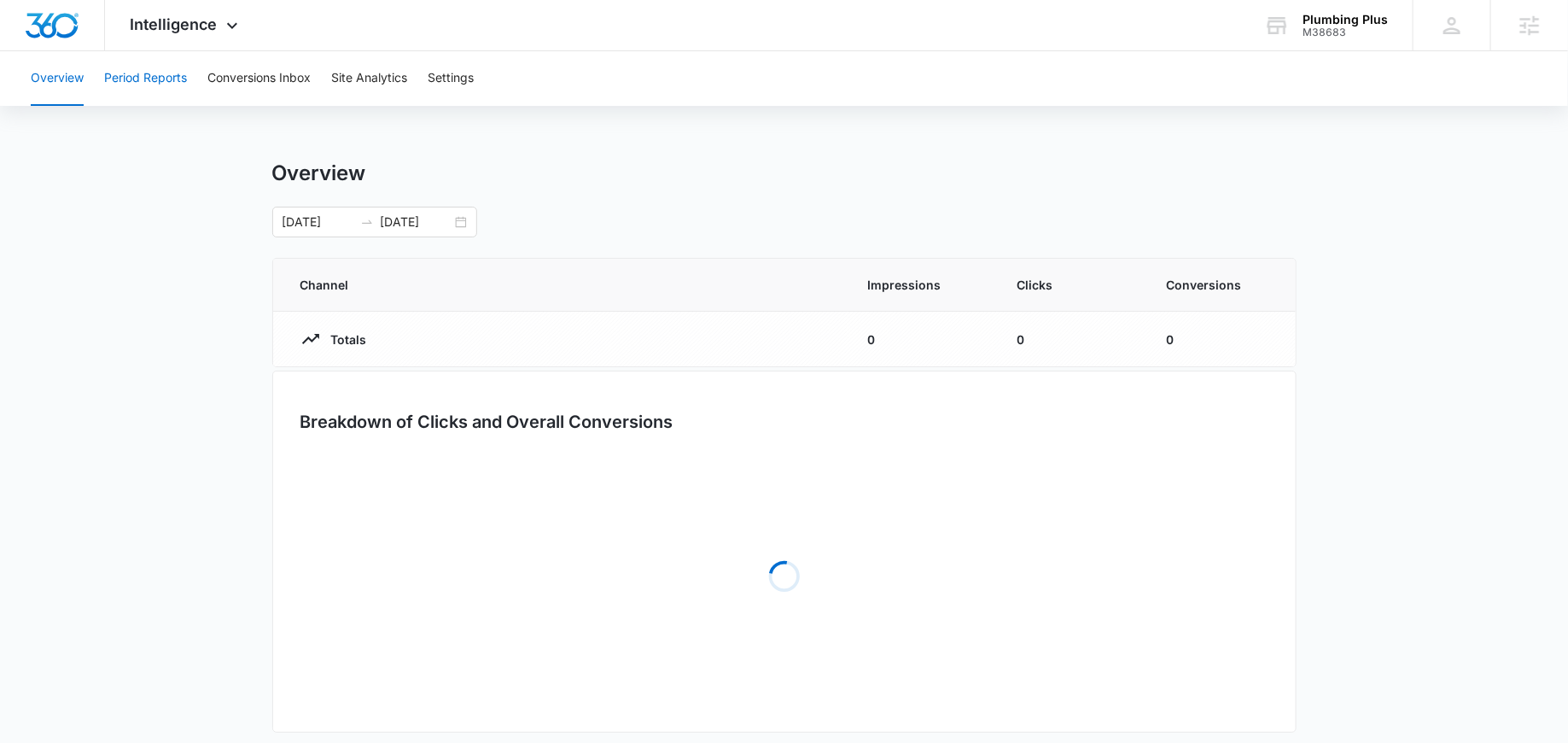
click at [175, 76] on button "Period Reports" at bounding box center [146, 78] width 83 height 55
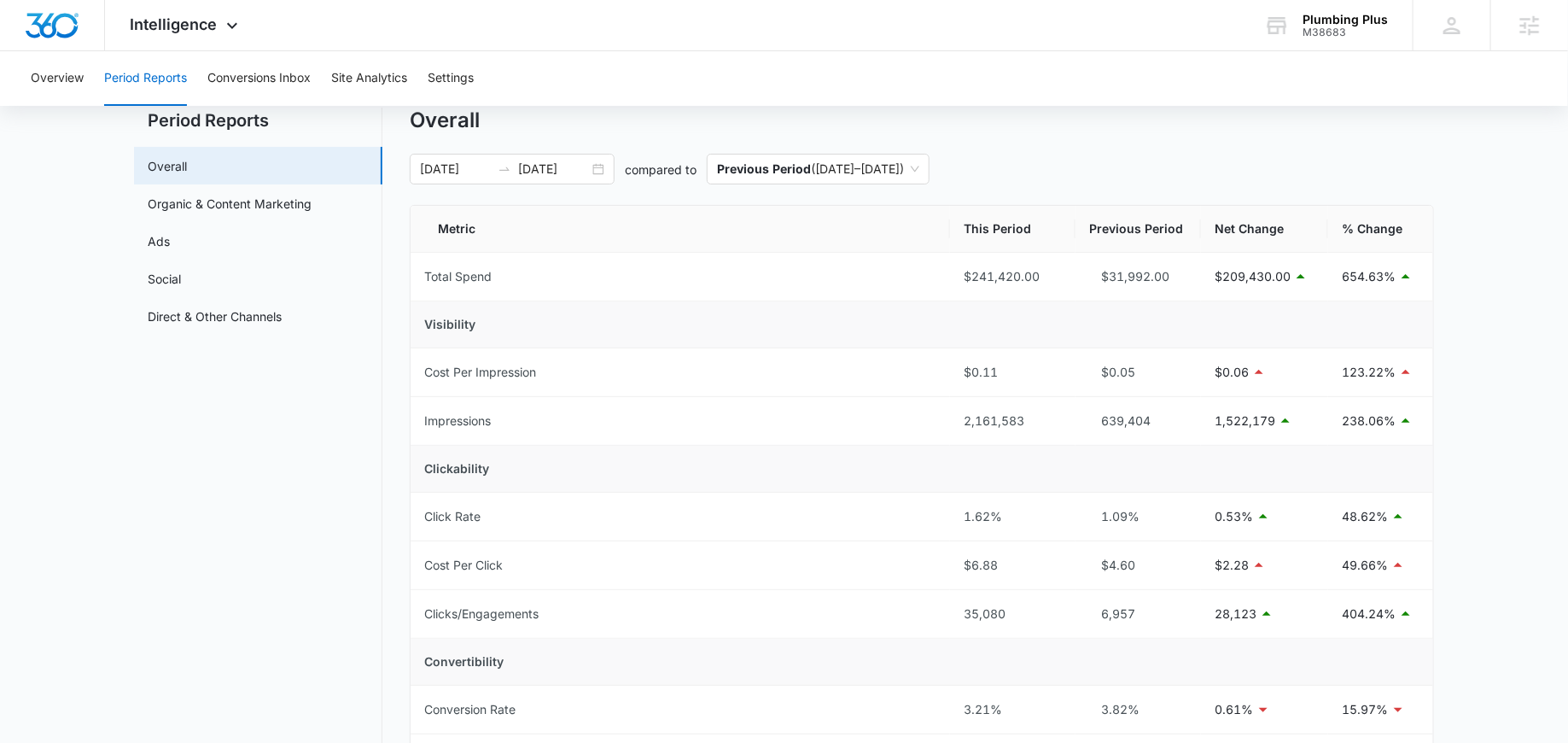
scroll to position [56, 0]
click at [592, 160] on div "01/01/2024 09/05/2025" at bounding box center [512, 167] width 205 height 31
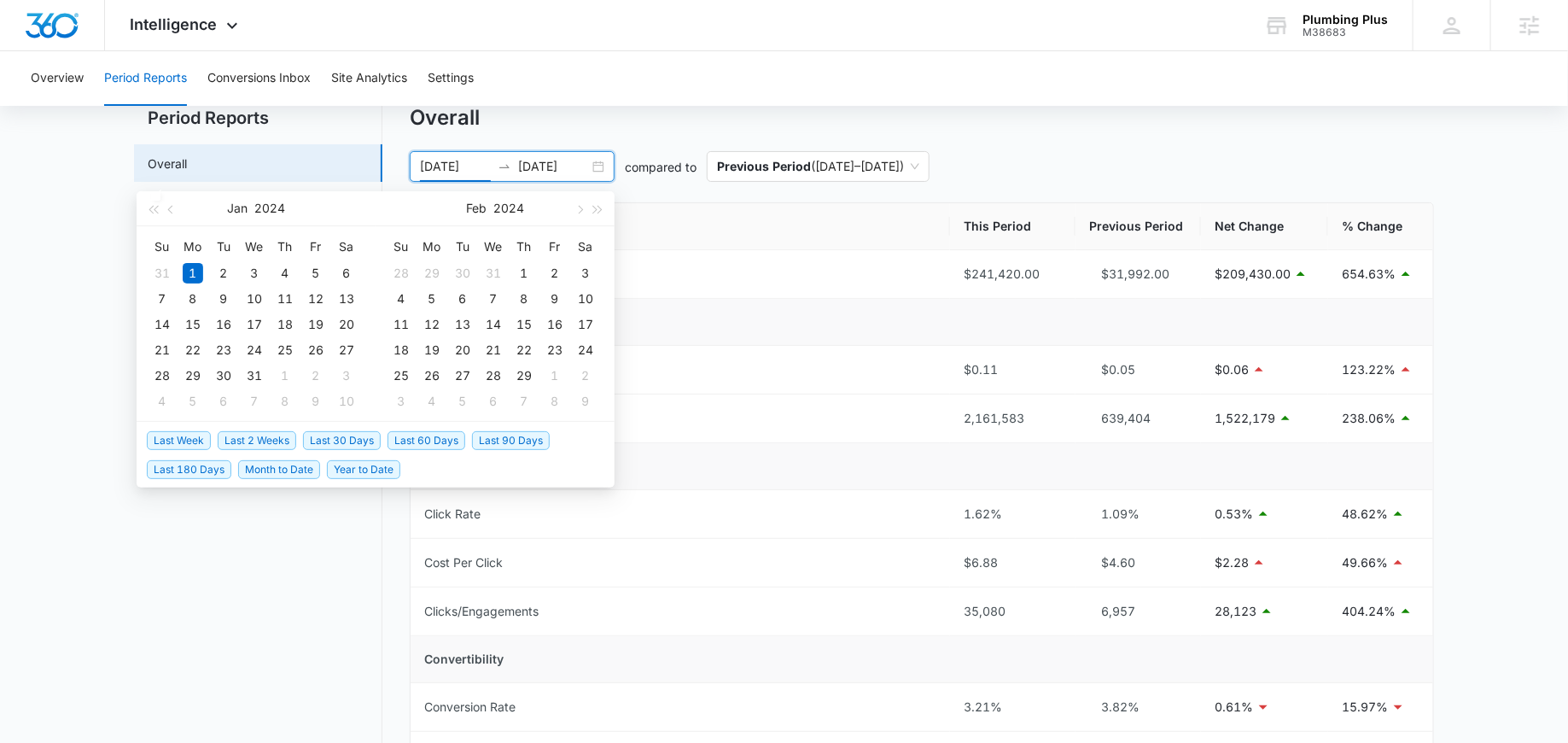
click at [339, 467] on span "Year to Date" at bounding box center [363, 469] width 73 height 18
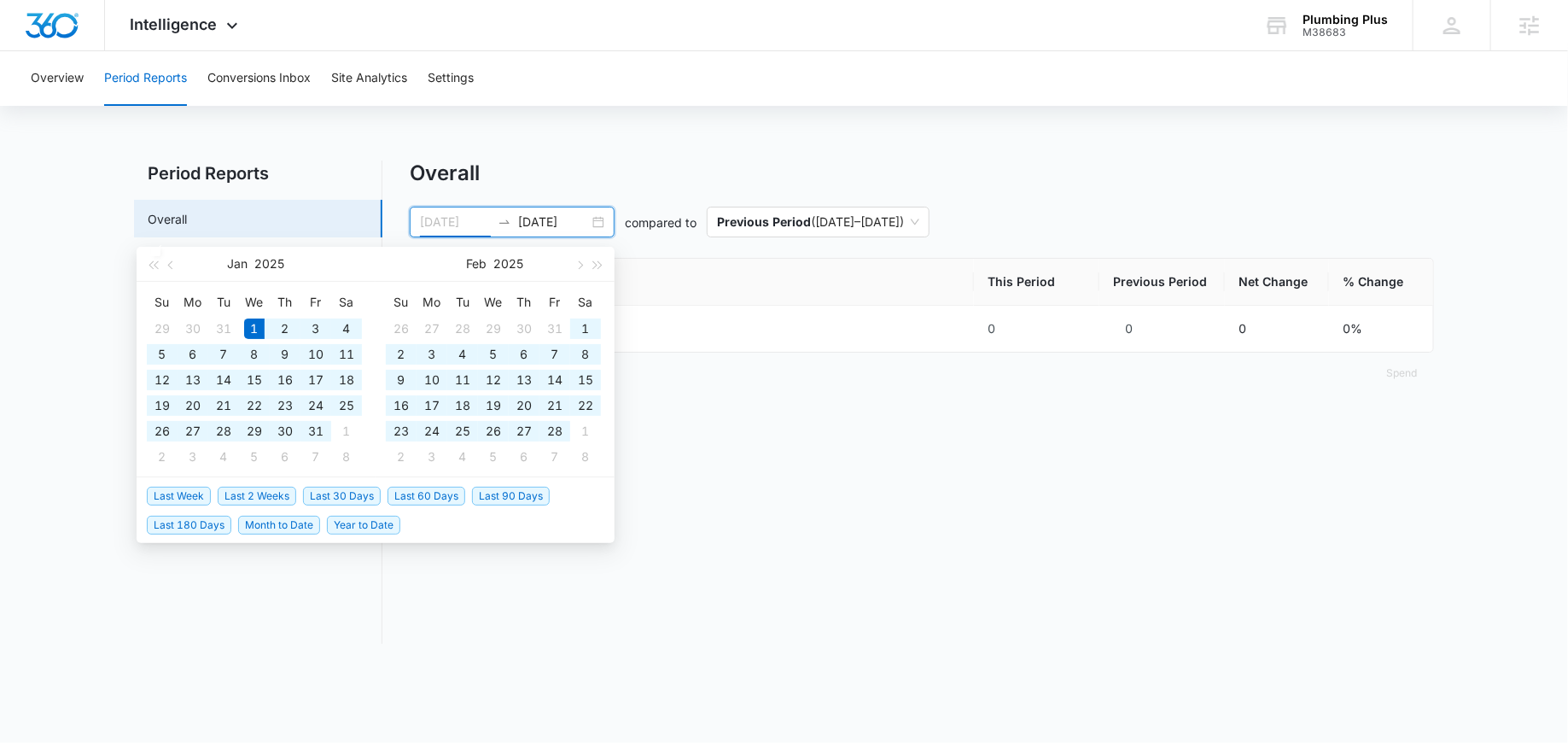
type input "02/08/2025"
type input "[DATE]"
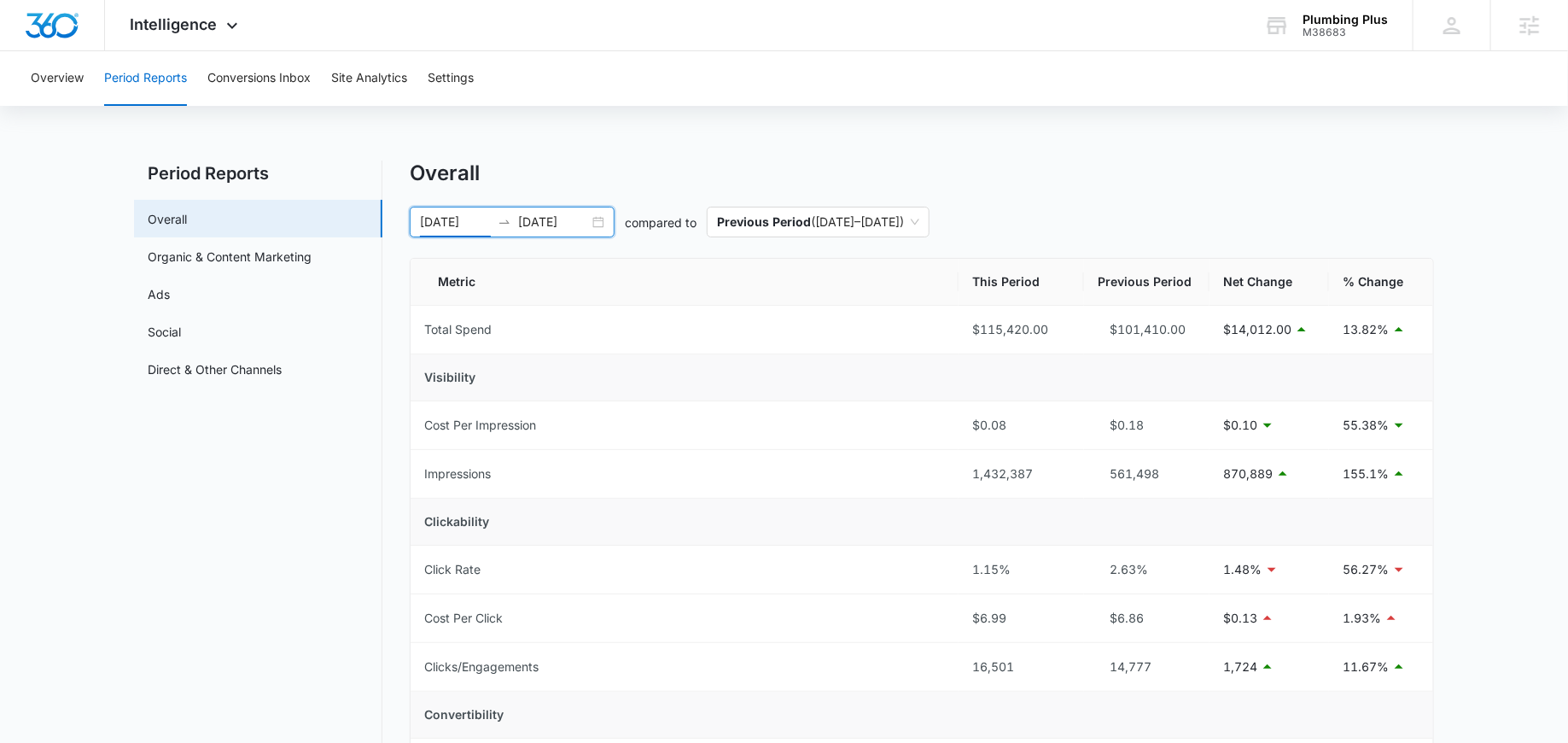
drag, startPoint x: 1077, startPoint y: 332, endPoint x: 932, endPoint y: 332, distance: 145.0
click at [932, 332] on tr "Total Spend $115,420.00 $101,410.00 $14,012.00 13.82%" at bounding box center [921, 330] width 1023 height 48
click at [930, 392] on td "Visibility" at bounding box center [921, 378] width 1023 height 47
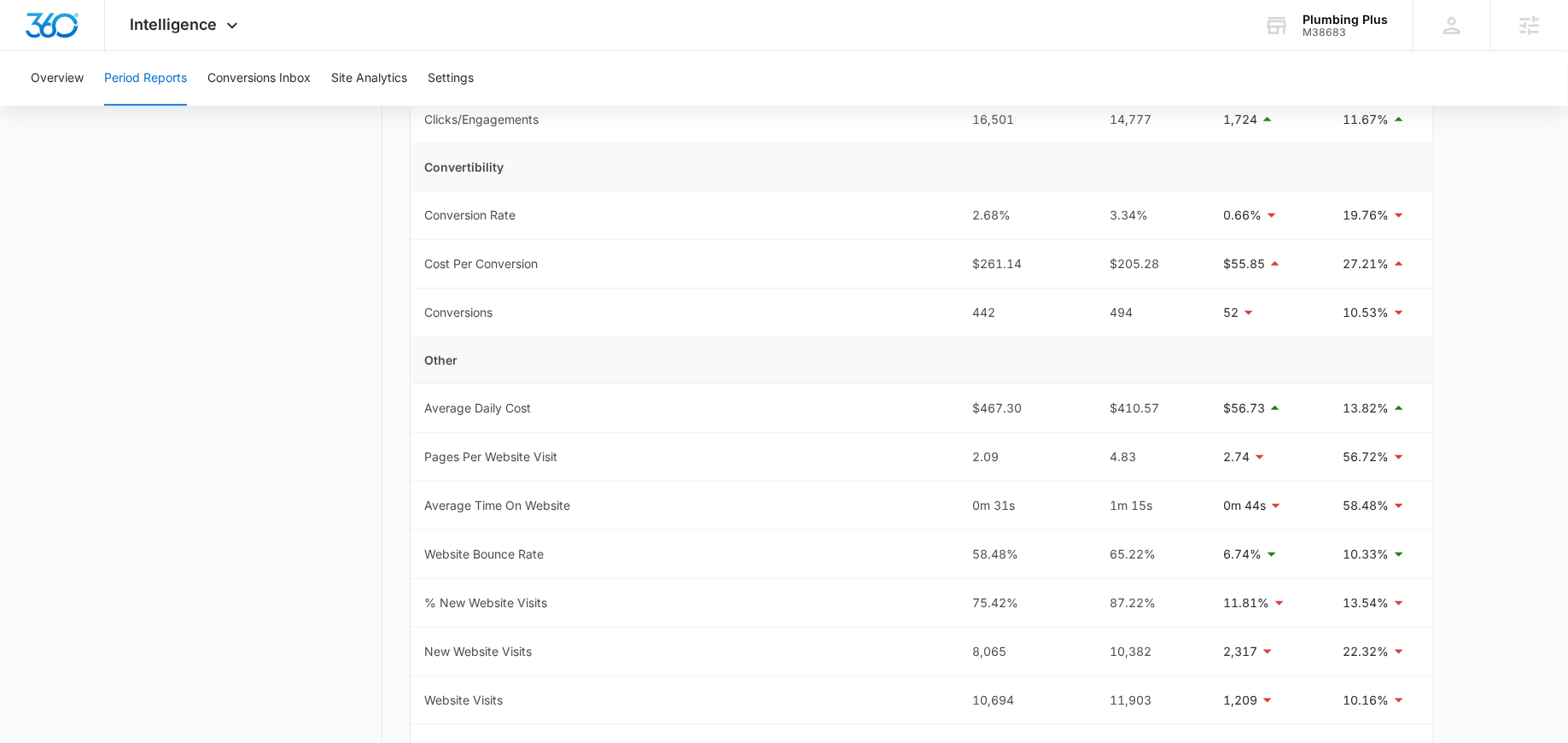
scroll to position [548, 0]
drag, startPoint x: 1113, startPoint y: 299, endPoint x: 1138, endPoint y: 299, distance: 25.0
click at [1138, 303] on div "494" at bounding box center [1147, 311] width 98 height 18
click at [1137, 303] on div "494" at bounding box center [1147, 311] width 98 height 18
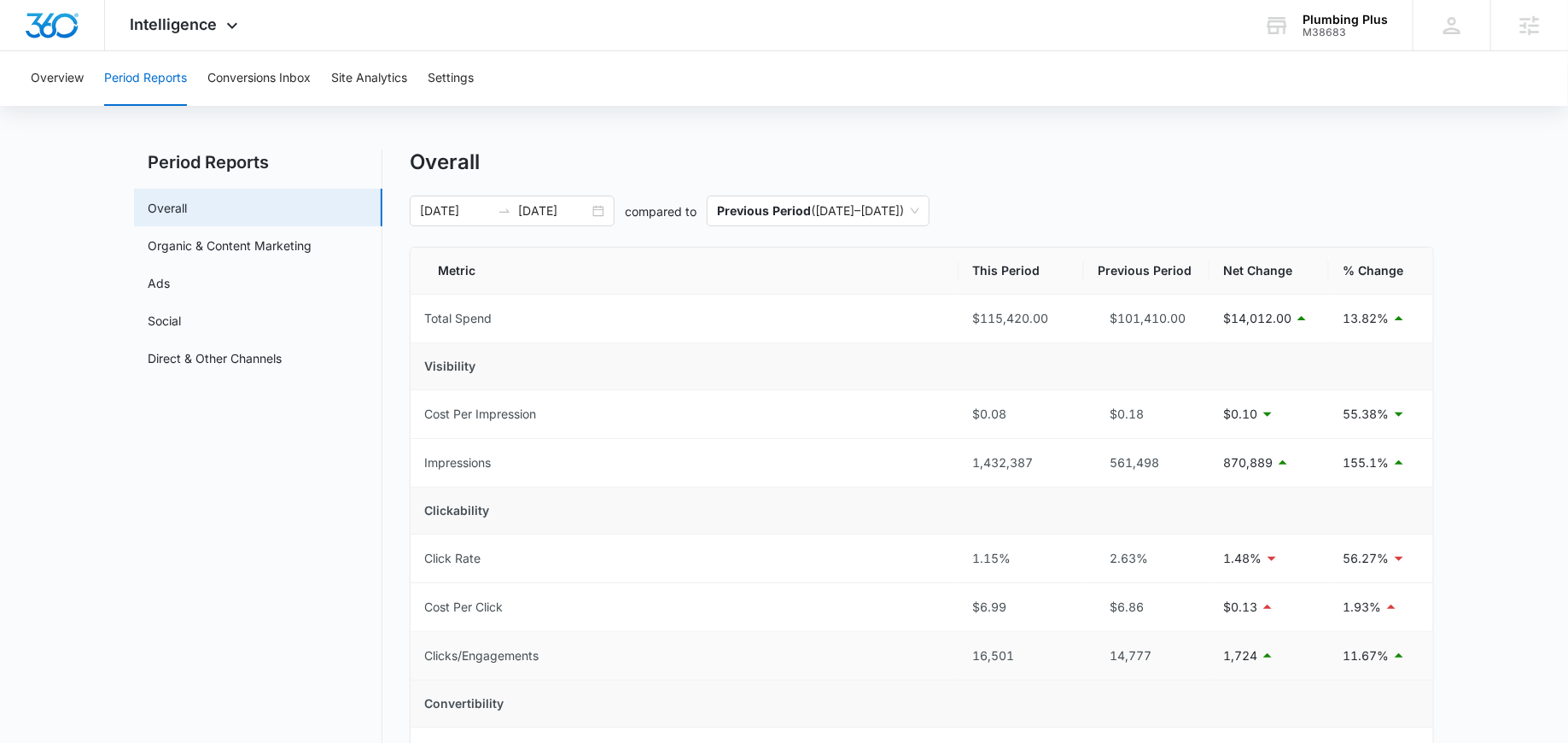
scroll to position [0, 0]
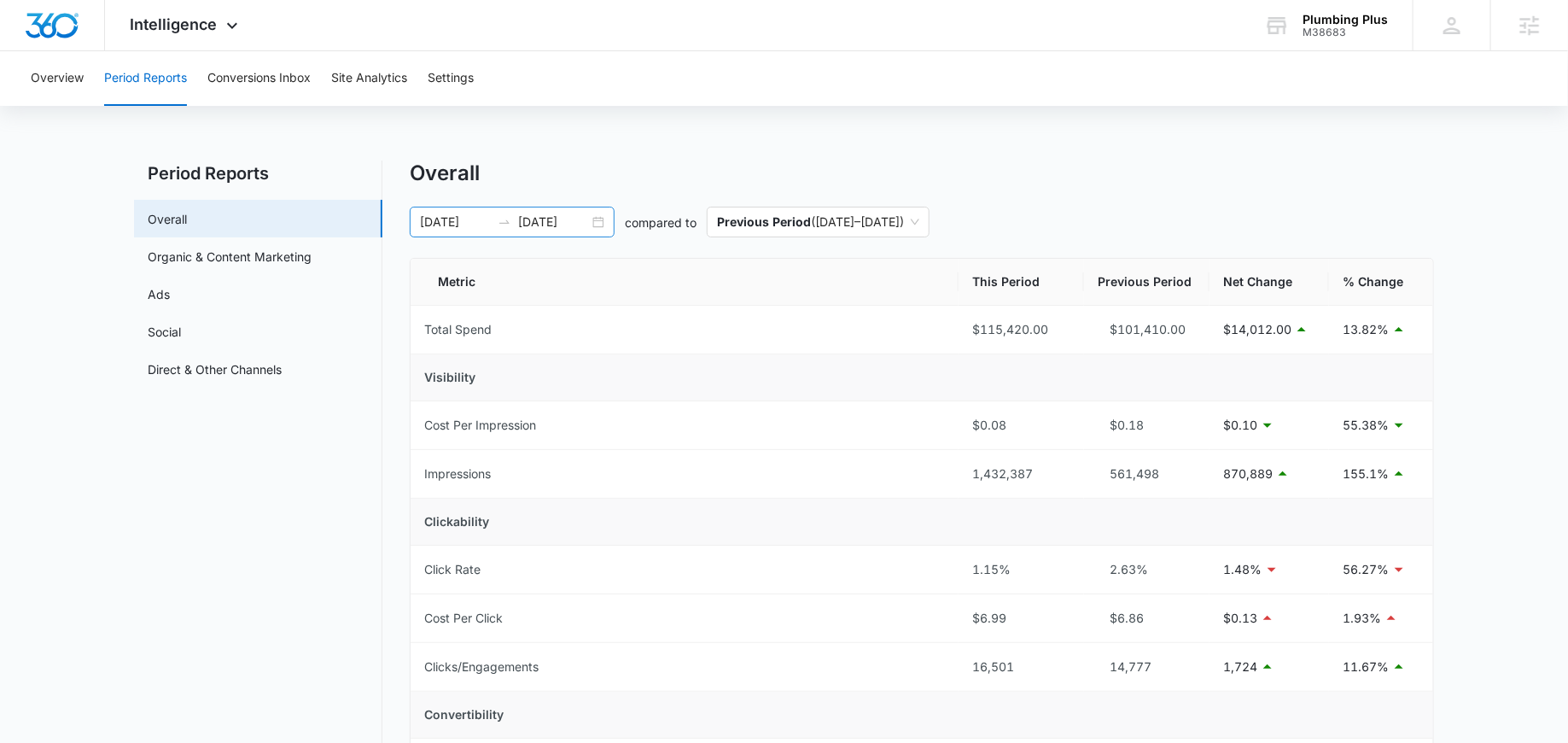
click at [602, 222] on div "01/01/2025 09/04/2025" at bounding box center [512, 222] width 205 height 31
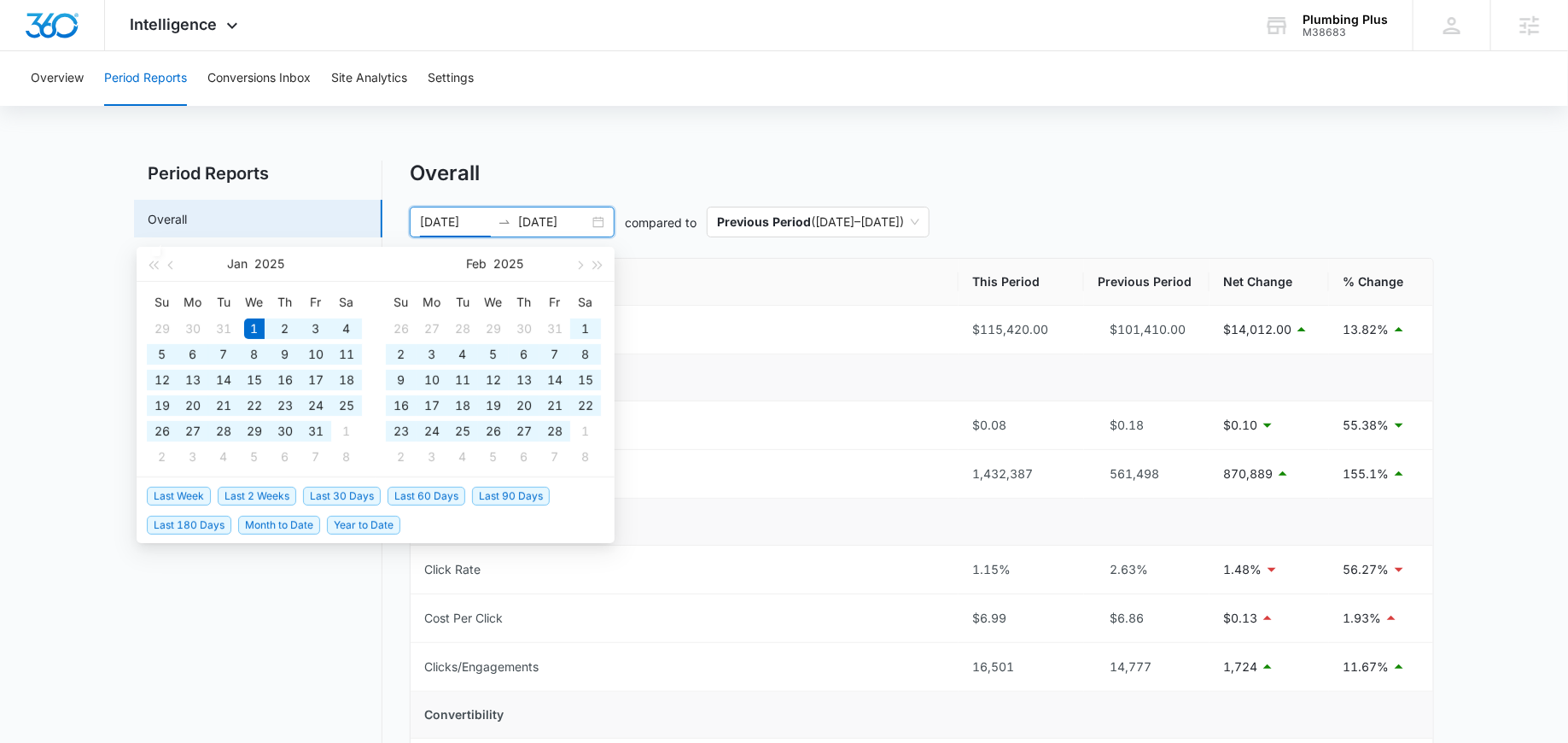
type input "01/01/2025"
click at [363, 526] on span "Year to Date" at bounding box center [363, 524] width 73 height 18
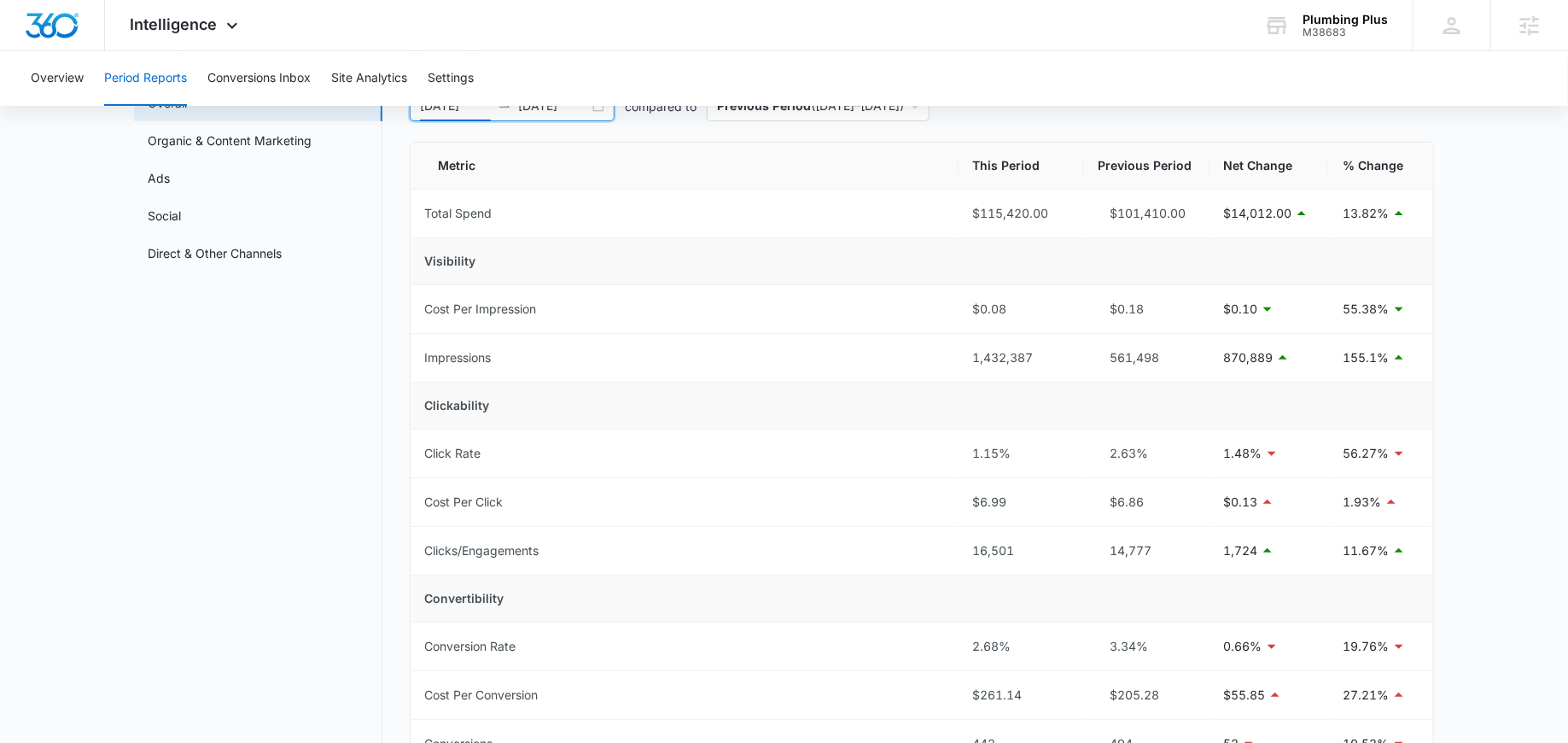
scroll to position [121, 0]
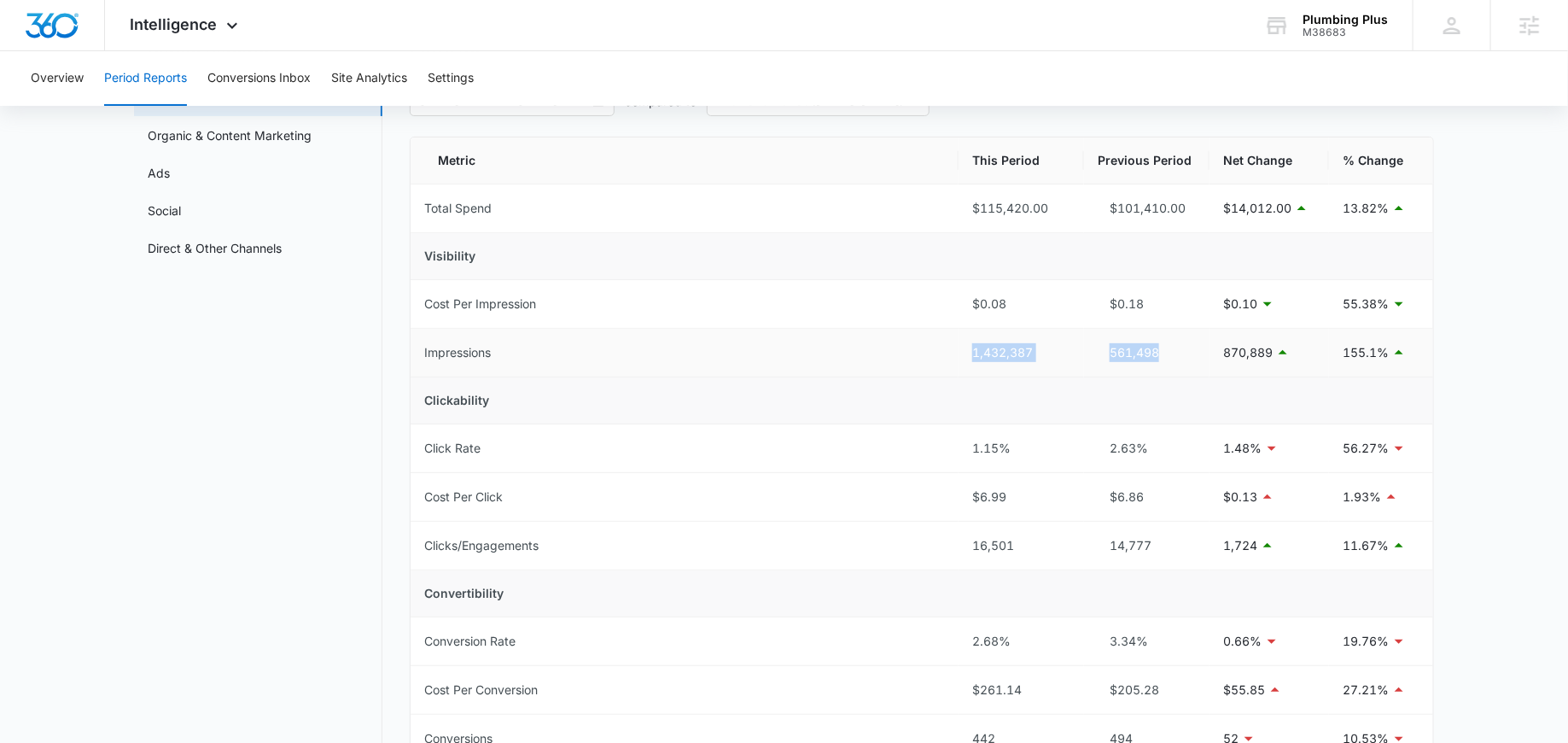
drag, startPoint x: 1162, startPoint y: 347, endPoint x: 952, endPoint y: 343, distance: 210.0
click at [952, 343] on tr "Impressions 1,432,387 561,498 870,889 155.1%" at bounding box center [921, 353] width 1023 height 48
click at [916, 391] on td "Clickability" at bounding box center [921, 401] width 1023 height 47
drag, startPoint x: 1264, startPoint y: 545, endPoint x: 959, endPoint y: 540, distance: 305.0
click at [958, 540] on tr "Clicks/Engagements 16,501 14,777 1,724 11.67%" at bounding box center [921, 545] width 1023 height 48
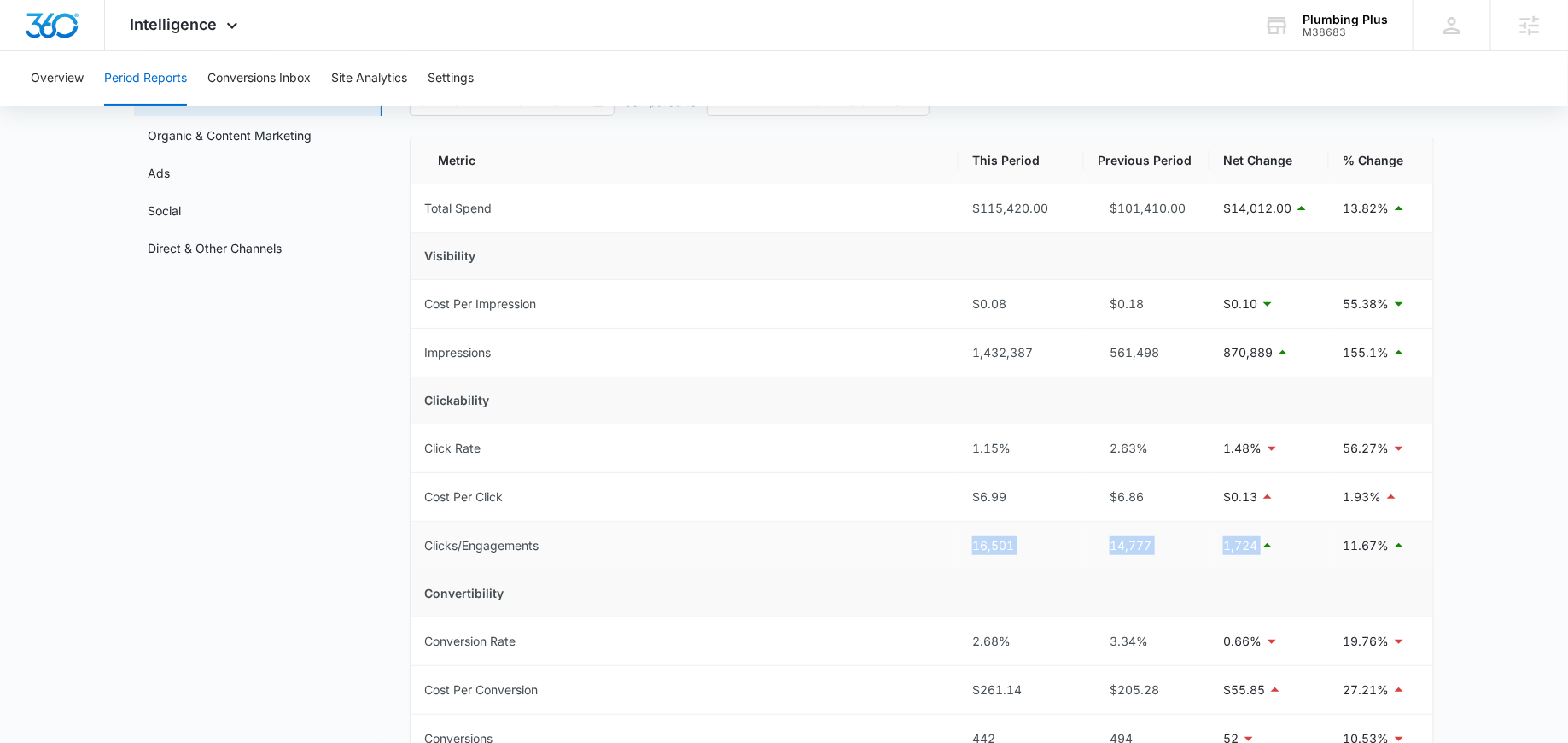
drag, startPoint x: 959, startPoint y: 540, endPoint x: 1265, endPoint y: 537, distance: 306.0
click at [1265, 537] on tr "Clicks/Engagements 16,501 14,777 1,724 11.67%" at bounding box center [921, 545] width 1023 height 48
click at [1289, 539] on div "1,724" at bounding box center [1270, 544] width 93 height 20
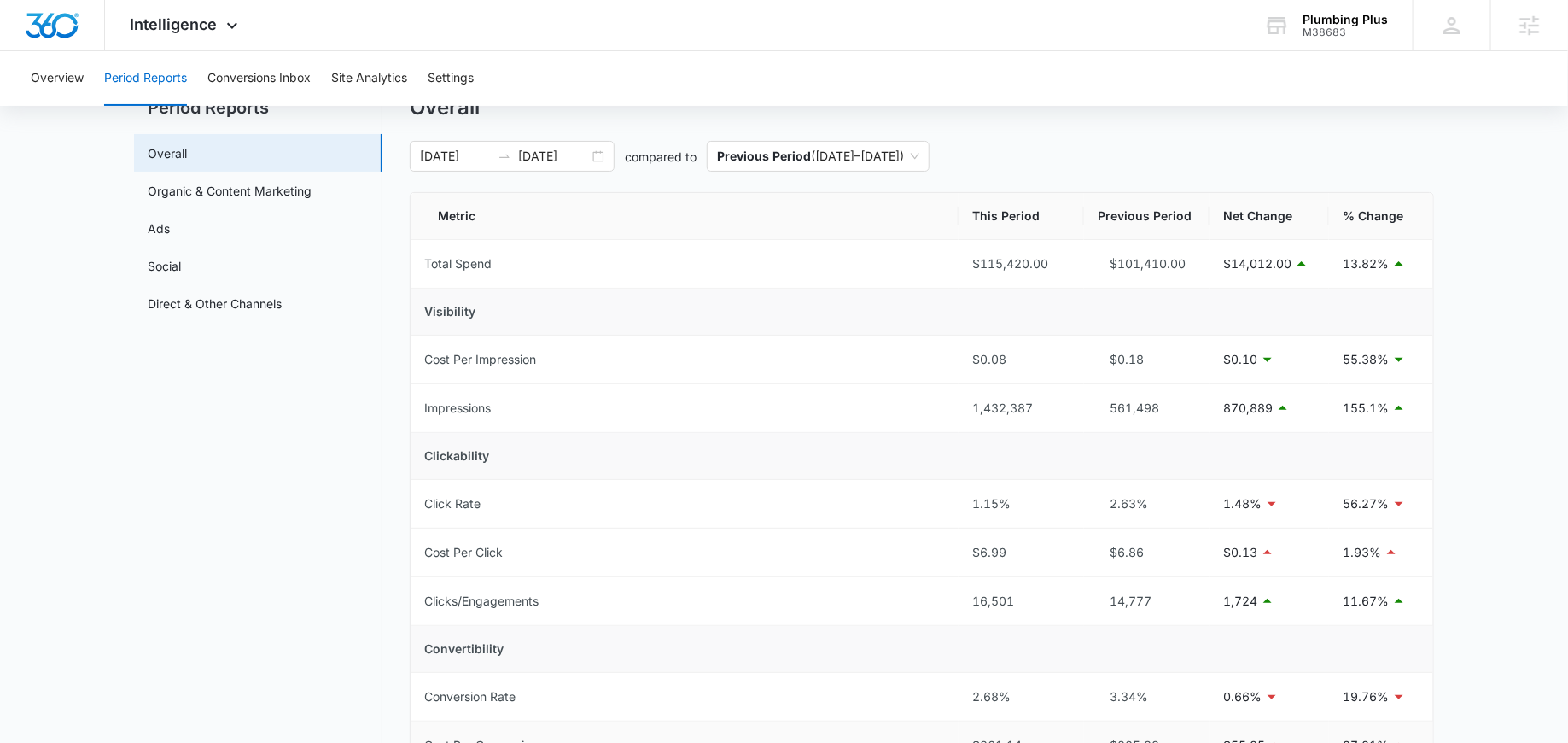
scroll to position [63, 0]
click at [182, 22] on span "Intelligence" at bounding box center [174, 24] width 87 height 18
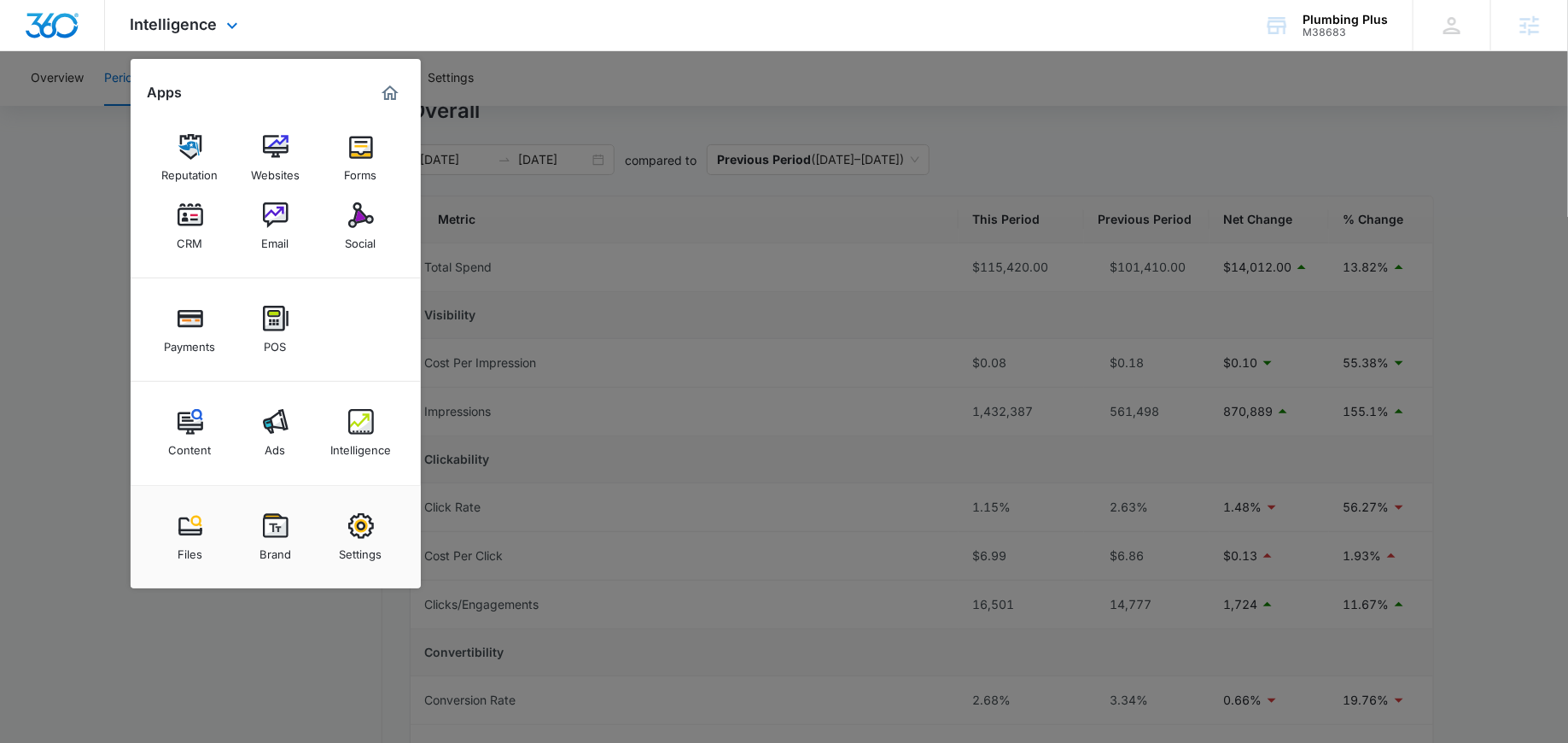
click at [333, 50] on div "Intelligence Apps Reputation Websites Forms CRM Email Social Payments POS Conte…" at bounding box center [784, 25] width 1568 height 51
click at [270, 23] on div "Intelligence Apps Reputation Websites Forms CRM Email Social Payments POS Conte…" at bounding box center [784, 25] width 1568 height 51
click at [386, 92] on img "Marketing 360® Dashboard" at bounding box center [389, 93] width 20 height 20
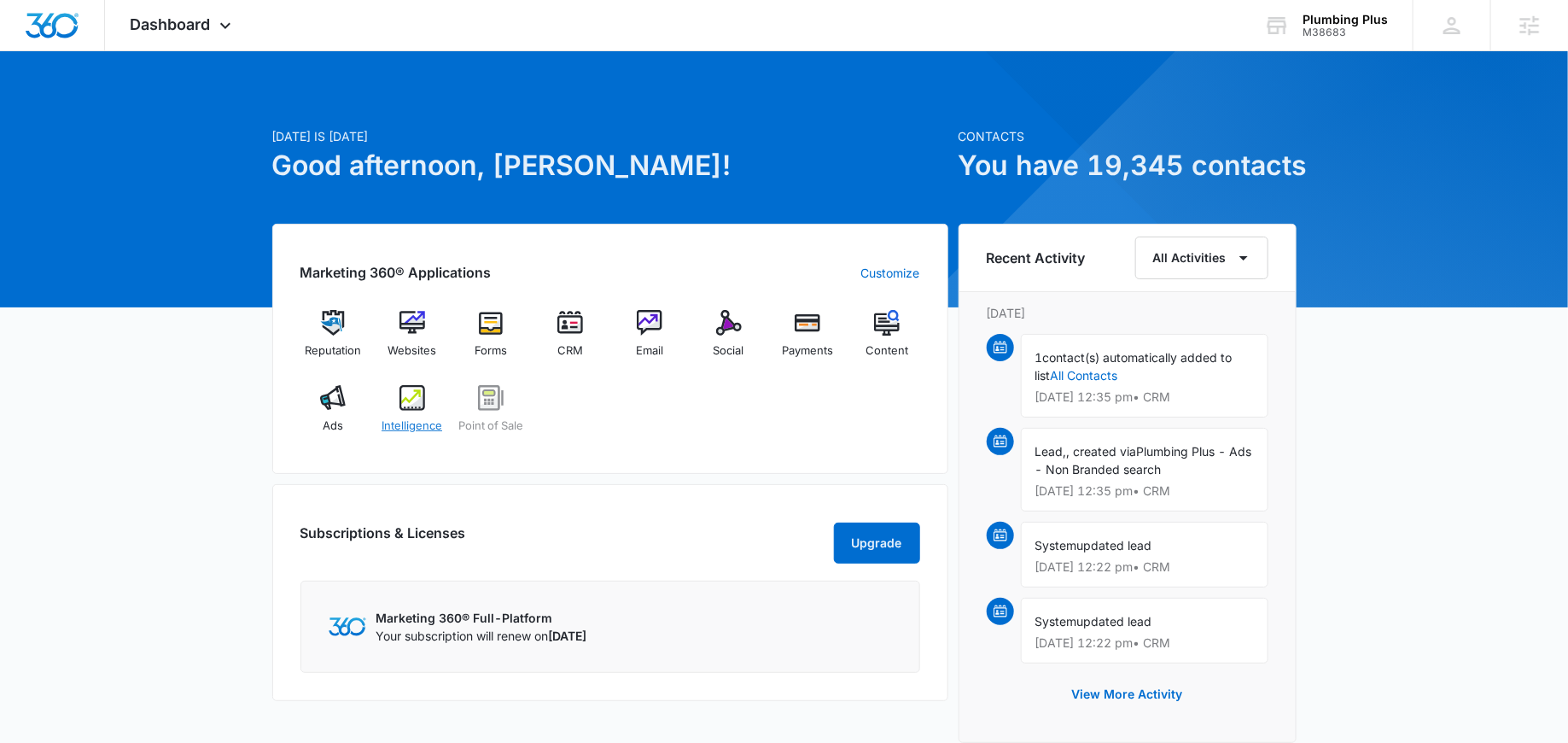
click at [409, 399] on img at bounding box center [412, 398] width 26 height 26
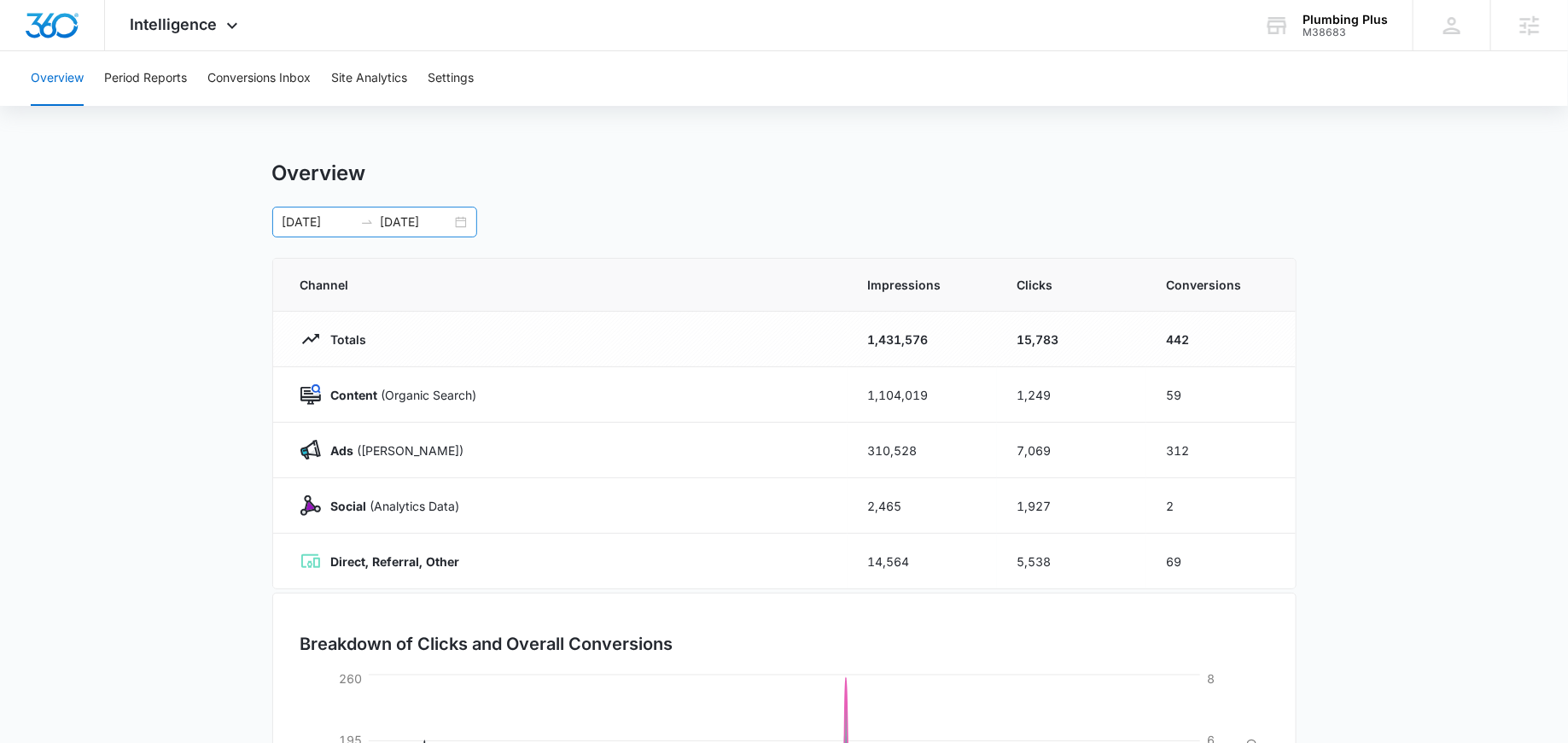
click at [470, 219] on div "01/01/2025 09/04/2025" at bounding box center [375, 222] width 205 height 31
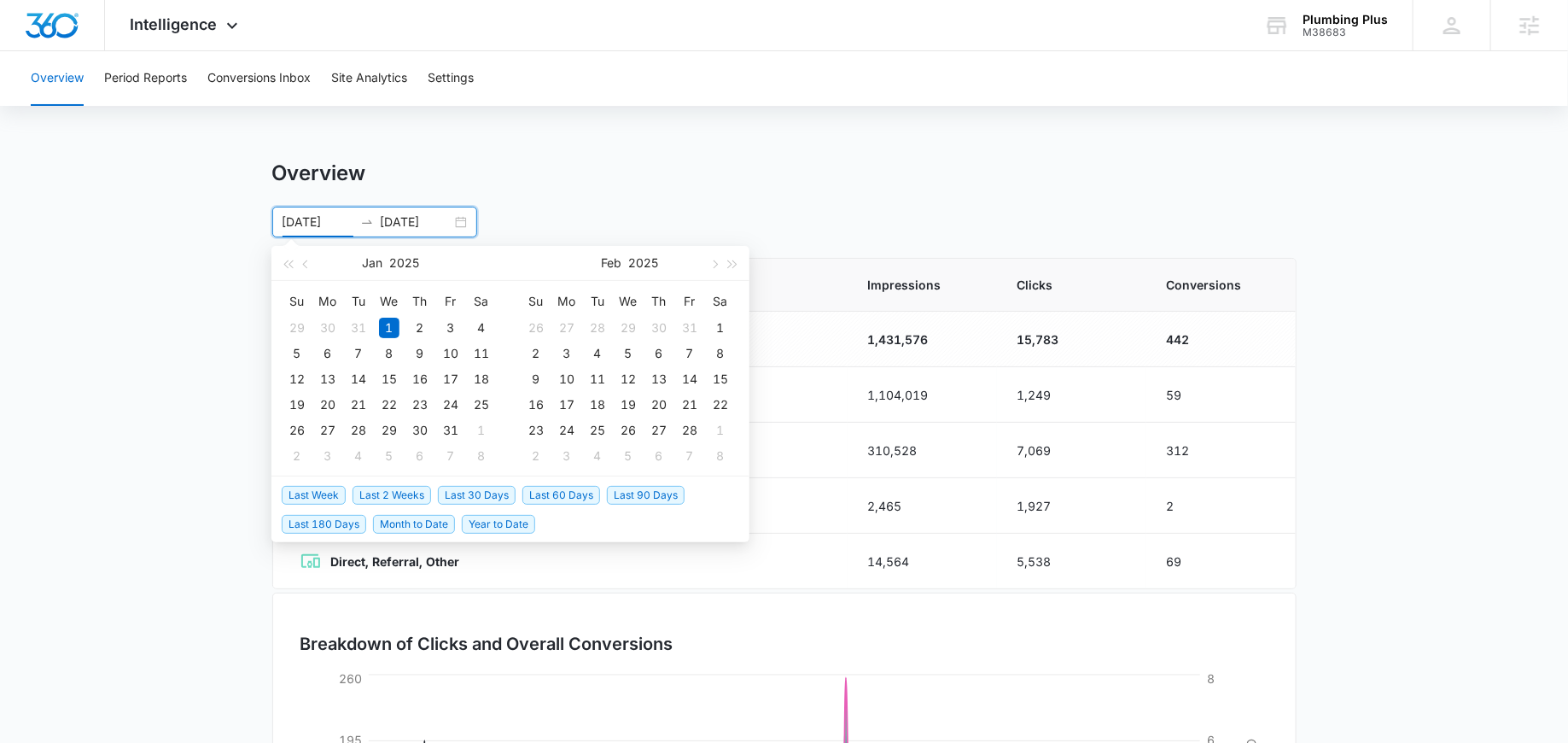
click at [476, 491] on span "Last 30 Days" at bounding box center [476, 494] width 78 height 18
type input "[DATE]"
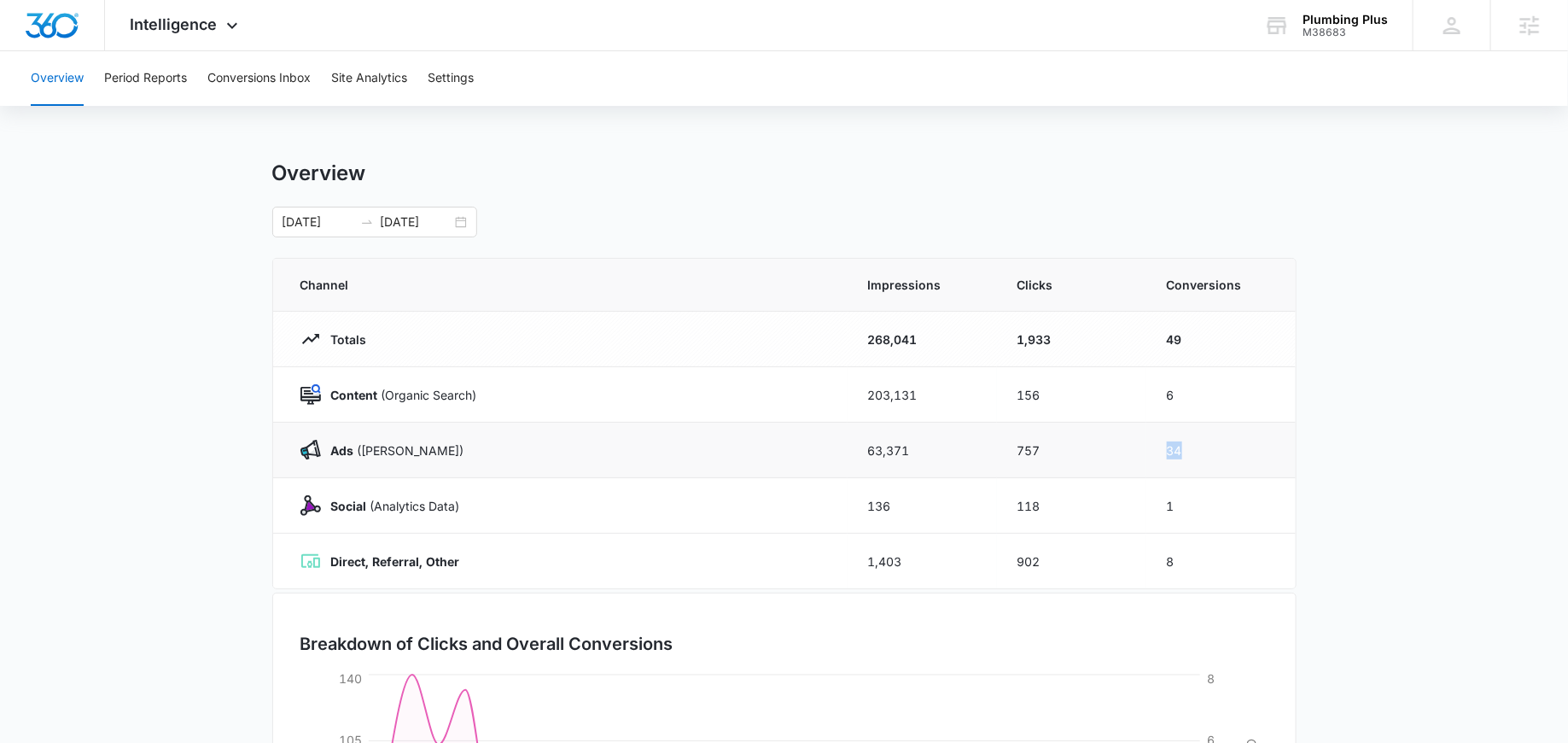
drag, startPoint x: 1193, startPoint y: 449, endPoint x: 1086, endPoint y: 449, distance: 107.0
click at [1086, 449] on tr "Ads (Ad Campaigns) 63,371 757 34" at bounding box center [784, 451] width 1023 height 56
click at [256, 75] on button "Conversions Inbox" at bounding box center [258, 78] width 103 height 55
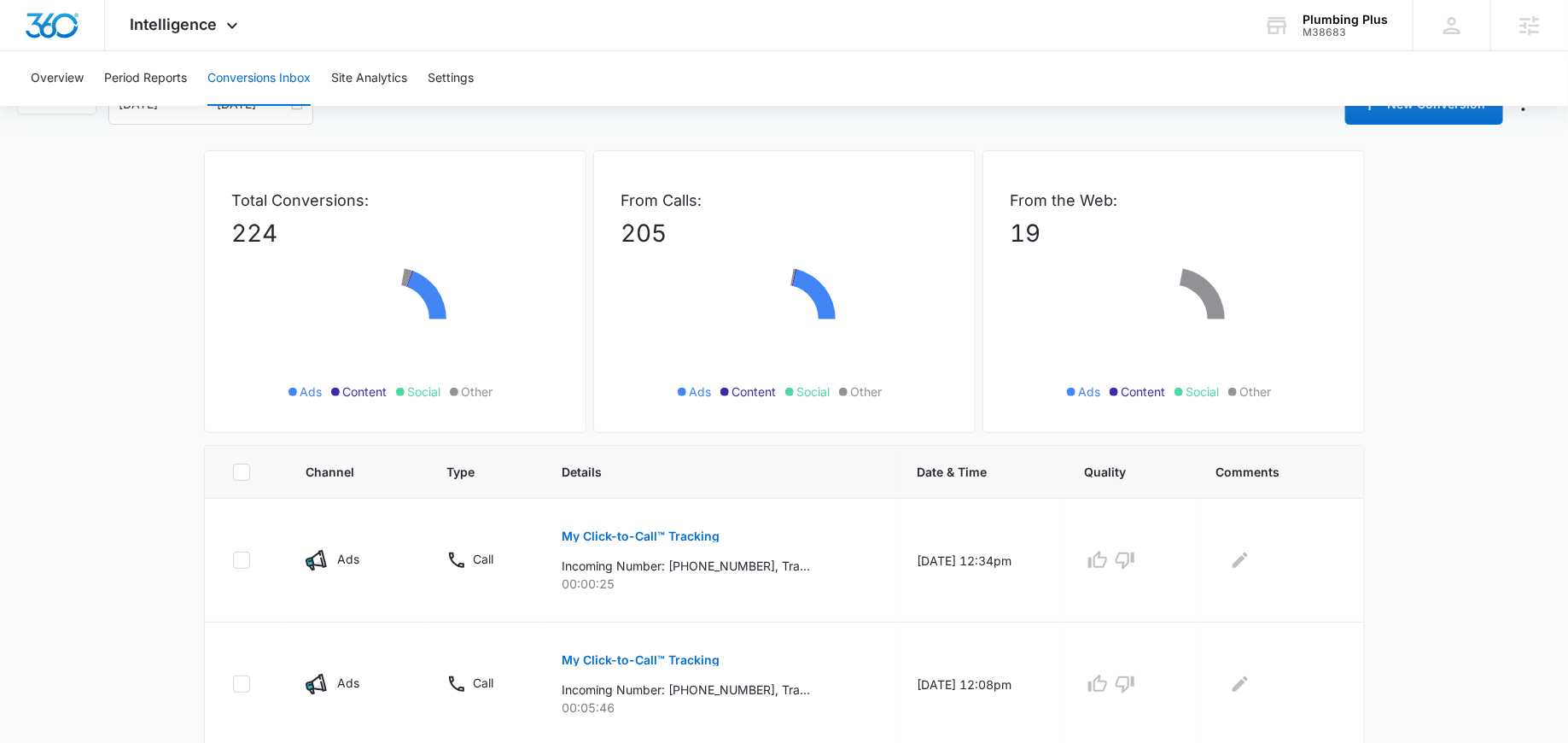
scroll to position [64, 0]
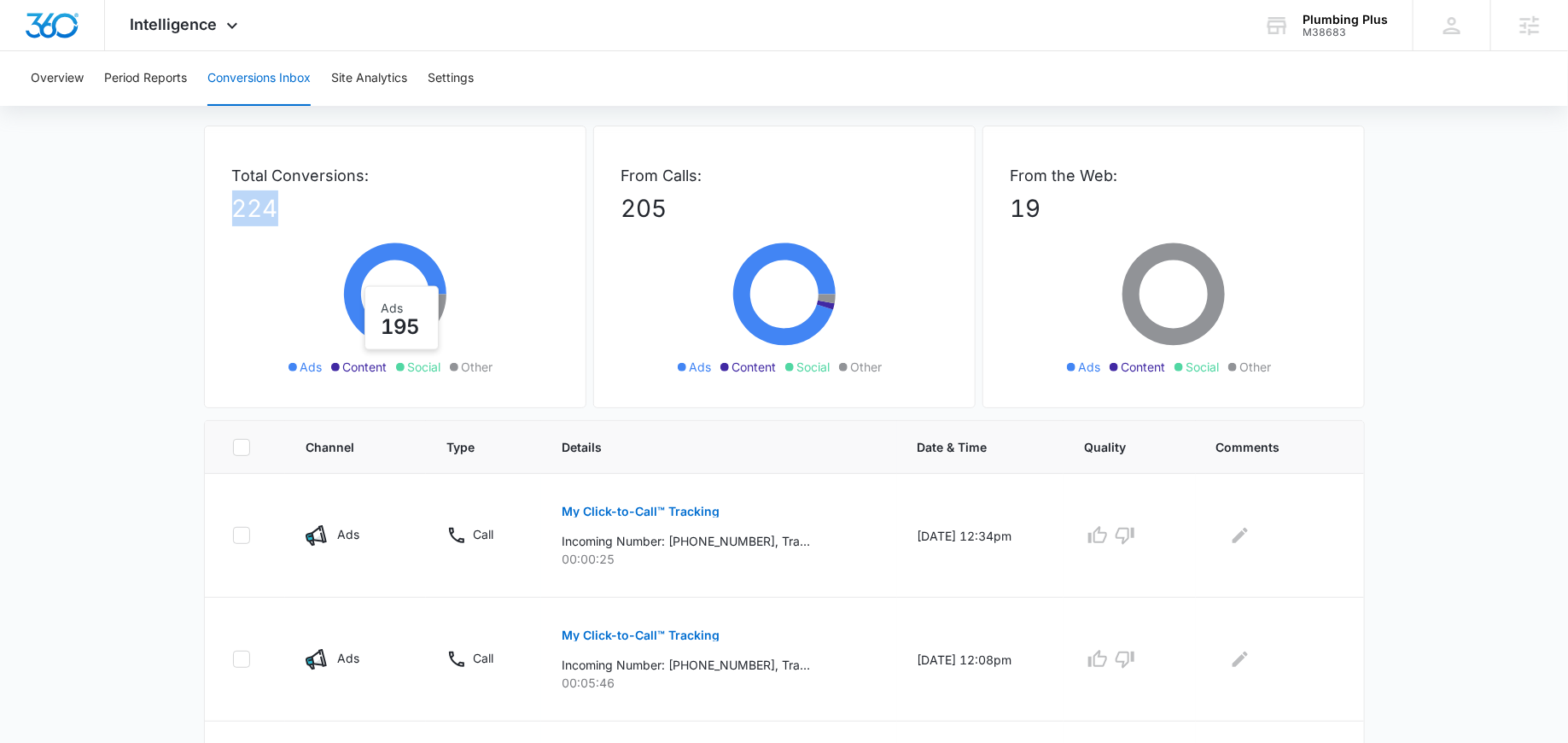
drag, startPoint x: 280, startPoint y: 221, endPoint x: 203, endPoint y: 221, distance: 77.0
click at [204, 221] on div "Total Conversions: 224 Ads Content Social Other Ads 195" at bounding box center [395, 266] width 383 height 282
click at [274, 351] on icon at bounding box center [395, 303] width 256 height 153
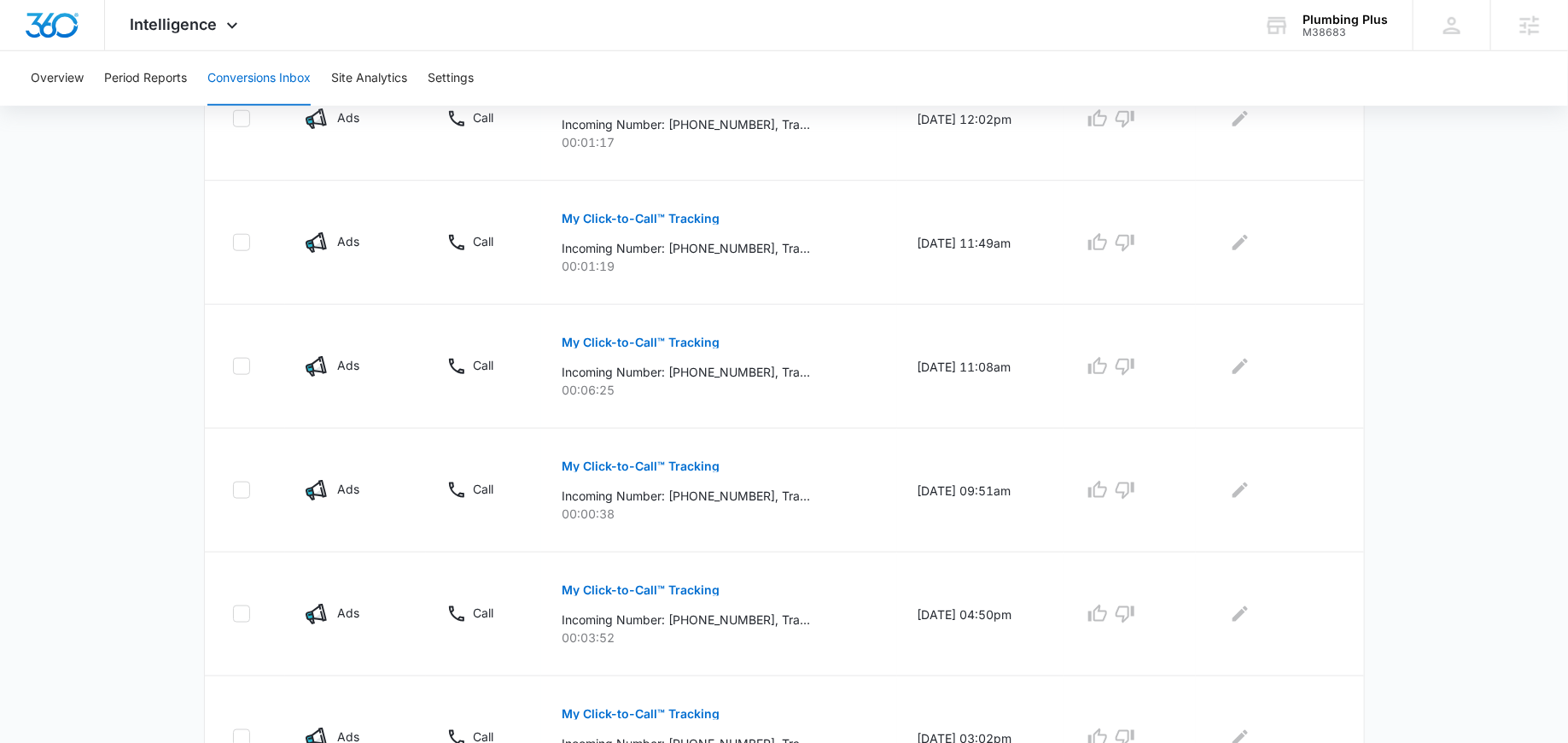
scroll to position [1081, 0]
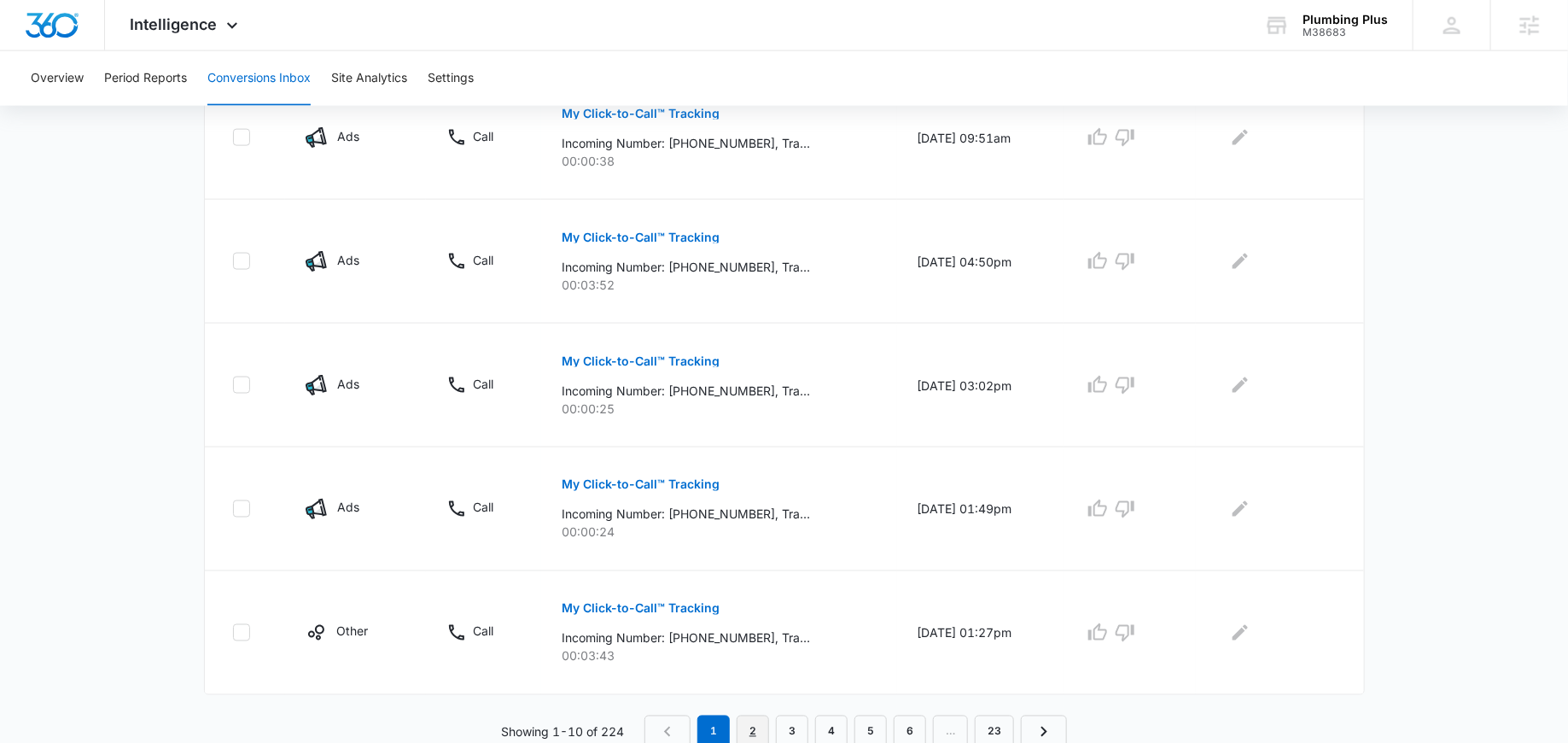
click at [755, 724] on link "2" at bounding box center [754, 731] width 33 height 33
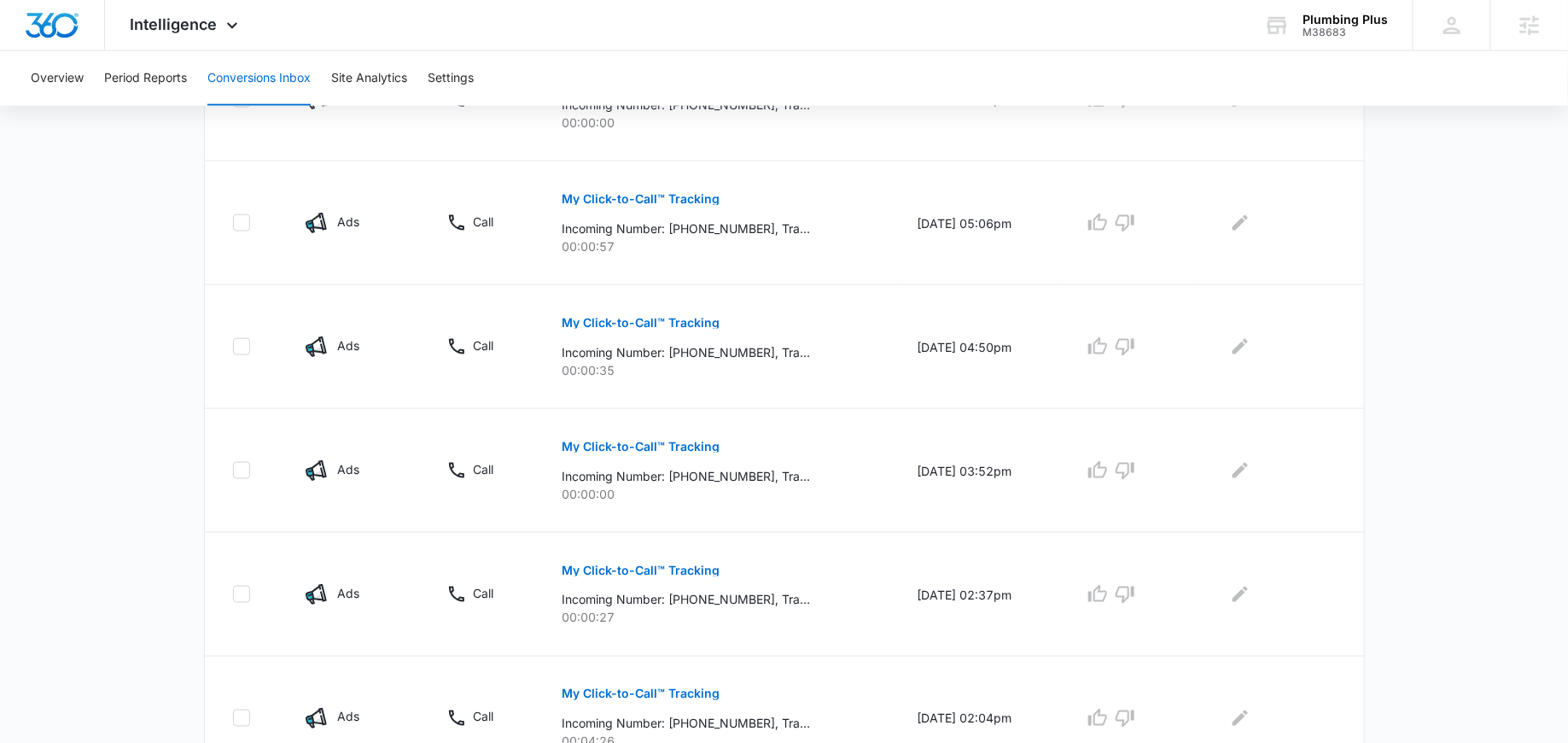
scroll to position [1051, 0]
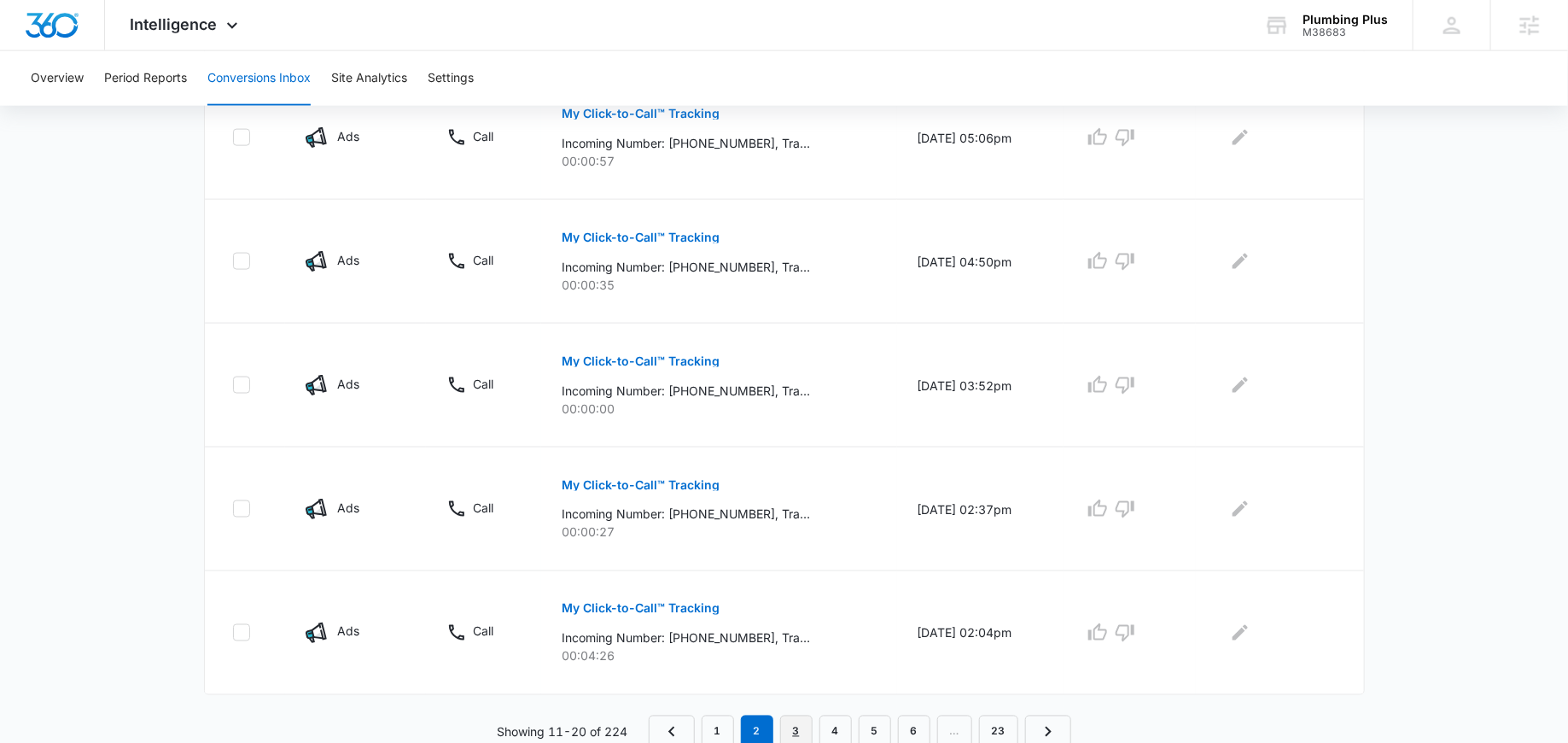
click at [795, 720] on link "3" at bounding box center [797, 731] width 33 height 33
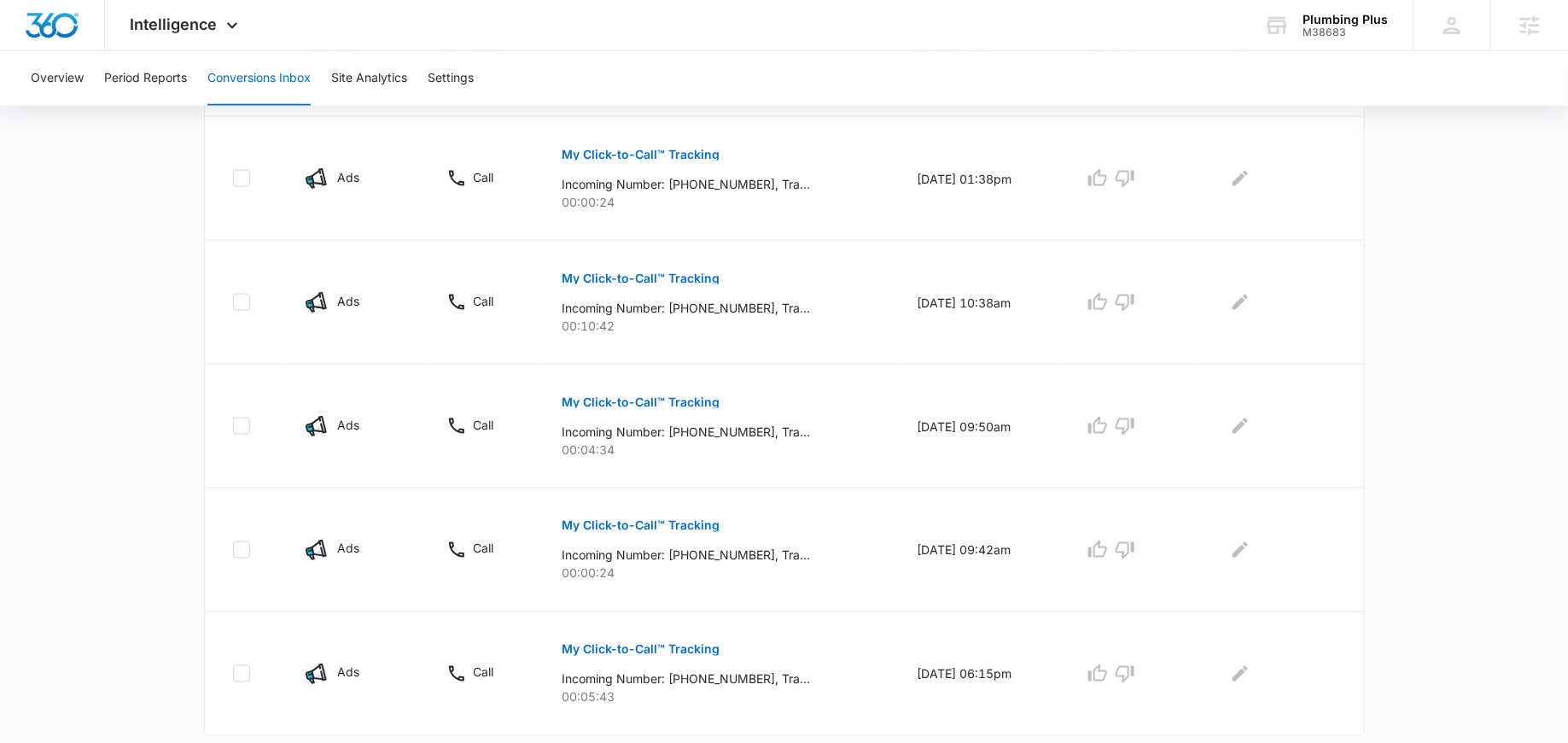
scroll to position [1081, 0]
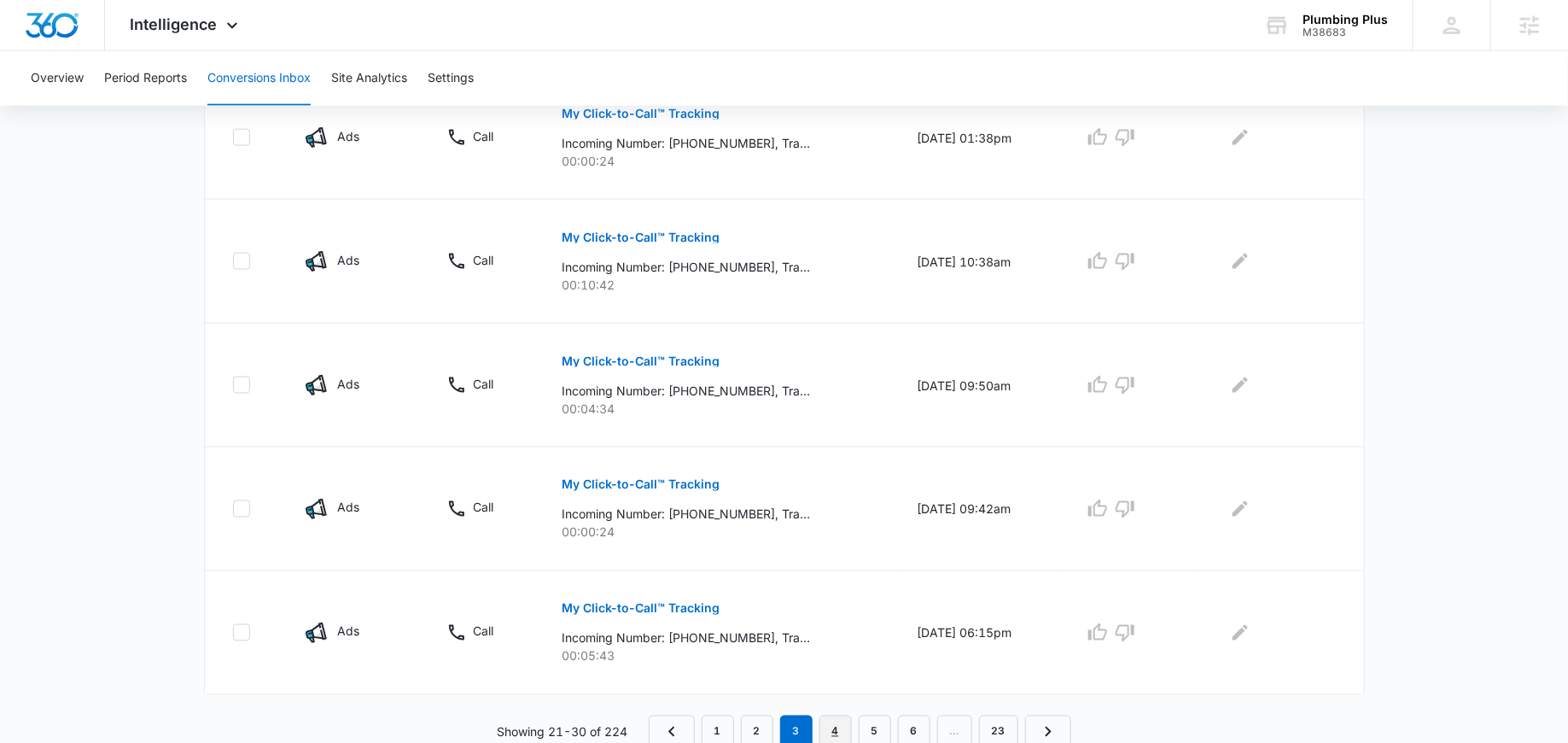
click at [833, 719] on link "4" at bounding box center [836, 731] width 33 height 33
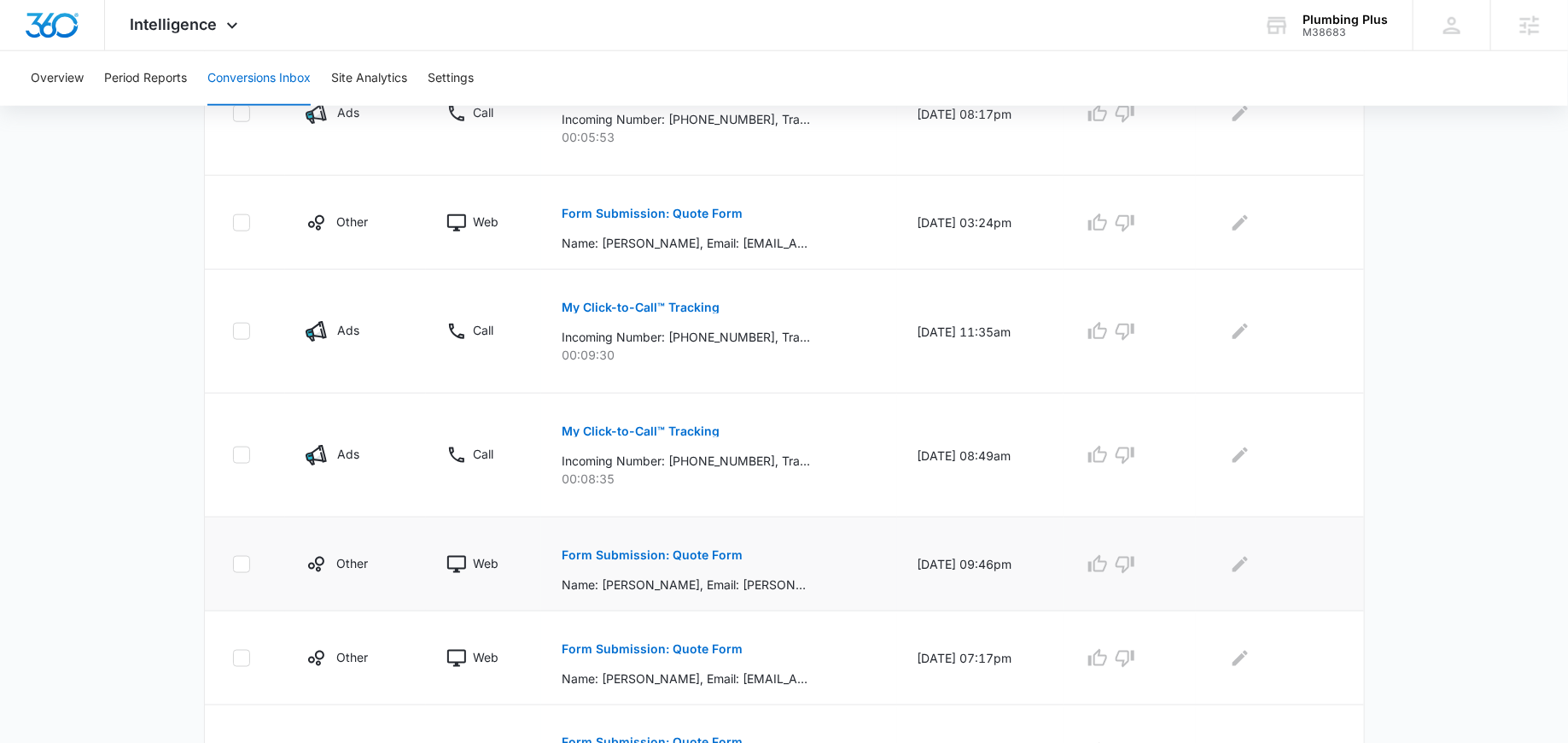
scroll to position [932, 0]
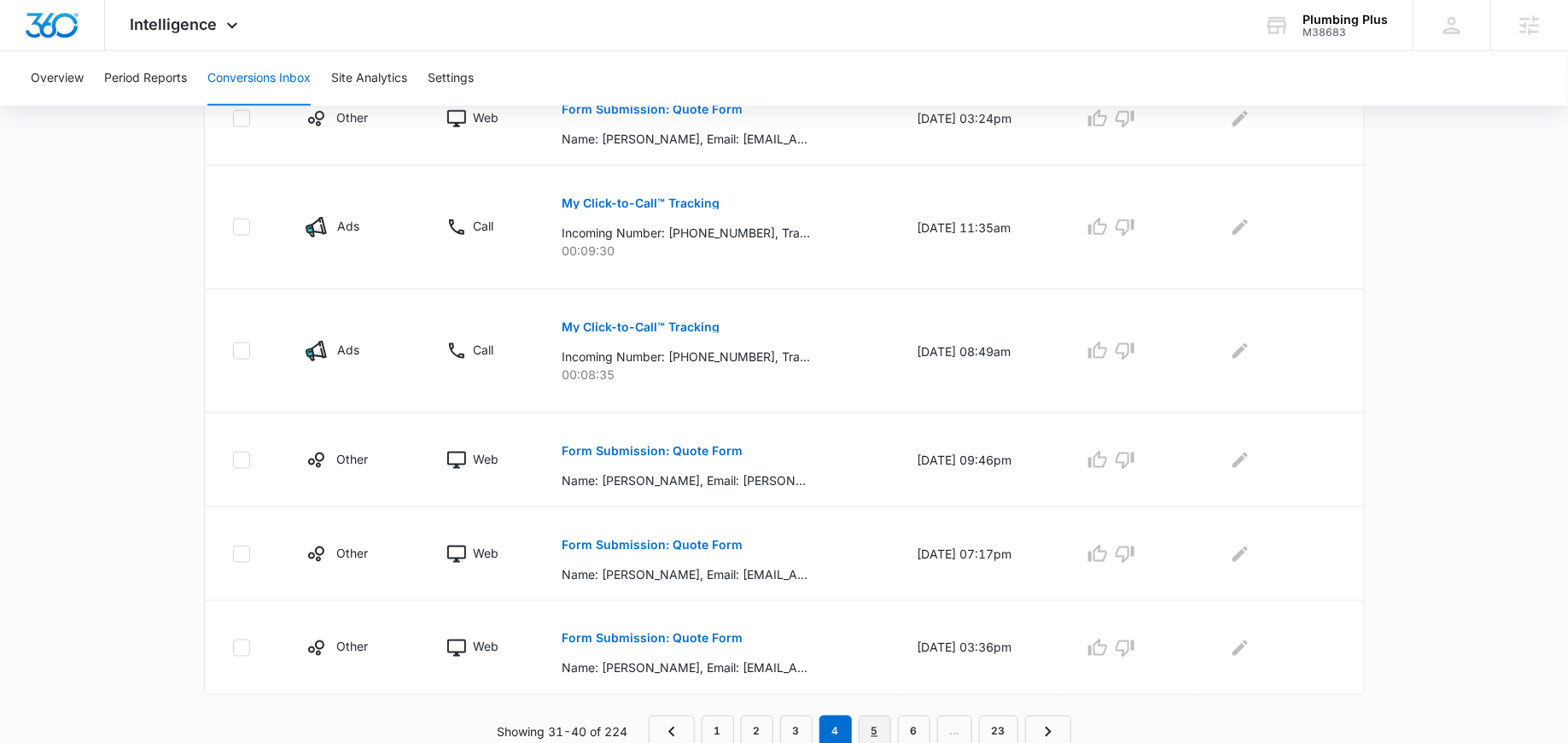
click at [878, 716] on link "5" at bounding box center [875, 731] width 33 height 33
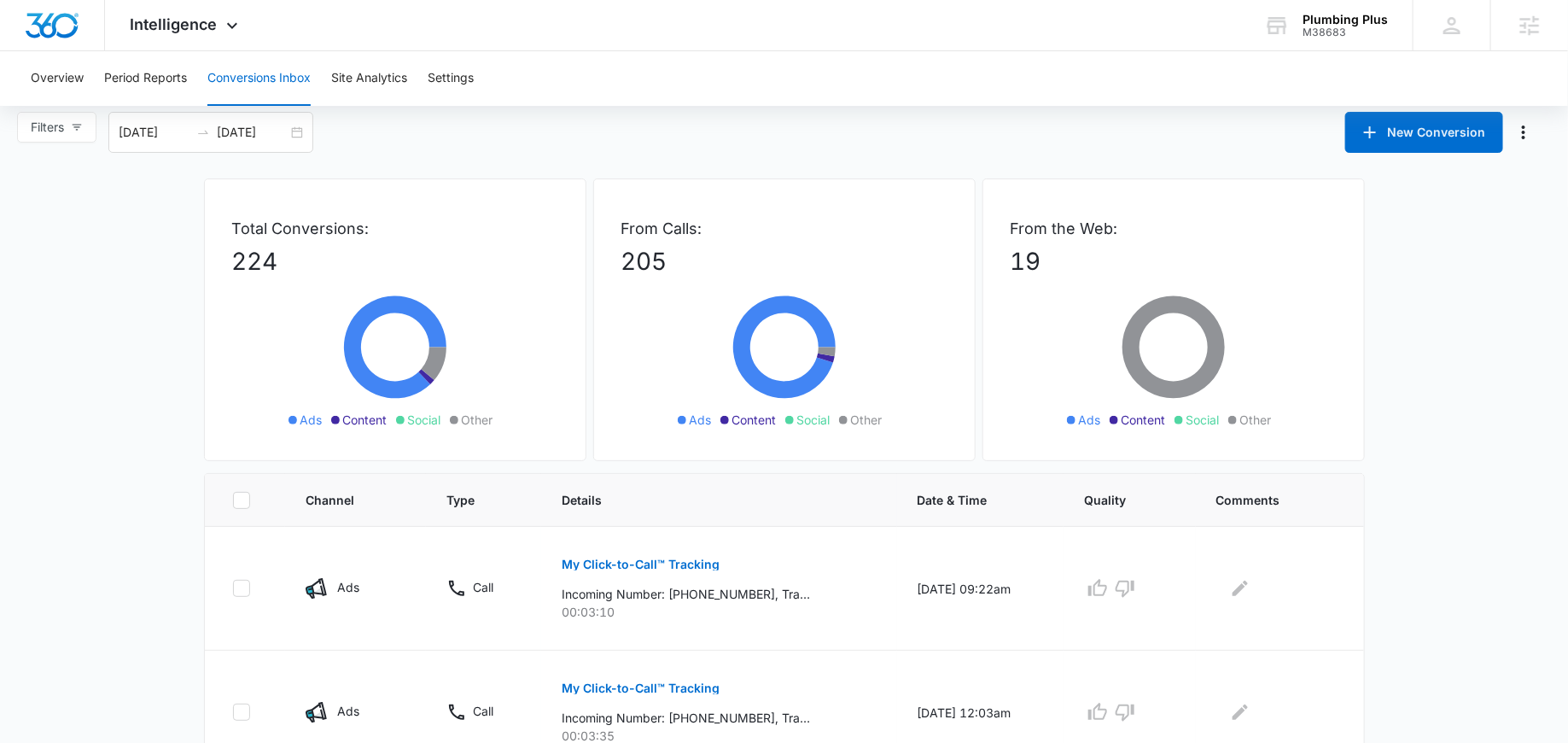
scroll to position [0, 0]
